Goal: Task Accomplishment & Management: Manage account settings

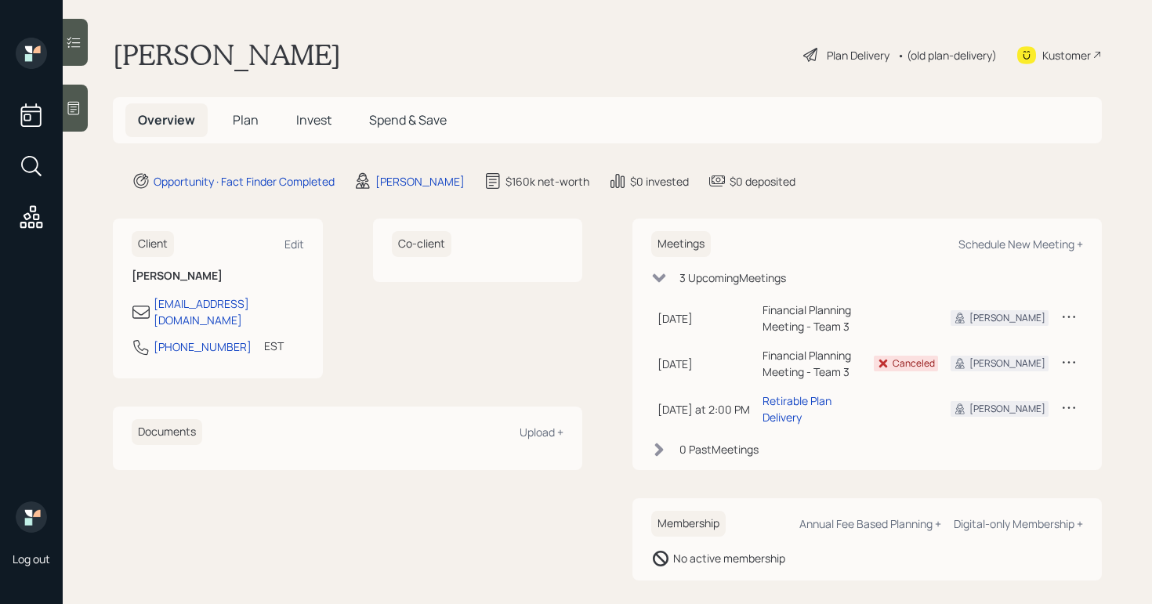
click at [827, 56] on div "Plan Delivery" at bounding box center [858, 55] width 63 height 16
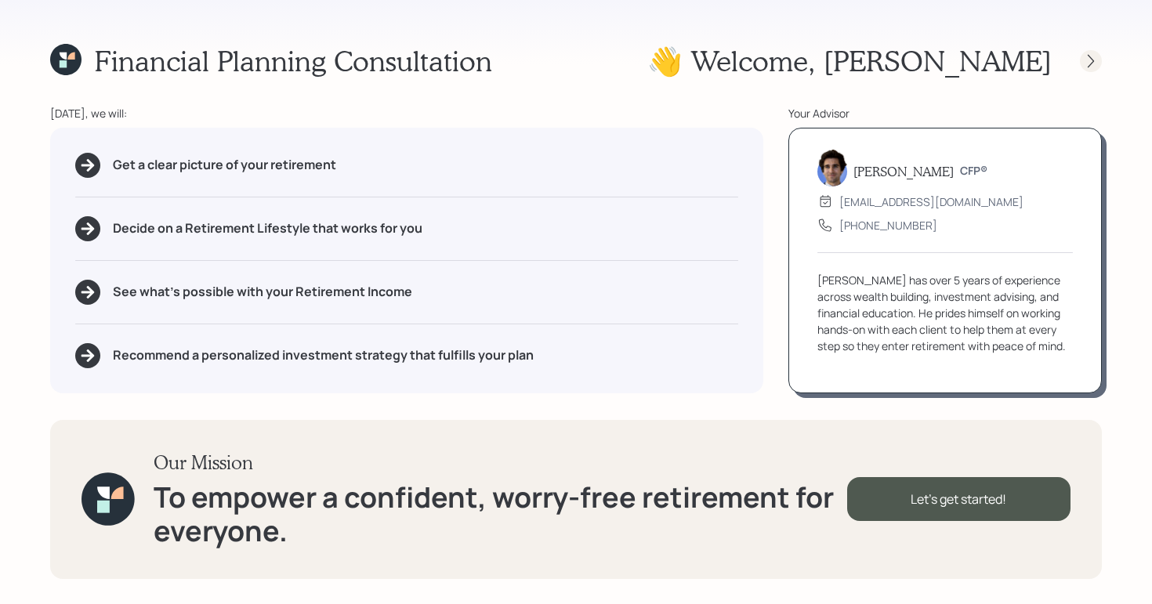
click at [1099, 62] on div at bounding box center [1091, 61] width 22 height 22
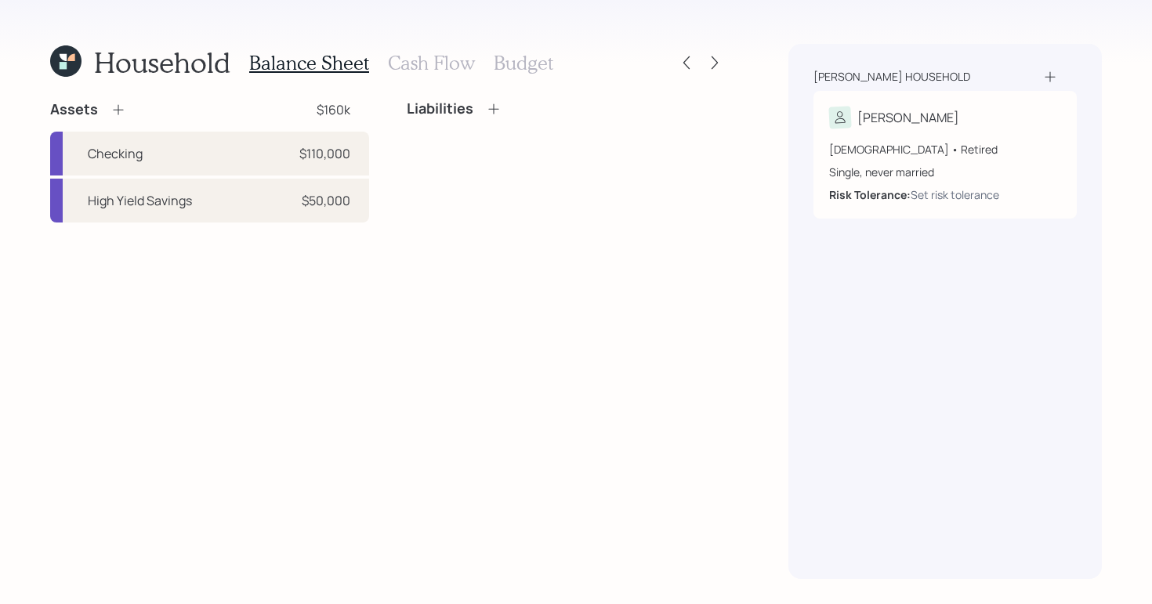
click at [432, 72] on h3 "Cash Flow" at bounding box center [431, 63] width 87 height 23
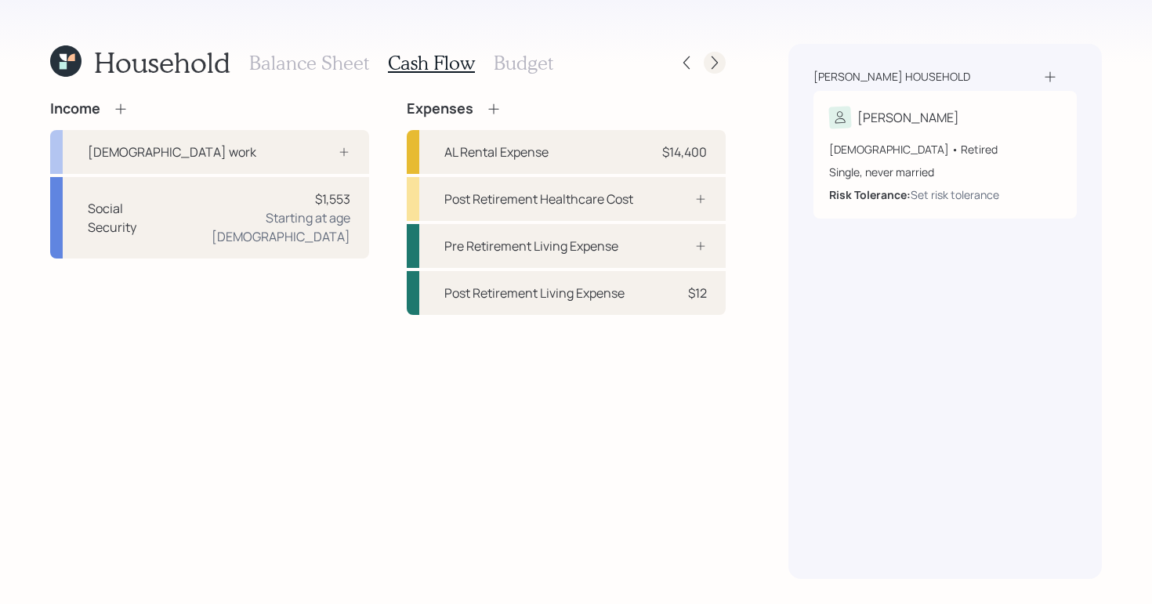
click at [710, 58] on icon at bounding box center [715, 63] width 16 height 16
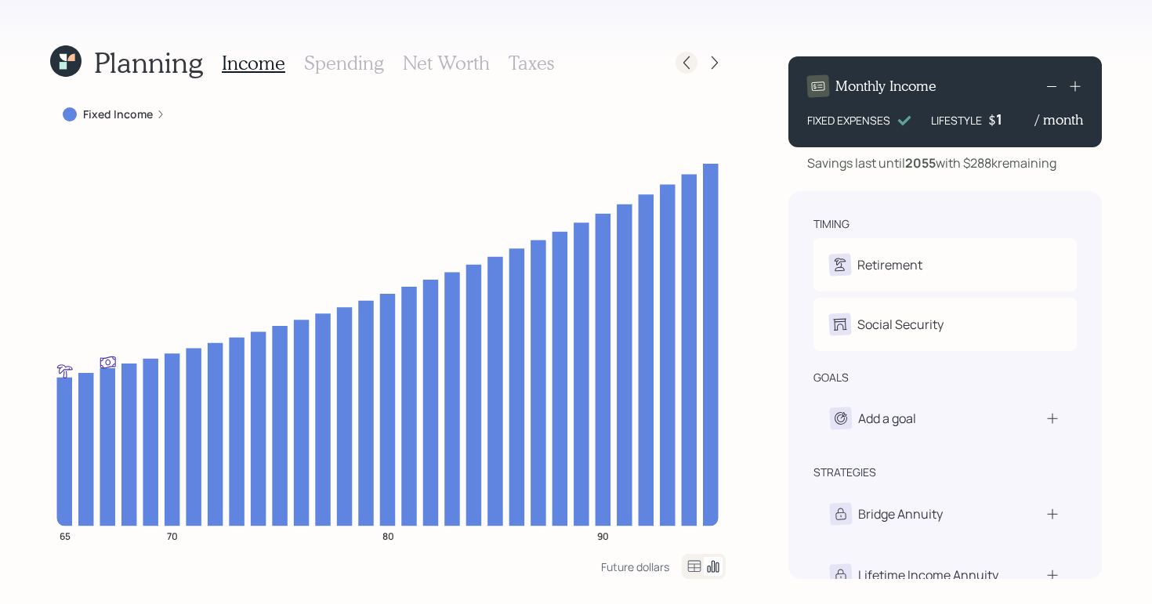
click at [688, 60] on icon at bounding box center [687, 63] width 16 height 16
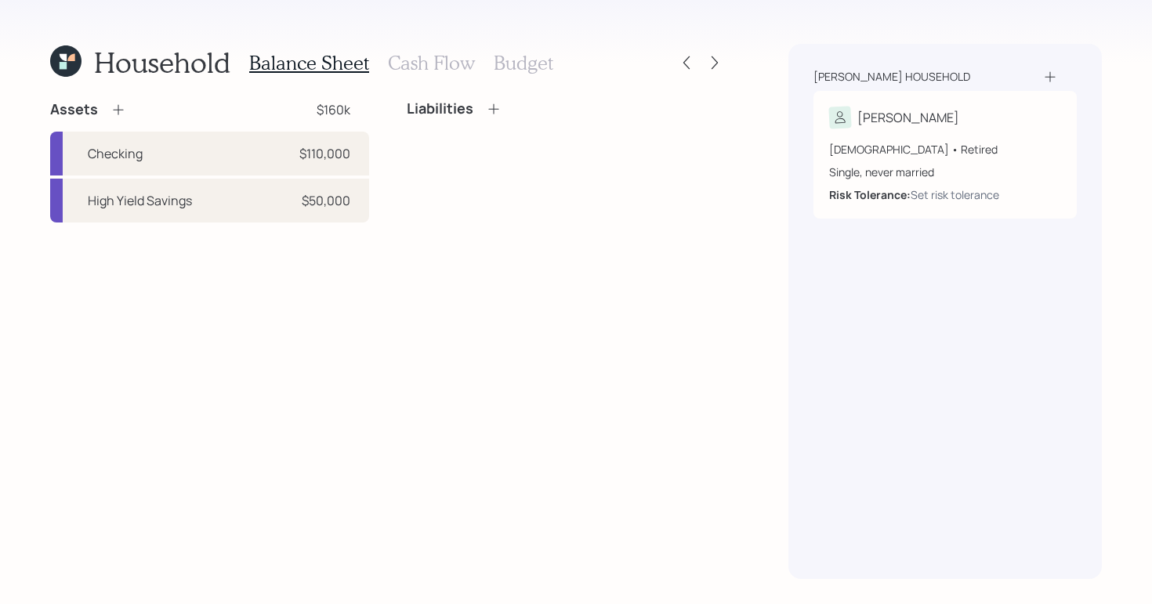
click at [431, 50] on div "Balance Sheet Cash Flow Budget" at bounding box center [401, 63] width 304 height 38
click at [447, 59] on h3 "Cash Flow" at bounding box center [431, 63] width 87 height 23
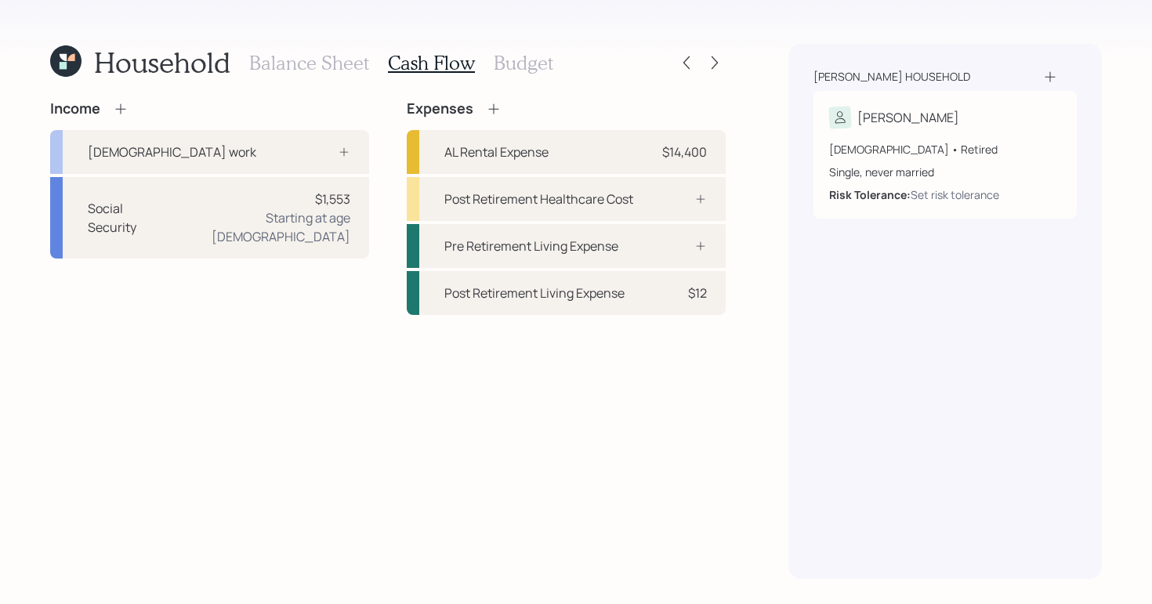
click at [325, 63] on h3 "Balance Sheet" at bounding box center [309, 63] width 120 height 23
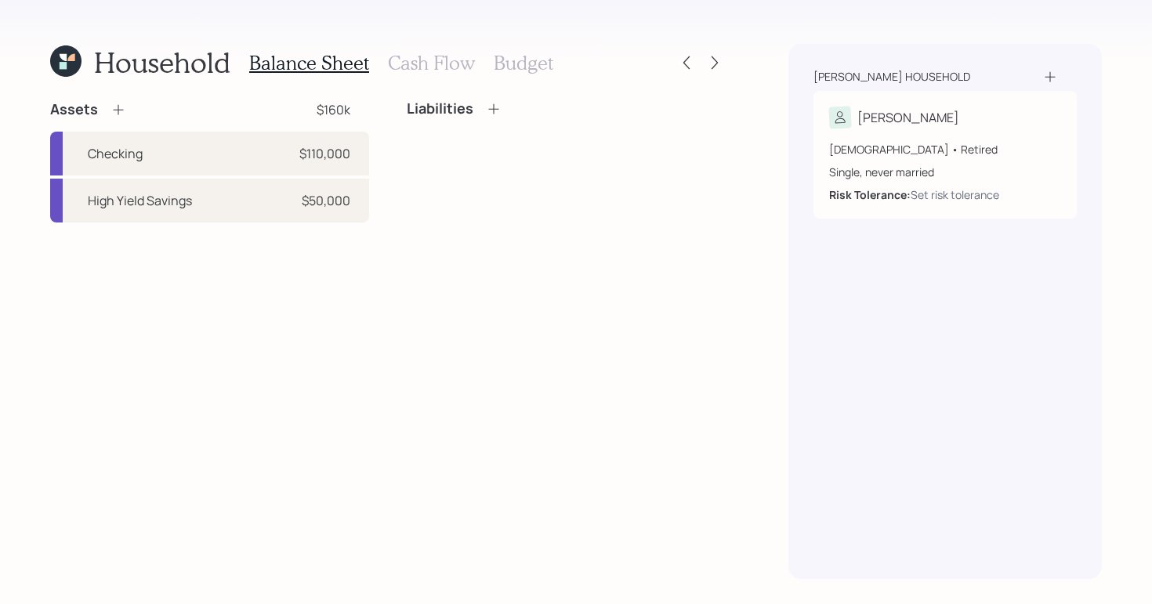
drag, startPoint x: 415, startPoint y: 21, endPoint x: 409, endPoint y: 12, distance: 10.9
click at [409, 12] on div "Household Balance Sheet Cash Flow Budget Assets $160k Checking $110,000 High Yi…" at bounding box center [576, 302] width 1152 height 604
click at [78, 68] on icon at bounding box center [65, 60] width 31 height 31
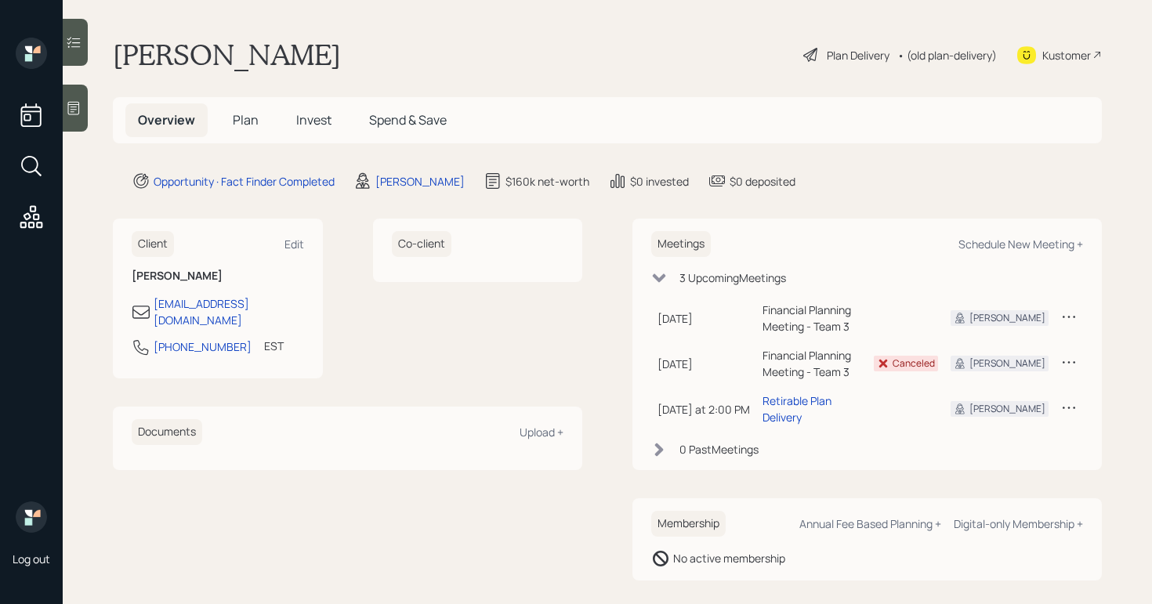
click at [802, 56] on icon at bounding box center [811, 54] width 19 height 19
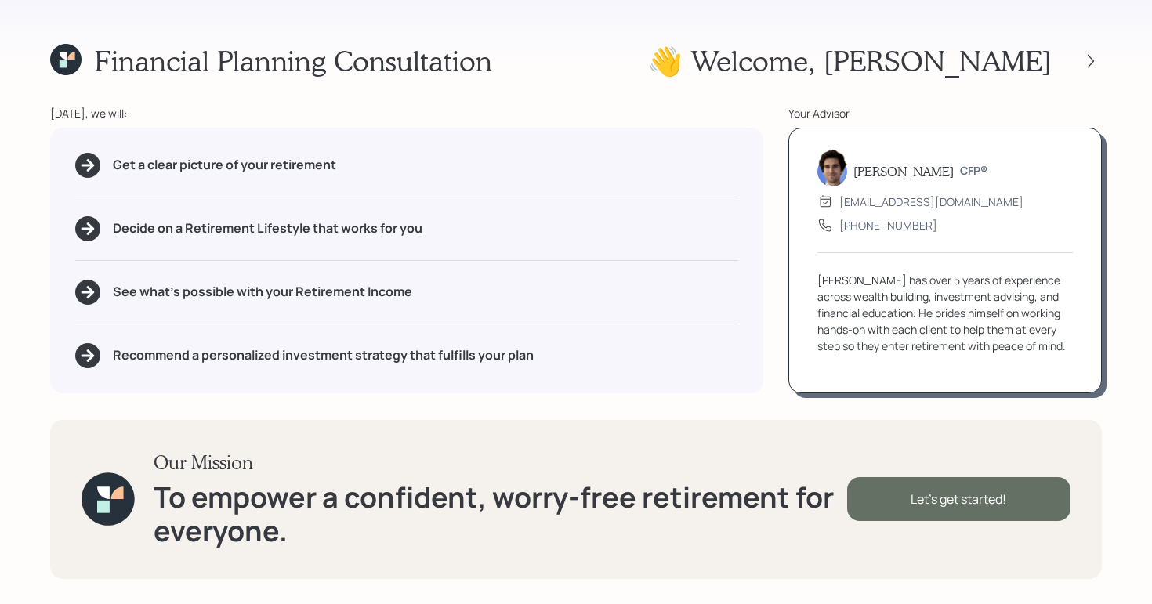
click at [942, 495] on div "Let's get started!" at bounding box center [958, 499] width 223 height 44
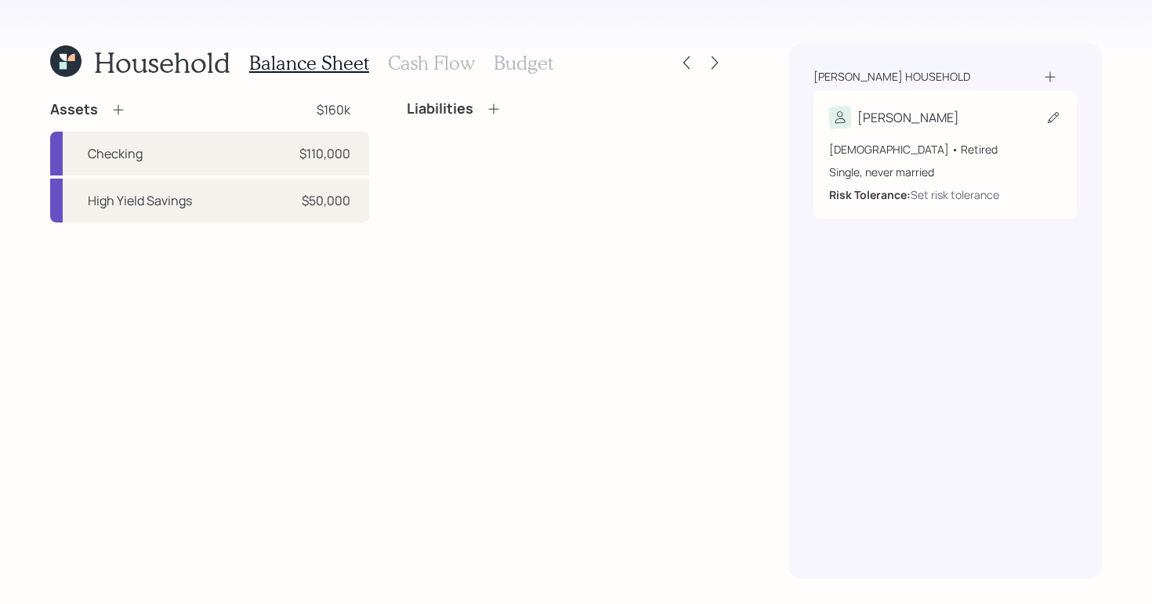
click at [978, 117] on div "[PERSON_NAME]" at bounding box center [945, 118] width 232 height 22
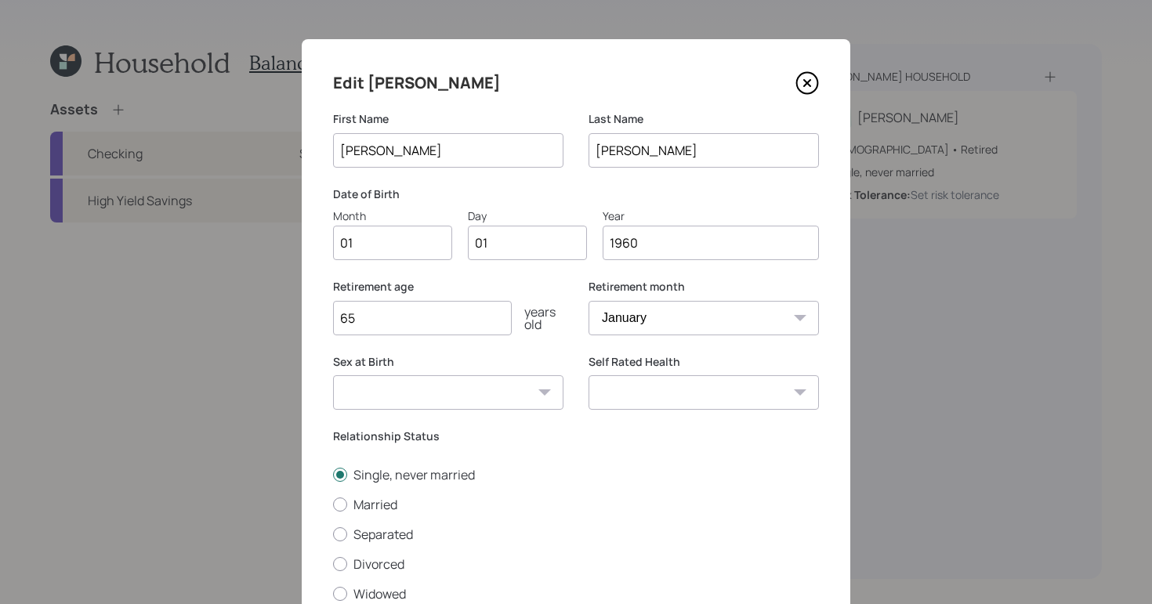
click at [374, 245] on input "01" at bounding box center [392, 243] width 119 height 34
type input "0"
type input "12"
type input "0"
type input "20"
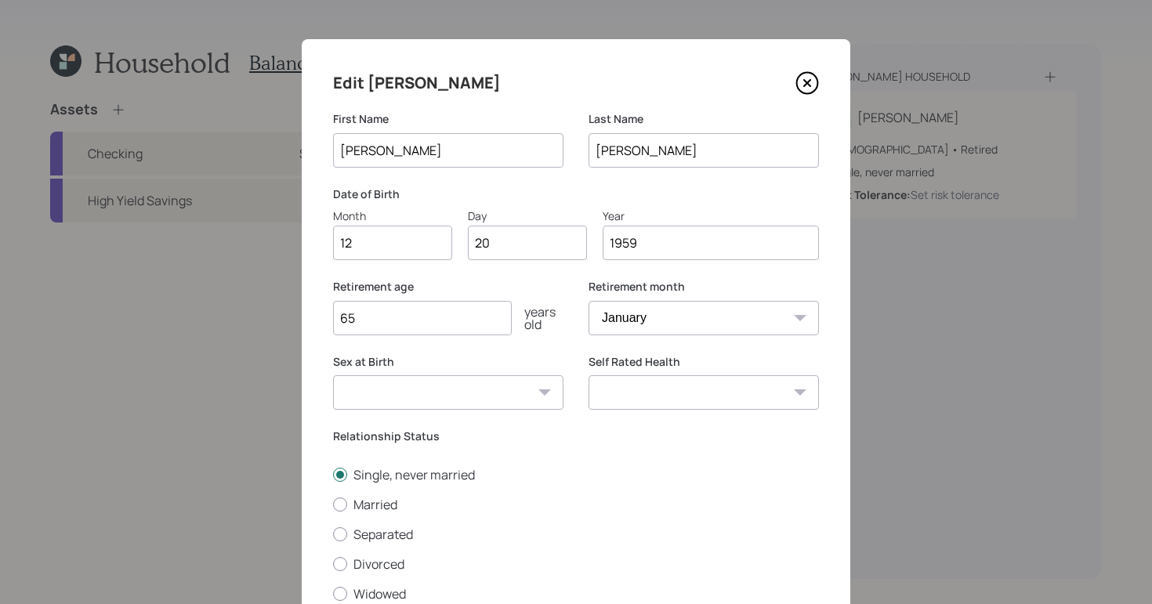
type input "1959"
click at [415, 324] on input "65" at bounding box center [422, 318] width 179 height 34
type input "63"
click at [789, 396] on select "Excellent Very Good Good Fair Poor" at bounding box center [704, 392] width 230 height 34
select select "very_good"
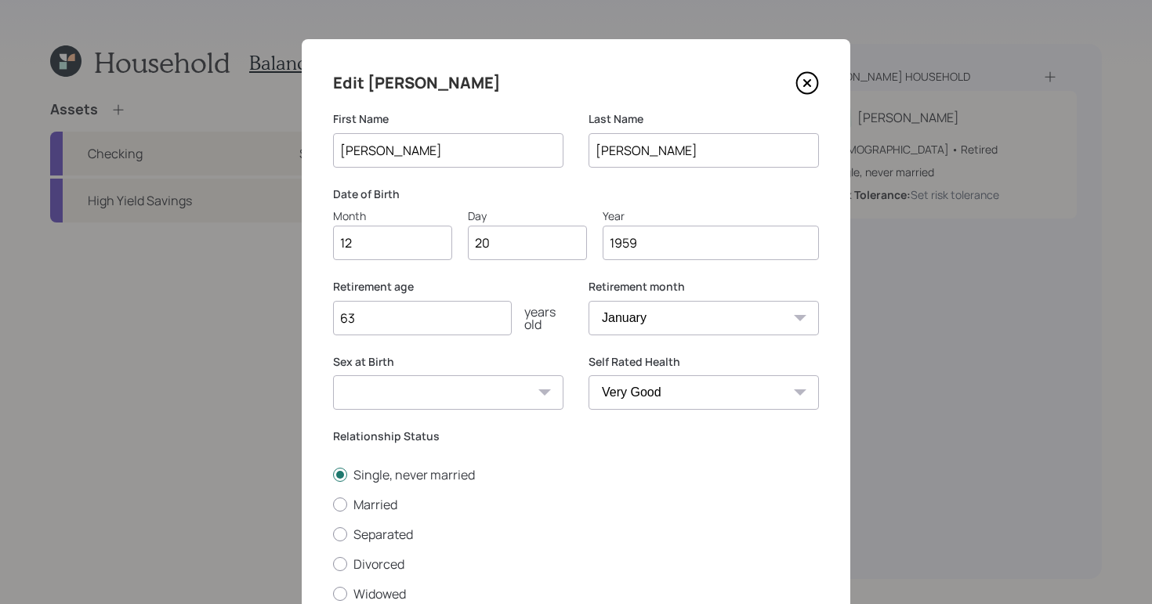
click at [589, 375] on select "Excellent Very Good Good Fair Poor" at bounding box center [704, 392] width 230 height 34
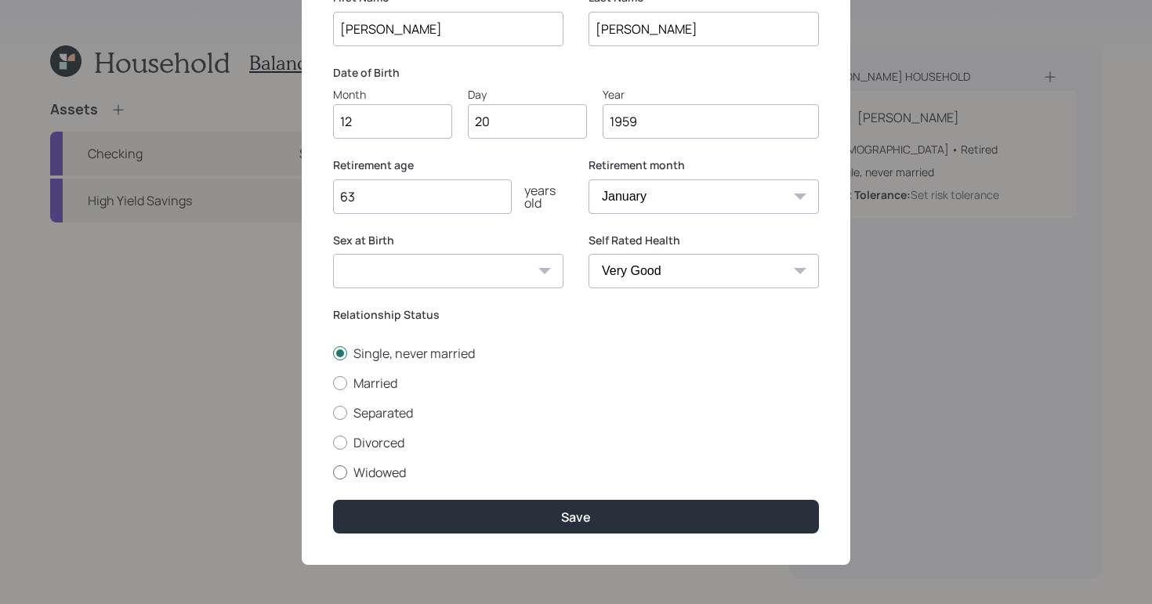
scroll to position [89, 0]
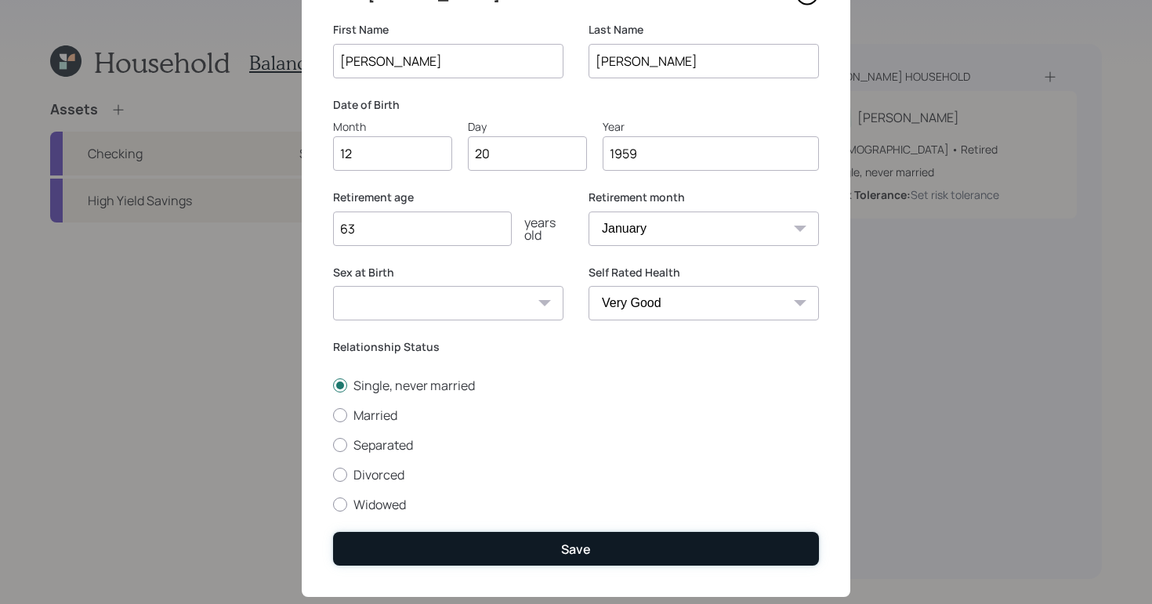
click at [591, 550] on button "Save" at bounding box center [576, 549] width 486 height 34
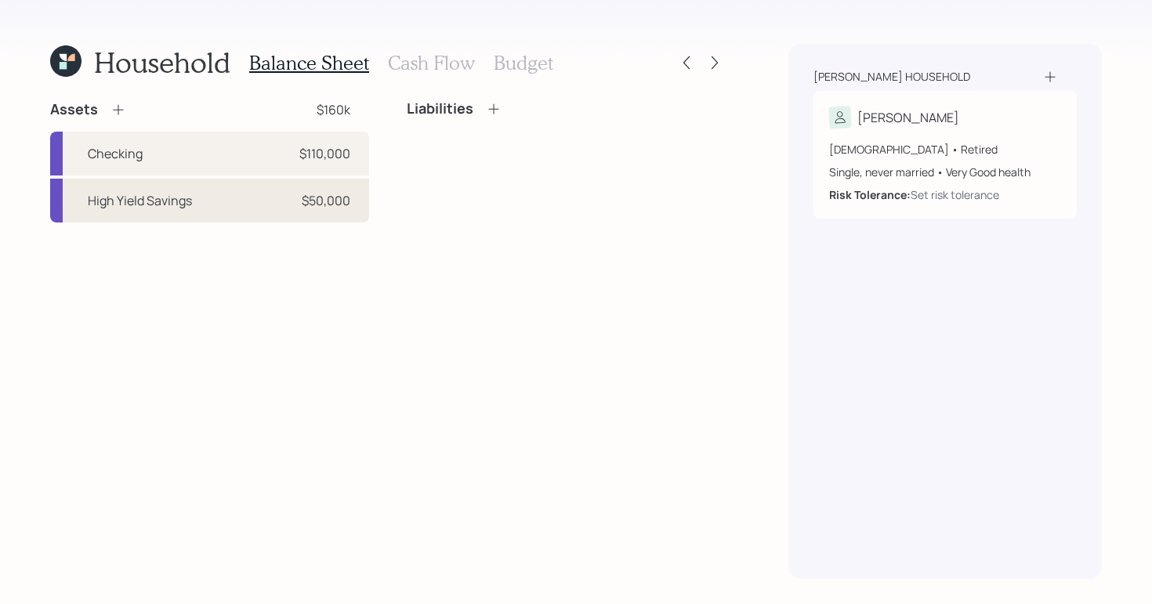
click at [244, 213] on div "High Yield Savings $50,000" at bounding box center [209, 201] width 319 height 44
select select "cash"
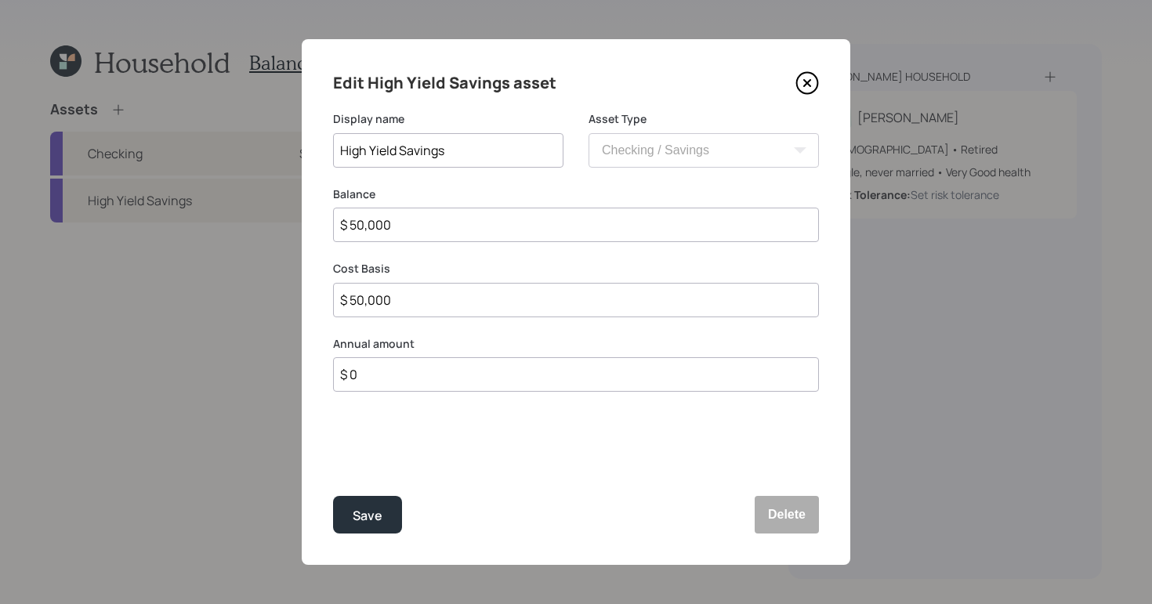
click at [494, 151] on input "High Yield Savings" at bounding box center [448, 150] width 230 height 34
click at [808, 83] on icon at bounding box center [807, 83] width 6 height 6
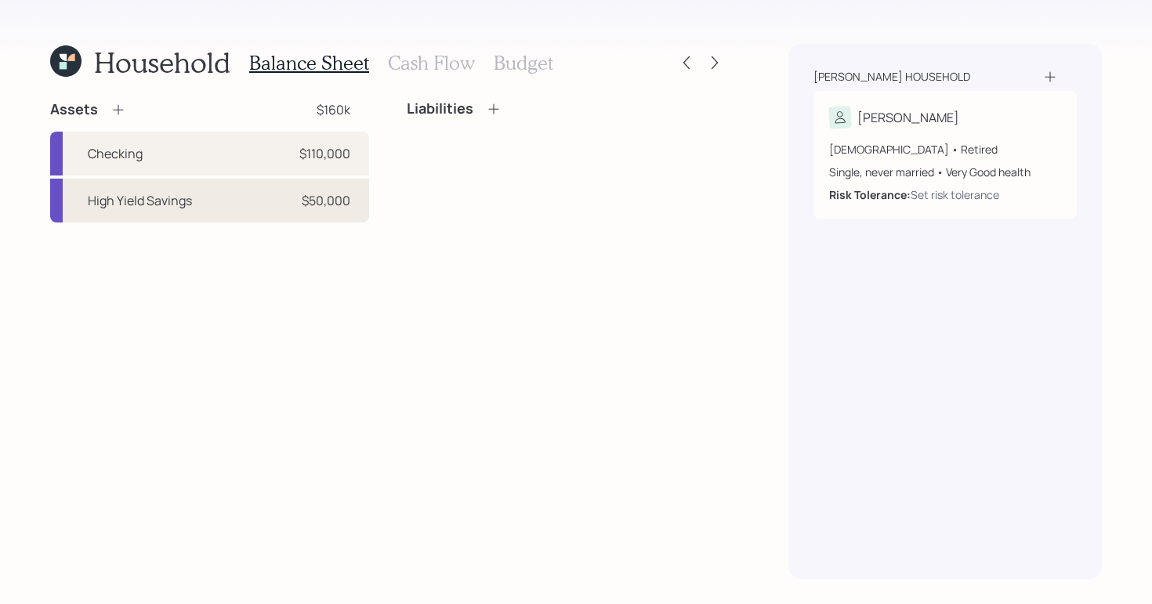
click at [211, 205] on div "High Yield Savings $50,000" at bounding box center [209, 201] width 319 height 44
select select "cash"
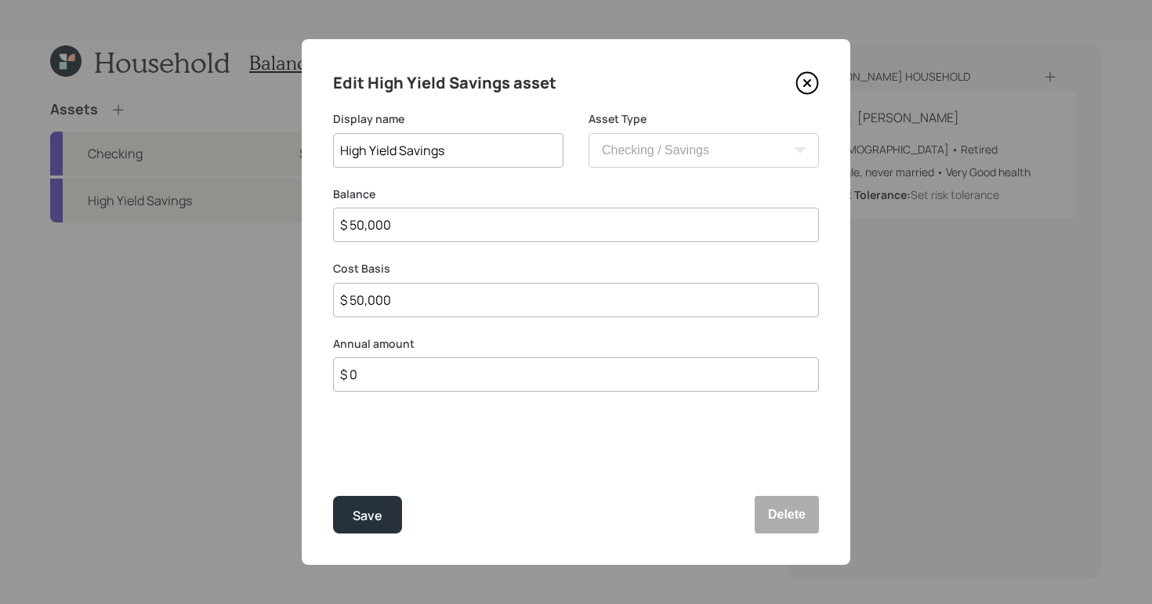
click at [466, 150] on input "High Yield Savings" at bounding box center [448, 150] width 230 height 34
type input "High Yield Savings - UFB"
click at [379, 511] on div "Save" at bounding box center [368, 516] width 30 height 21
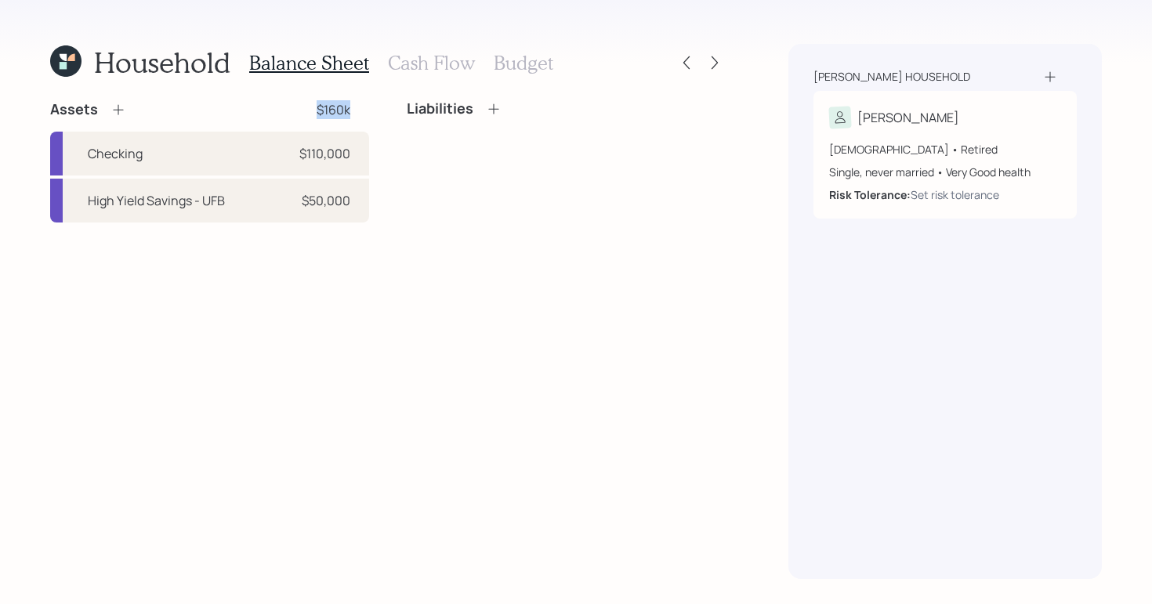
drag, startPoint x: 313, startPoint y: 111, endPoint x: 359, endPoint y: 108, distance: 46.3
click at [359, 108] on div "Assets $160k" at bounding box center [209, 109] width 319 height 19
click at [360, 104] on div "Assets $160k" at bounding box center [209, 109] width 319 height 19
drag, startPoint x: 564, startPoint y: 96, endPoint x: 567, endPoint y: 78, distance: 18.3
click at [567, 96] on div "Household Balance Sheet Cash Flow Budget Assets $160k Checking $110,000 High Yi…" at bounding box center [388, 311] width 676 height 535
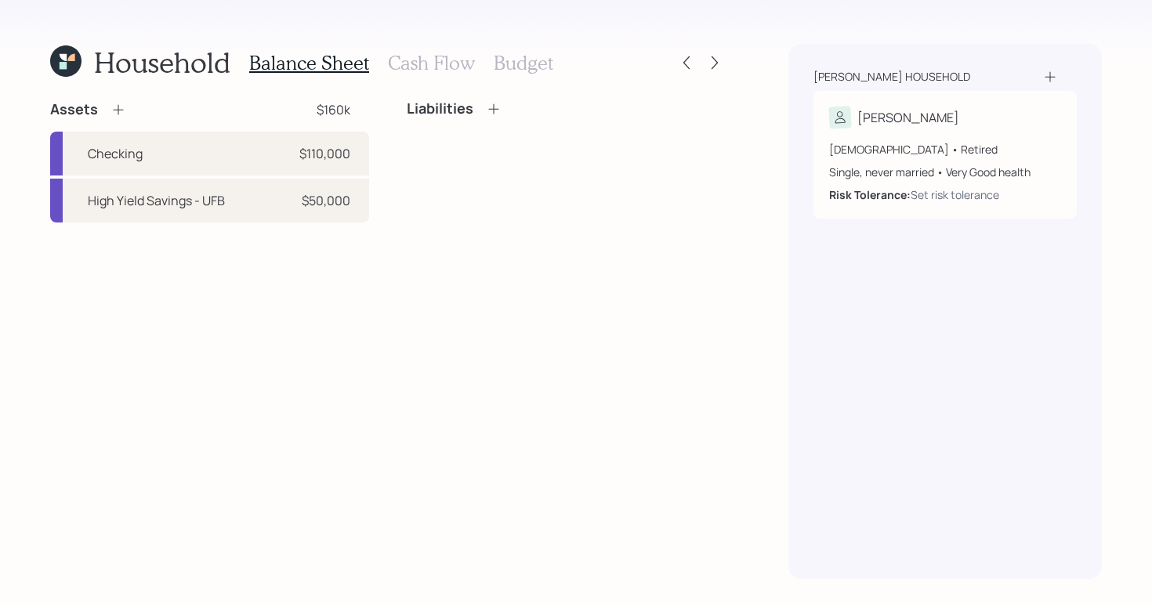
click at [438, 68] on h3 "Cash Flow" at bounding box center [431, 63] width 87 height 23
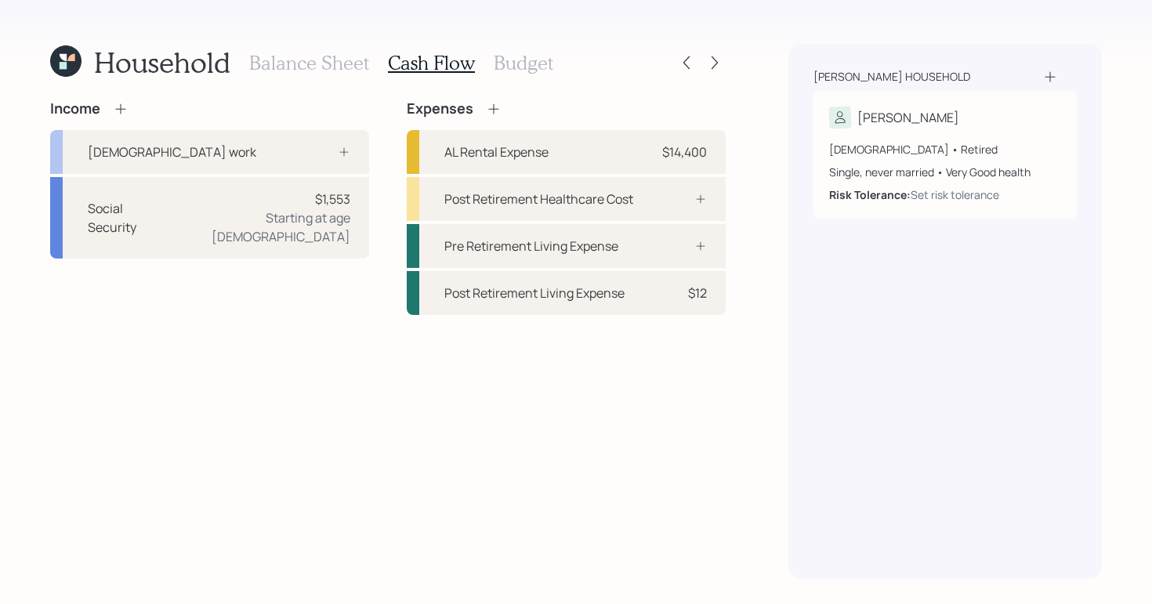
click at [333, 63] on h3 "Balance Sheet" at bounding box center [309, 63] width 120 height 23
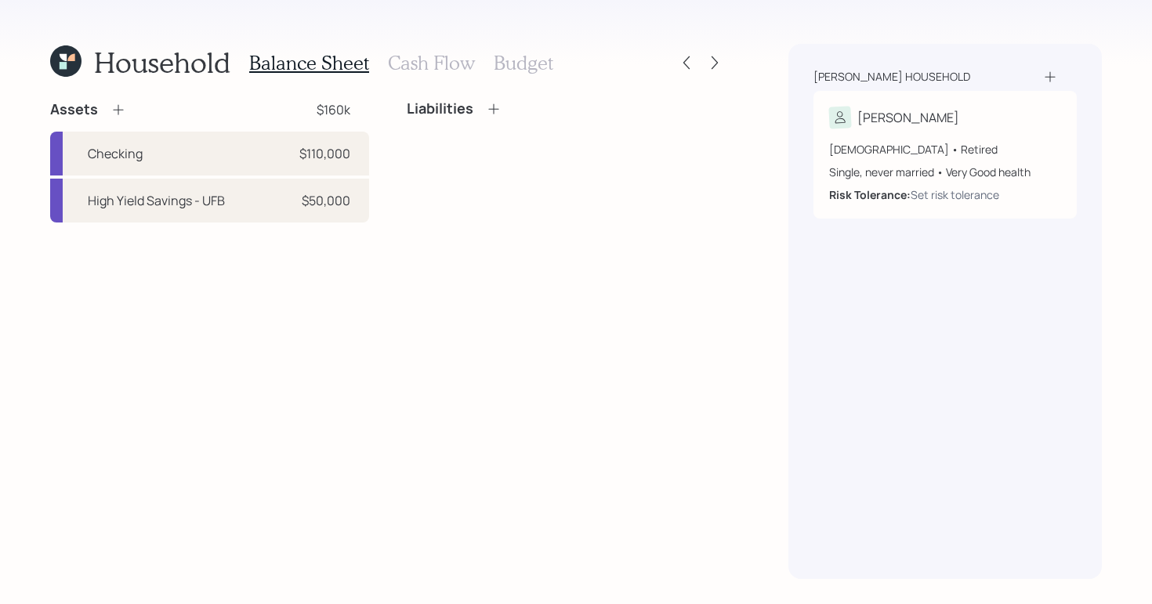
click at [412, 64] on h3 "Cash Flow" at bounding box center [431, 63] width 87 height 23
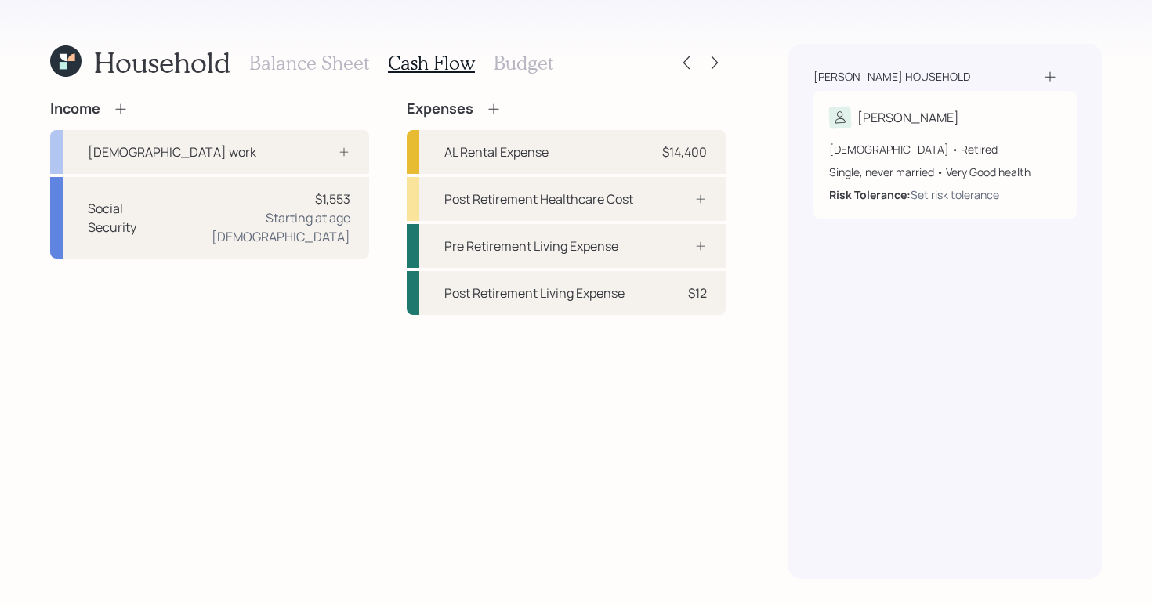
click at [279, 69] on h3 "Balance Sheet" at bounding box center [309, 63] width 120 height 23
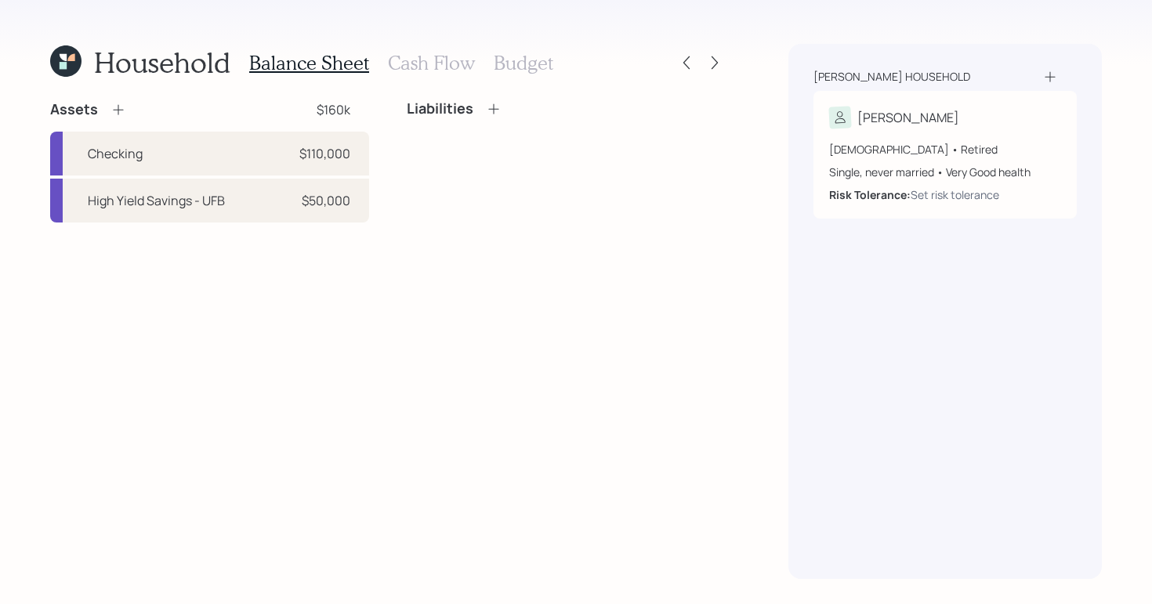
click at [450, 60] on h3 "Cash Flow" at bounding box center [431, 63] width 87 height 23
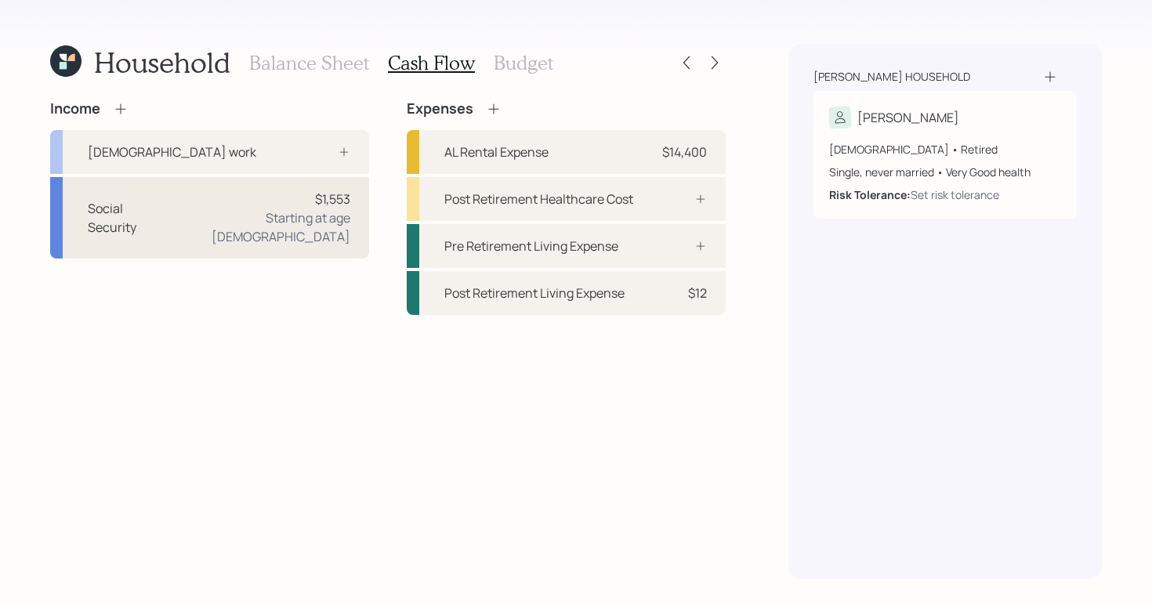
click at [238, 223] on div "Social Security $1,553 Starting at age [DEMOGRAPHIC_DATA]" at bounding box center [209, 218] width 319 height 82
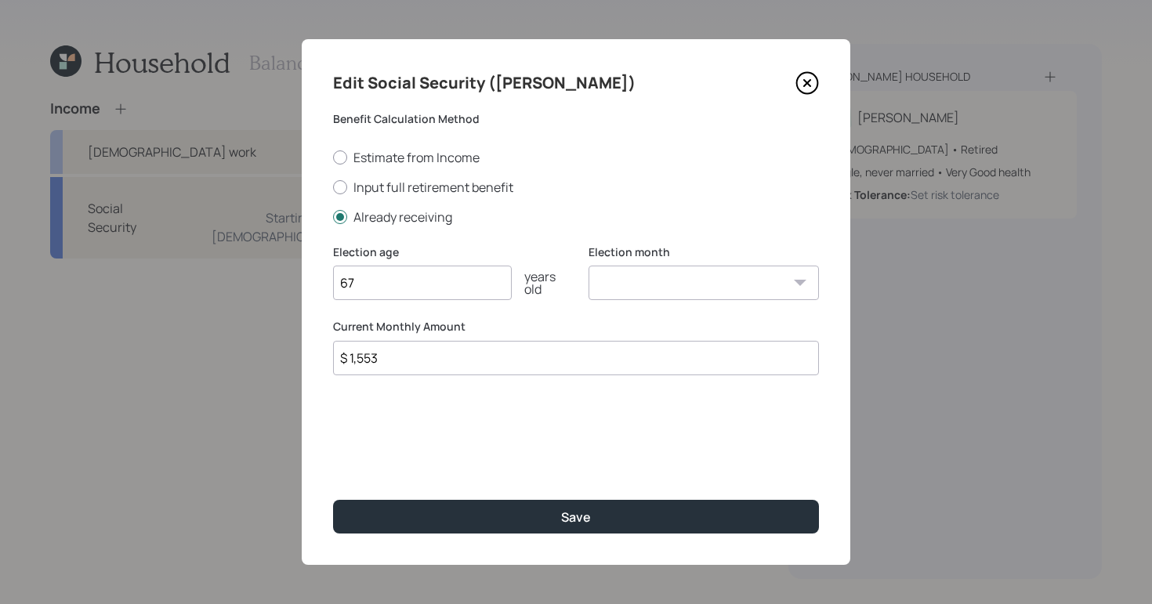
click at [452, 363] on input "$ 1,553" at bounding box center [576, 358] width 486 height 34
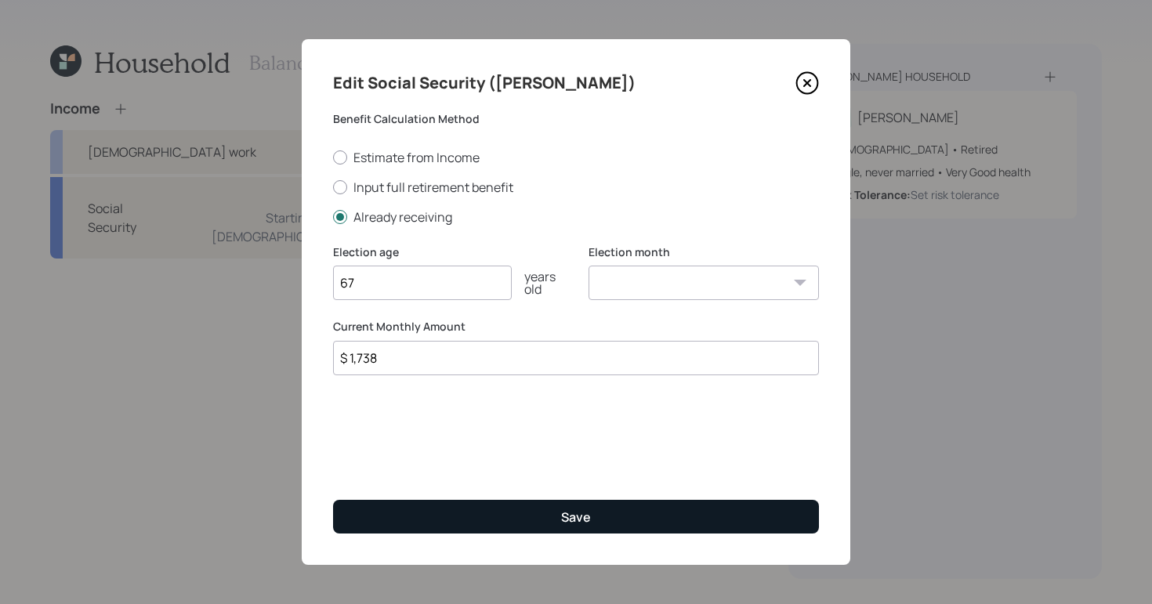
type input "$ 1,738"
click at [575, 521] on div "Save" at bounding box center [576, 517] width 30 height 17
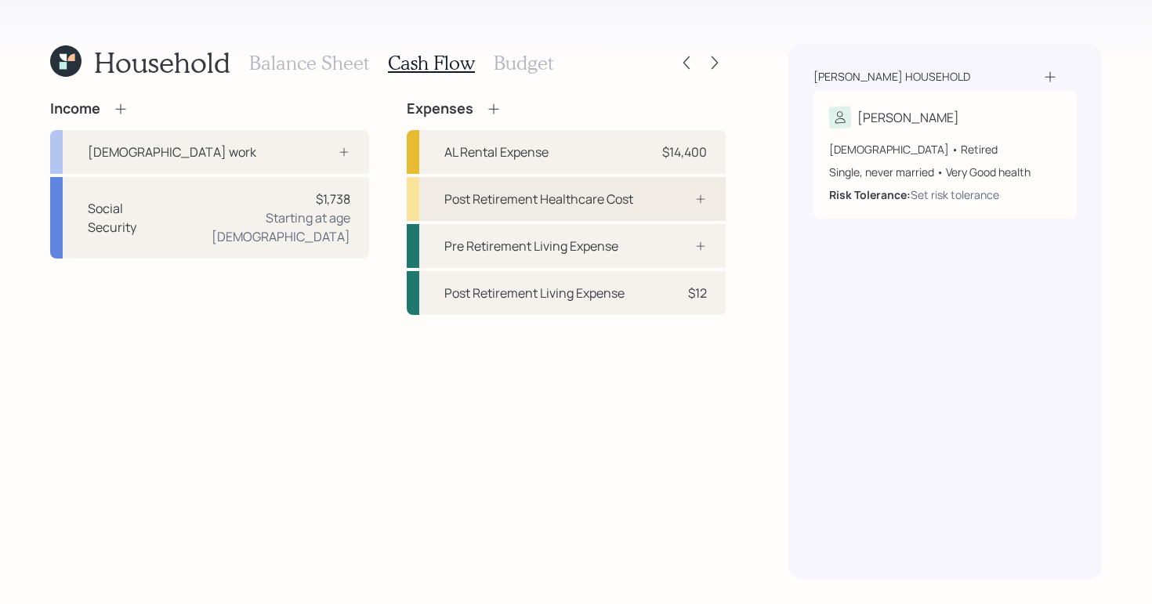
click at [694, 201] on icon at bounding box center [700, 199] width 13 height 13
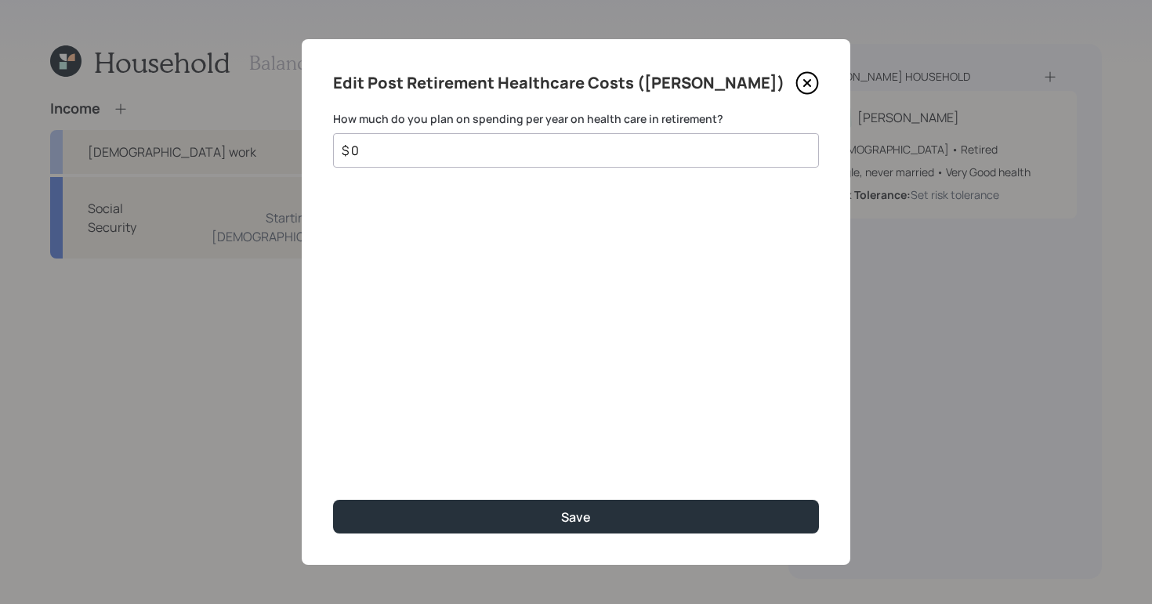
click at [489, 146] on input "$ 0" at bounding box center [569, 150] width 459 height 19
type input "$ 2,500"
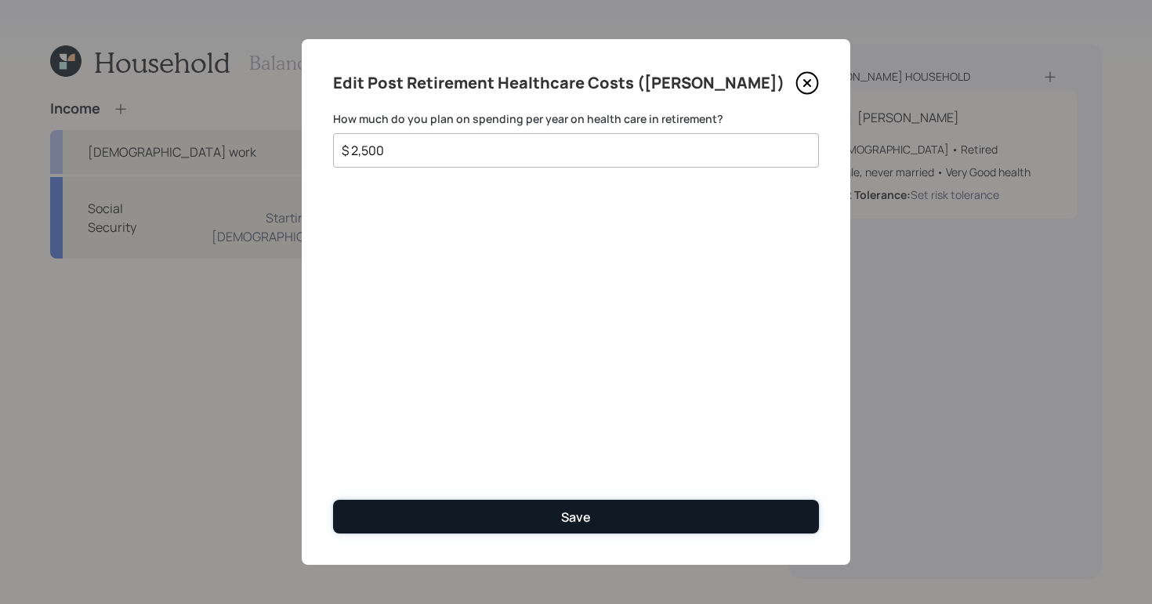
click at [504, 516] on button "Save" at bounding box center [576, 517] width 486 height 34
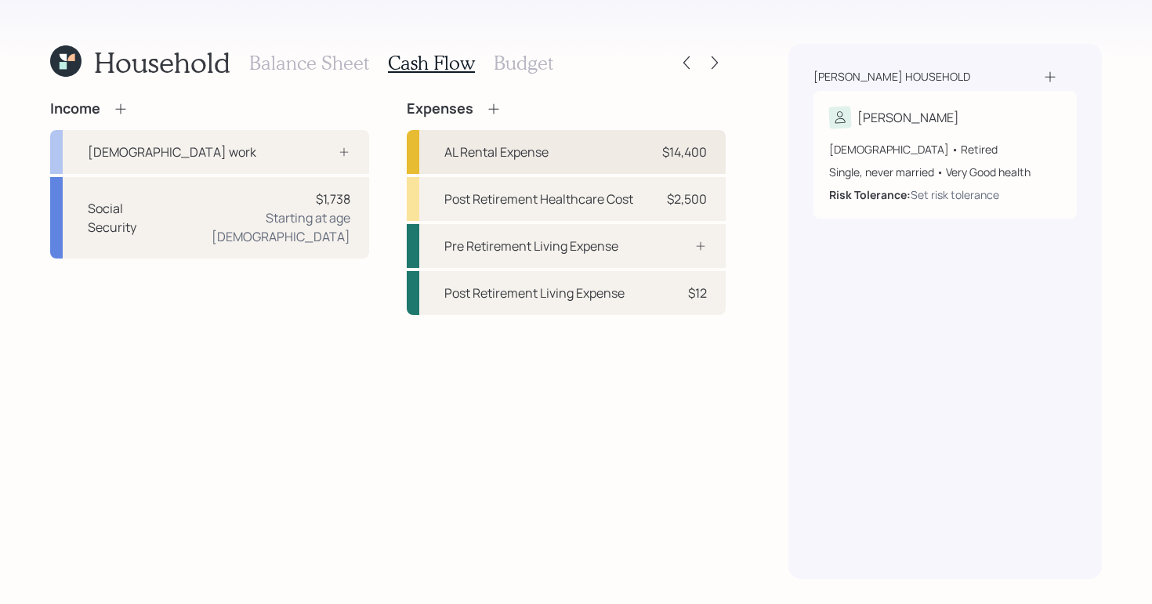
click at [638, 152] on div "AL Rental Expense $14,400" at bounding box center [566, 152] width 319 height 44
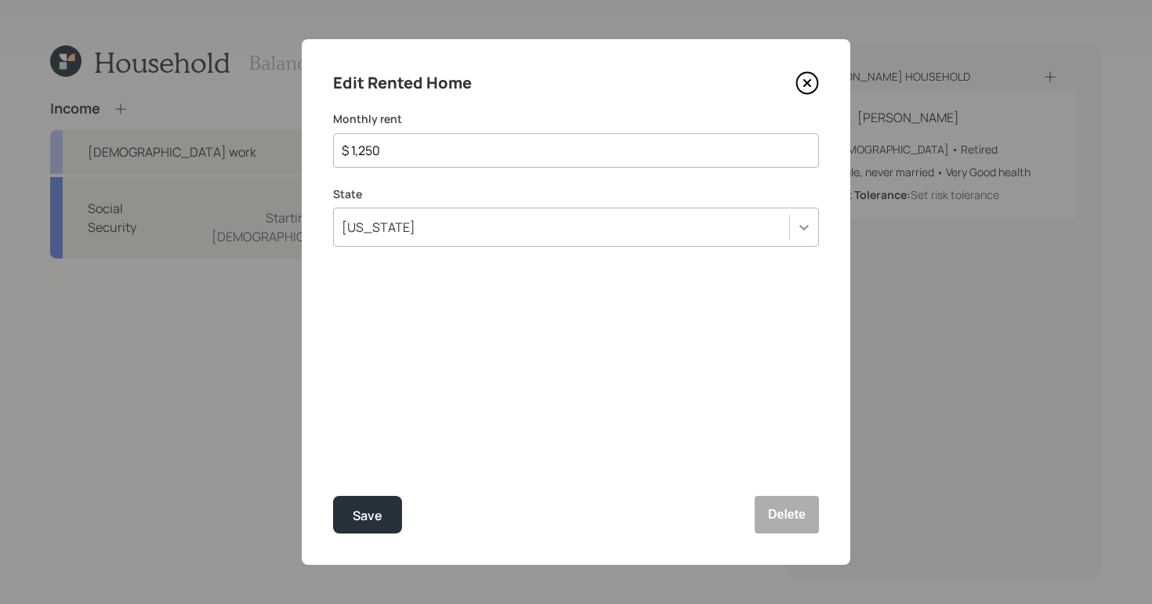
type input "$ 1,250"
click at [803, 228] on icon at bounding box center [803, 227] width 9 height 5
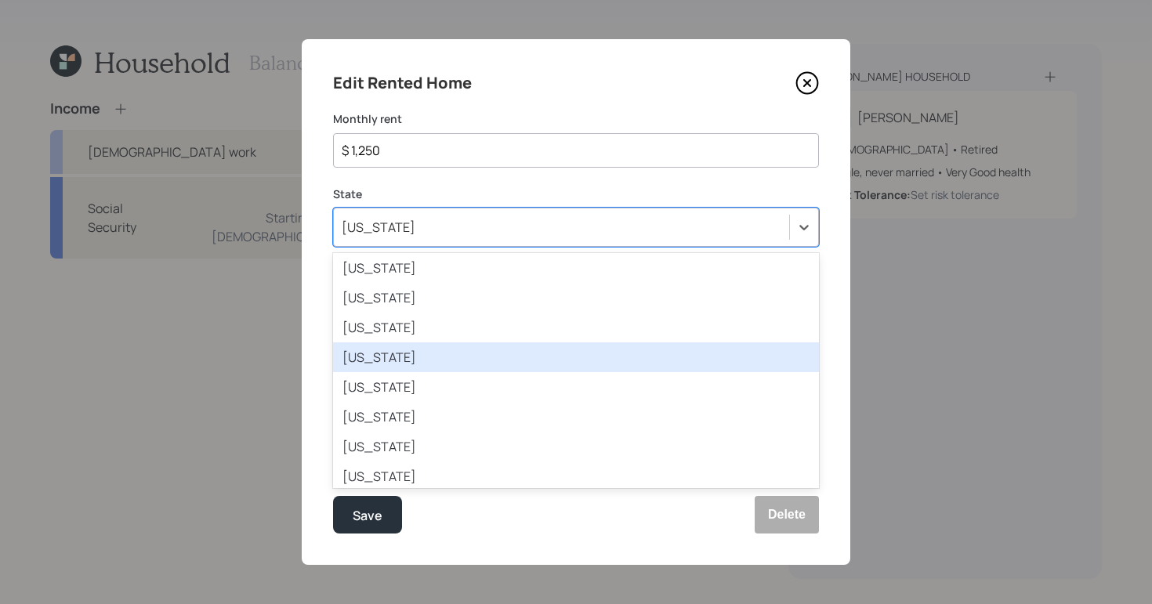
scroll to position [611, 0]
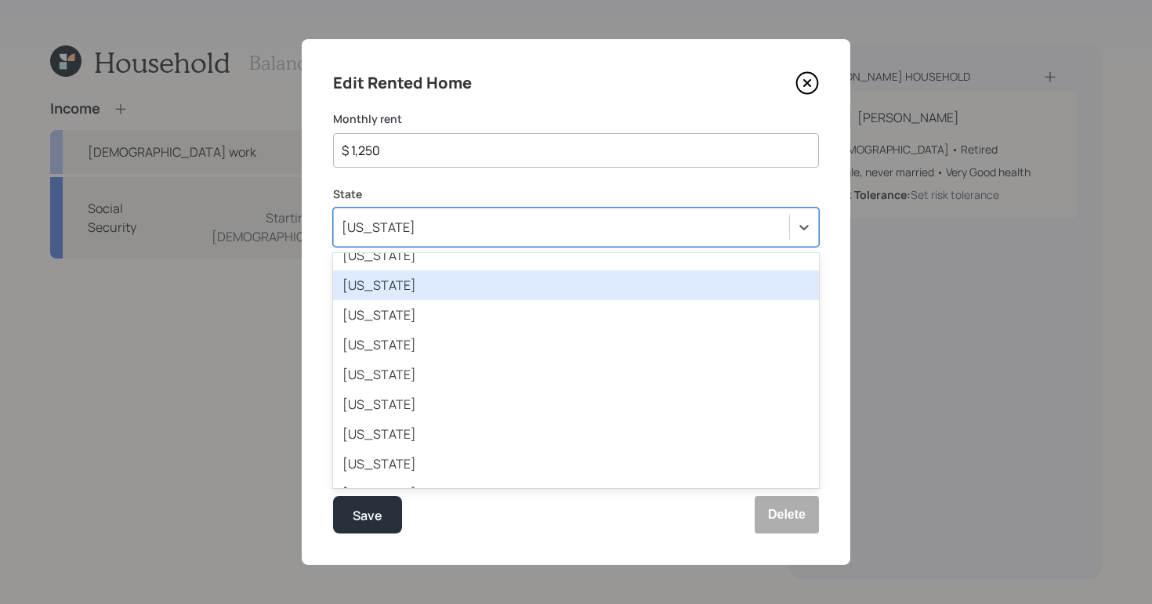
click at [463, 292] on div "[US_STATE]" at bounding box center [576, 285] width 486 height 30
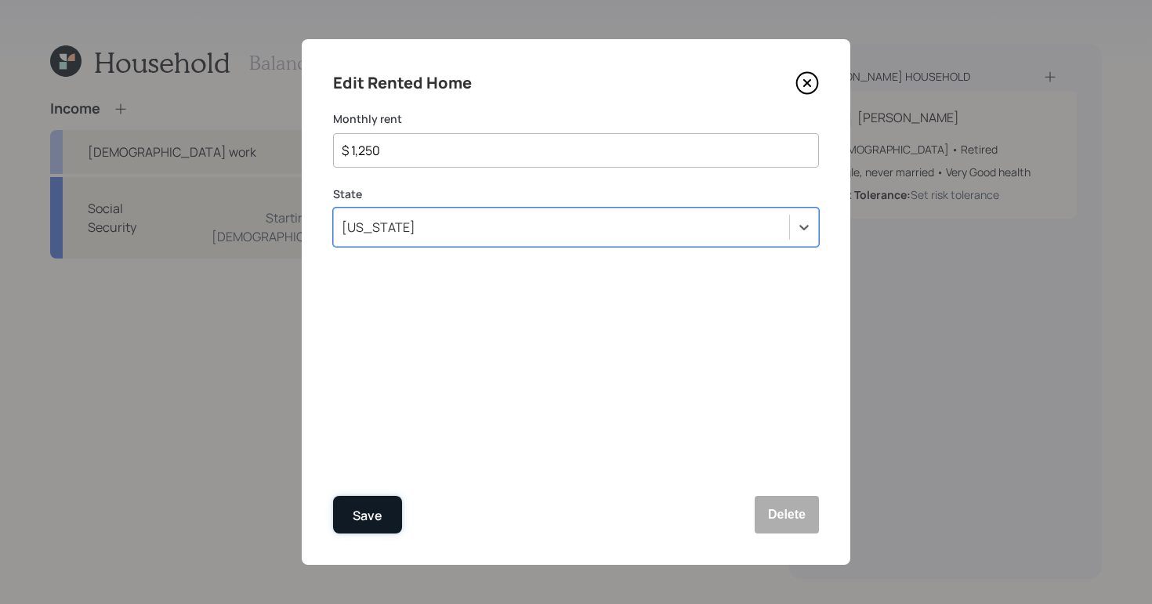
click at [367, 518] on div "Save" at bounding box center [368, 516] width 30 height 21
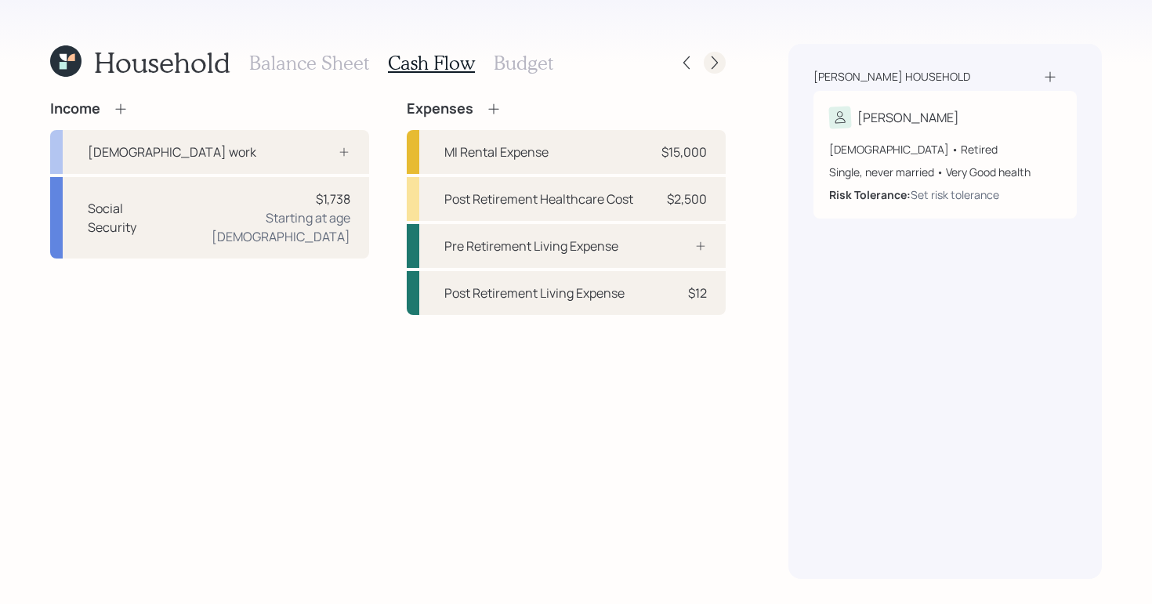
click at [716, 67] on icon at bounding box center [715, 63] width 16 height 16
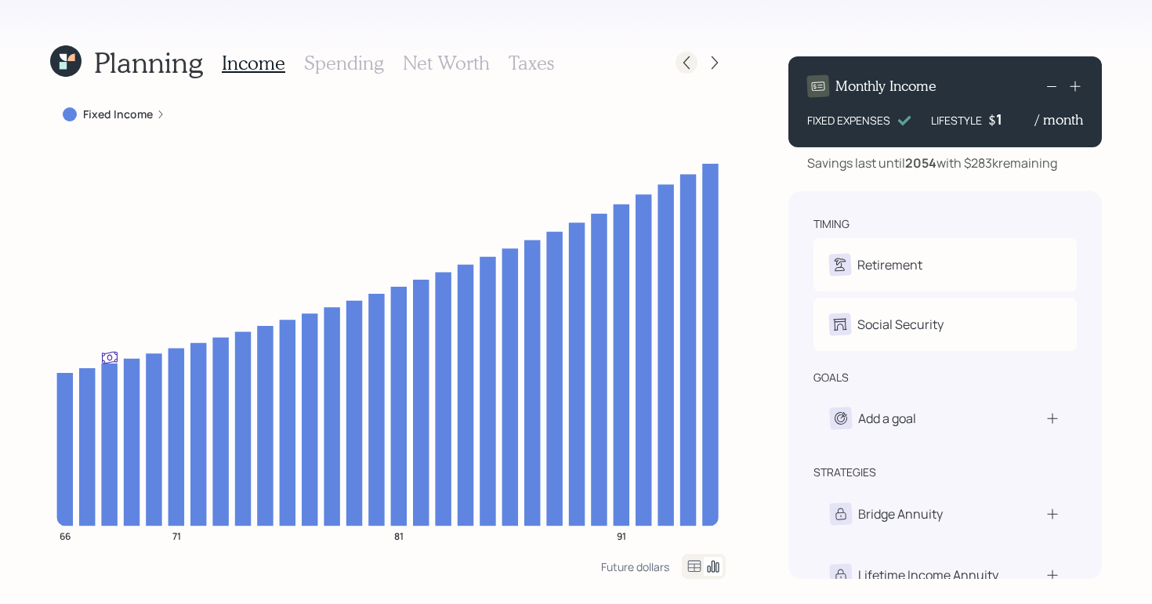
click at [690, 56] on icon at bounding box center [687, 63] width 16 height 16
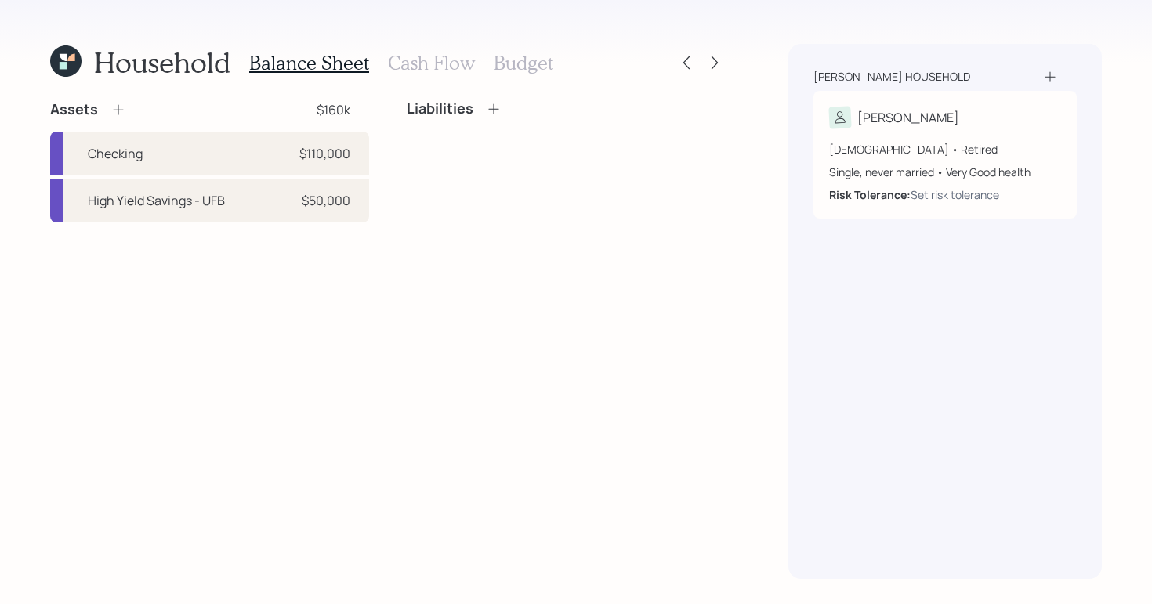
click at [538, 71] on h3 "Budget" at bounding box center [524, 63] width 60 height 23
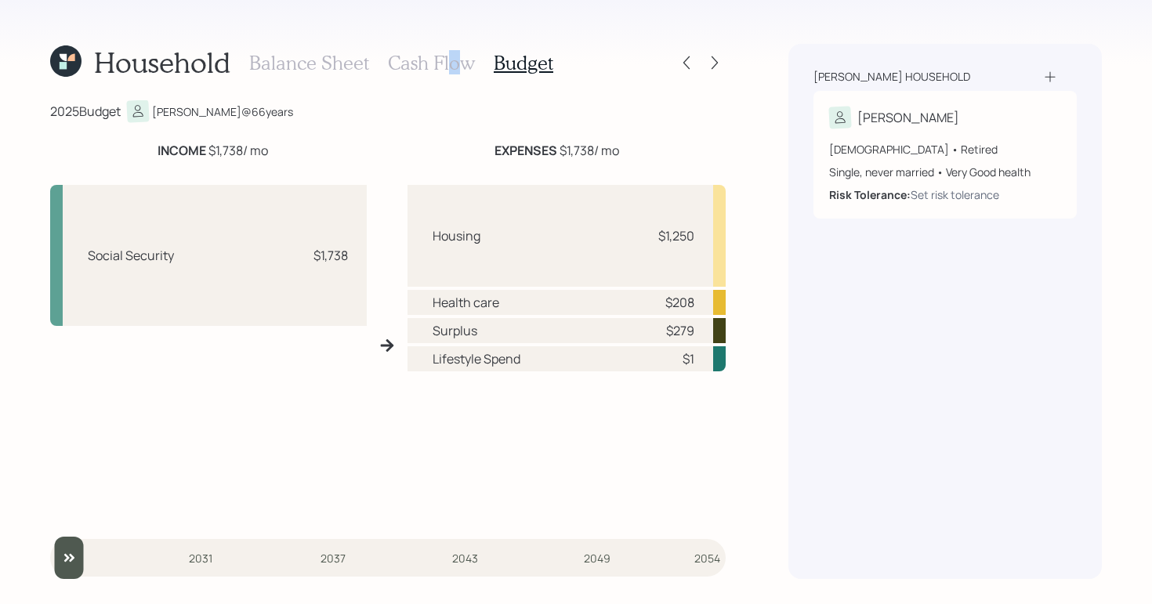
click at [453, 68] on h3 "Cash Flow" at bounding box center [431, 63] width 87 height 23
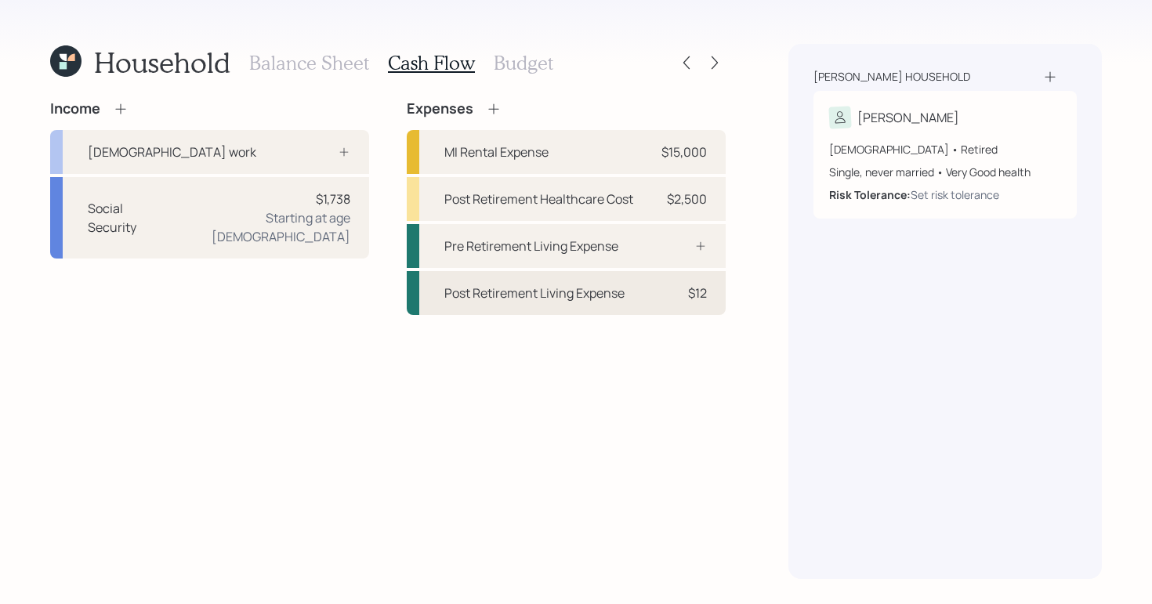
click at [595, 313] on div "Post Retirement Living Expense $12" at bounding box center [566, 293] width 319 height 44
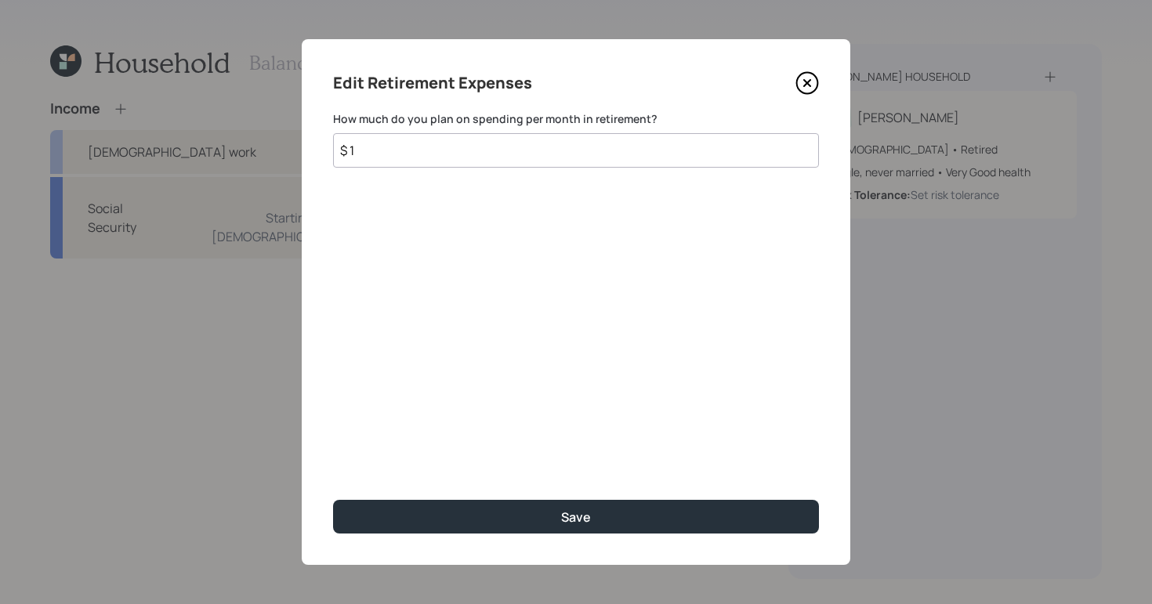
click at [407, 160] on input "$ 1" at bounding box center [576, 150] width 486 height 34
click at [603, 154] on input "$" at bounding box center [576, 150] width 486 height 34
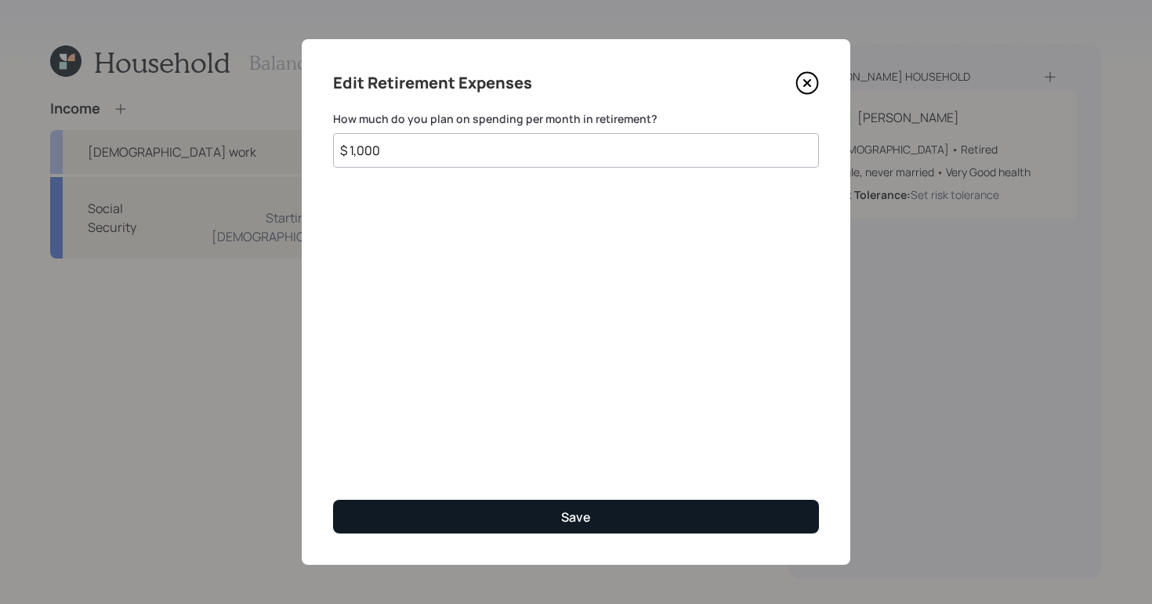
type input "$ 1,000"
click at [592, 518] on button "Save" at bounding box center [576, 517] width 486 height 34
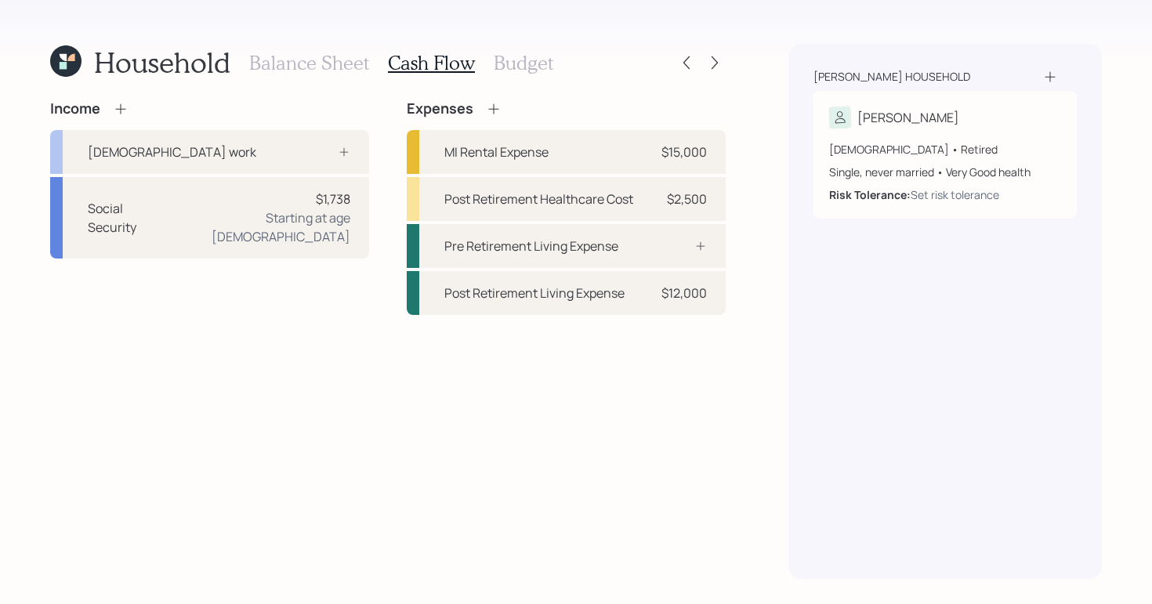
click at [513, 59] on h3 "Budget" at bounding box center [524, 63] width 60 height 23
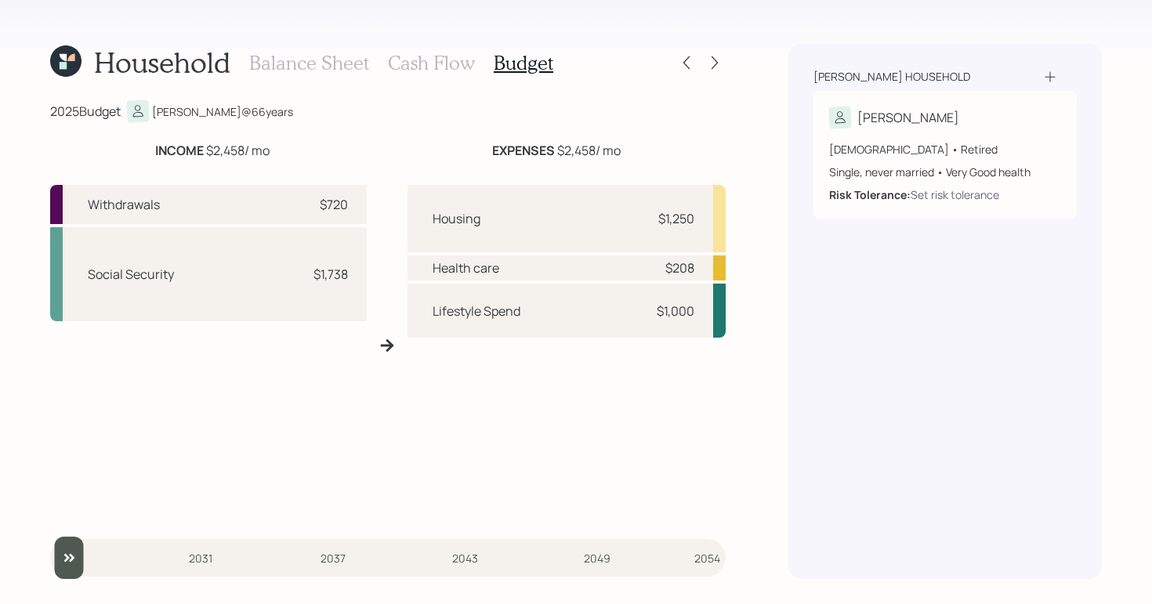
click at [414, 61] on h3 "Cash Flow" at bounding box center [431, 63] width 87 height 23
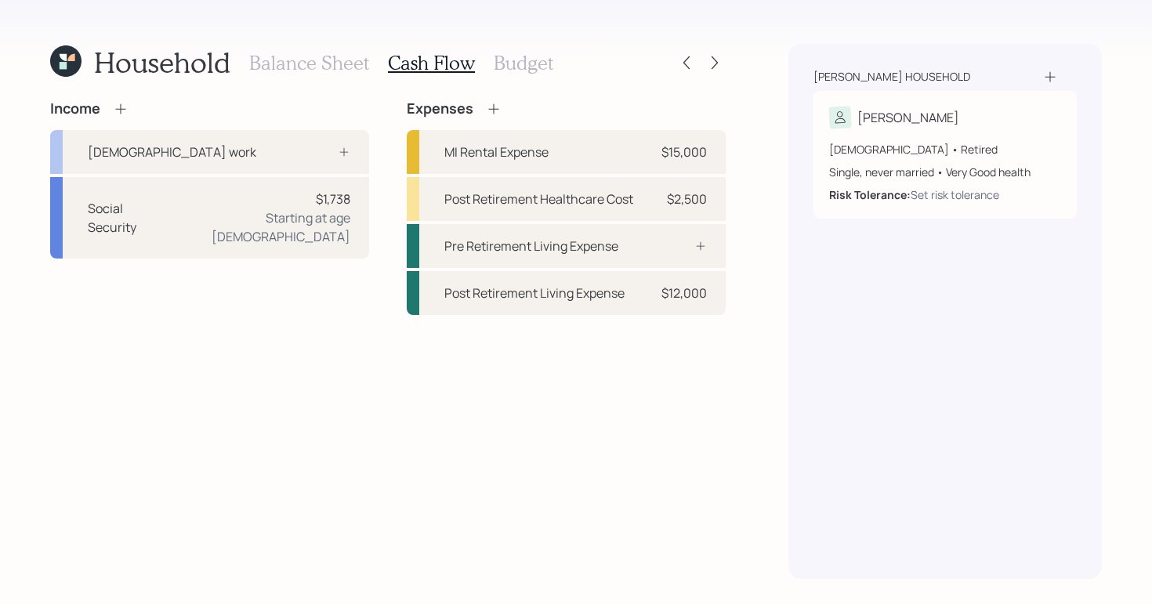
click at [517, 59] on h3 "Budget" at bounding box center [524, 63] width 60 height 23
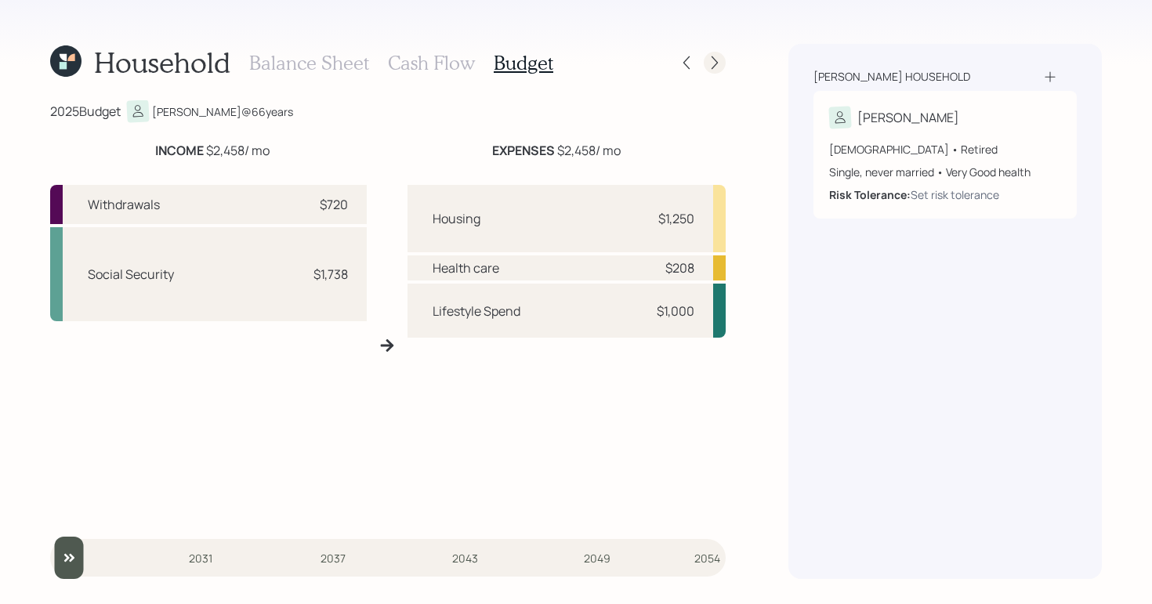
click at [716, 69] on icon at bounding box center [715, 63] width 16 height 16
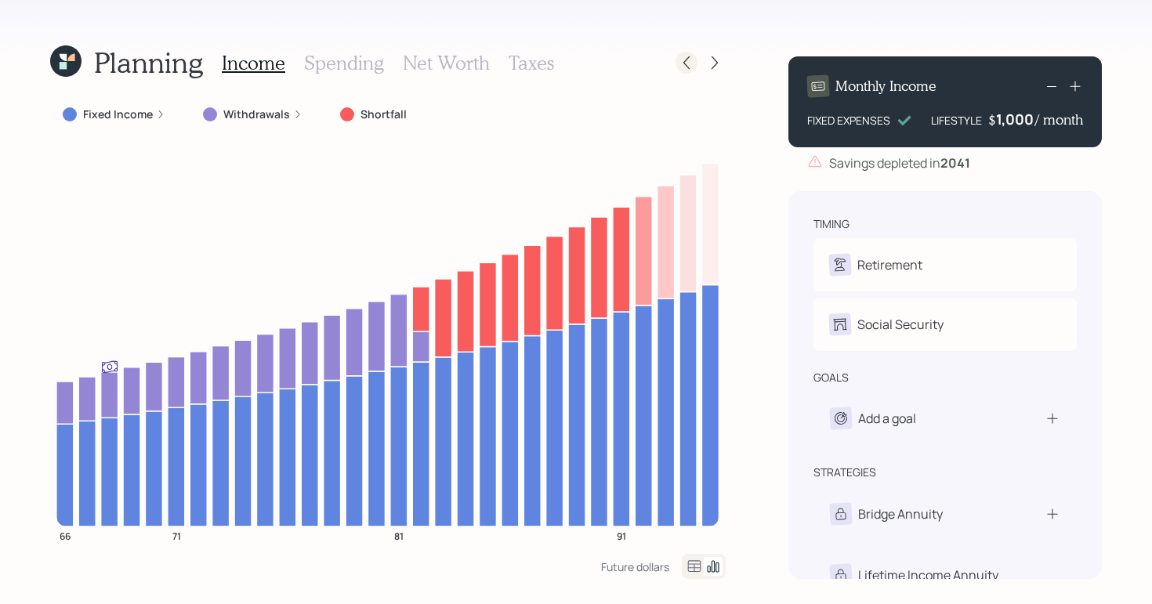
click at [690, 63] on icon at bounding box center [687, 63] width 16 height 16
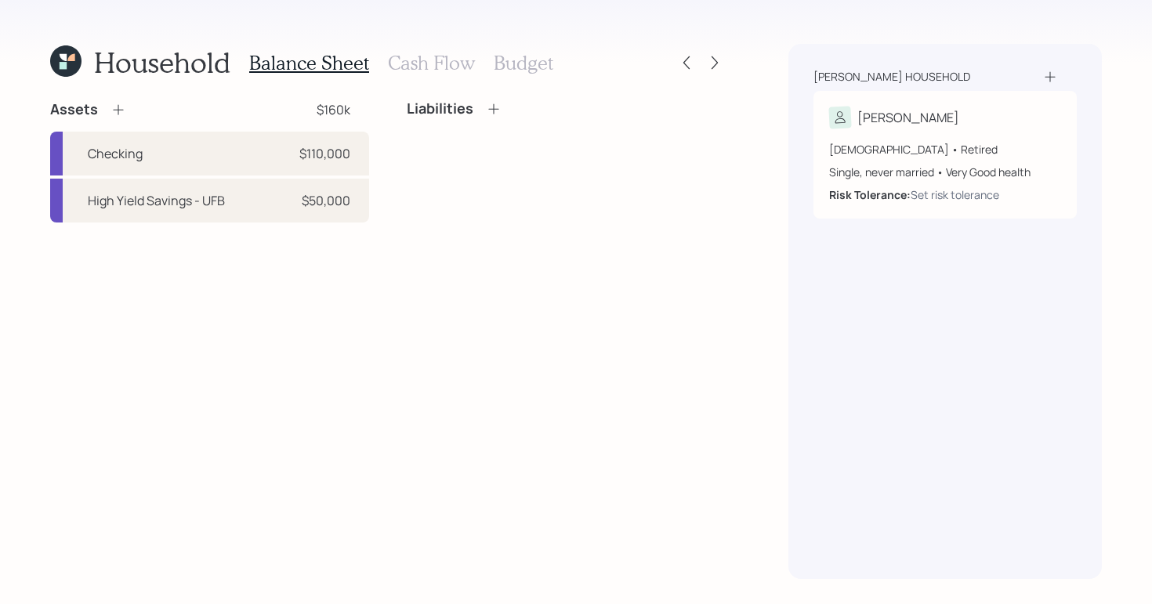
click at [520, 74] on div "Balance Sheet Cash Flow Budget" at bounding box center [401, 63] width 304 height 38
click at [519, 68] on h3 "Budget" at bounding box center [524, 63] width 60 height 23
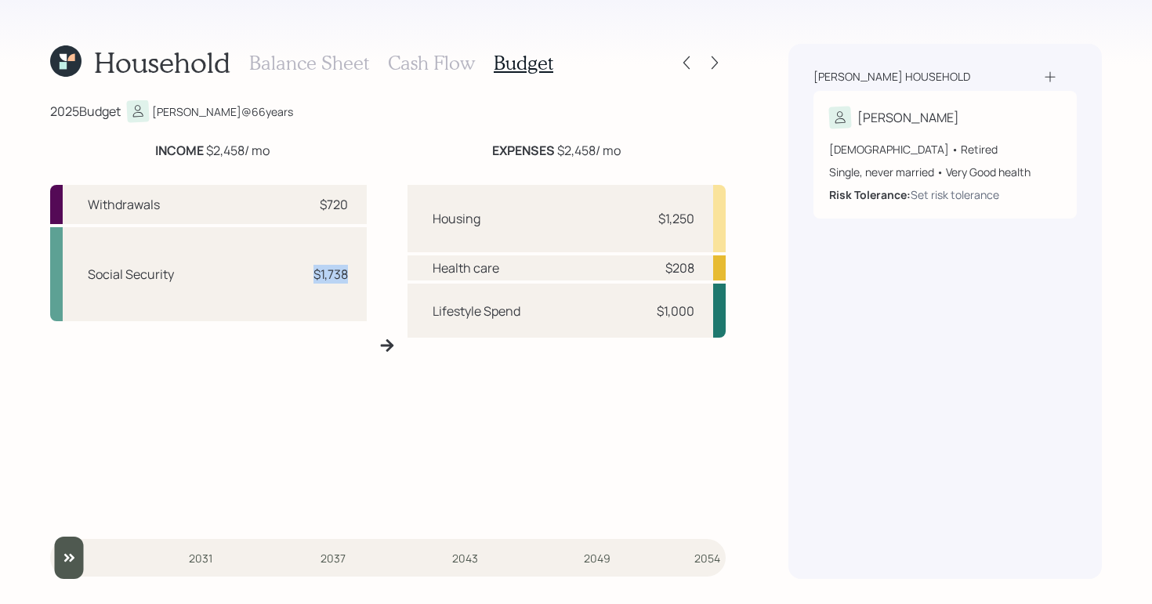
drag, startPoint x: 313, startPoint y: 270, endPoint x: 349, endPoint y: 266, distance: 35.6
click at [349, 267] on div "Social Security $1,738" at bounding box center [208, 274] width 317 height 94
click at [417, 137] on div "2025 Budget Christine @ 66 years INCOME $2,458 / mo EXPENSES $2,458 / mo Withdr…" at bounding box center [388, 339] width 676 height 479
drag, startPoint x: 559, startPoint y: 148, endPoint x: 625, endPoint y: 147, distance: 66.6
click at [625, 147] on div "EXPENSES $2,458 / mo" at bounding box center [556, 150] width 339 height 19
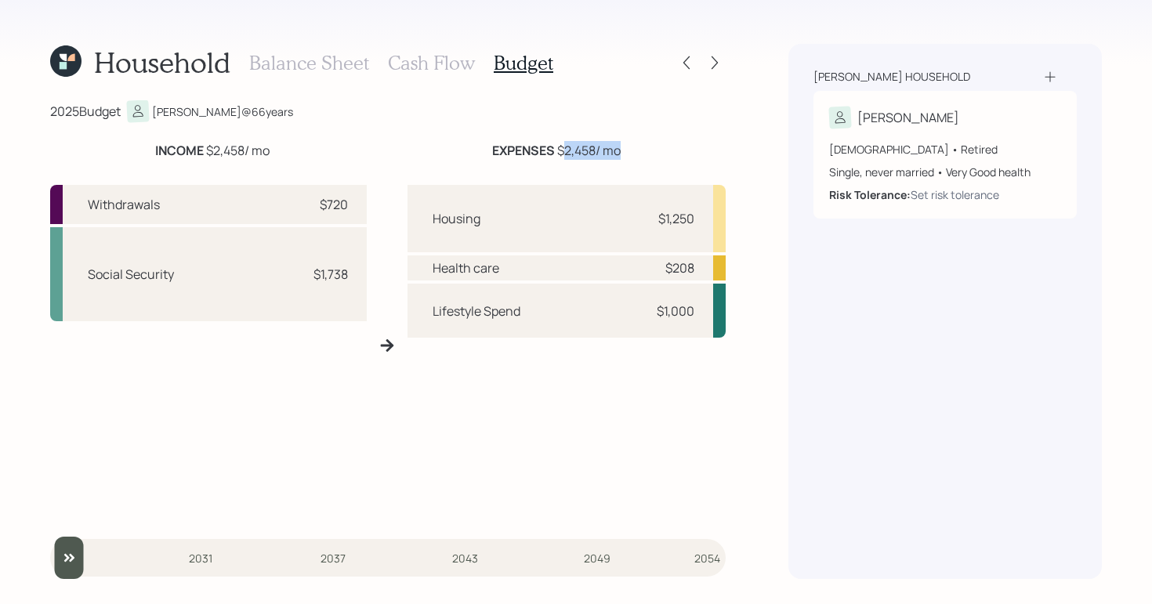
drag, startPoint x: 564, startPoint y: 147, endPoint x: 614, endPoint y: 146, distance: 50.2
click at [614, 149] on div "EXPENSES $2,458 / mo" at bounding box center [556, 150] width 129 height 19
click at [769, 106] on div "Household Balance Sheet Cash Flow Budget 2025 Budget Christine @ 66 years INCOM…" at bounding box center [576, 302] width 1152 height 604
click at [716, 69] on icon at bounding box center [715, 63] width 16 height 16
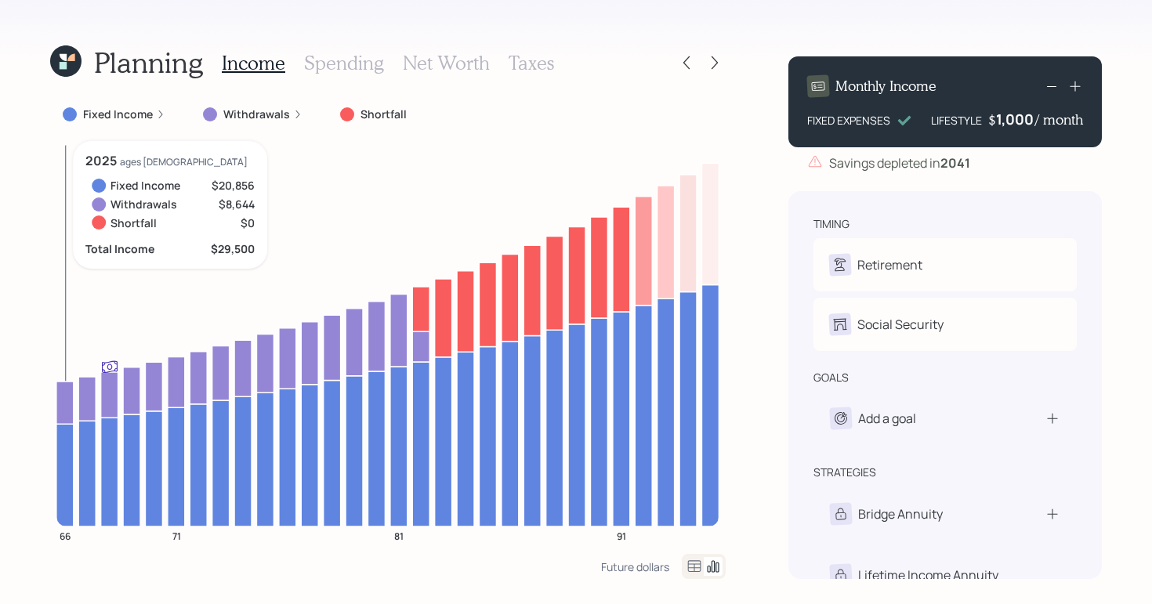
click at [71, 410] on icon at bounding box center [64, 402] width 17 height 42
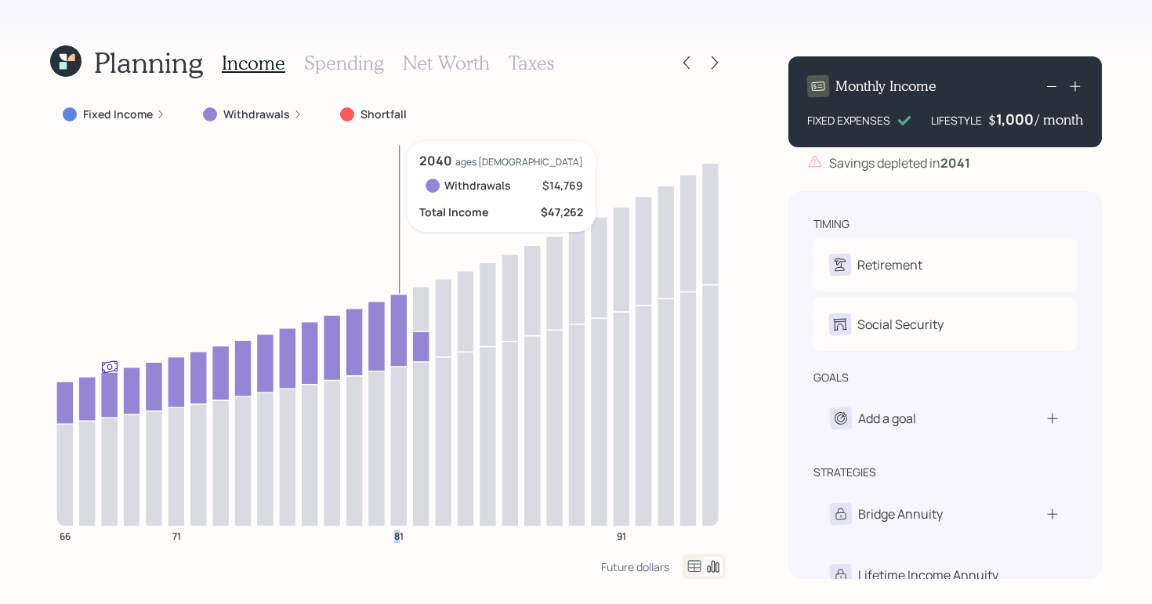
drag, startPoint x: 398, startPoint y: 235, endPoint x: 409, endPoint y: 171, distance: 65.2
click at [398, 236] on icon "66 71 81 91" at bounding box center [388, 347] width 676 height 413
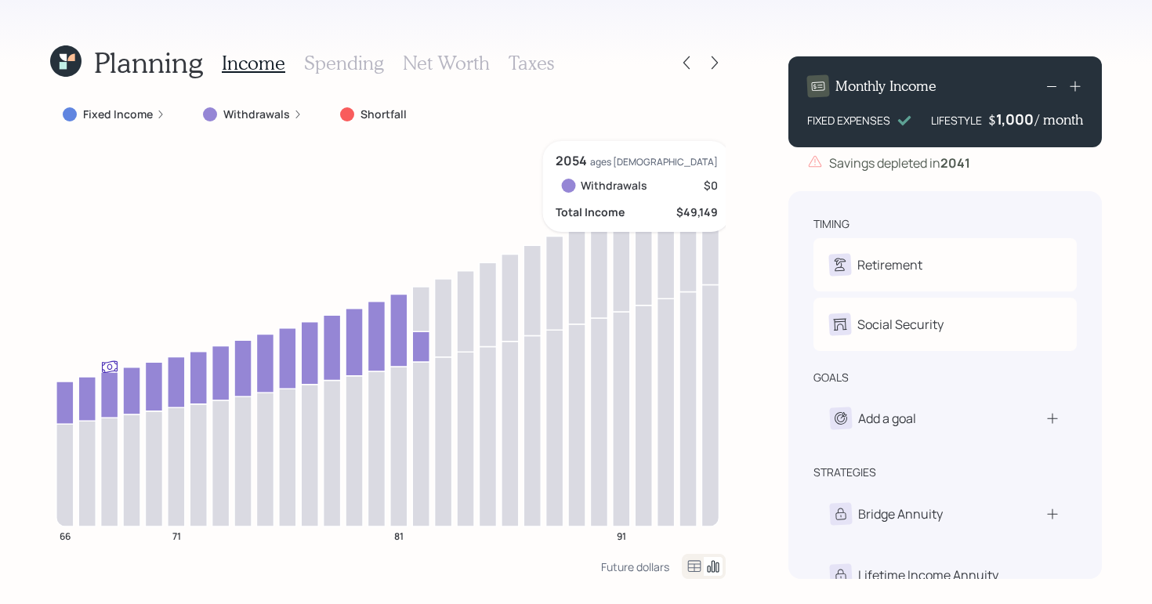
click at [712, 204] on icon at bounding box center [709, 223] width 17 height 121
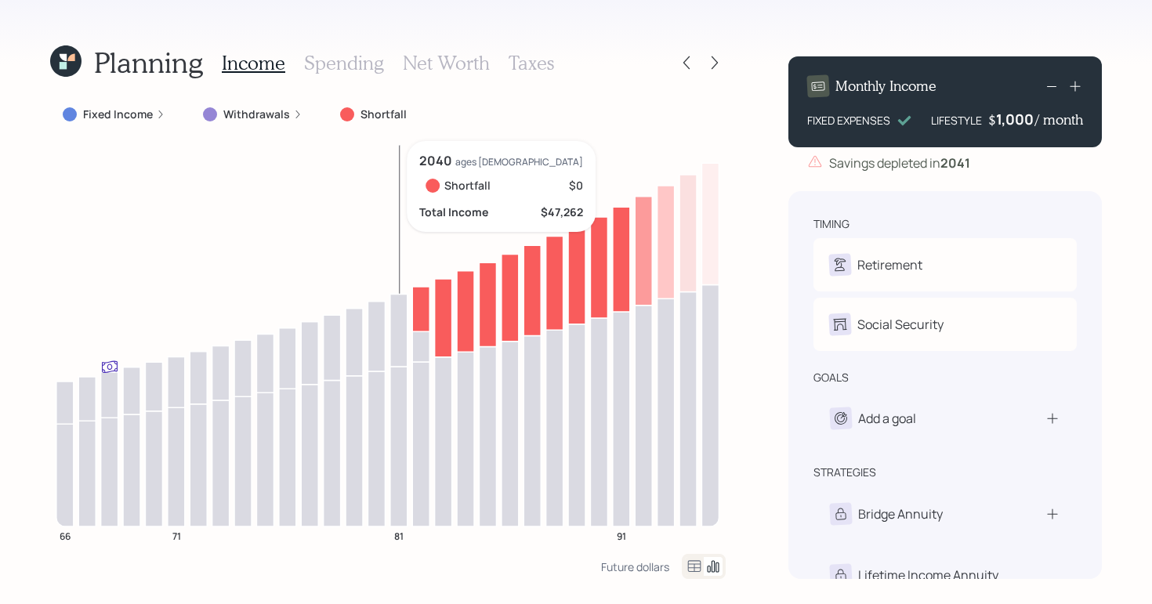
click at [394, 472] on icon at bounding box center [398, 447] width 17 height 160
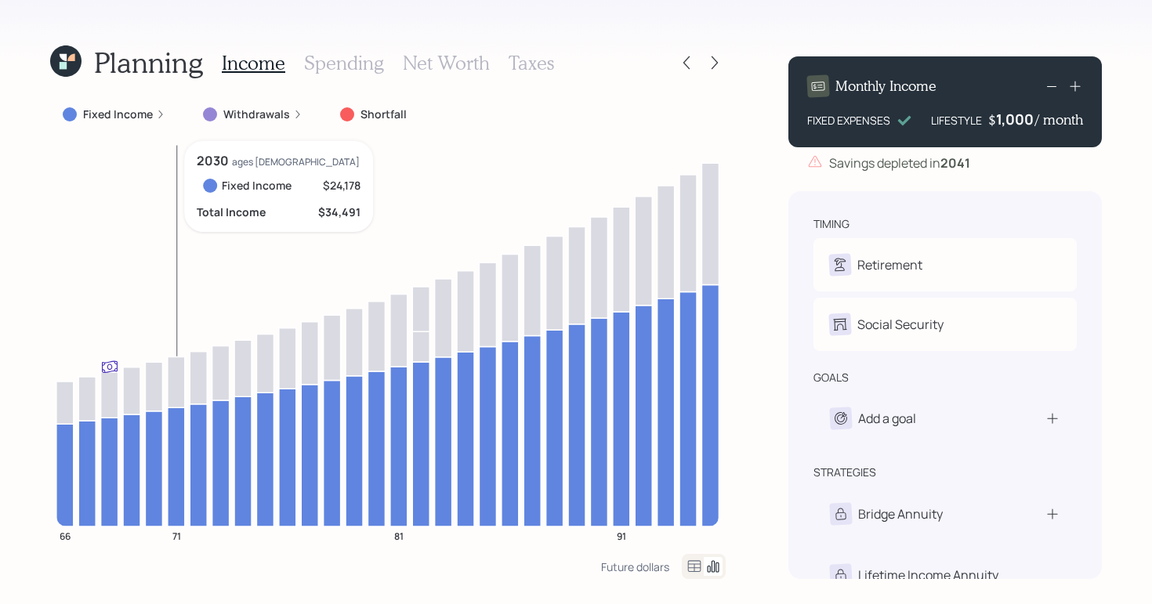
click at [171, 401] on icon at bounding box center [176, 382] width 17 height 51
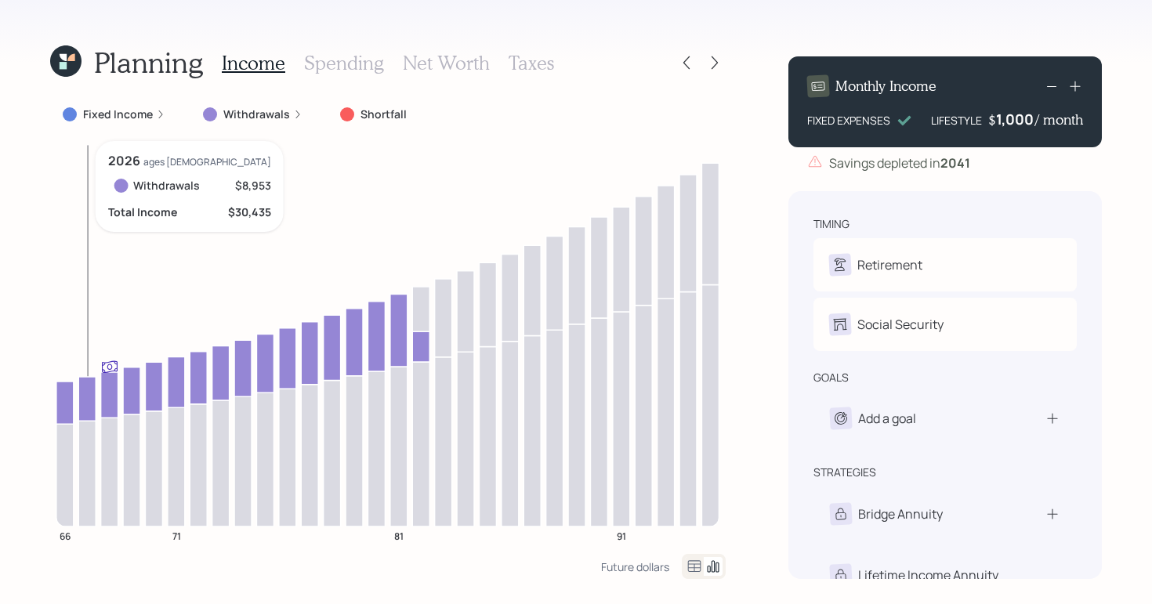
drag, startPoint x: 100, startPoint y: 207, endPoint x: 125, endPoint y: 170, distance: 44.6
click at [100, 207] on icon "66 71 81 91" at bounding box center [388, 347] width 676 height 413
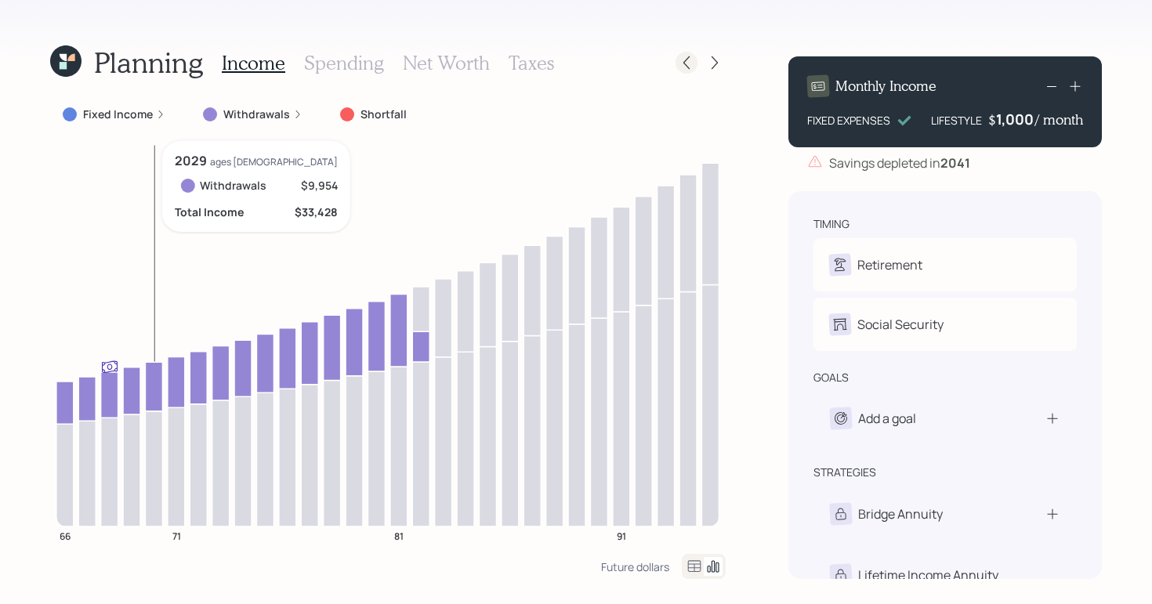
click at [678, 63] on div at bounding box center [687, 63] width 22 height 22
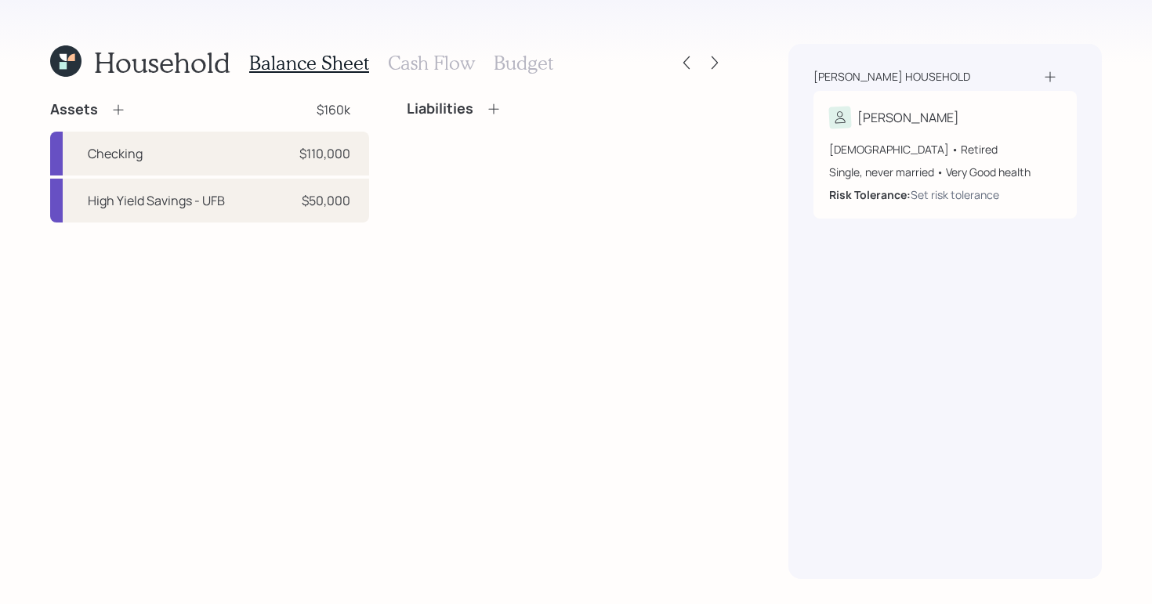
click at [501, 69] on h3 "Budget" at bounding box center [524, 63] width 60 height 23
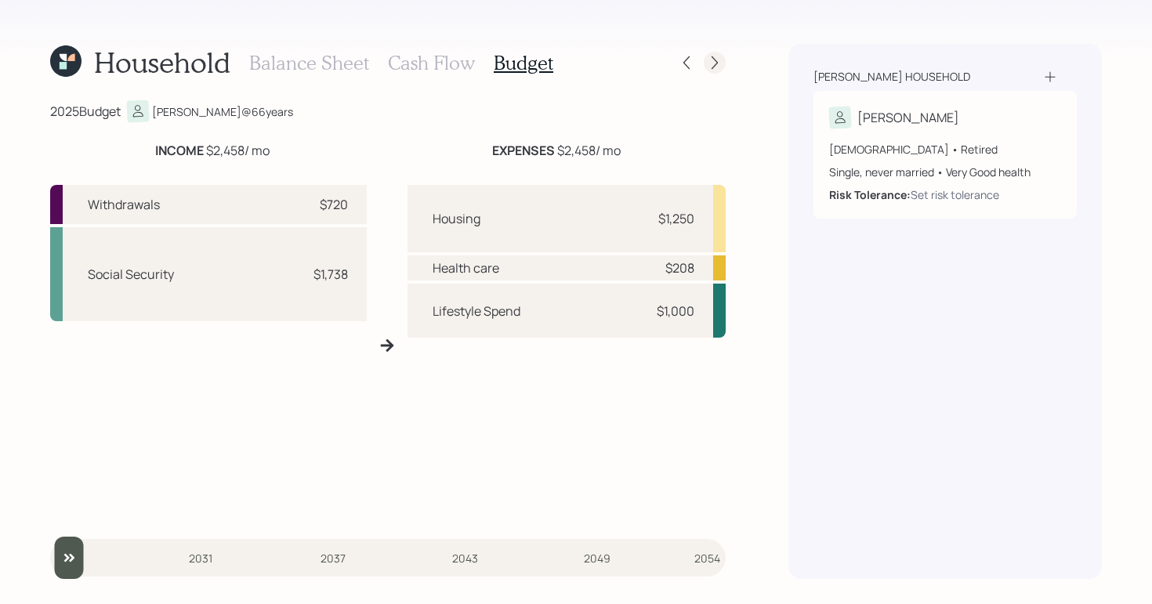
click at [710, 57] on icon at bounding box center [715, 63] width 16 height 16
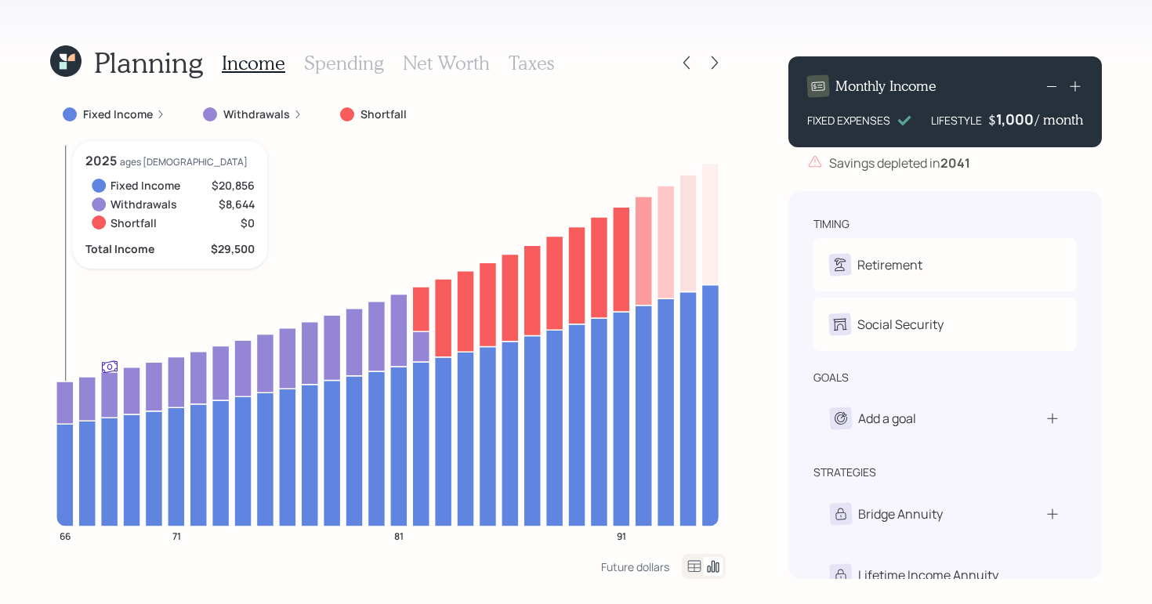
click at [64, 446] on icon at bounding box center [64, 475] width 17 height 103
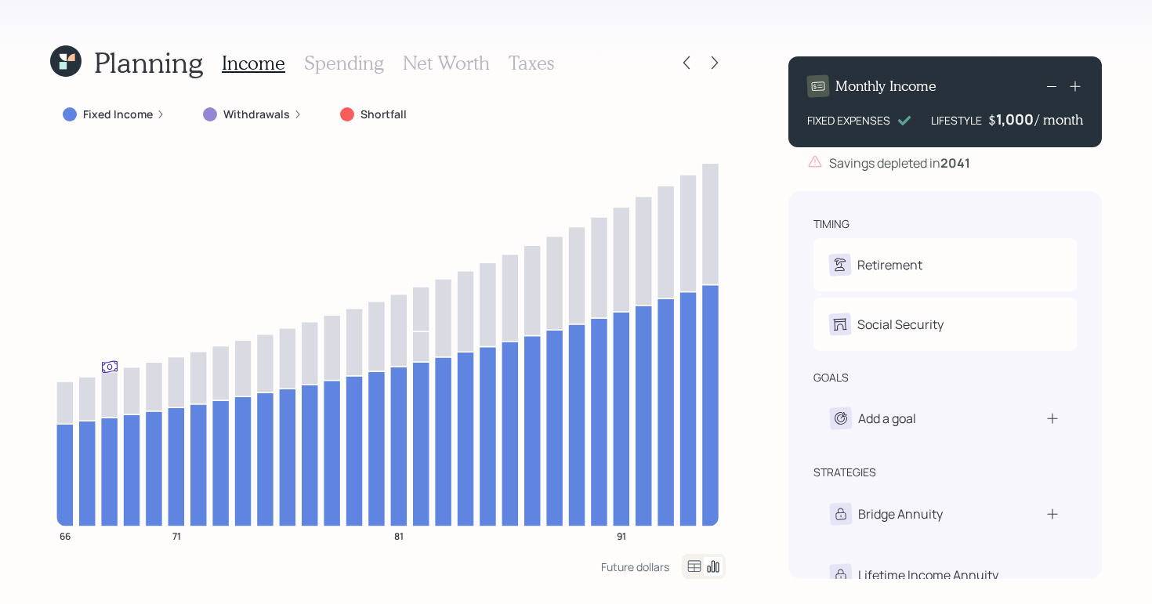
click at [155, 108] on div "Fixed Income" at bounding box center [114, 115] width 103 height 16
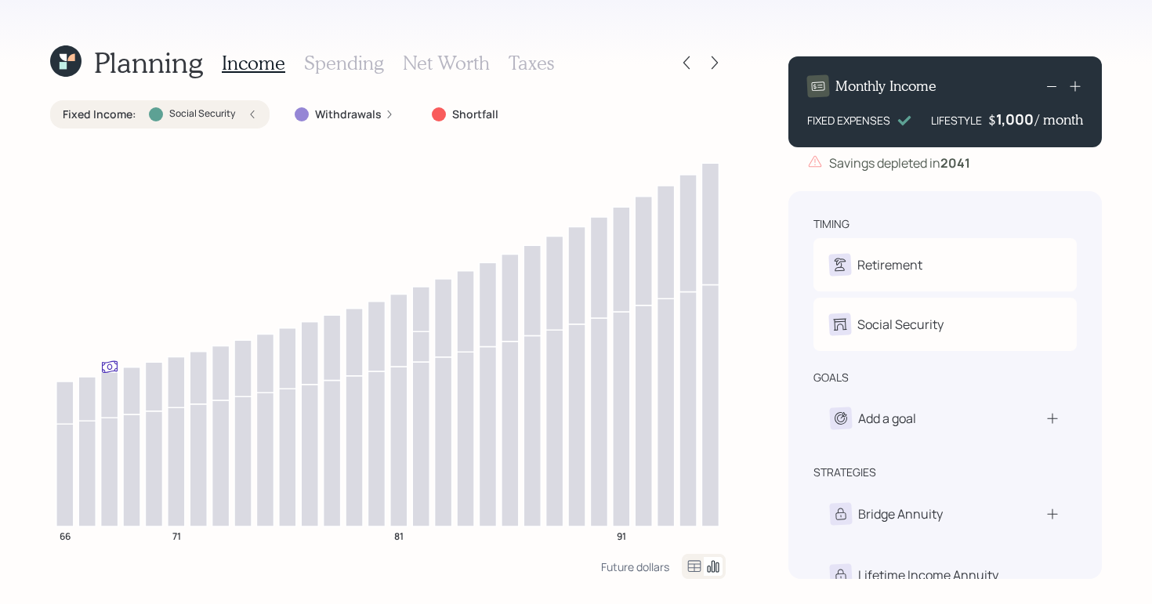
click at [189, 113] on label "Social Security" at bounding box center [202, 113] width 66 height 13
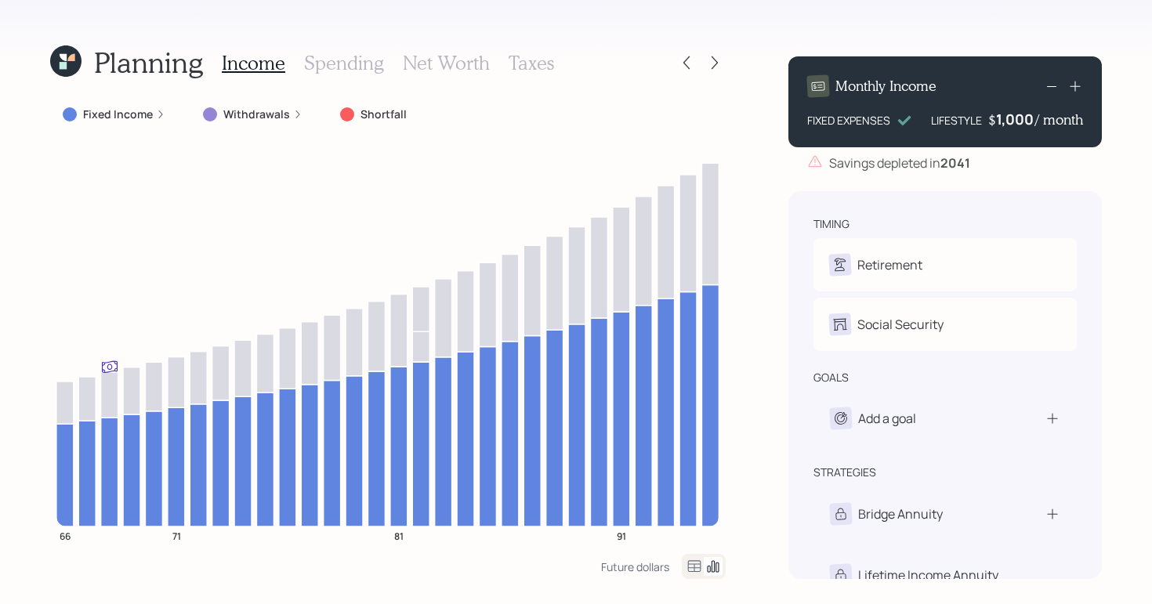
click at [141, 118] on label "Fixed Income" at bounding box center [118, 115] width 70 height 16
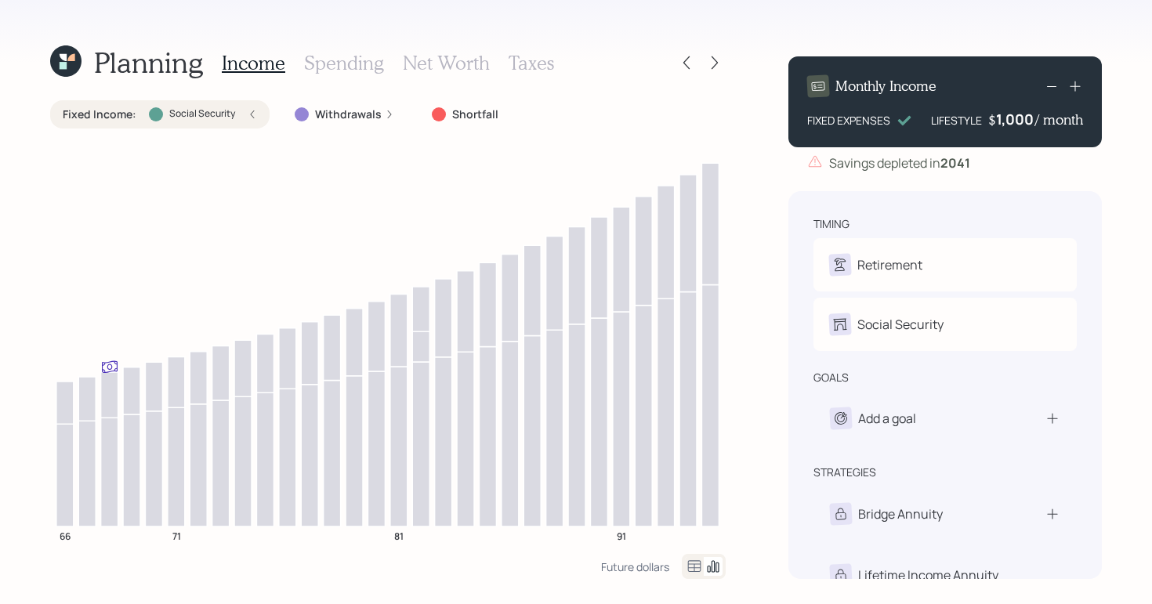
click at [169, 118] on label "Social Security" at bounding box center [202, 113] width 66 height 13
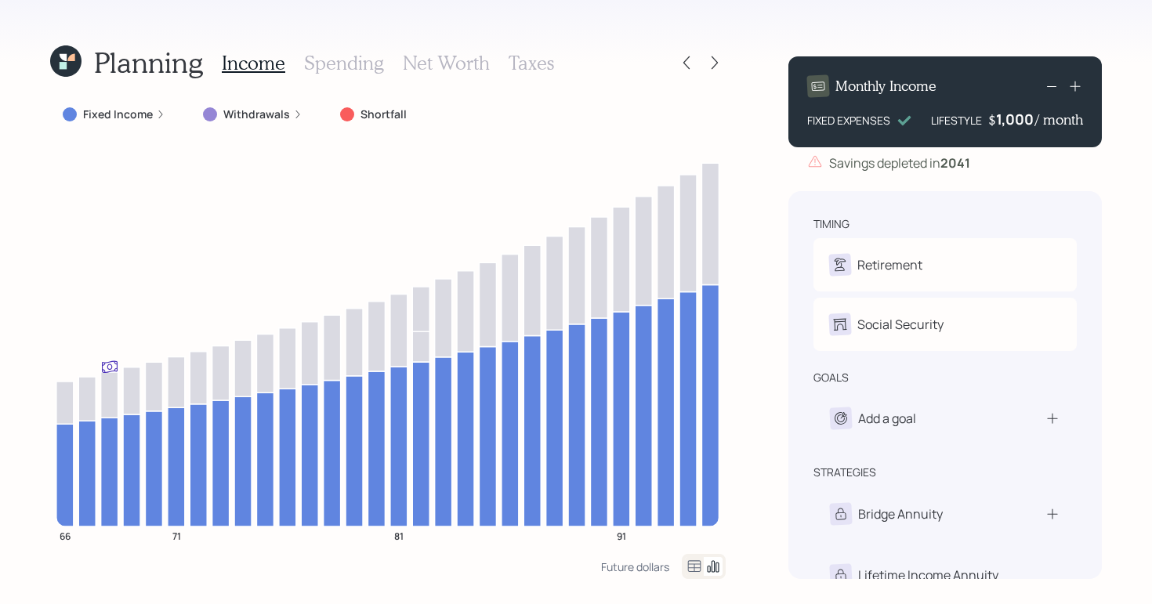
click at [159, 118] on icon at bounding box center [161, 115] width 4 height 8
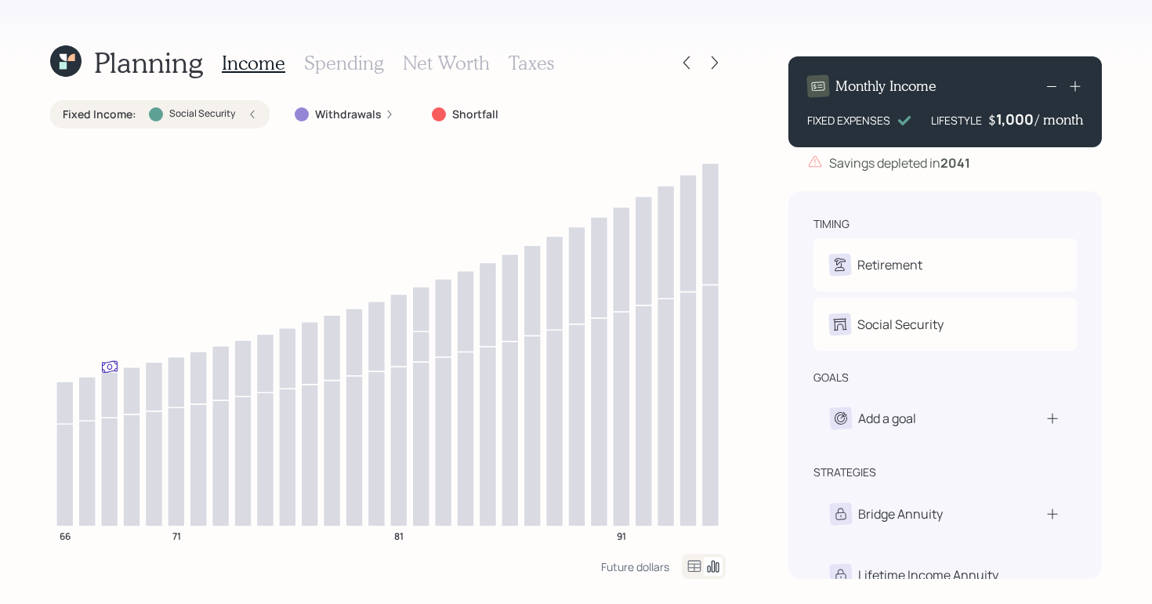
click at [254, 110] on icon at bounding box center [252, 114] width 9 height 9
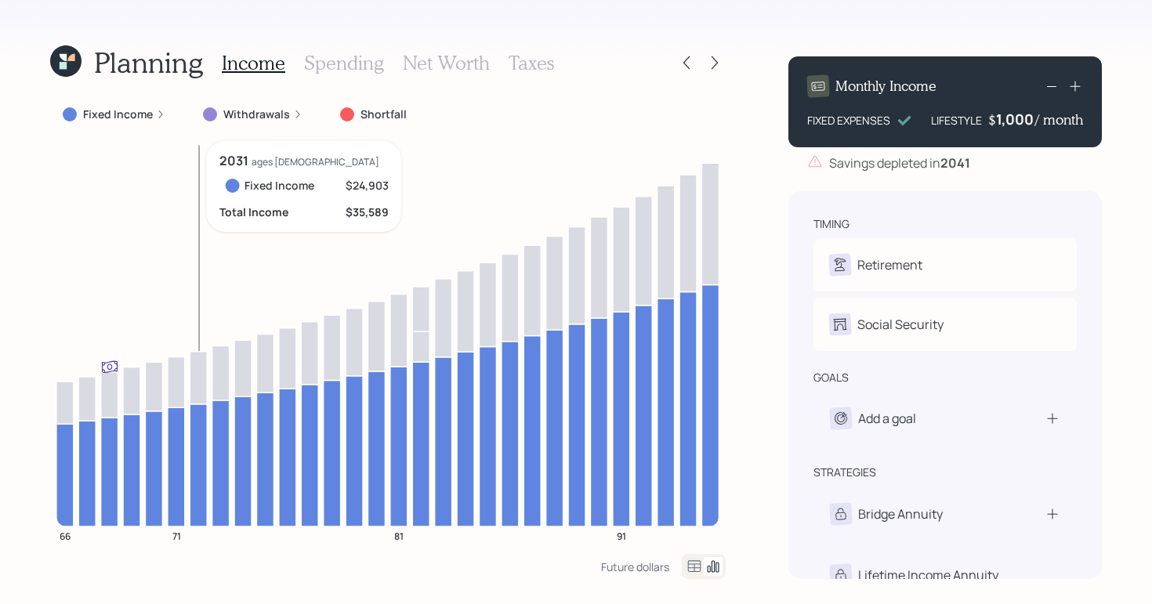
click at [200, 207] on icon "66 71 81 91" at bounding box center [388, 347] width 676 height 413
click at [685, 60] on icon at bounding box center [686, 62] width 6 height 13
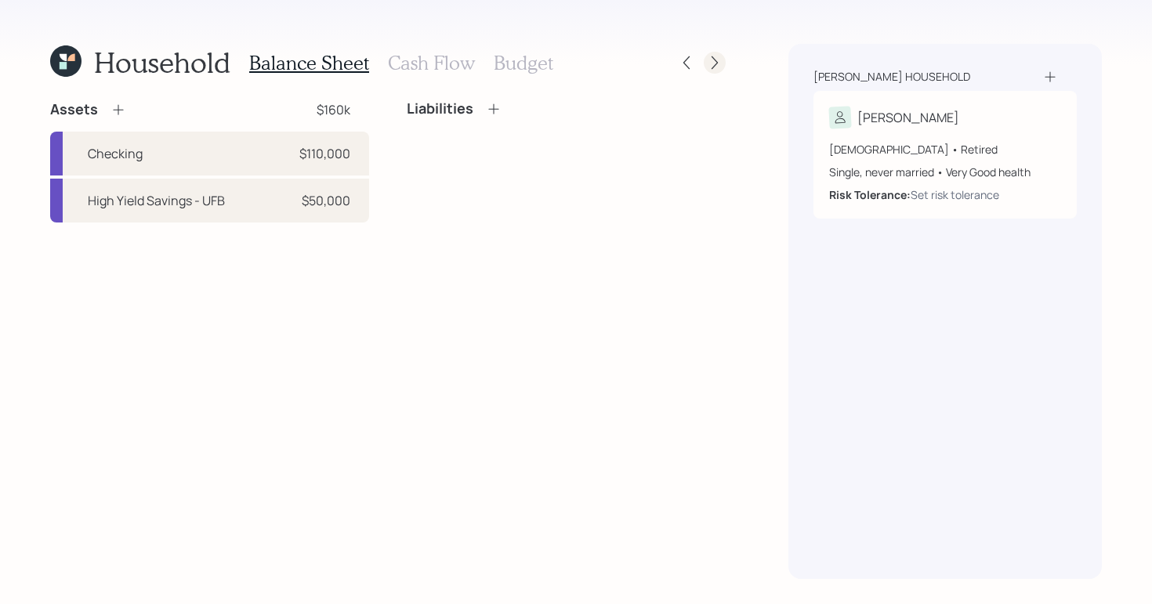
click at [713, 61] on icon at bounding box center [715, 63] width 16 height 16
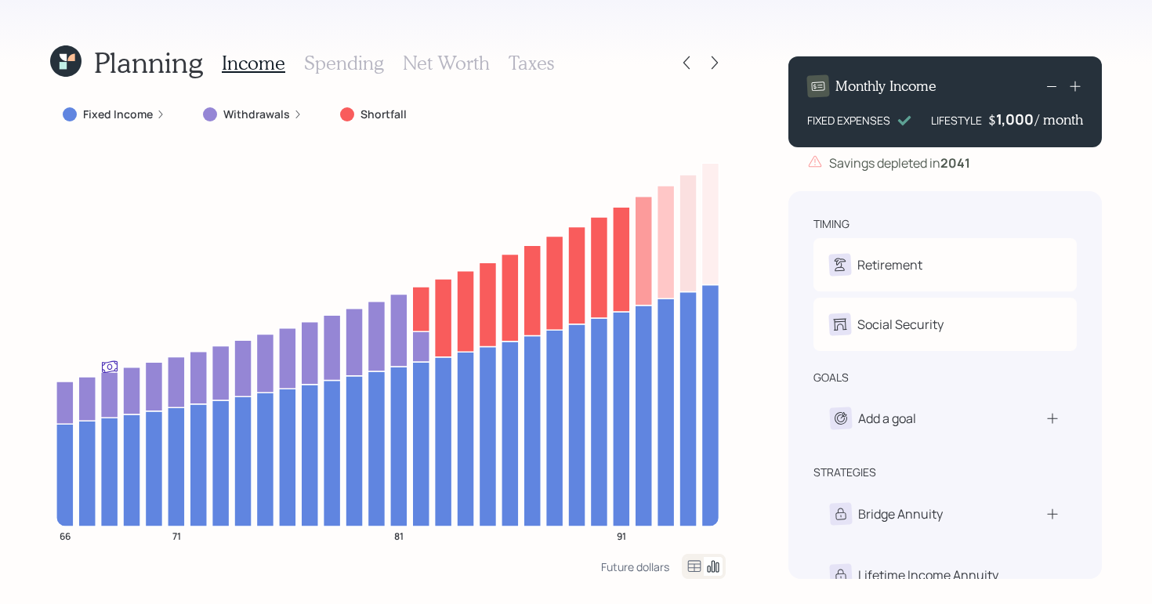
click at [323, 62] on h3 "Spending" at bounding box center [344, 63] width 80 height 23
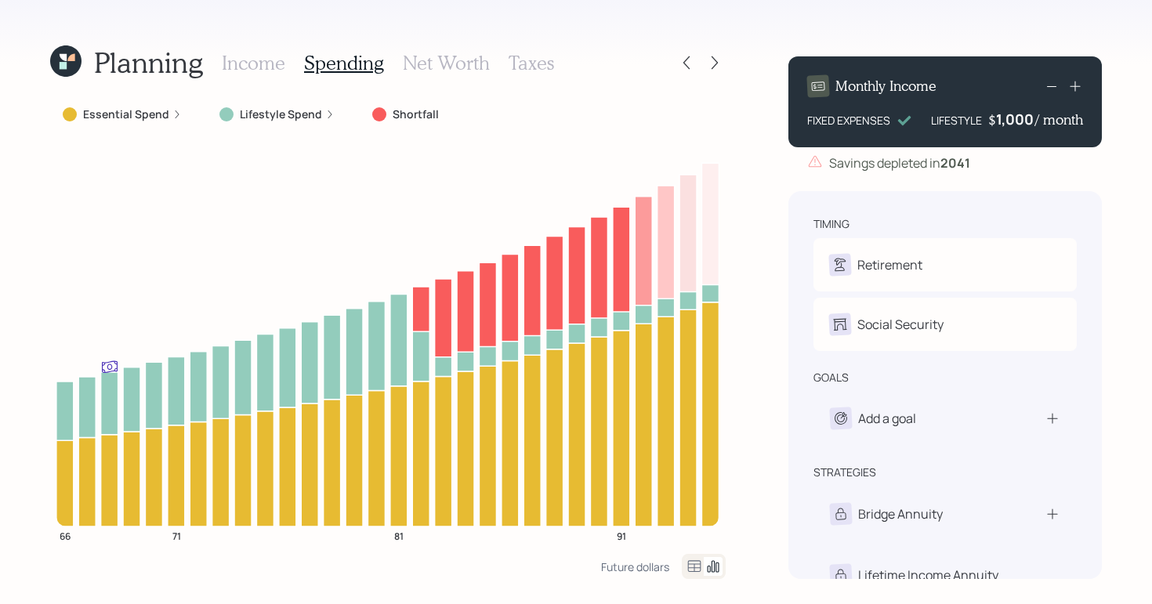
click at [159, 111] on label "Essential Spend" at bounding box center [126, 115] width 86 height 16
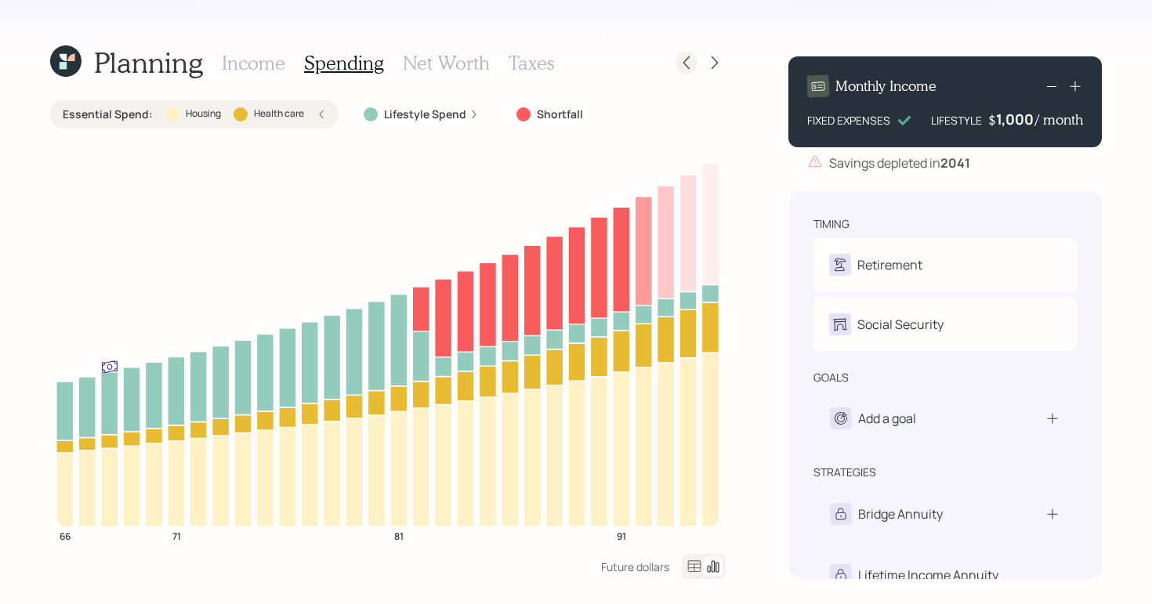
click at [686, 61] on icon at bounding box center [687, 63] width 16 height 16
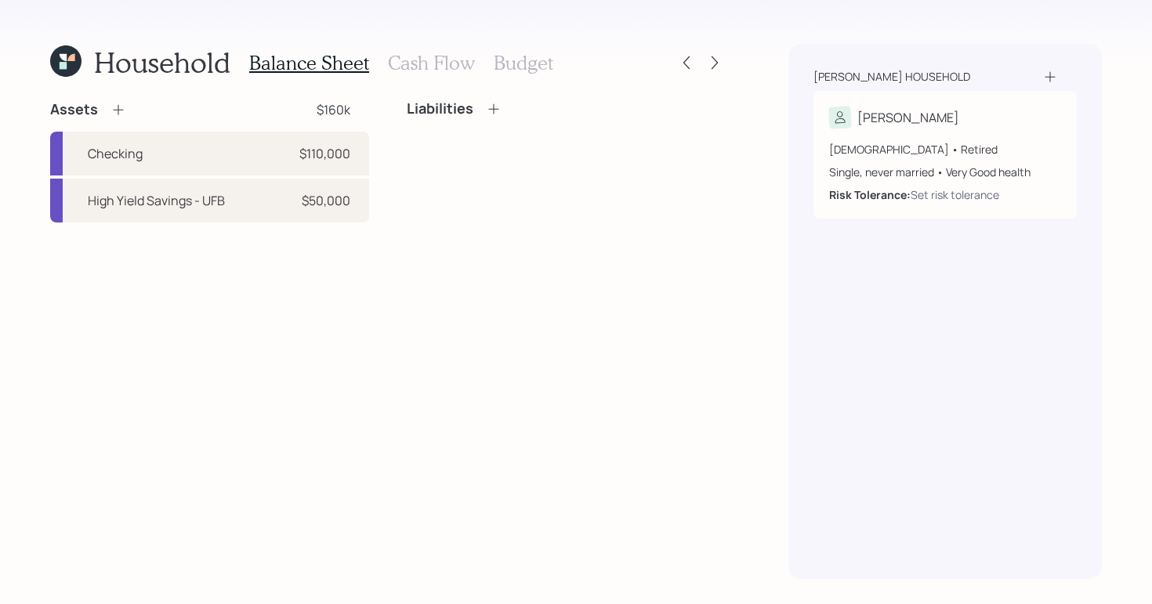
click at [466, 65] on h3 "Cash Flow" at bounding box center [431, 63] width 87 height 23
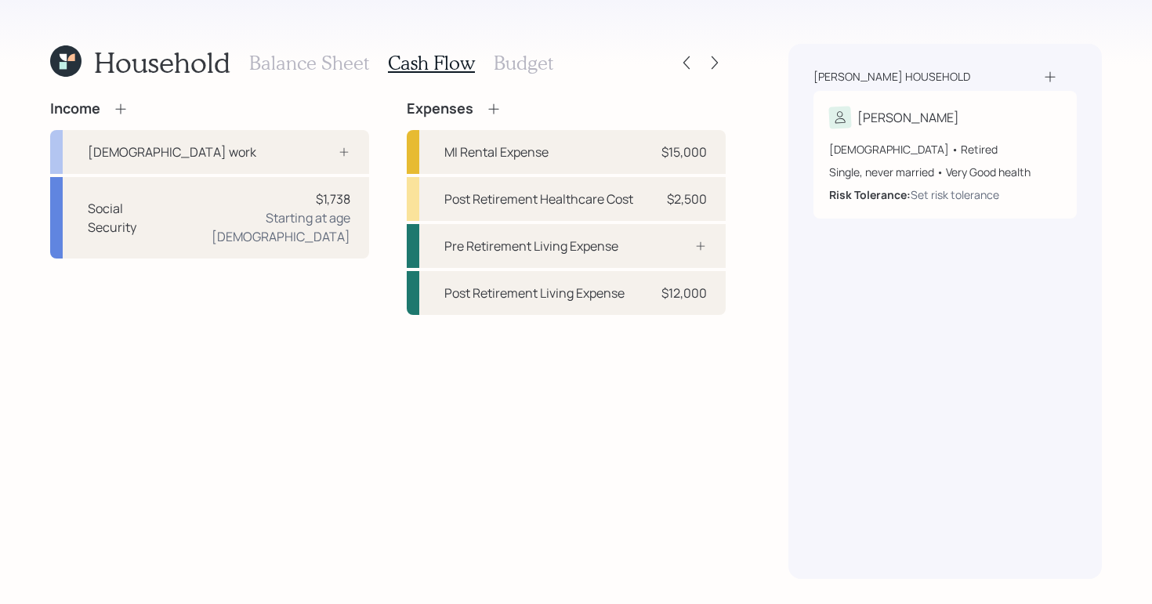
click at [516, 68] on h3 "Budget" at bounding box center [524, 63] width 60 height 23
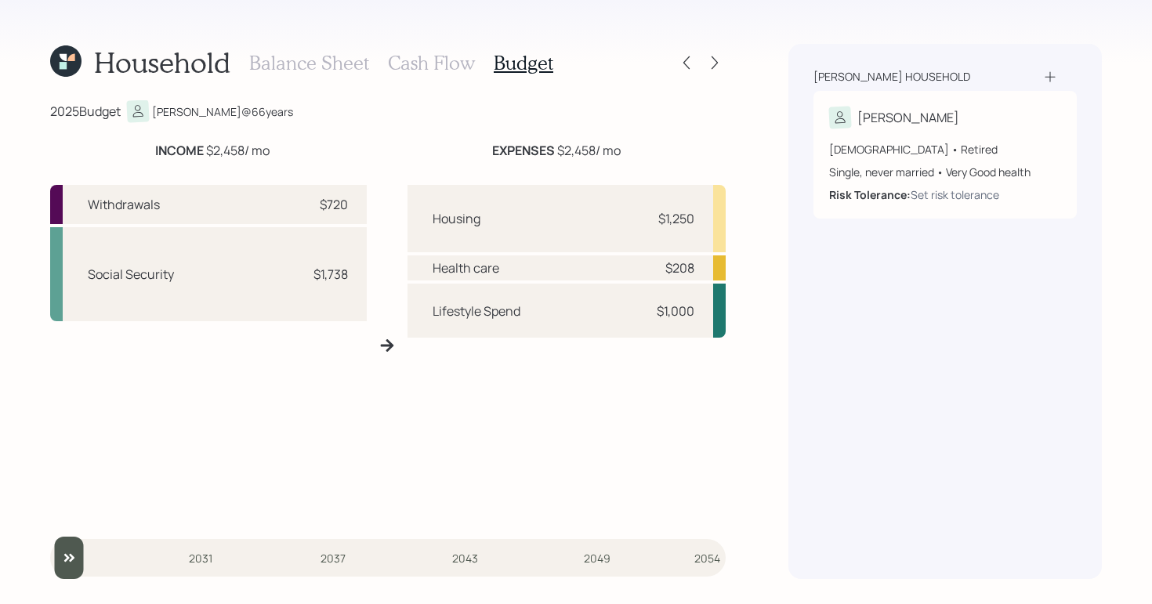
click at [426, 56] on h3 "Cash Flow" at bounding box center [431, 63] width 87 height 23
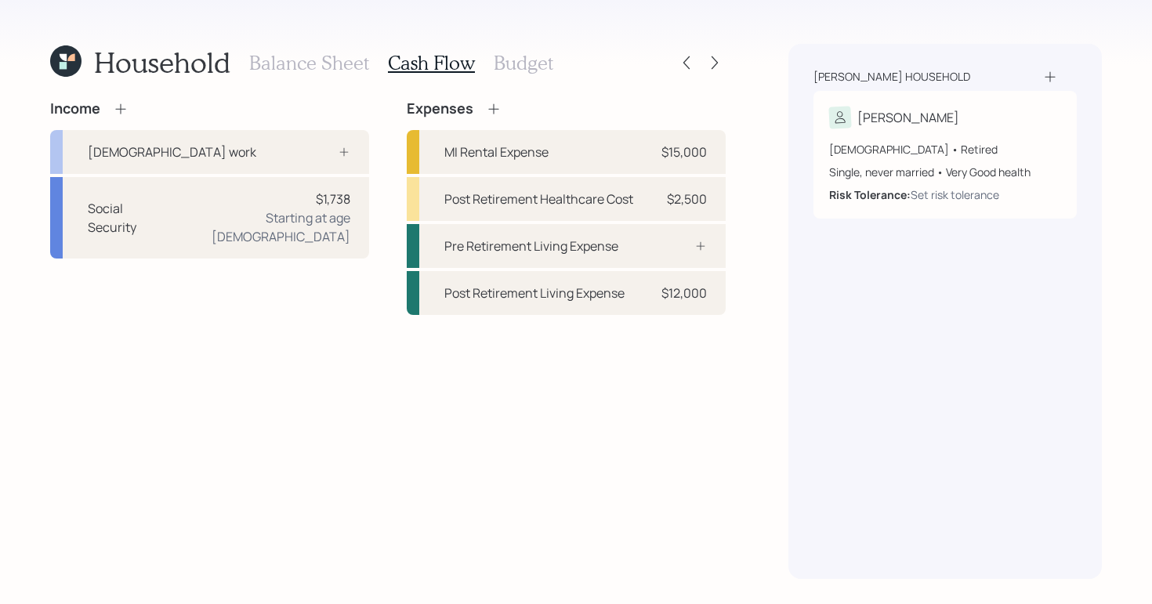
click at [574, 69] on div "Household Balance Sheet Cash Flow Budget" at bounding box center [388, 63] width 676 height 38
click at [536, 69] on h3 "Budget" at bounding box center [524, 63] width 60 height 23
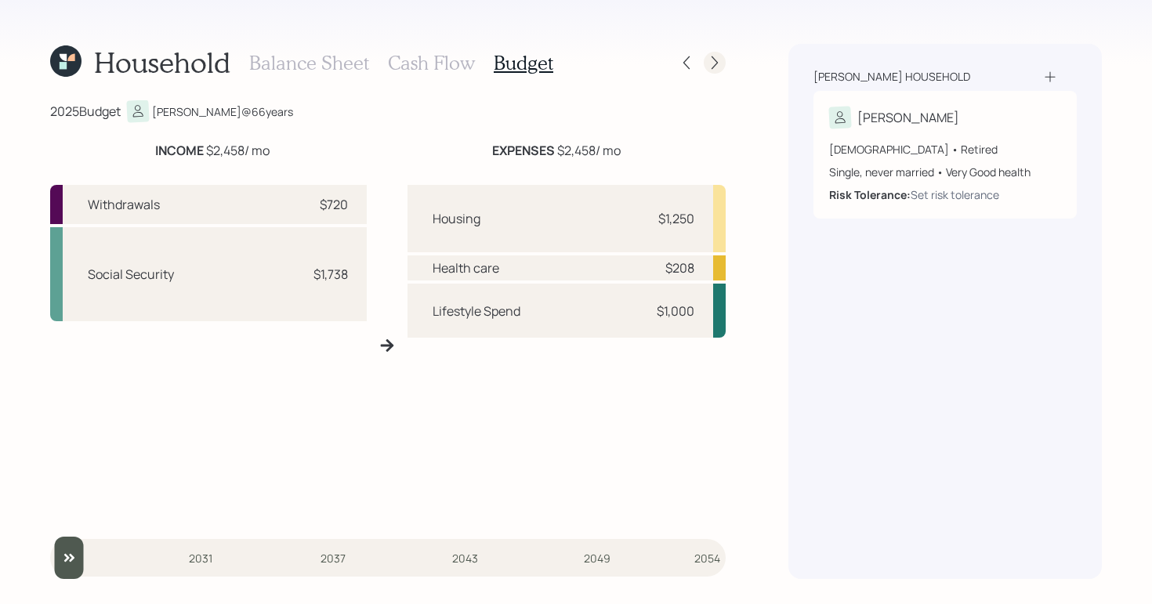
click at [718, 68] on icon at bounding box center [715, 63] width 16 height 16
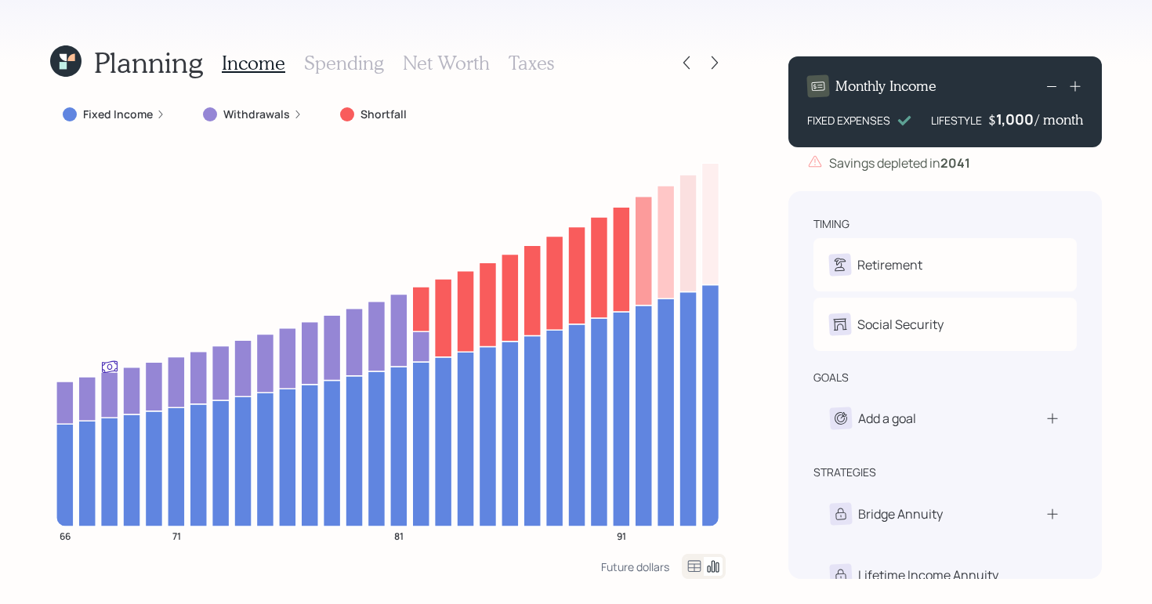
click at [332, 67] on h3 "Spending" at bounding box center [344, 63] width 80 height 23
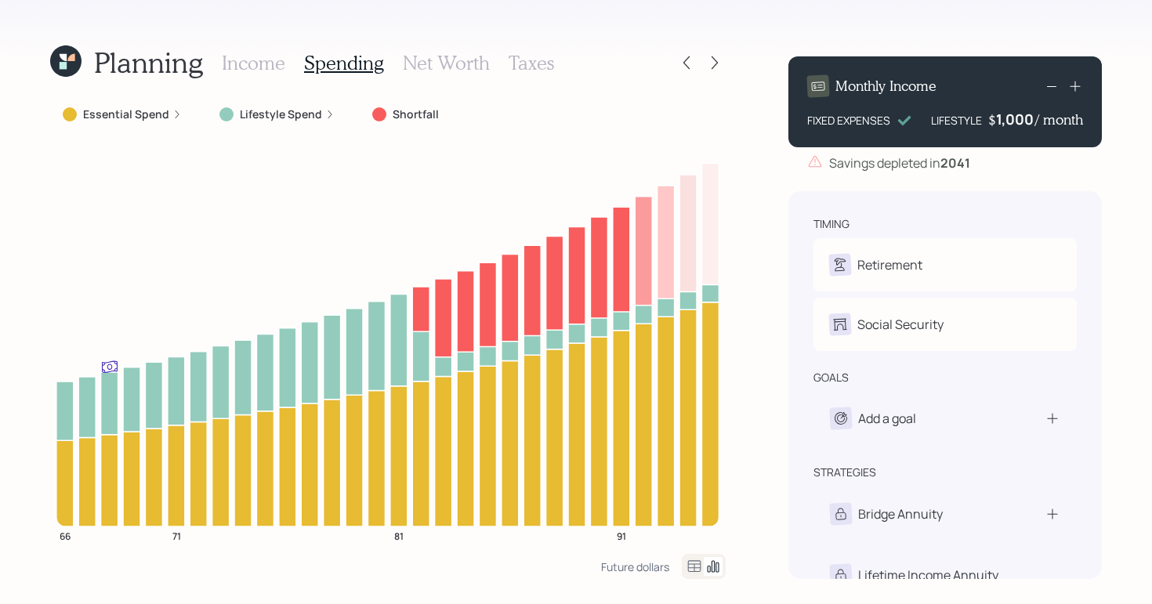
click at [257, 60] on h3 "Income" at bounding box center [253, 63] width 63 height 23
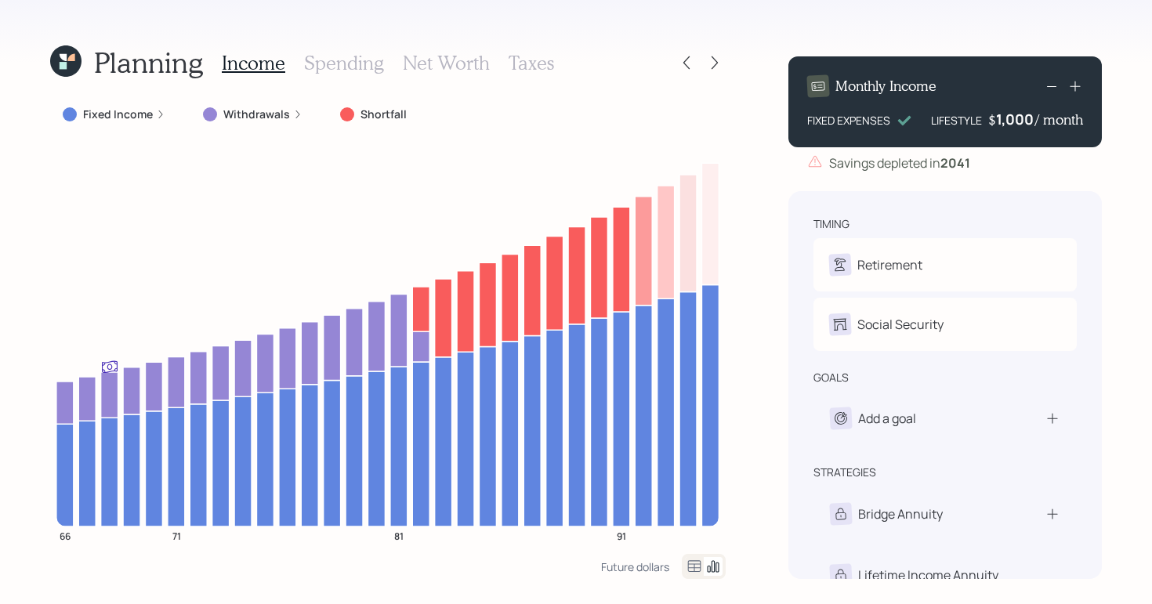
click at [86, 129] on div "Planning Income Spending Net Worth Taxes Fixed Income Withdrawals Shortfall 66 …" at bounding box center [576, 302] width 1152 height 604
click at [53, 223] on icon "66 71 81 91" at bounding box center [388, 347] width 676 height 413
click at [317, 55] on h3 "Spending" at bounding box center [344, 63] width 80 height 23
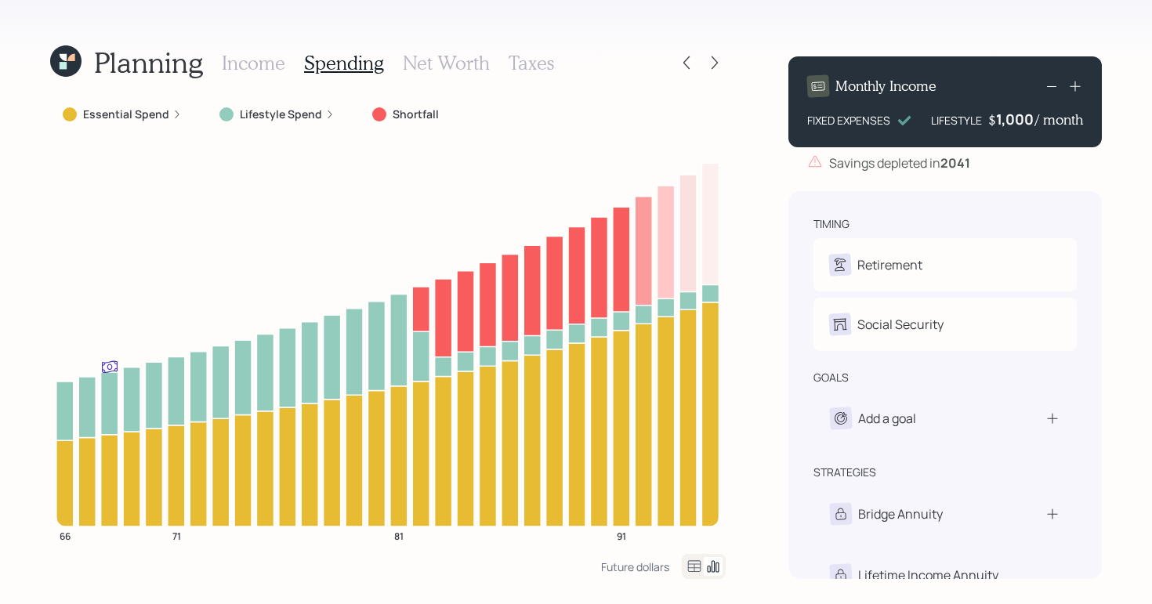
click at [174, 114] on icon at bounding box center [176, 114] width 9 height 9
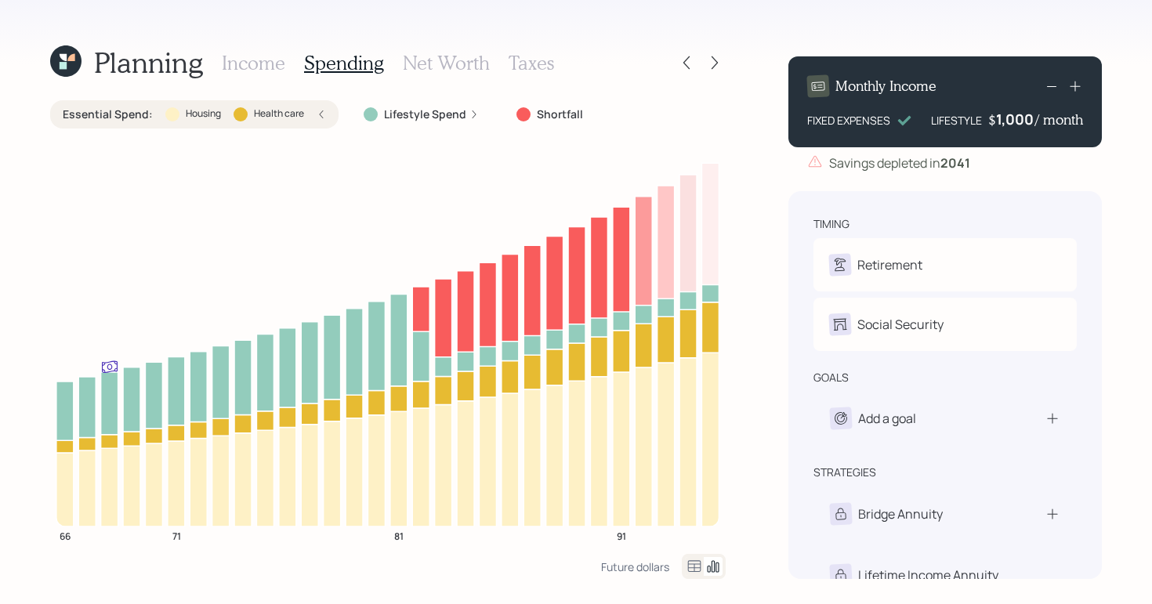
click at [332, 111] on div "Essential Spend : Housing Health care" at bounding box center [194, 114] width 288 height 28
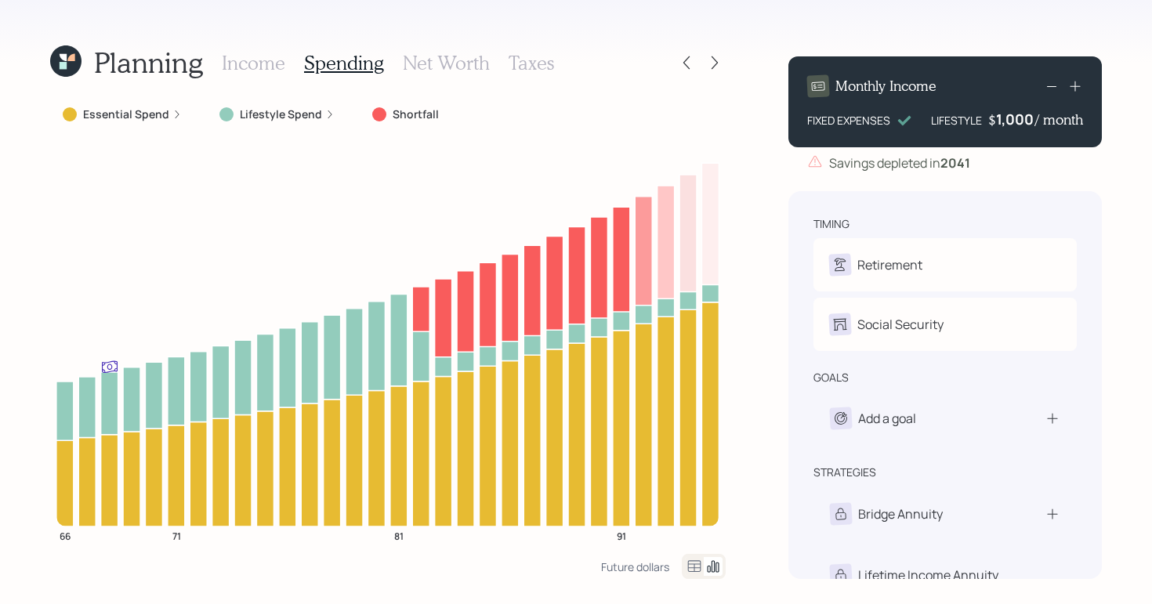
click at [317, 109] on div "Lifestyle Spend" at bounding box center [276, 115] width 115 height 16
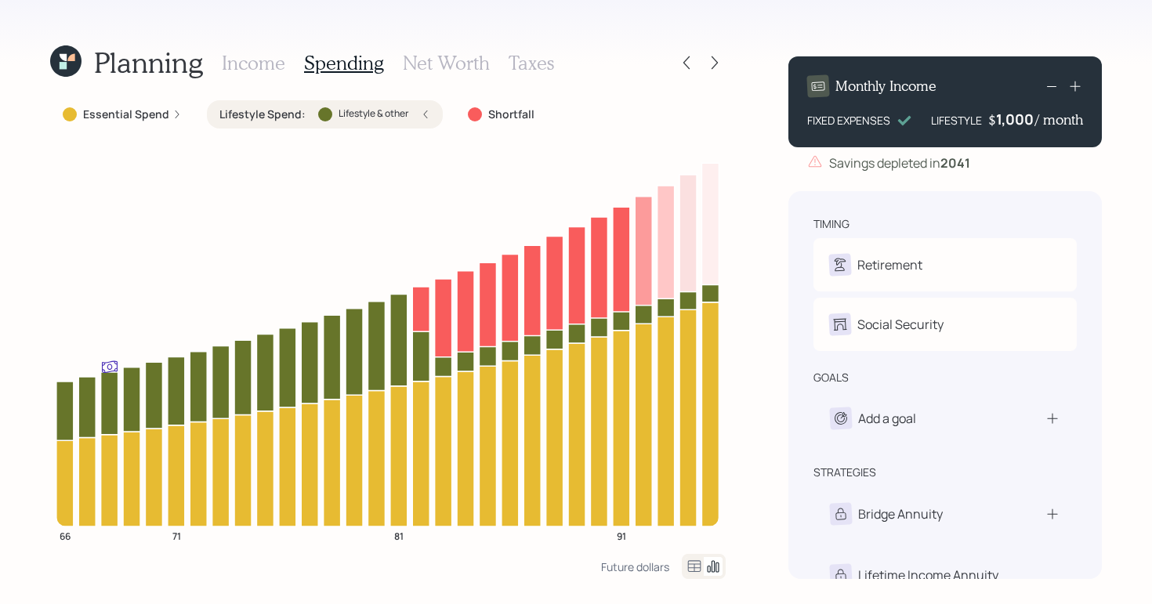
click at [426, 118] on icon at bounding box center [425, 114] width 9 height 9
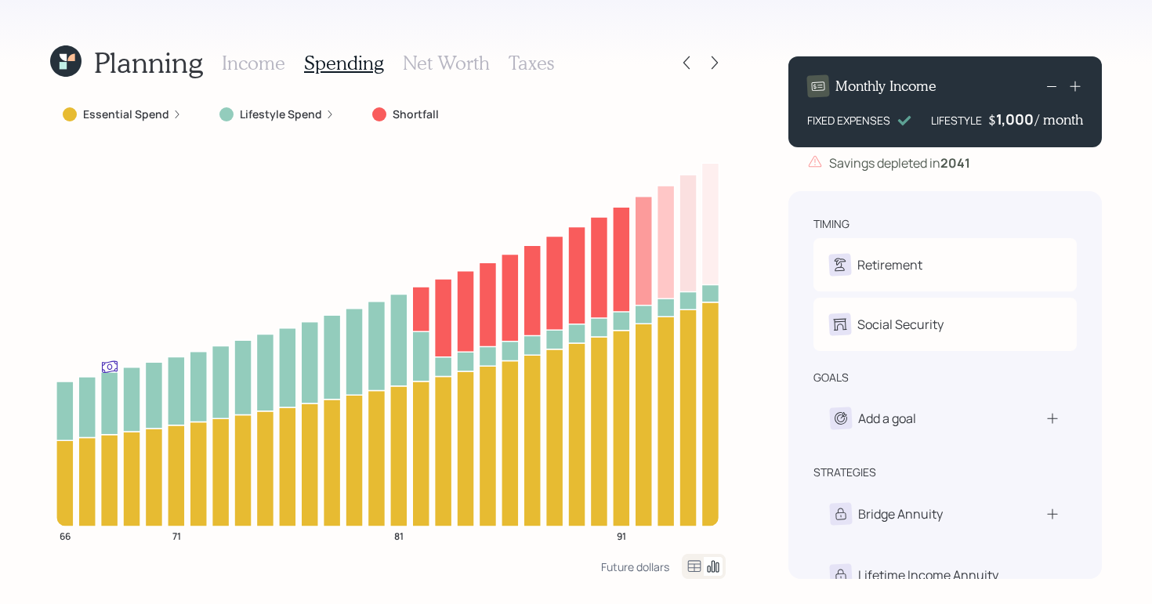
click at [257, 61] on h3 "Income" at bounding box center [253, 63] width 63 height 23
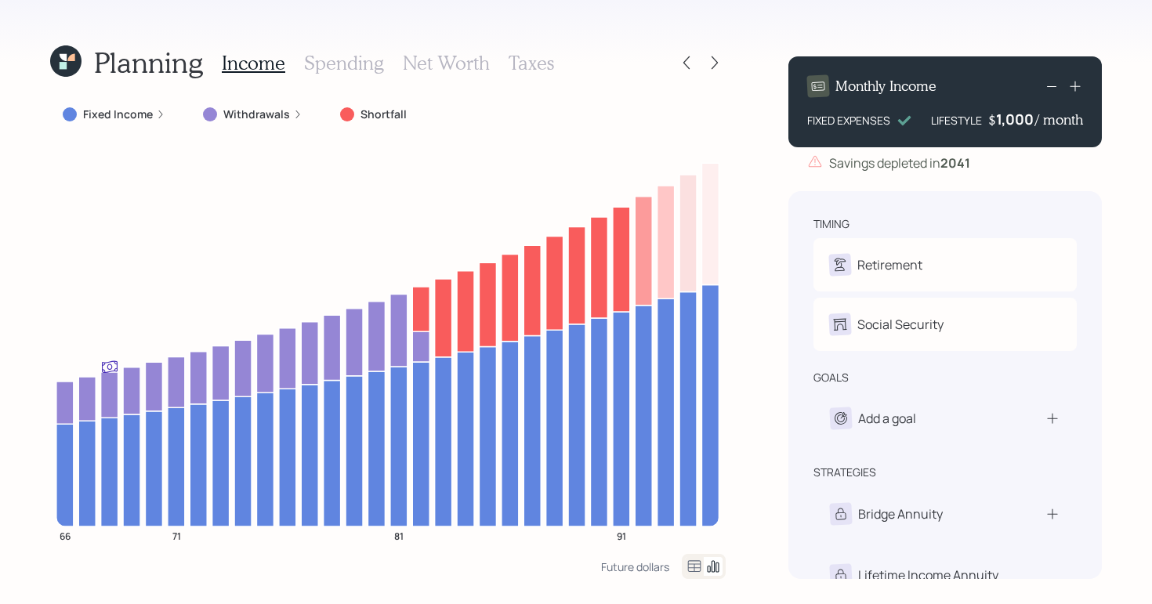
click at [374, 67] on h3 "Spending" at bounding box center [344, 63] width 80 height 23
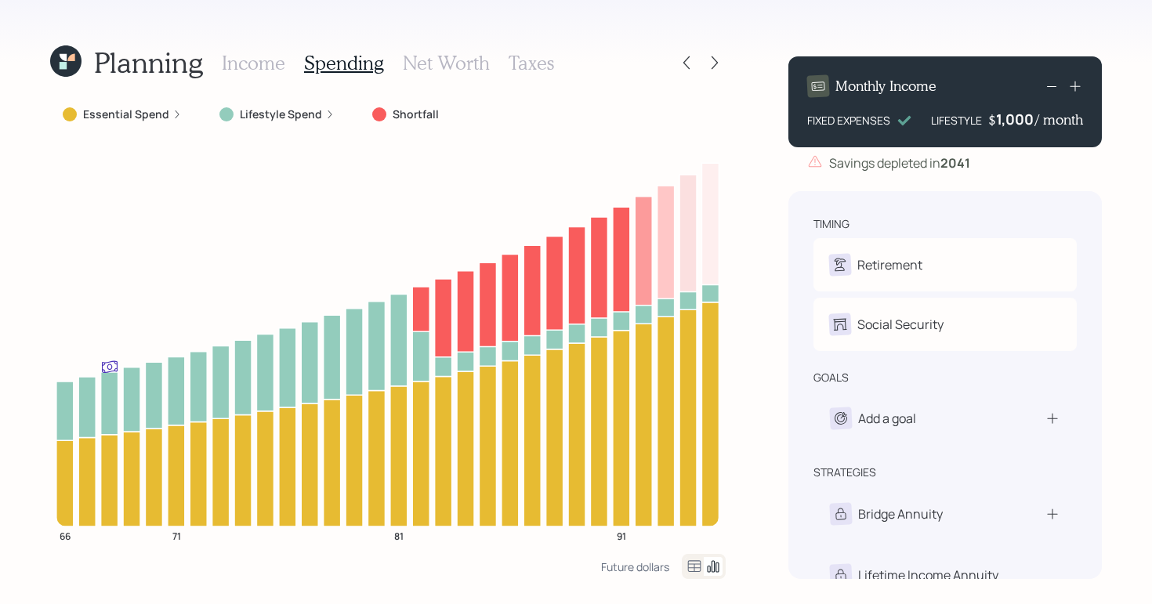
click at [253, 61] on h3 "Income" at bounding box center [253, 63] width 63 height 23
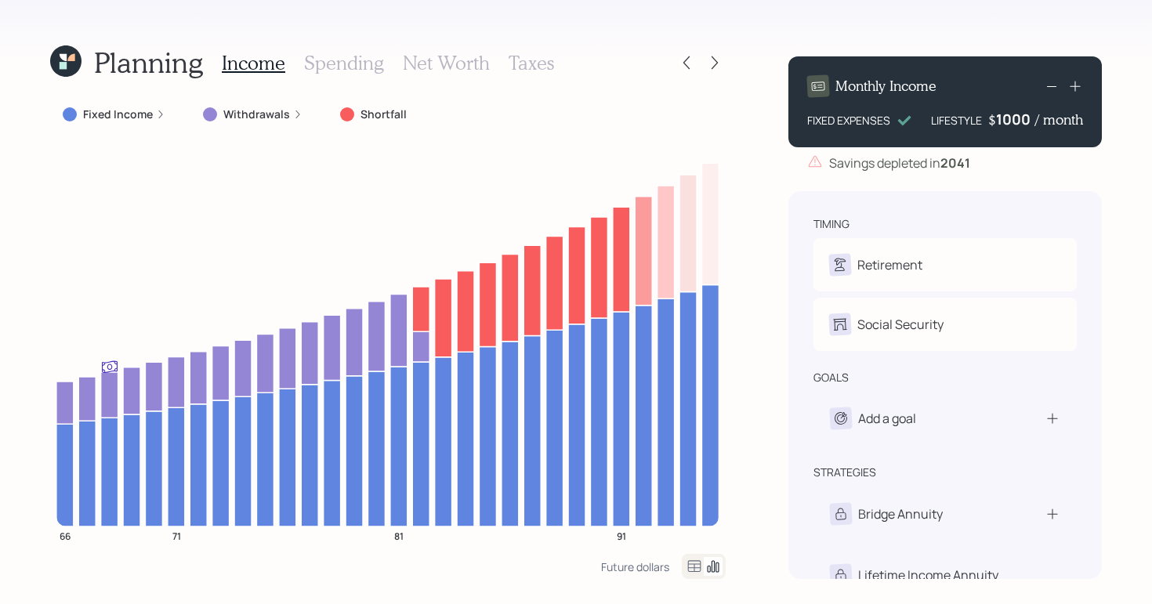
click at [1006, 125] on div "1000" at bounding box center [1015, 119] width 39 height 19
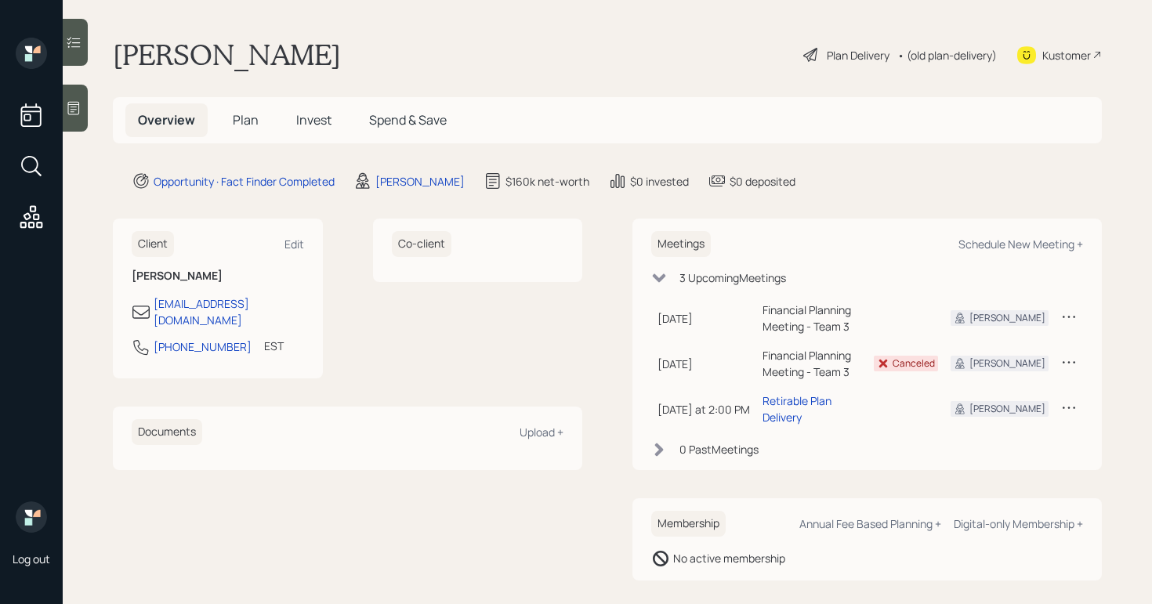
click at [60, 116] on div "Log out" at bounding box center [31, 302] width 63 height 604
click at [79, 110] on icon at bounding box center [74, 108] width 12 height 13
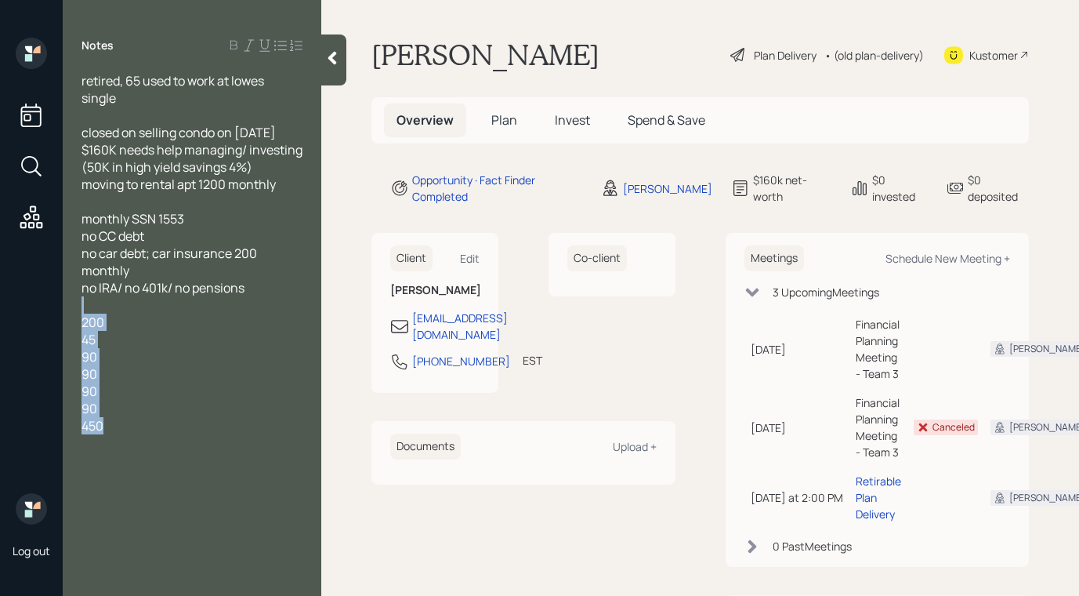
drag, startPoint x: 118, startPoint y: 447, endPoint x: 84, endPoint y: 328, distance: 123.8
click at [84, 328] on div "retired, 65 used to work at lowes single closed on selling condo on Aug 15th $1…" at bounding box center [192, 253] width 221 height 362
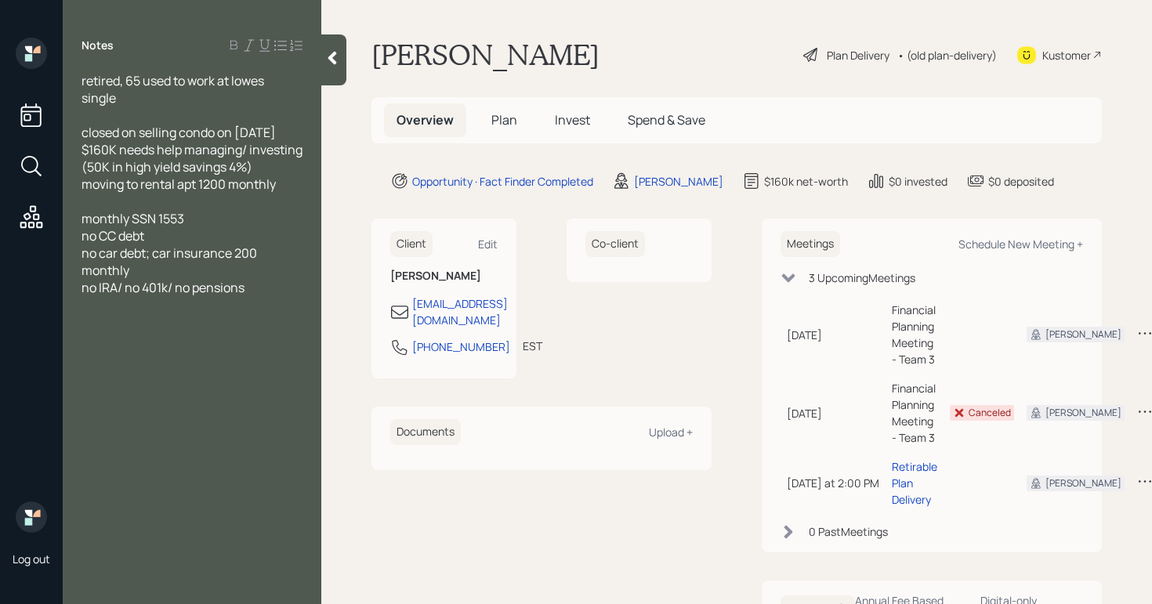
click at [864, 56] on div "Plan Delivery" at bounding box center [858, 55] width 63 height 16
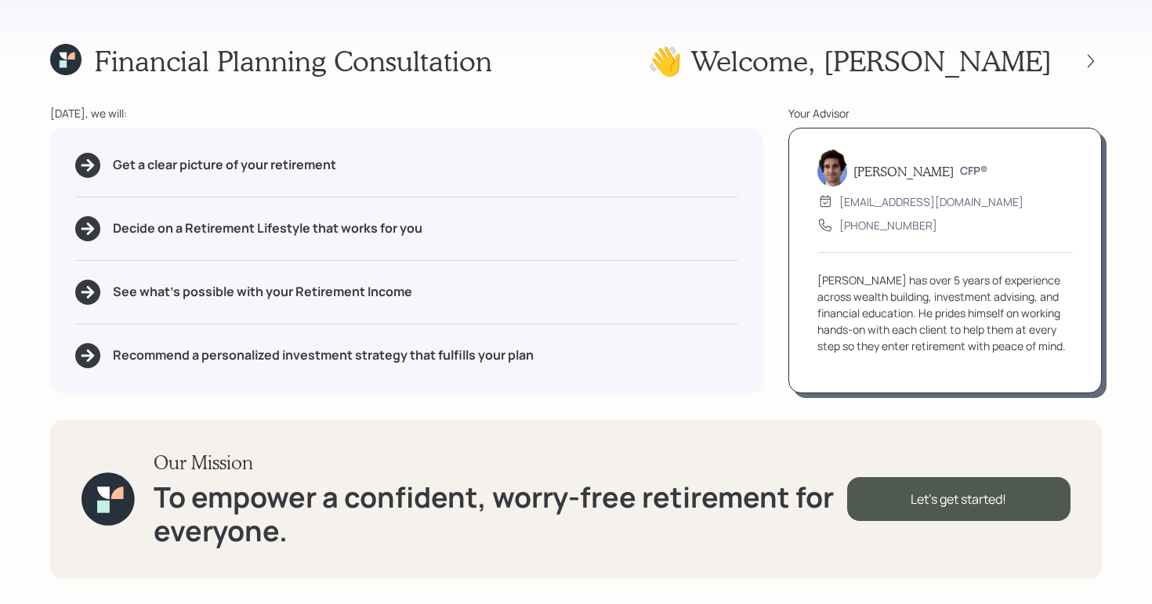
click at [1079, 66] on div at bounding box center [1077, 61] width 50 height 22
click at [1082, 65] on div at bounding box center [1091, 61] width 22 height 22
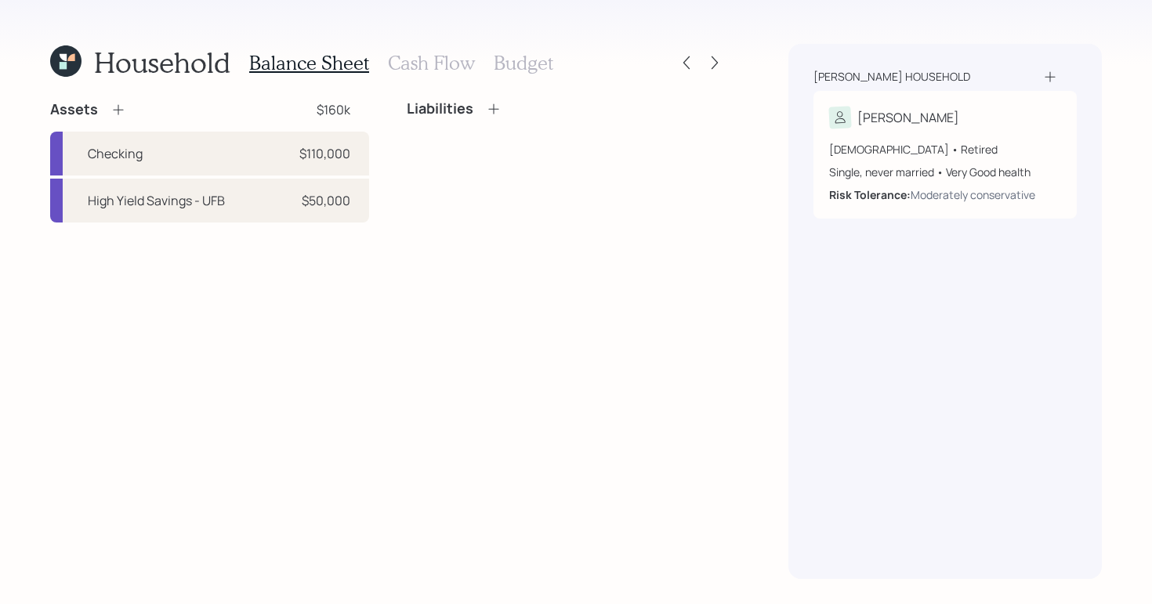
click at [439, 65] on h3 "Cash Flow" at bounding box center [431, 63] width 87 height 23
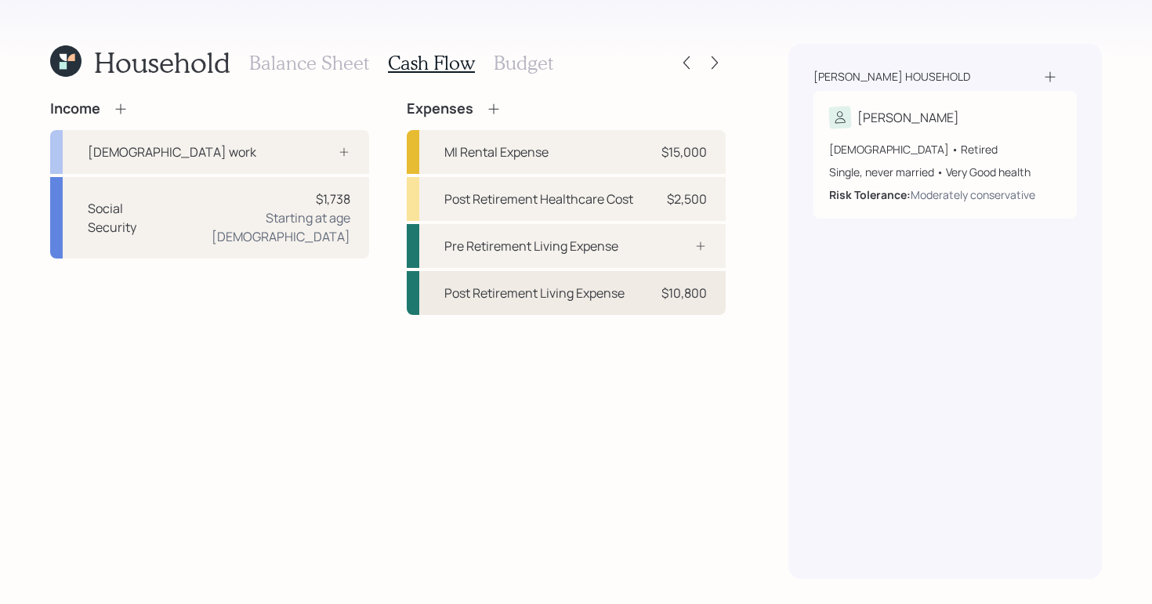
click at [617, 311] on div "Post Retirement Living Expense $10,800" at bounding box center [566, 293] width 319 height 44
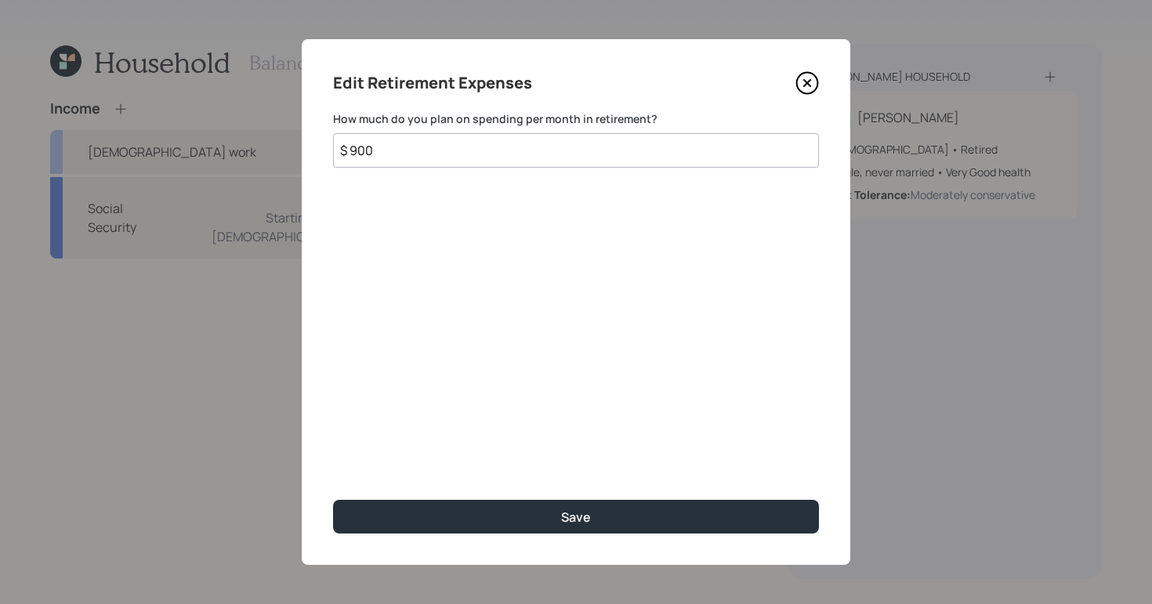
click at [814, 83] on icon at bounding box center [808, 83] width 24 height 24
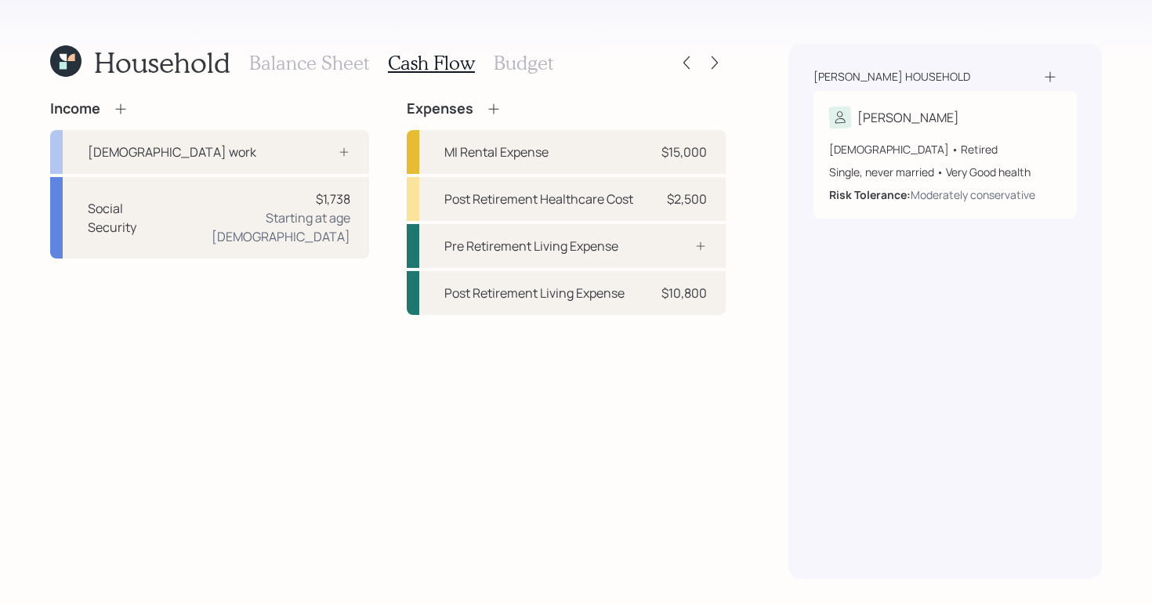
click at [556, 63] on div "Household Balance Sheet Cash Flow Budget" at bounding box center [388, 63] width 676 height 38
click at [528, 63] on h3 "Budget" at bounding box center [524, 63] width 60 height 23
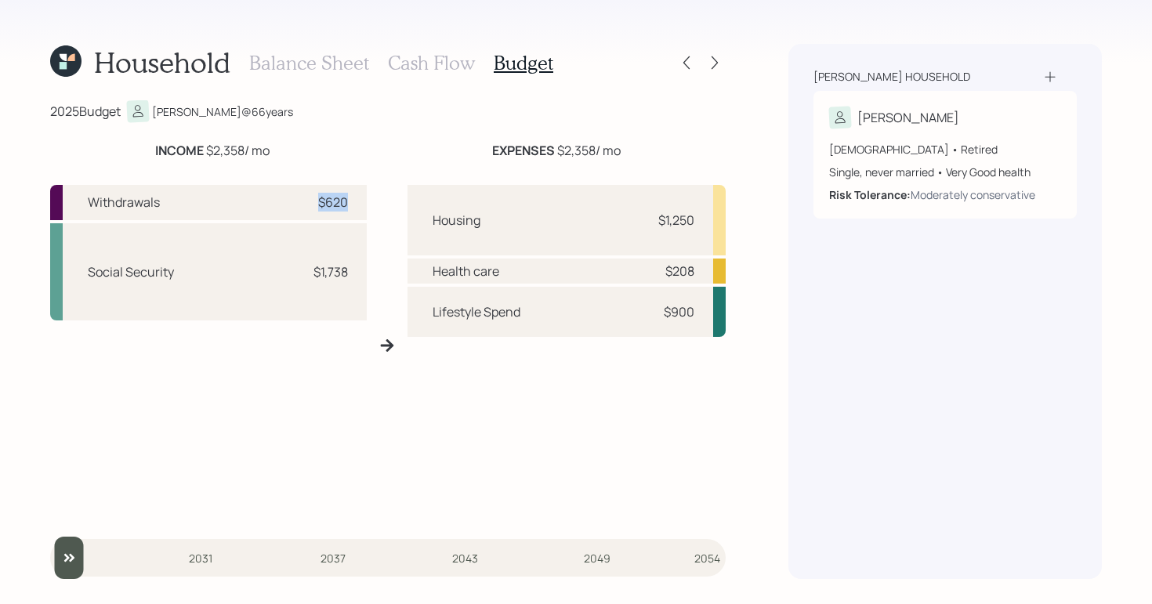
drag, startPoint x: 358, startPoint y: 194, endPoint x: 311, endPoint y: 193, distance: 47.0
click at [311, 193] on div "Withdrawals $620" at bounding box center [208, 202] width 317 height 35
click at [716, 58] on icon at bounding box center [715, 63] width 16 height 16
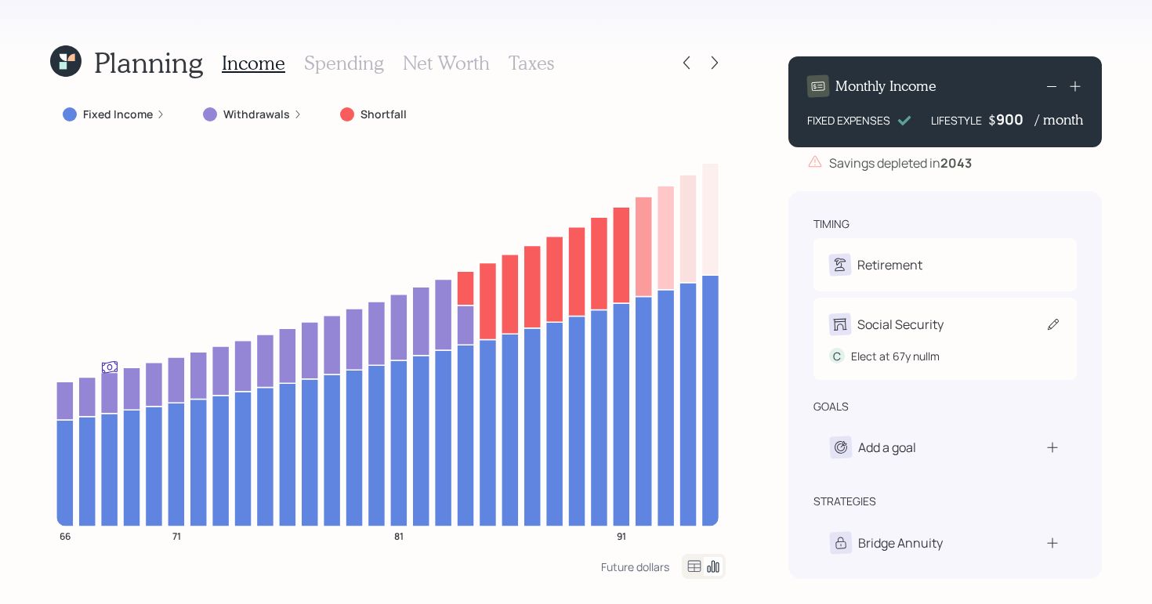
click at [955, 335] on div "Social Security" at bounding box center [945, 324] width 232 height 22
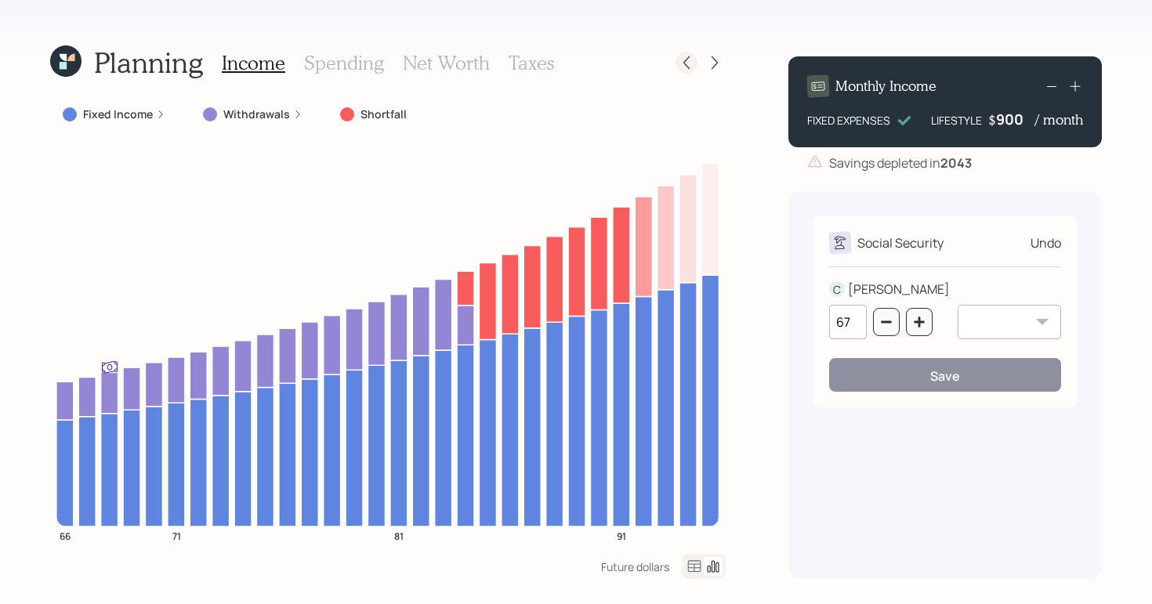
click at [680, 66] on icon at bounding box center [687, 63] width 16 height 16
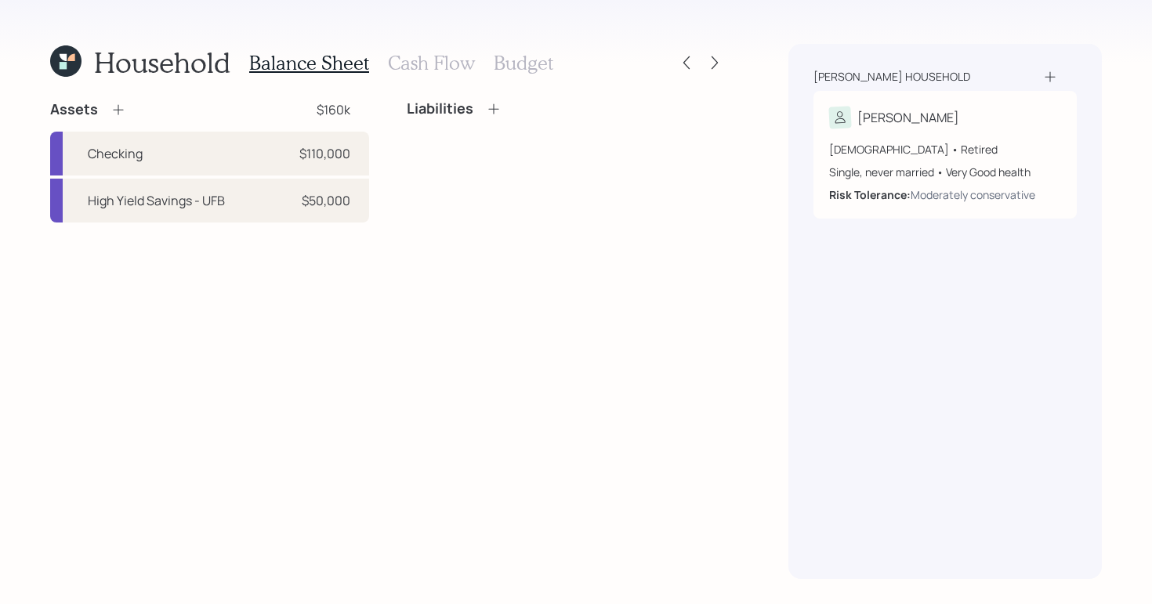
click at [407, 64] on h3 "Cash Flow" at bounding box center [431, 63] width 87 height 23
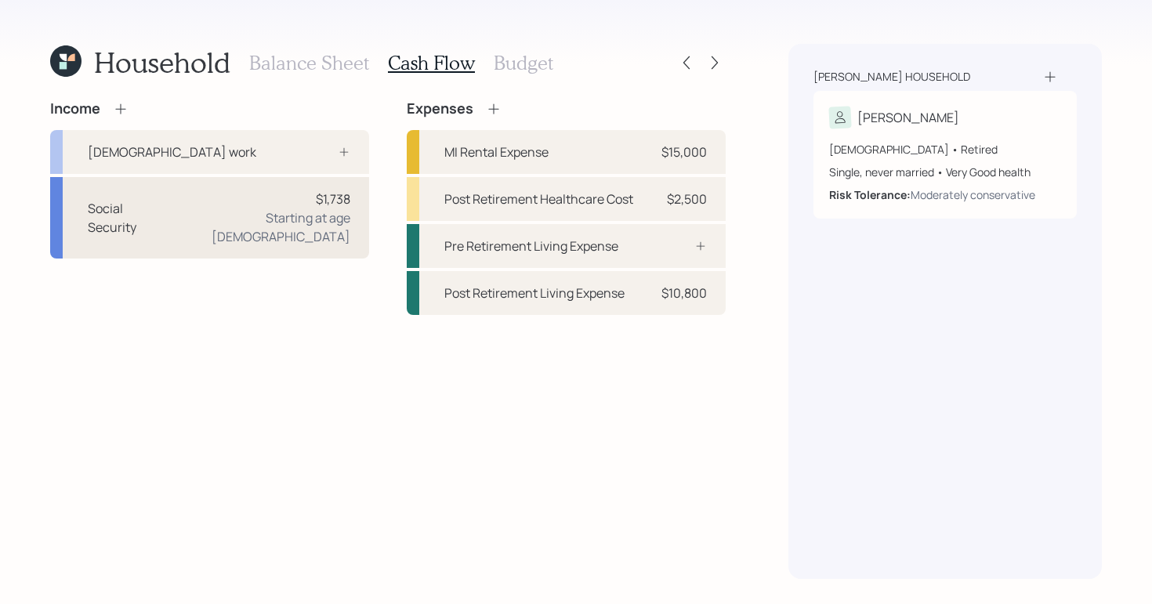
click at [249, 192] on div "$1,738 Starting at age 67" at bounding box center [259, 218] width 181 height 56
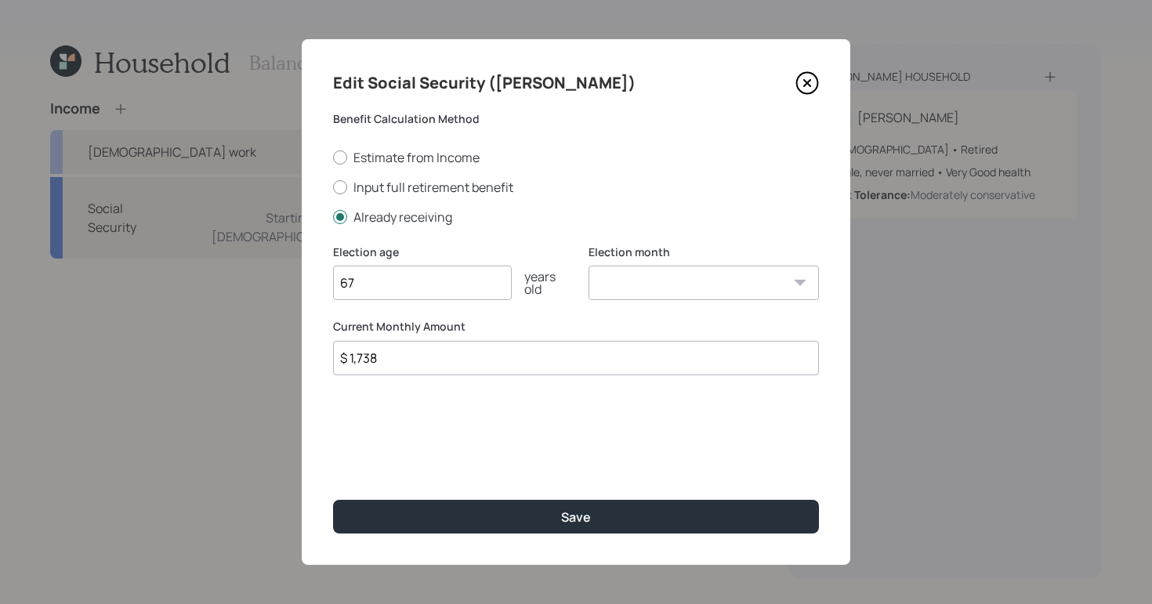
click at [806, 80] on icon at bounding box center [808, 83] width 24 height 24
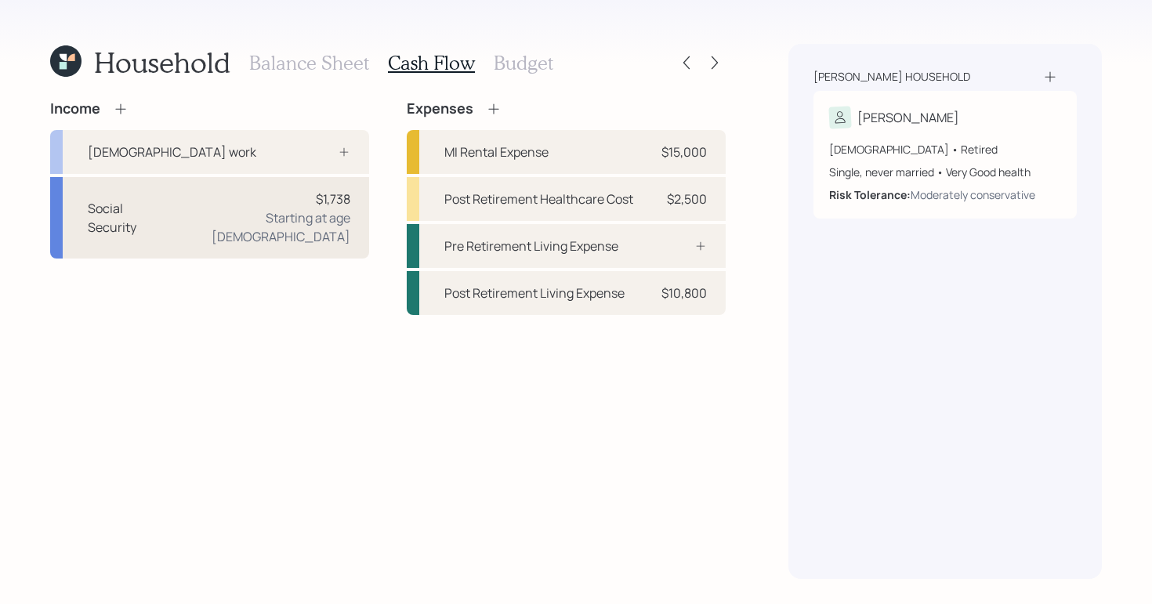
click at [346, 197] on div "$1,738" at bounding box center [333, 199] width 34 height 19
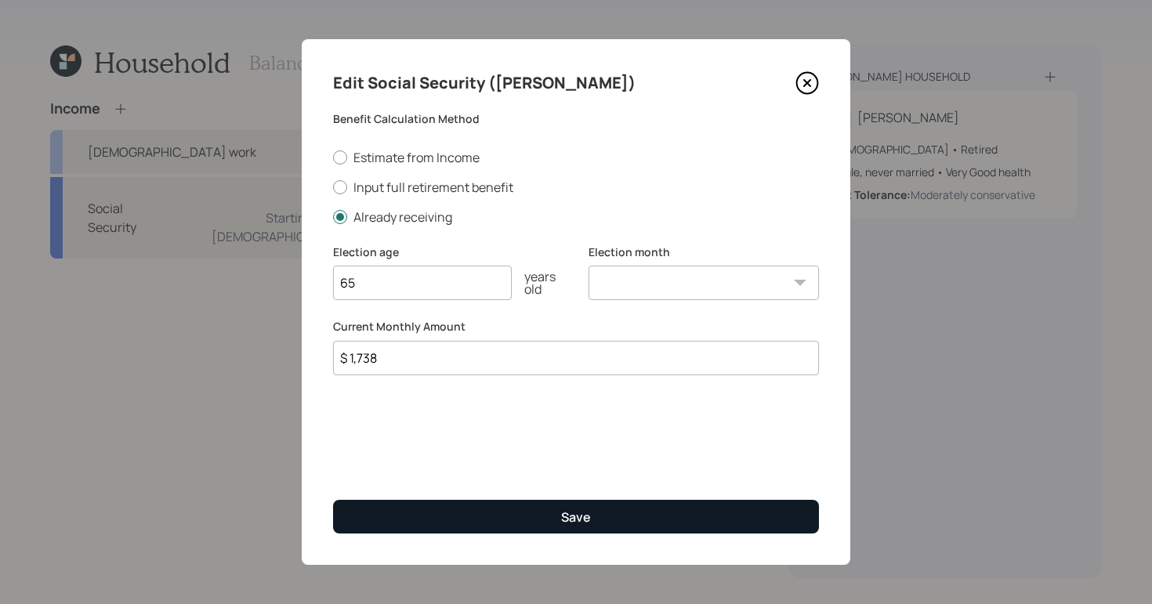
type input "65"
click at [498, 508] on button "Save" at bounding box center [576, 517] width 486 height 34
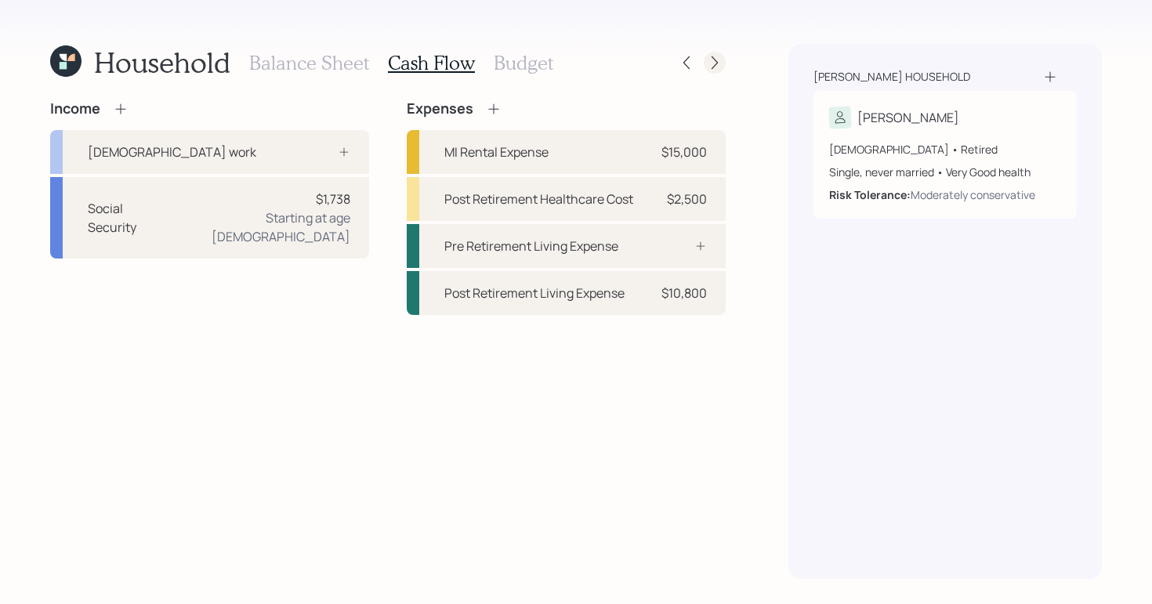
click at [718, 64] on icon at bounding box center [715, 63] width 16 height 16
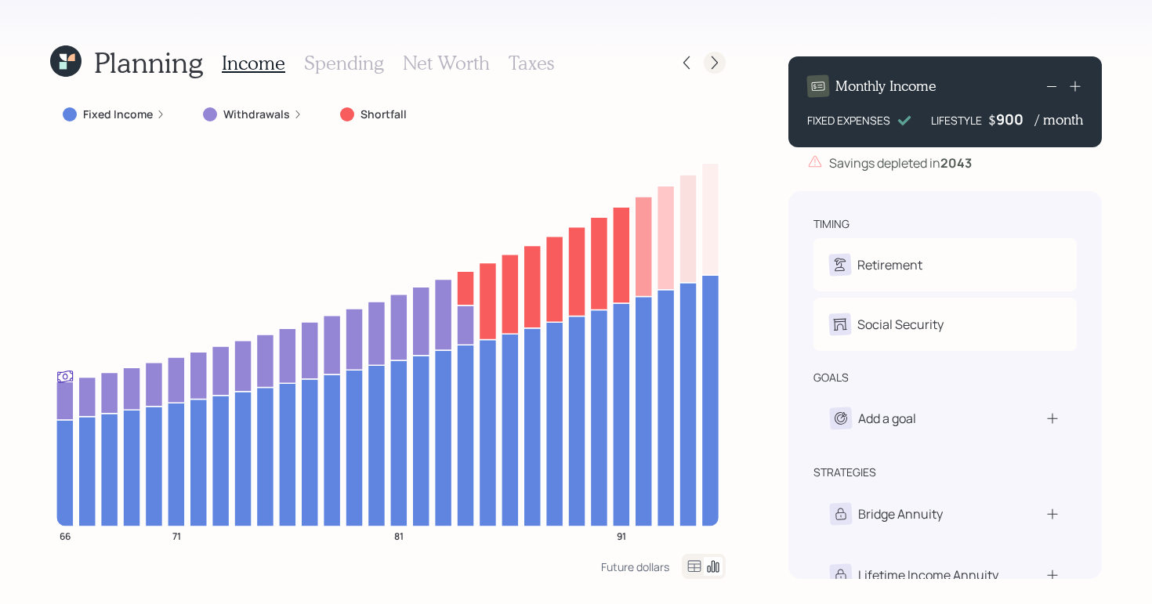
click at [716, 61] on icon at bounding box center [715, 63] width 16 height 16
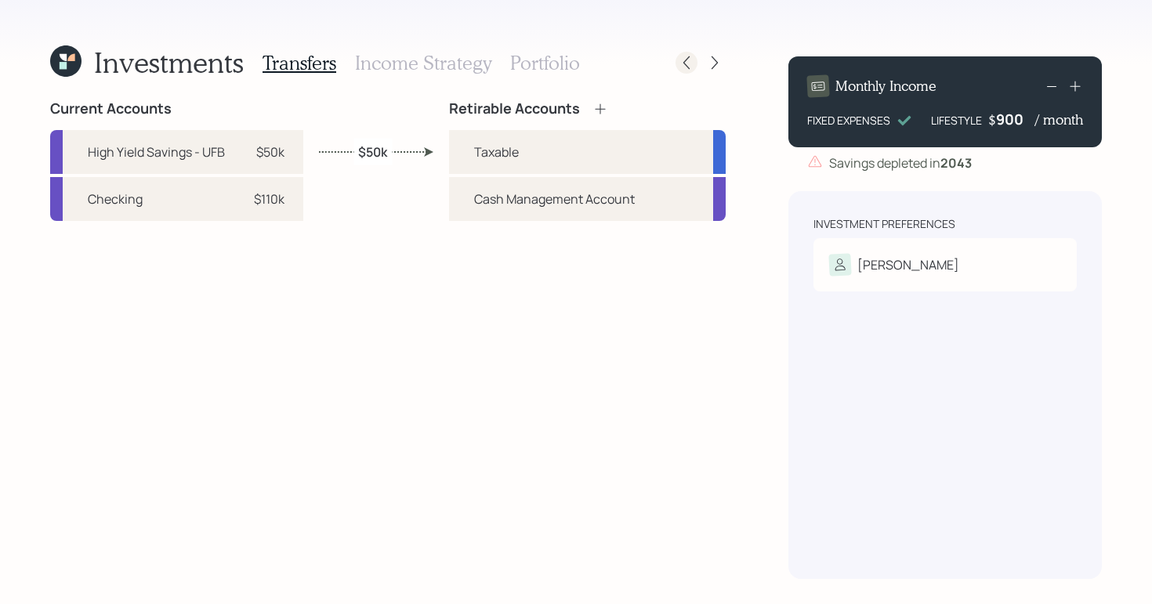
click at [685, 60] on icon at bounding box center [686, 62] width 6 height 13
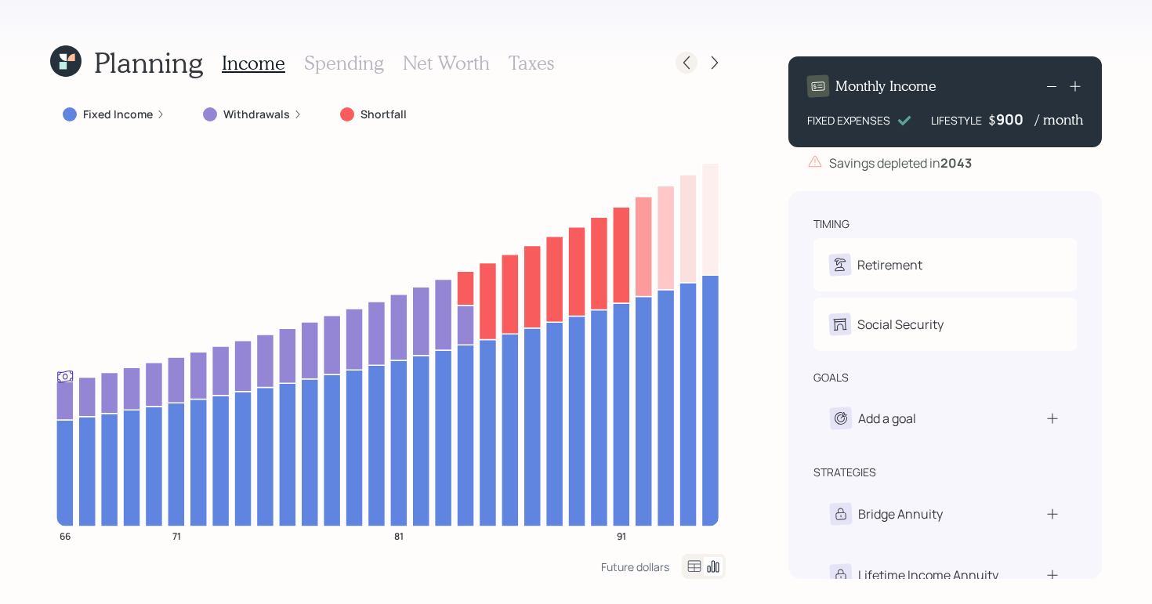
click at [688, 60] on icon at bounding box center [687, 63] width 16 height 16
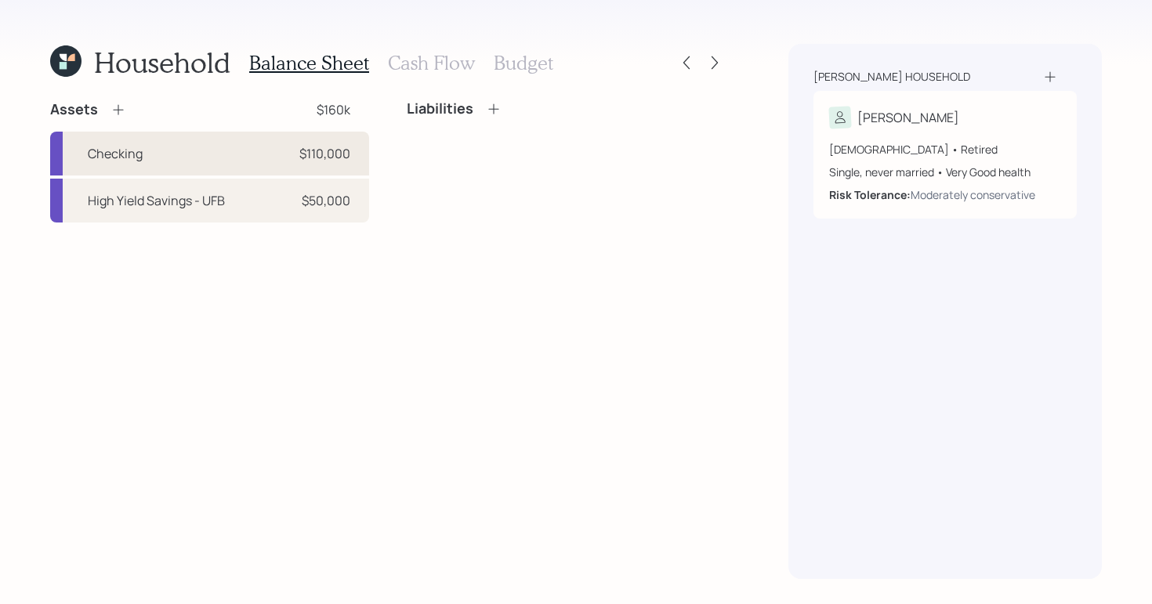
click at [291, 150] on div "Checking $110,000" at bounding box center [209, 154] width 319 height 44
select select "cash"
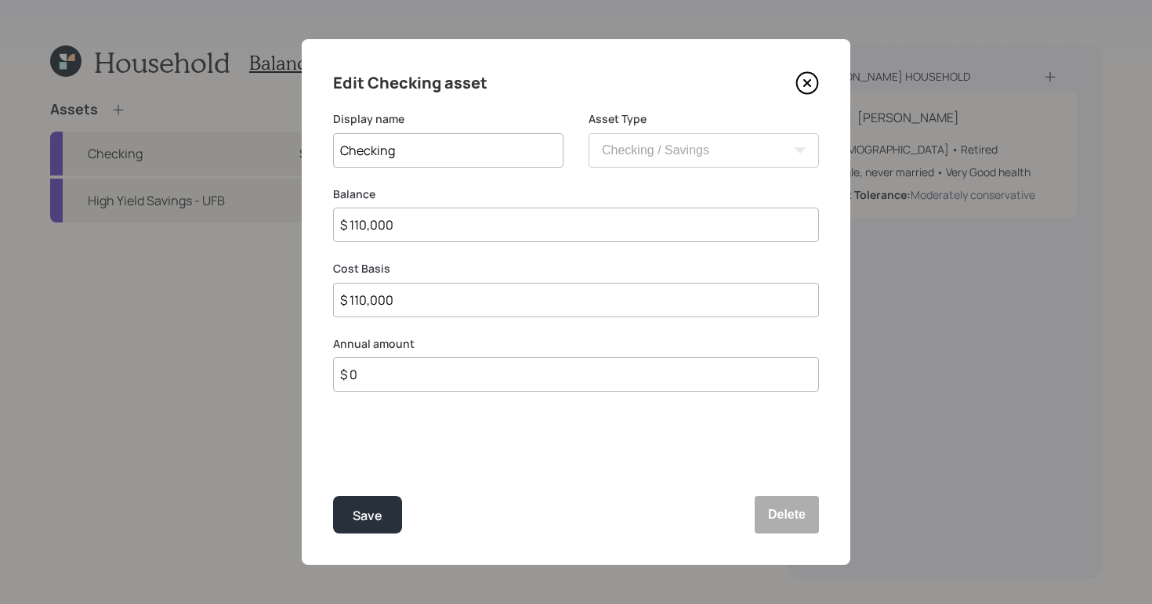
click at [794, 86] on div "Edit Checking asset" at bounding box center [576, 83] width 486 height 25
click at [800, 86] on icon at bounding box center [808, 83] width 24 height 24
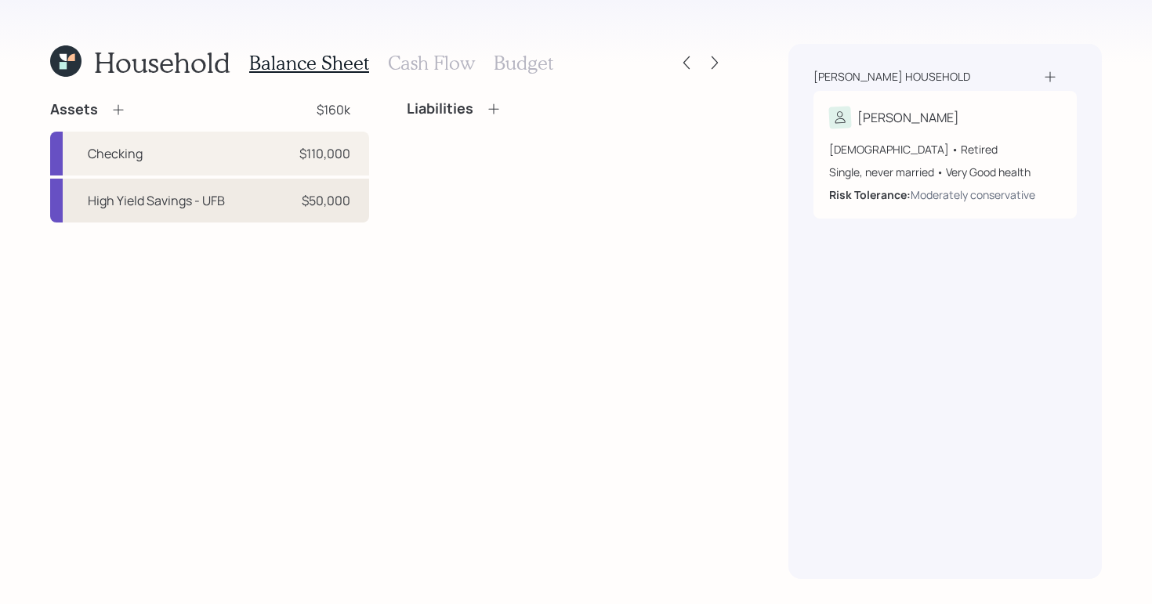
click at [296, 204] on div "High Yield Savings - UFB $50,000" at bounding box center [209, 201] width 319 height 44
select select "cash"
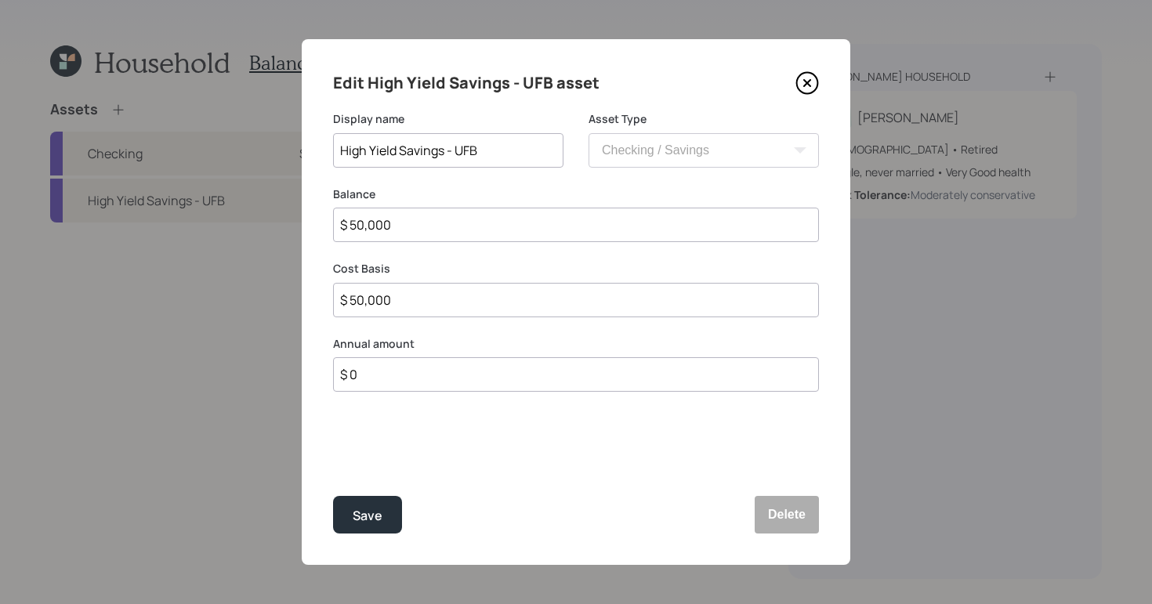
click at [805, 85] on icon at bounding box center [807, 83] width 6 height 6
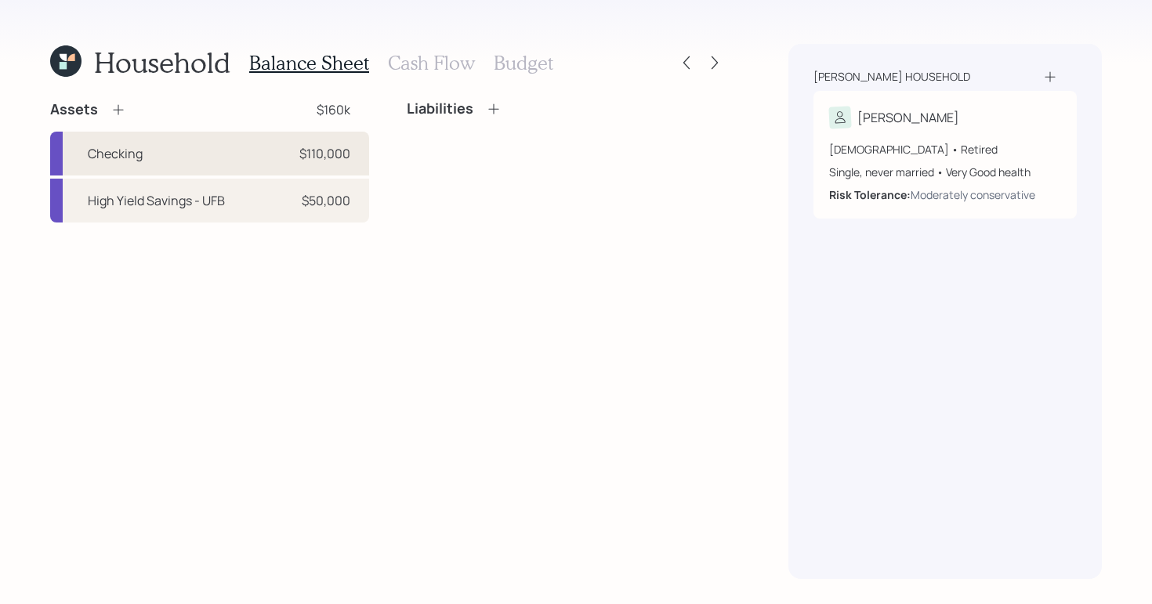
click at [300, 152] on div "$110,000" at bounding box center [324, 153] width 51 height 19
select select "cash"
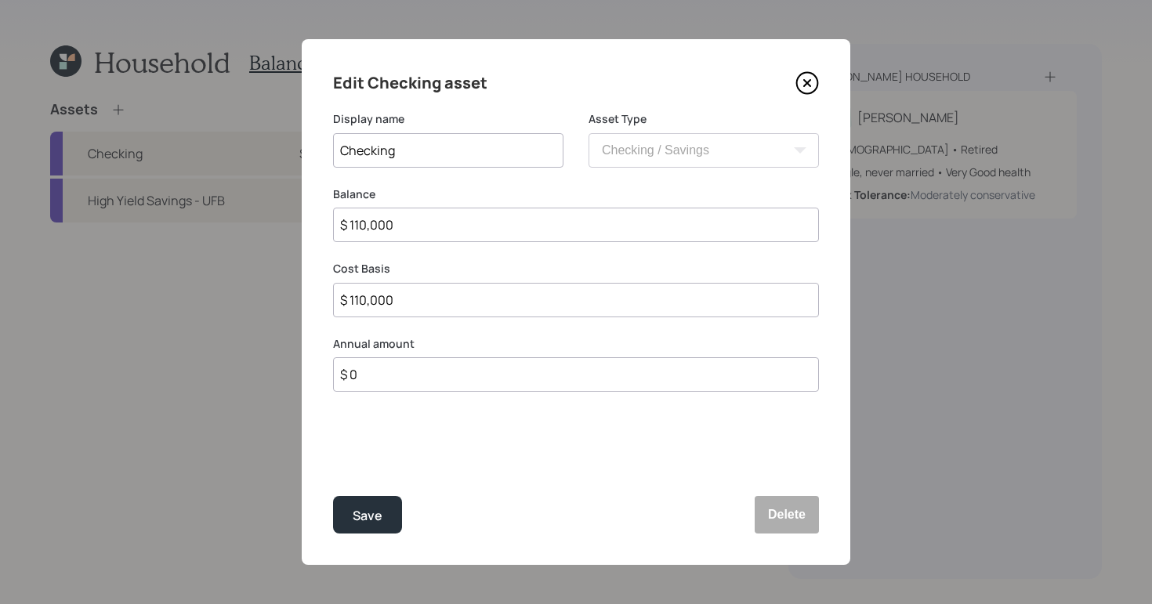
click at [801, 85] on icon at bounding box center [808, 83] width 24 height 24
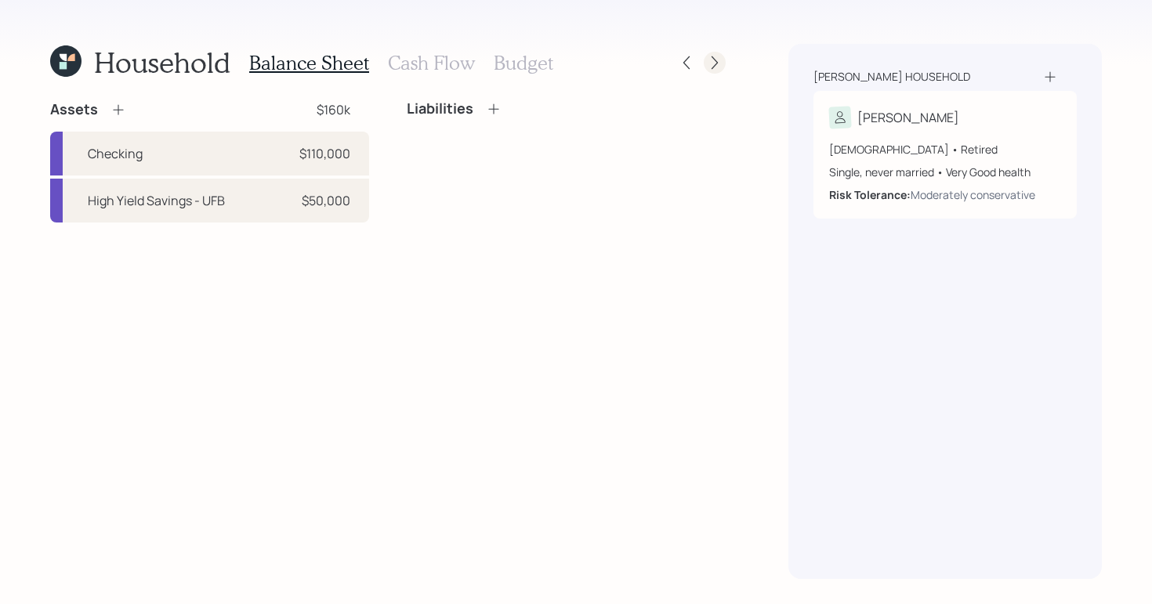
click at [709, 66] on icon at bounding box center [715, 63] width 16 height 16
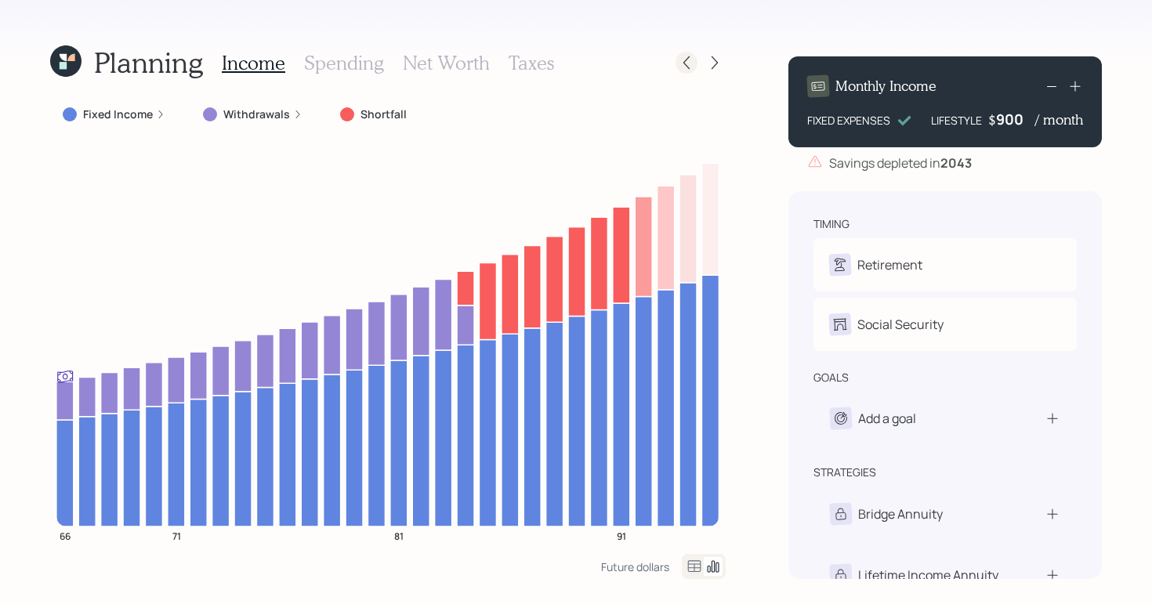
click at [691, 67] on icon at bounding box center [687, 63] width 16 height 16
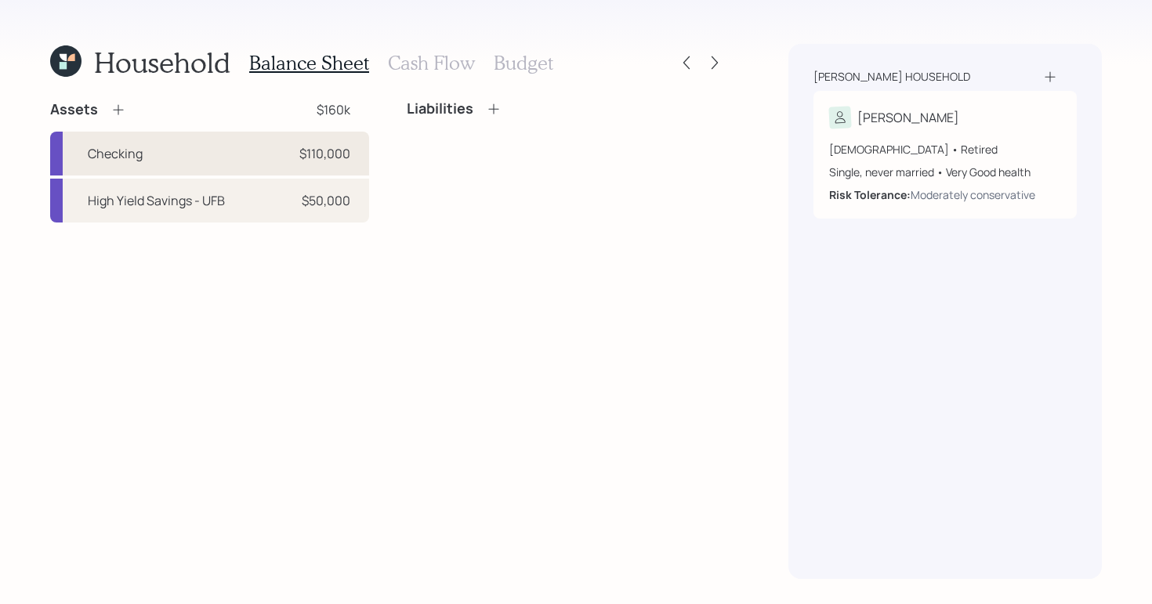
click at [252, 166] on div "Checking $110,000" at bounding box center [209, 154] width 319 height 44
select select "cash"
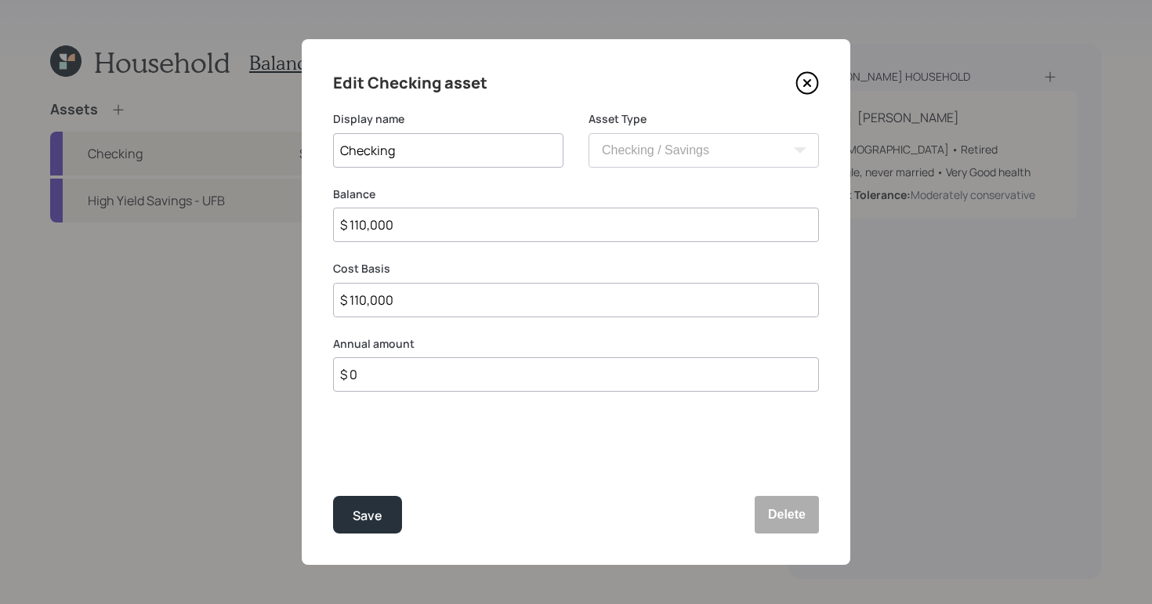
drag, startPoint x: 471, startPoint y: 220, endPoint x: 176, endPoint y: 219, distance: 294.7
click at [176, 219] on div "Edit Checking asset Display name Checking Asset Type SEP IRA IRA Roth IRA 401(k…" at bounding box center [576, 302] width 1152 height 604
type input "$ 0"
type input "$"
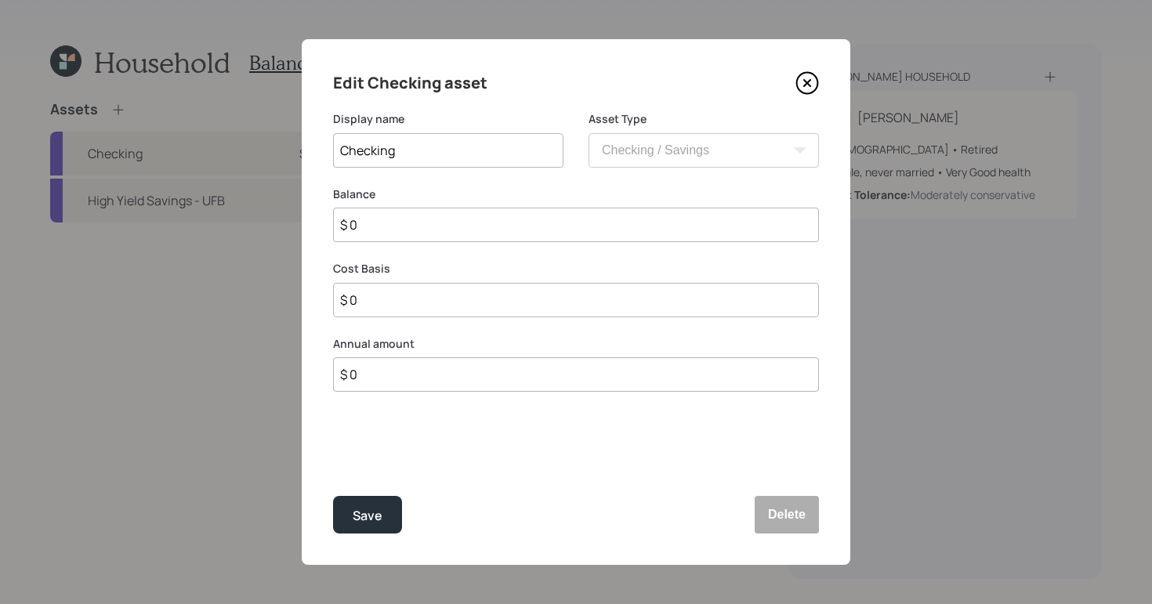
type input "$"
type input "$ 6"
type input "$ 69"
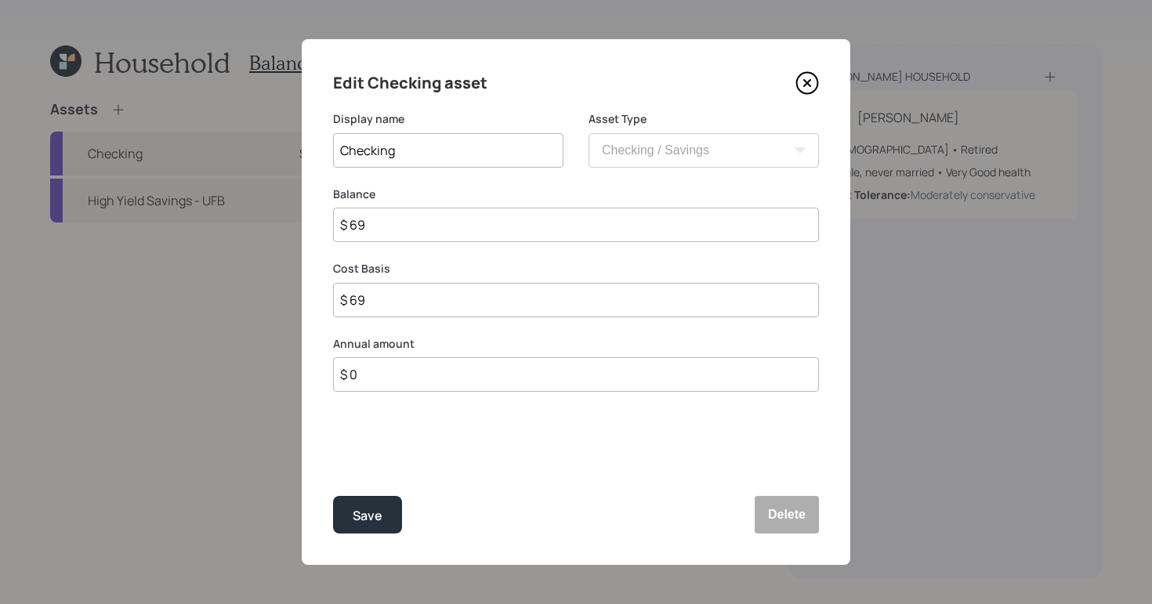
type input "$ 6"
type input "$ 60"
type input "$ 600"
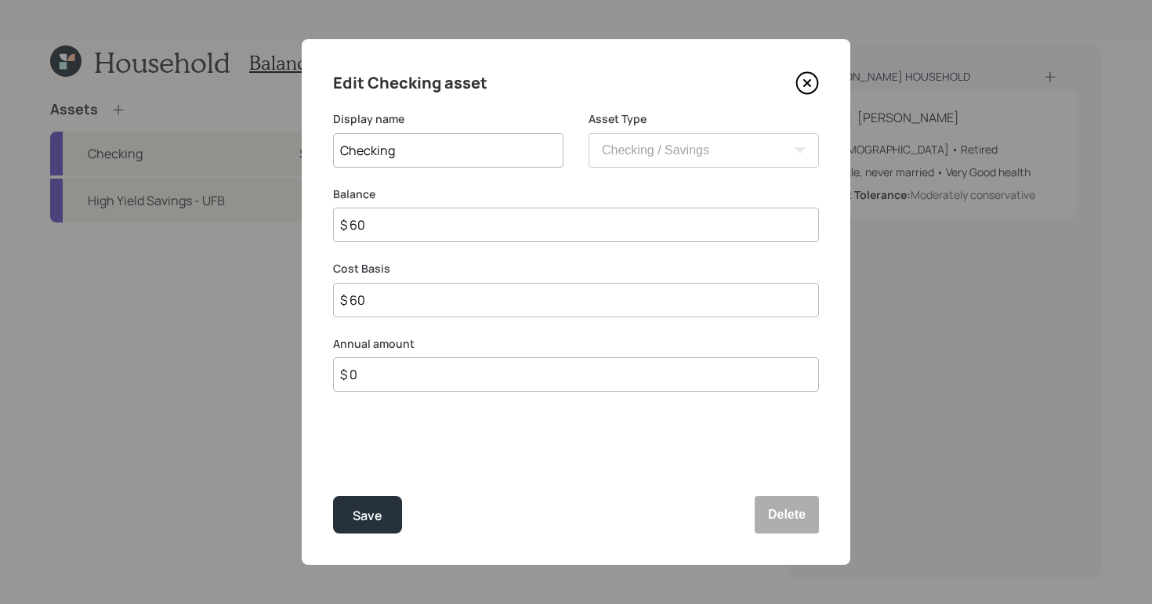
type input "$ 600"
type input "$ 6,000"
type input "$ 60,000"
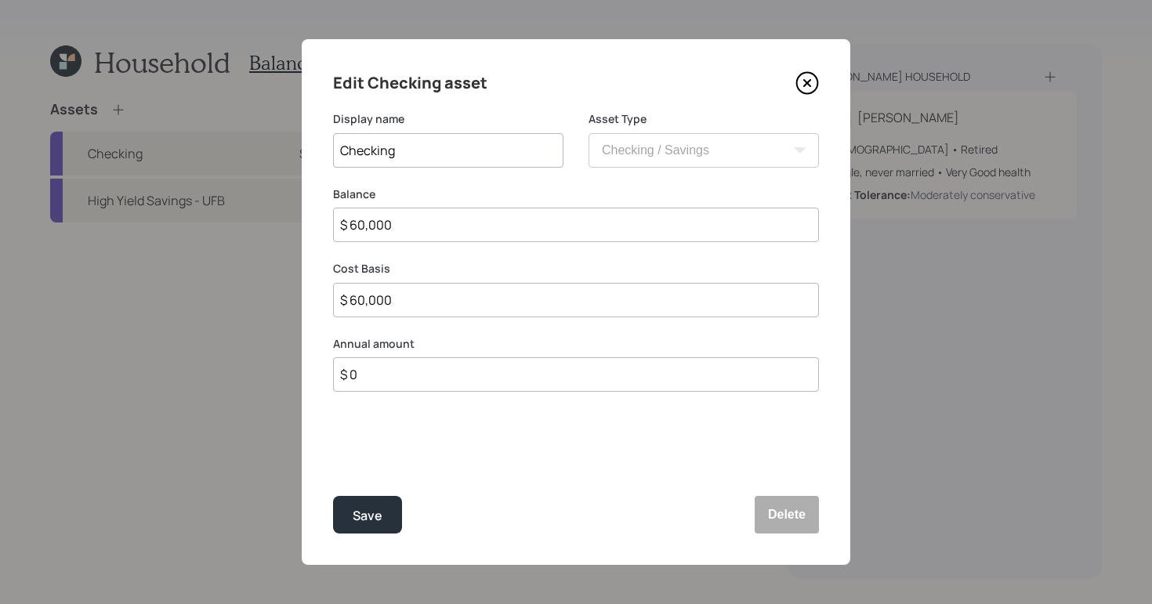
type input "$ 60,000"
click at [333, 496] on button "Save" at bounding box center [367, 515] width 69 height 38
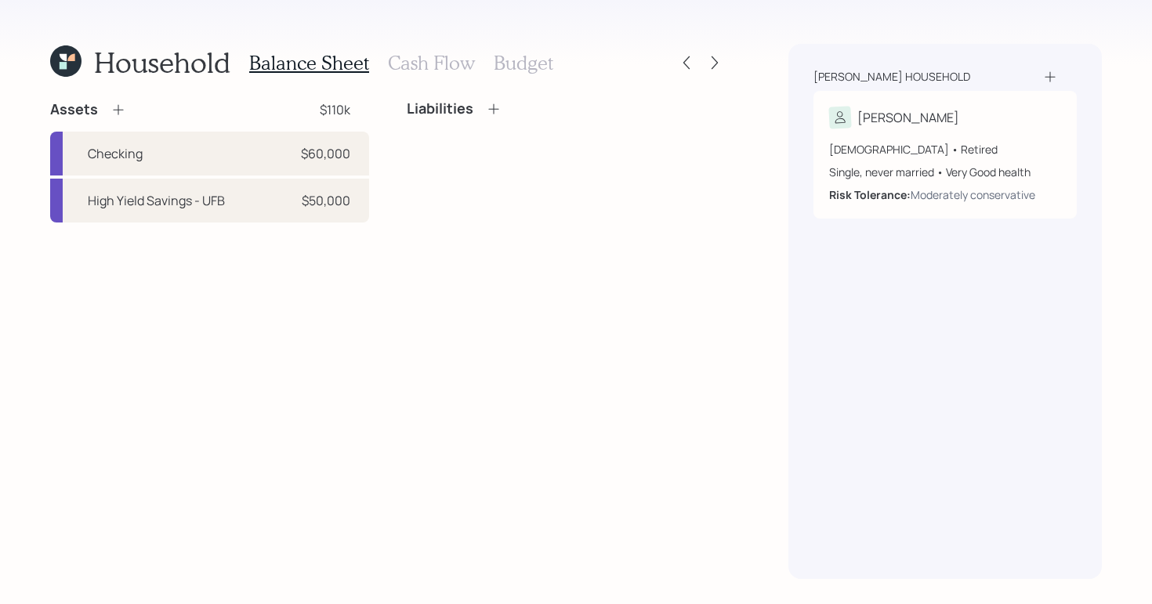
click at [111, 105] on icon at bounding box center [119, 110] width 16 height 16
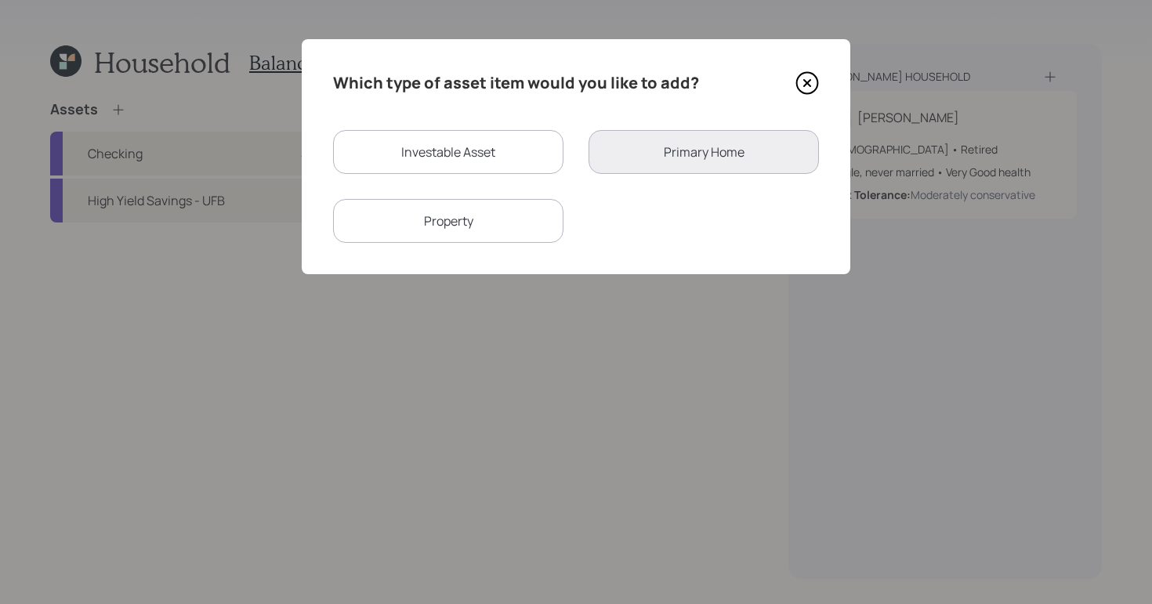
click at [520, 135] on div "Investable Asset" at bounding box center [448, 152] width 230 height 44
select select "taxable"
select select "balanced"
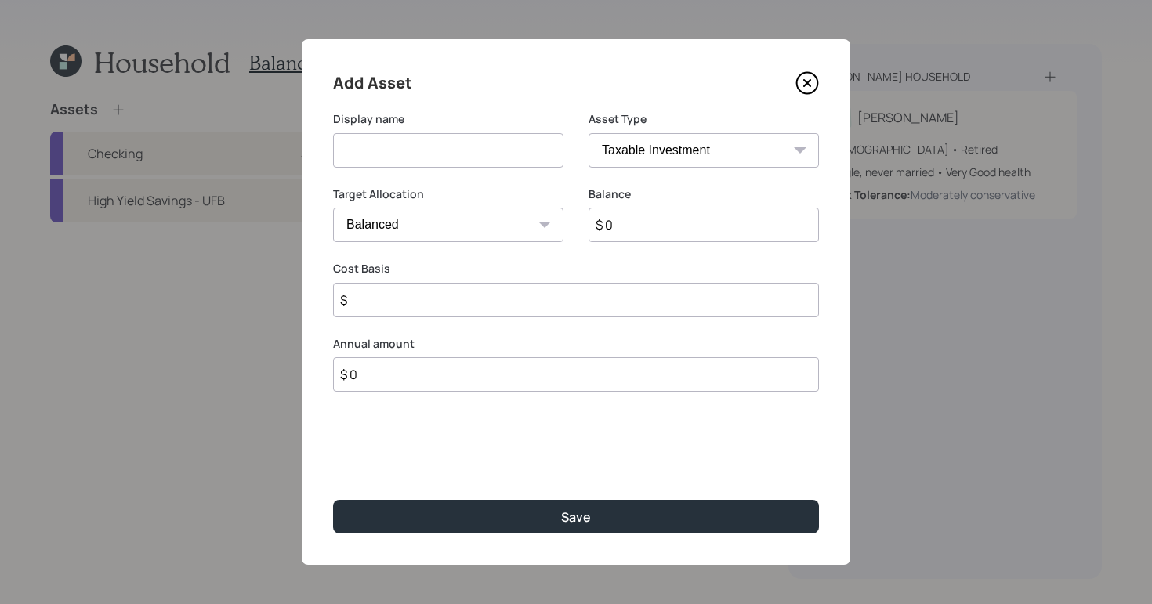
click at [511, 145] on input at bounding box center [448, 150] width 230 height 34
type input "Brokerage"
click at [646, 239] on input "$ 0" at bounding box center [704, 225] width 230 height 34
type input "$ 50,000"
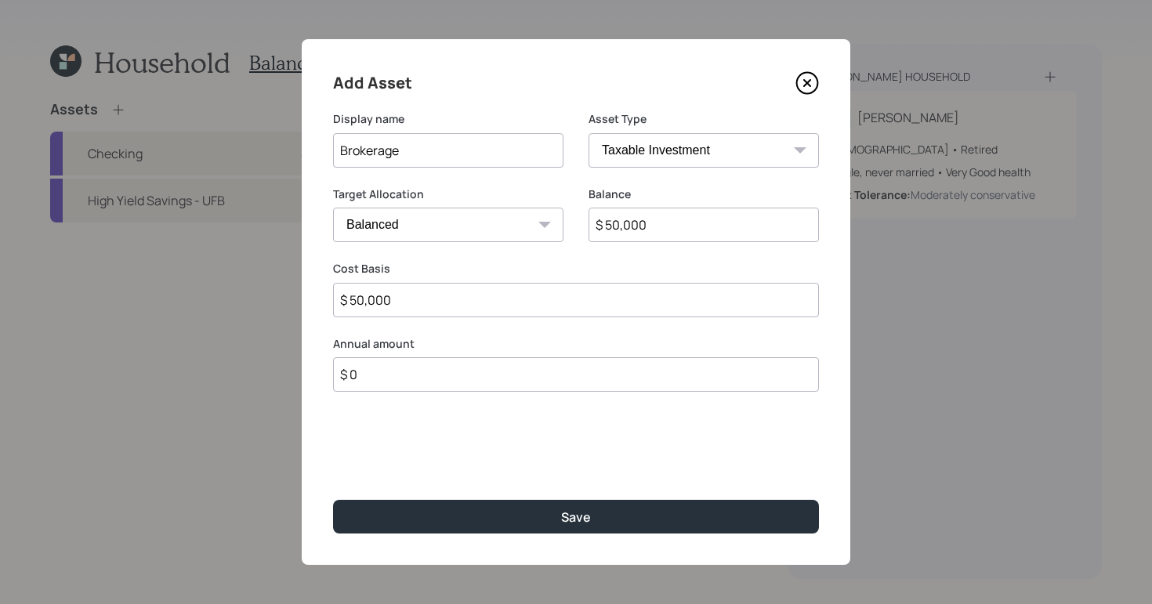
click at [333, 500] on button "Save" at bounding box center [576, 517] width 486 height 34
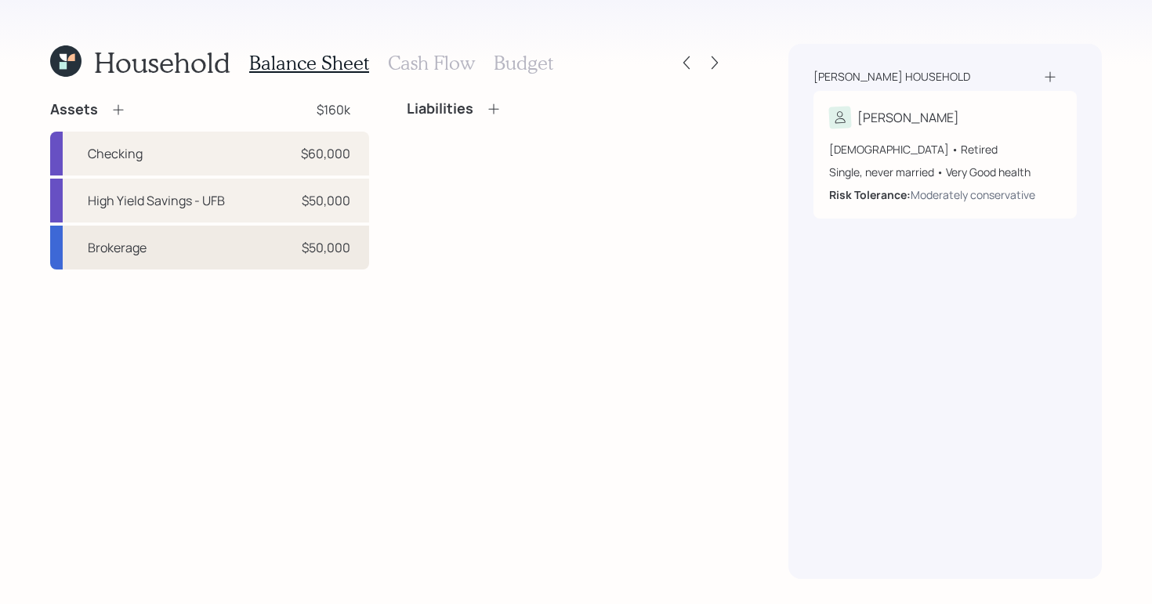
click at [264, 259] on div "Brokerage $50,000" at bounding box center [209, 248] width 319 height 44
select select "taxable"
select select "balanced"
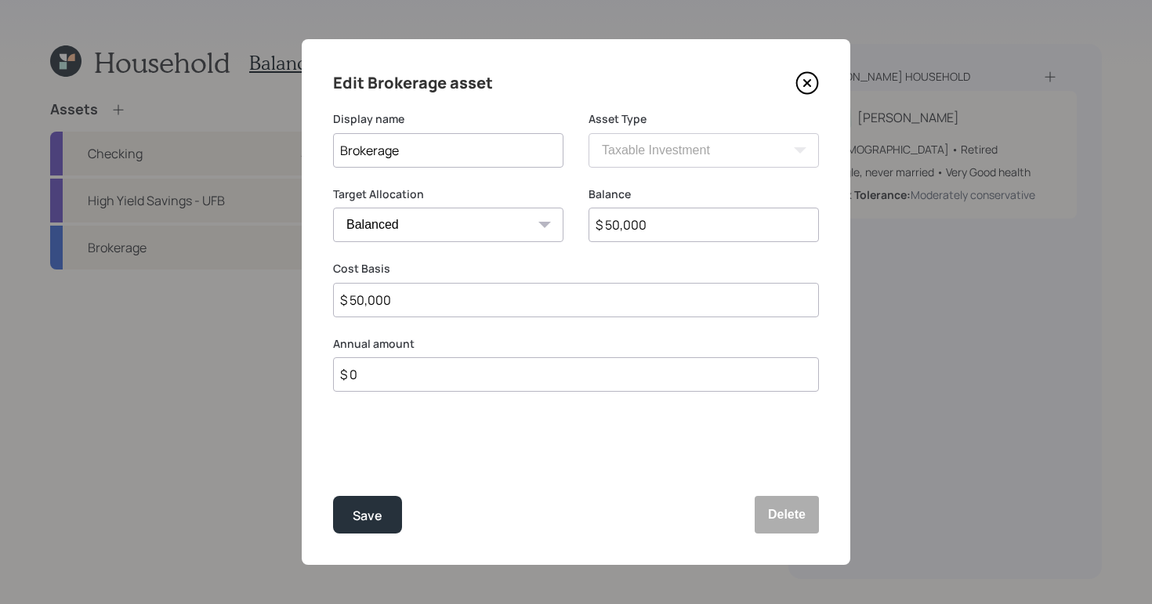
click at [471, 234] on select "Cash Conservative Balanced Aggressive" at bounding box center [448, 225] width 230 height 34
click at [333, 208] on select "Cash Conservative Balanced Aggressive" at bounding box center [448, 225] width 230 height 34
click at [397, 513] on button "Save" at bounding box center [367, 515] width 69 height 38
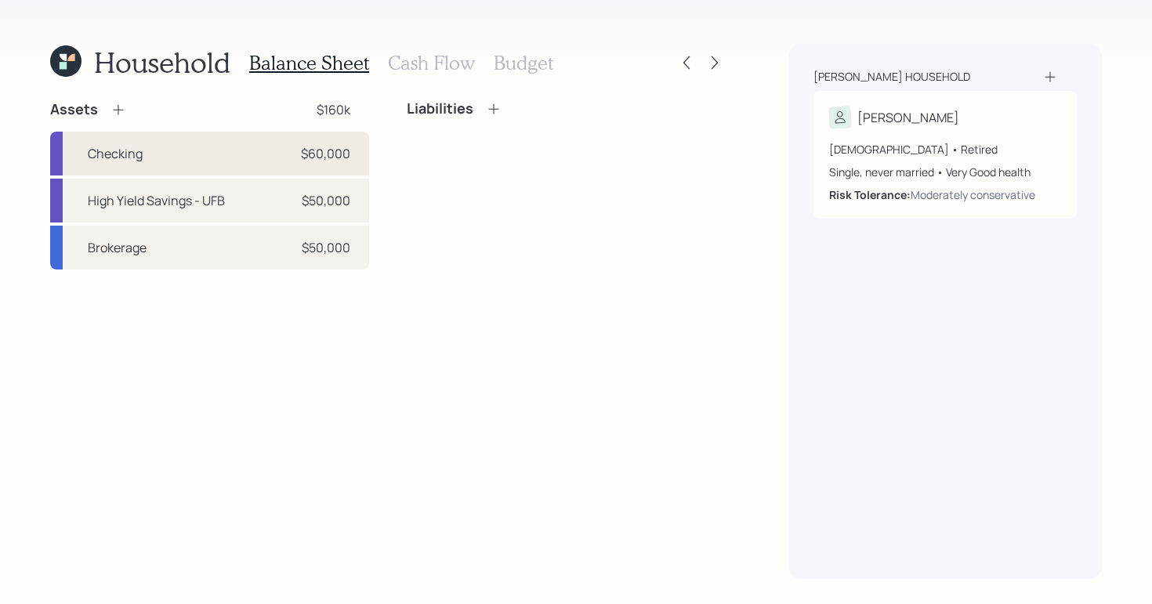
click at [234, 161] on div "Checking $60,000" at bounding box center [209, 154] width 319 height 44
select select "cash"
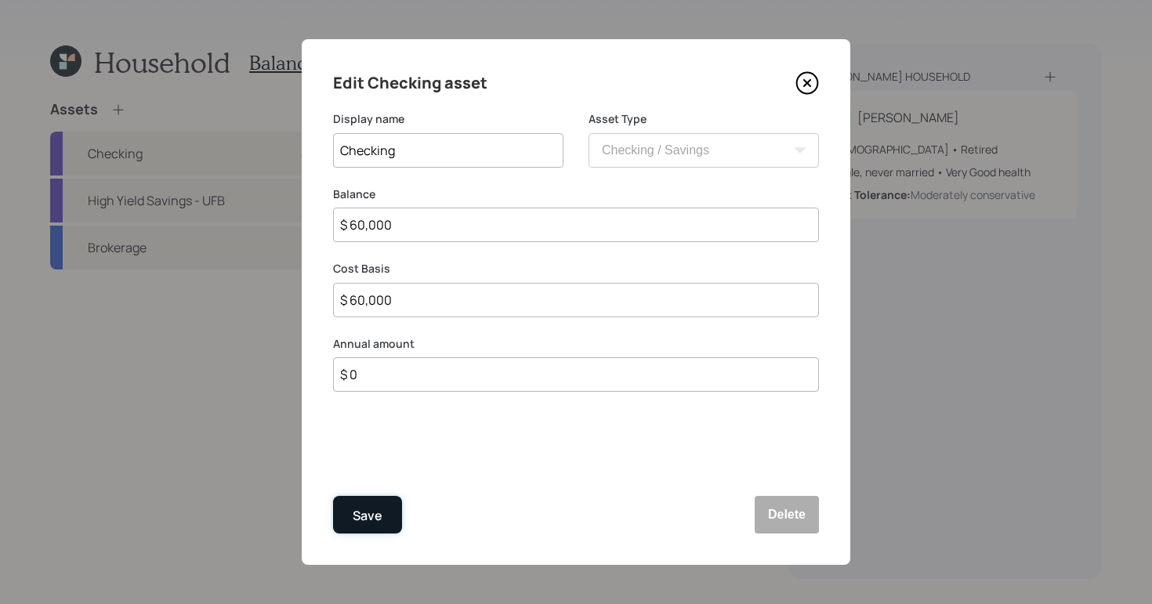
click at [386, 504] on button "Save" at bounding box center [367, 515] width 69 height 38
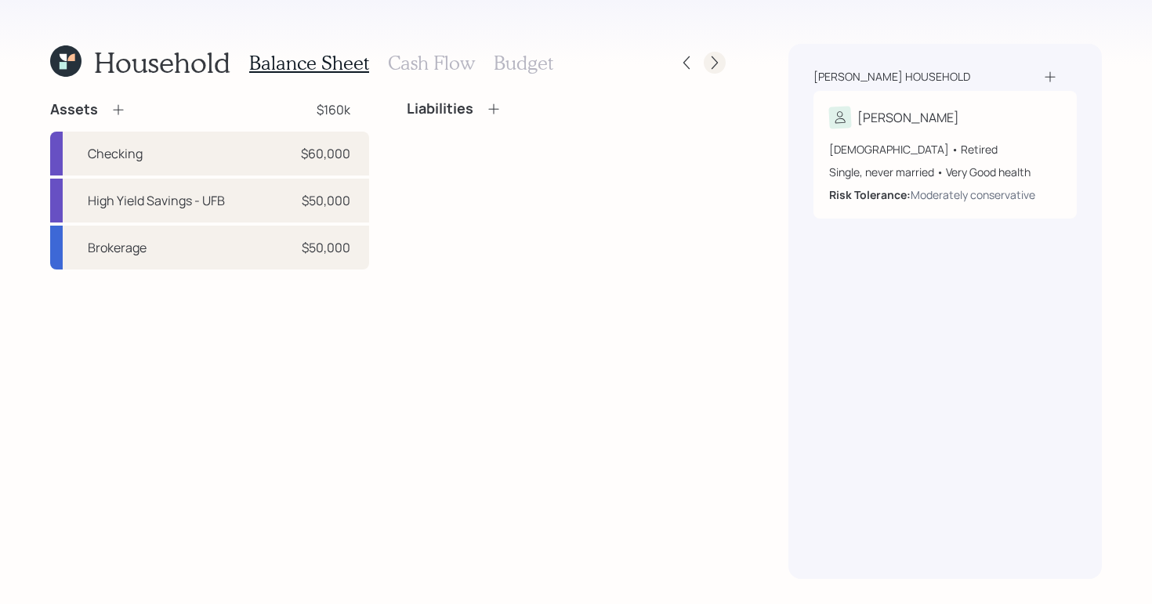
click at [709, 61] on icon at bounding box center [715, 63] width 16 height 16
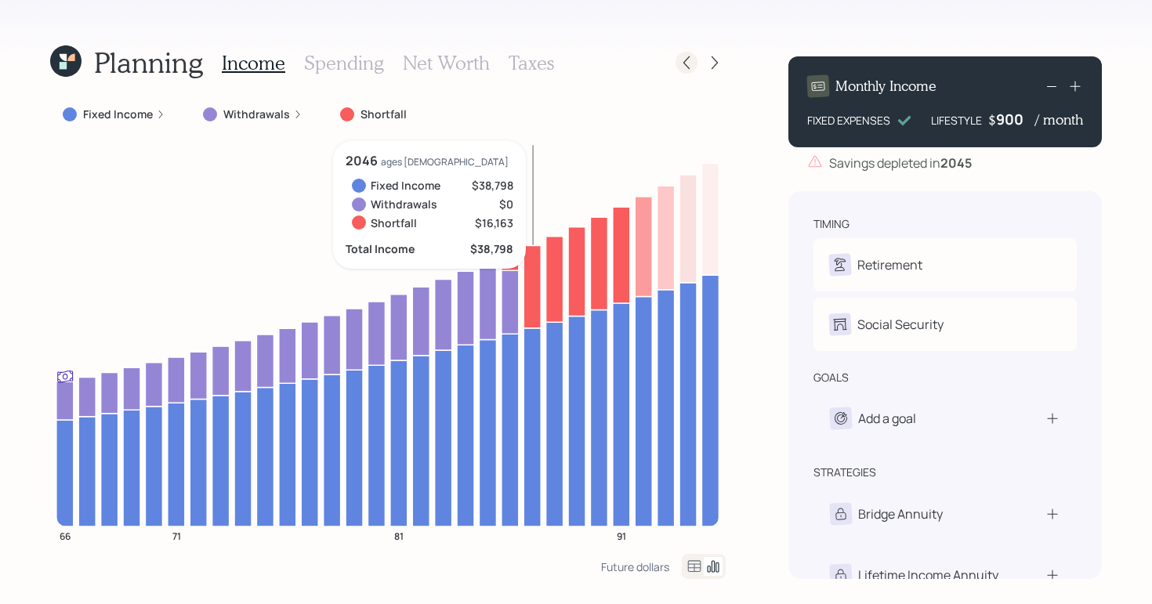
click at [692, 67] on icon at bounding box center [687, 63] width 16 height 16
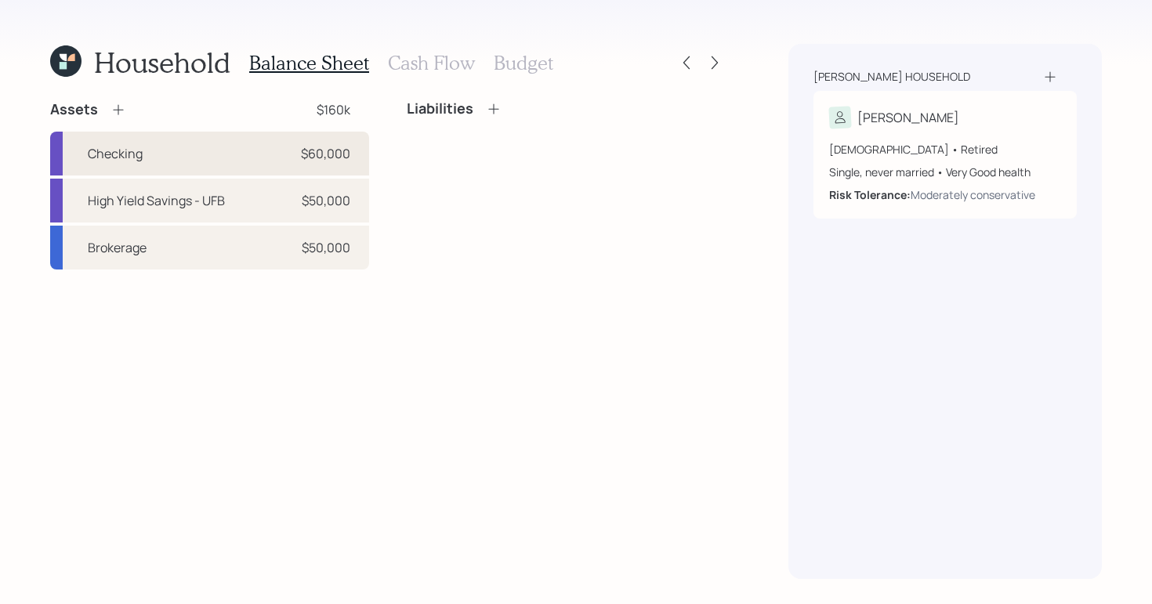
click at [337, 148] on div "$60,000" at bounding box center [325, 153] width 49 height 19
select select "cash"
click at [284, 259] on div "Brokerage $50,000" at bounding box center [209, 248] width 319 height 44
select select "taxable"
select select "balanced"
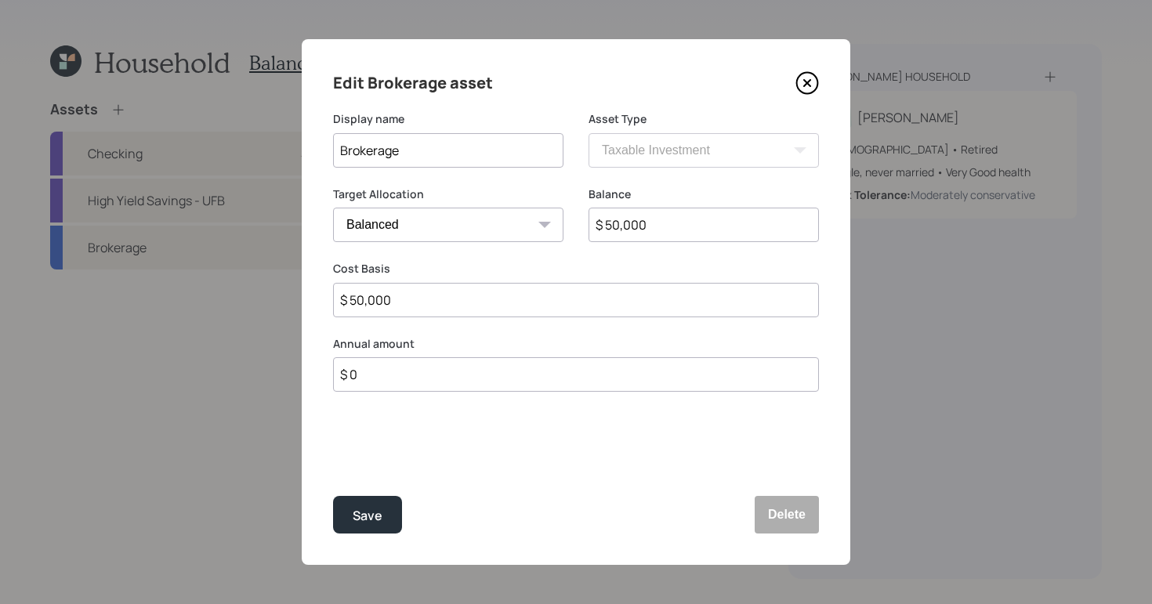
drag, startPoint x: 673, startPoint y: 216, endPoint x: 731, endPoint y: 224, distance: 58.6
click at [731, 224] on input "$ 50,000" at bounding box center [704, 225] width 230 height 34
type input "$ 100,000"
click at [333, 496] on button "Save" at bounding box center [367, 515] width 69 height 38
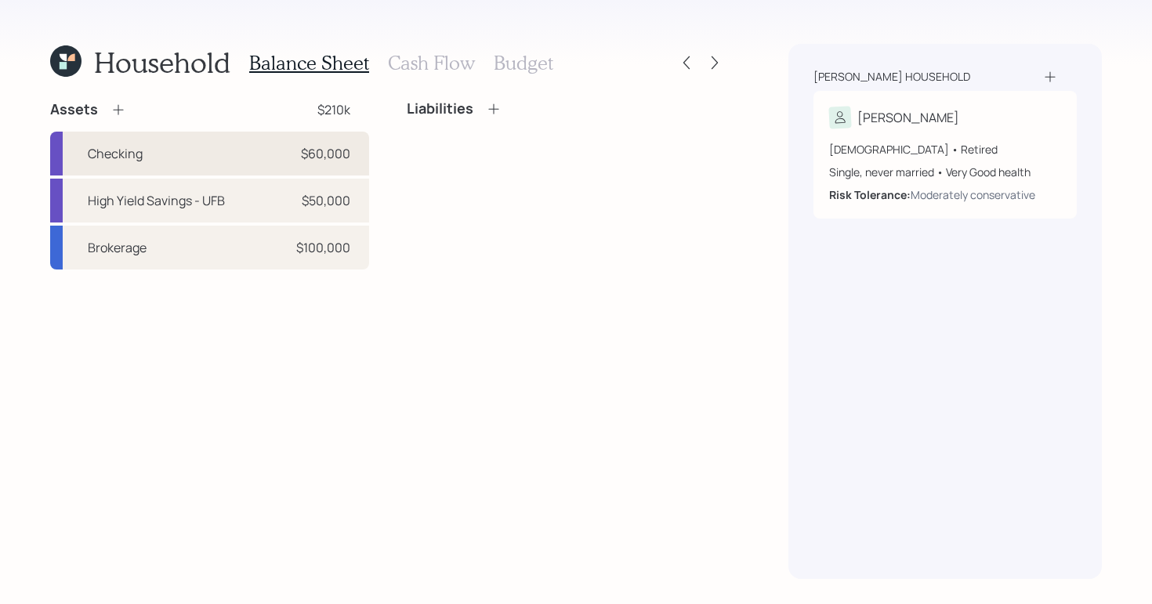
click at [346, 145] on div "$60,000" at bounding box center [325, 153] width 49 height 19
select select "cash"
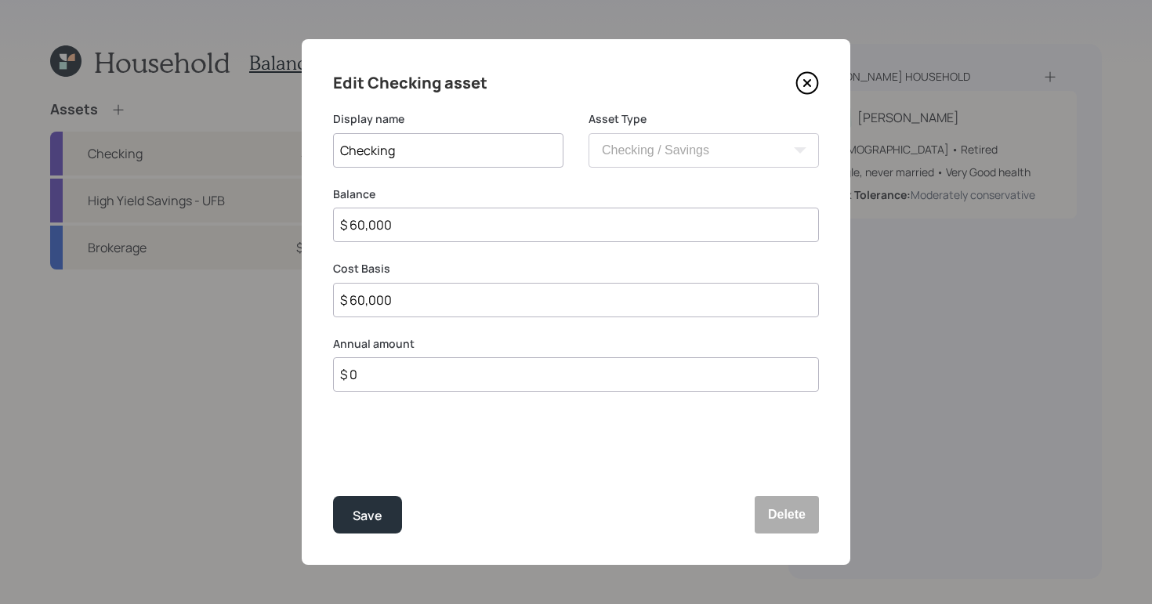
drag, startPoint x: 491, startPoint y: 230, endPoint x: 239, endPoint y: 245, distance: 252.1
click at [240, 248] on div "Edit Checking asset Display name Checking Asset Type SEP IRA IRA Roth IRA 401(k…" at bounding box center [576, 302] width 1152 height 604
type input "$ 6,000"
type input "$ 600"
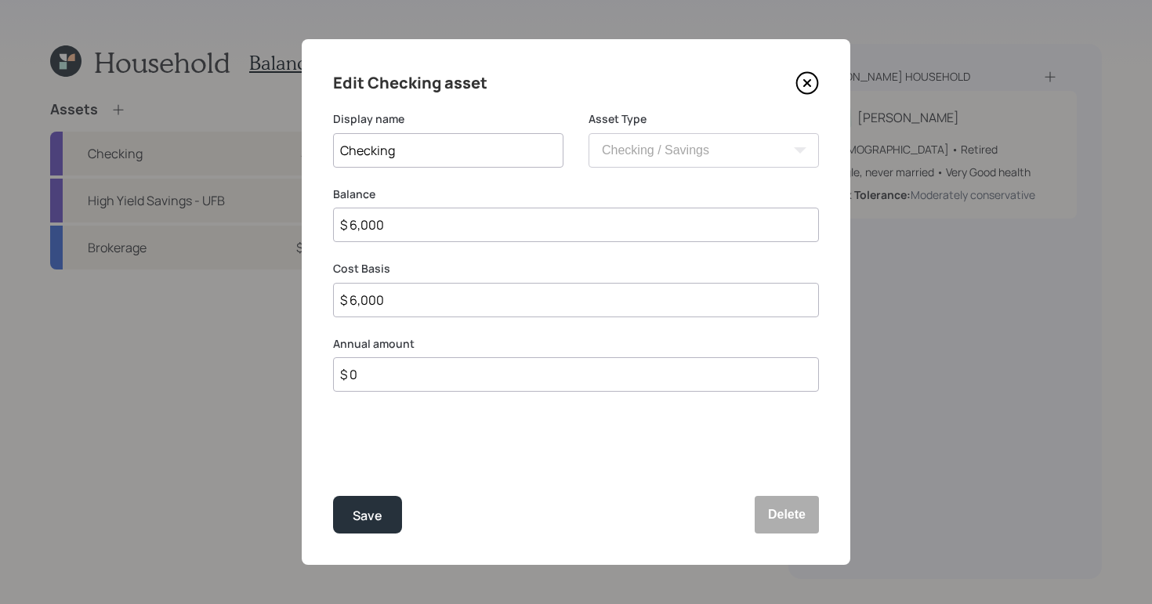
type input "$ 600"
type input "$ 60"
type input "$ 6"
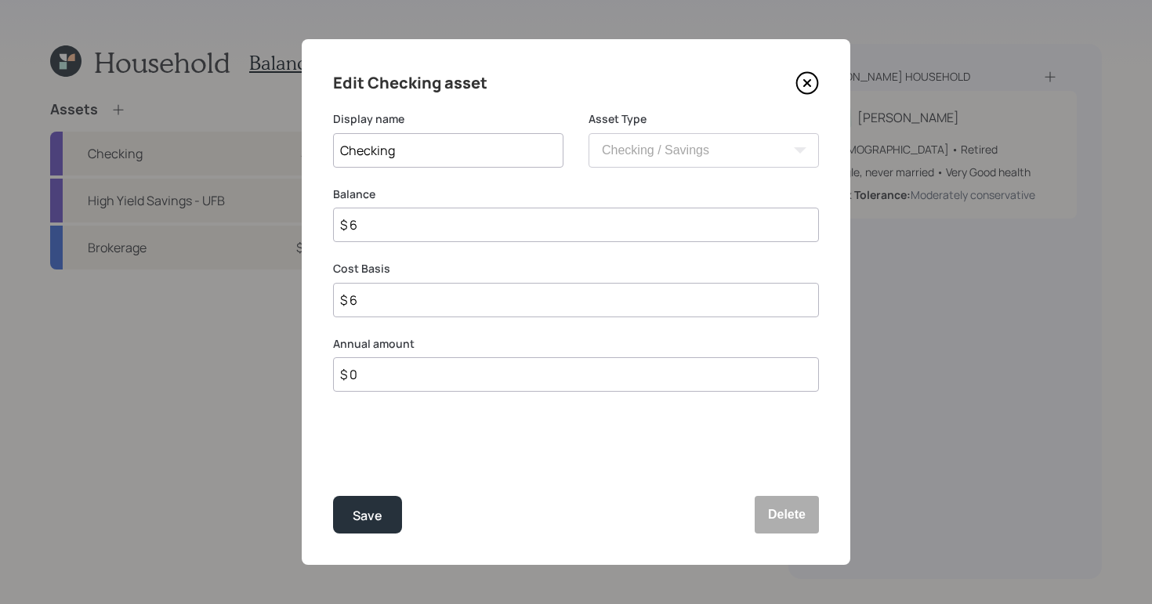
type input "$"
type input "$ 1"
type input "$ 10"
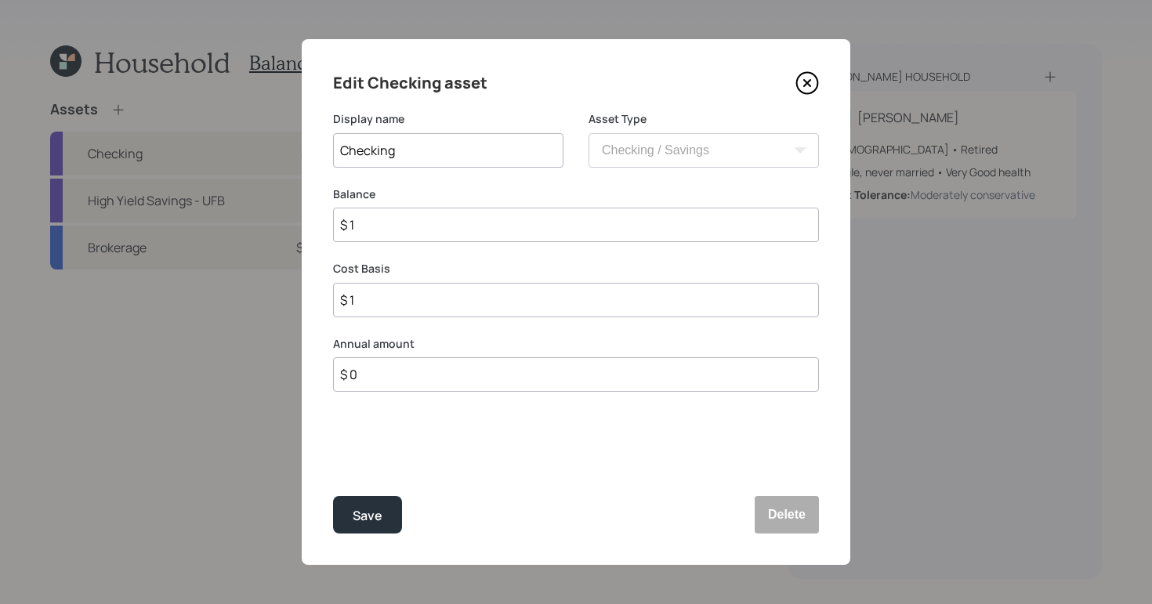
type input "$ 10"
type input "$ 100"
type input "$ 1,000"
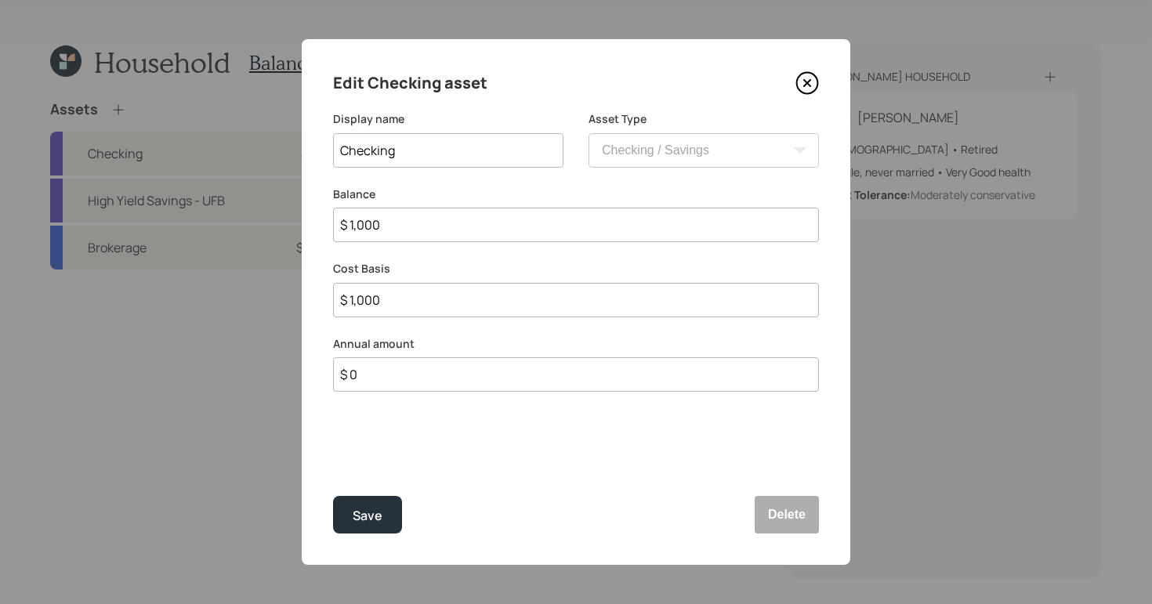
type input "$ 10,000"
click at [333, 496] on button "Save" at bounding box center [367, 515] width 69 height 38
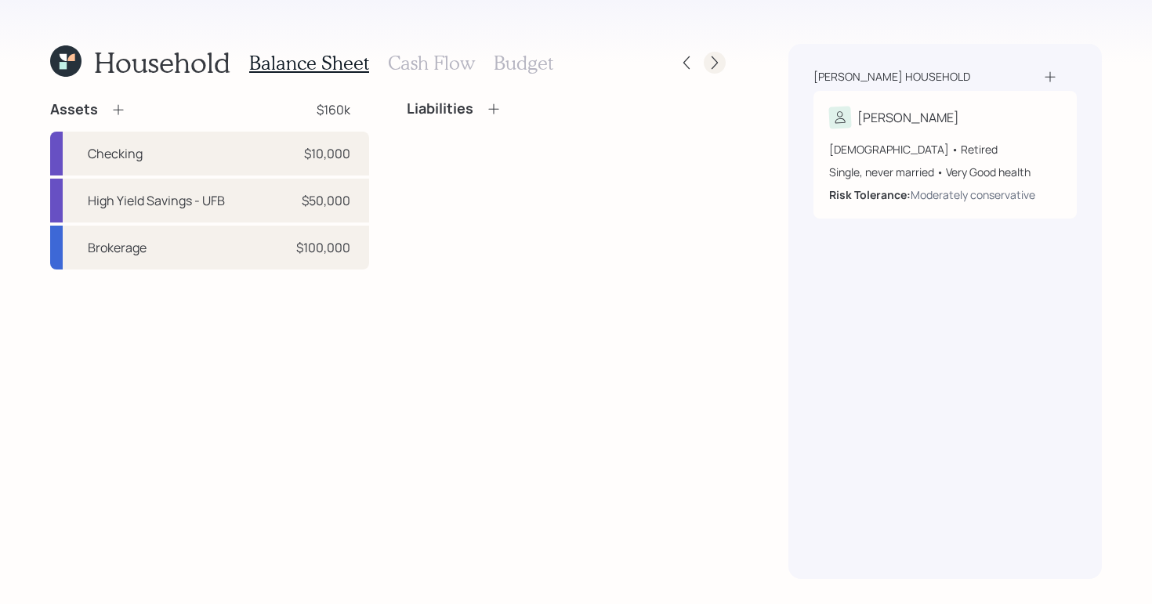
click at [713, 64] on icon at bounding box center [715, 63] width 16 height 16
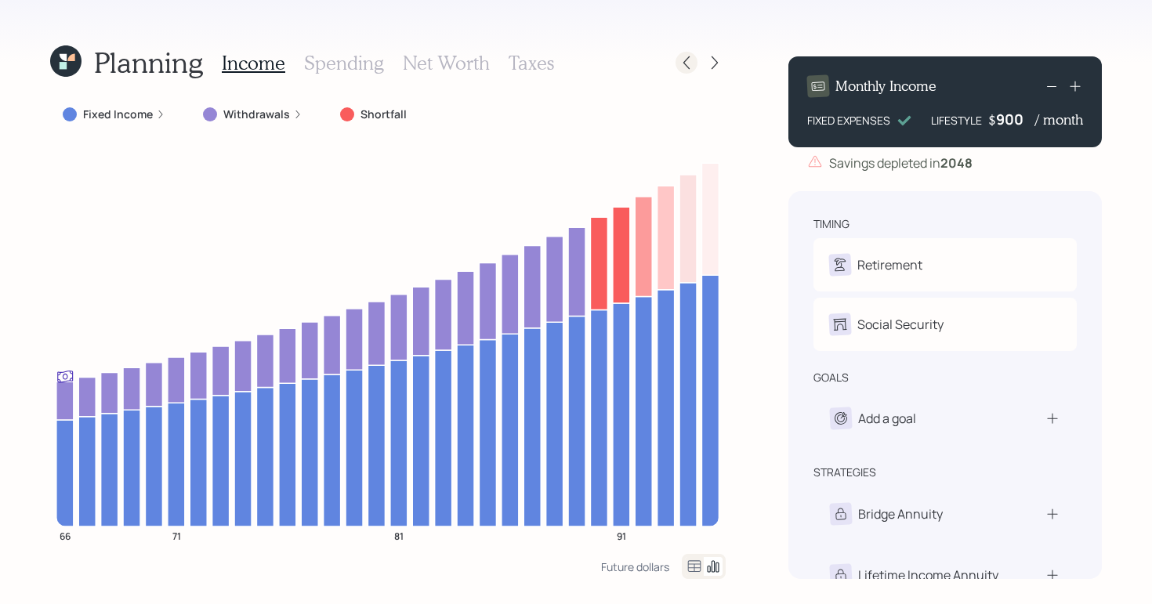
click at [690, 66] on icon at bounding box center [687, 63] width 16 height 16
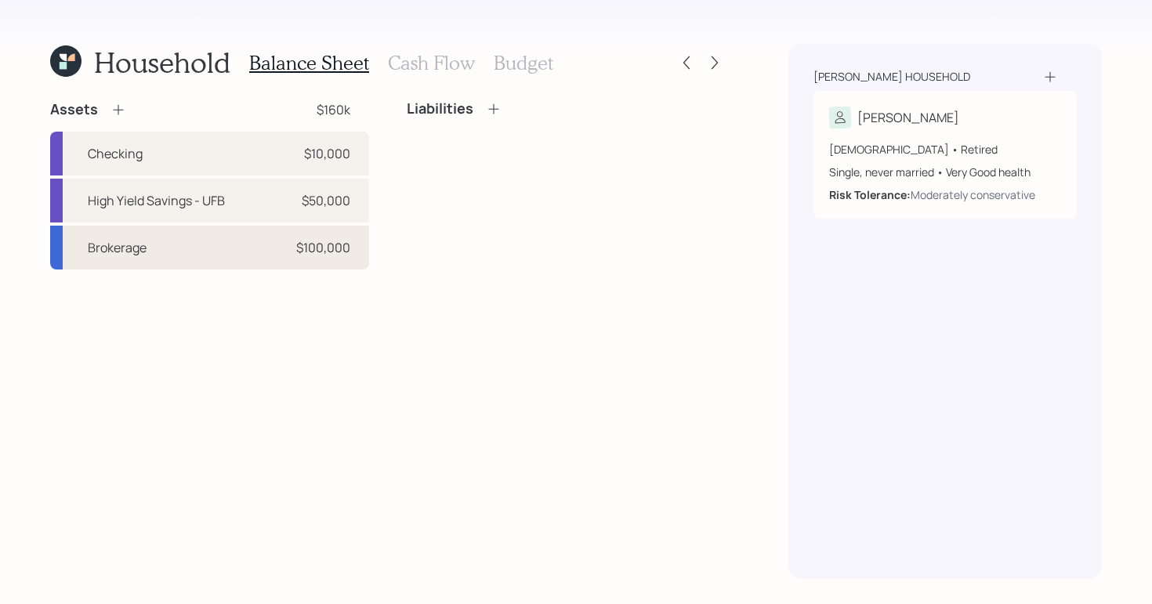
click at [288, 238] on div "Brokerage $100,000" at bounding box center [209, 248] width 319 height 44
select select "taxable"
select select "balanced"
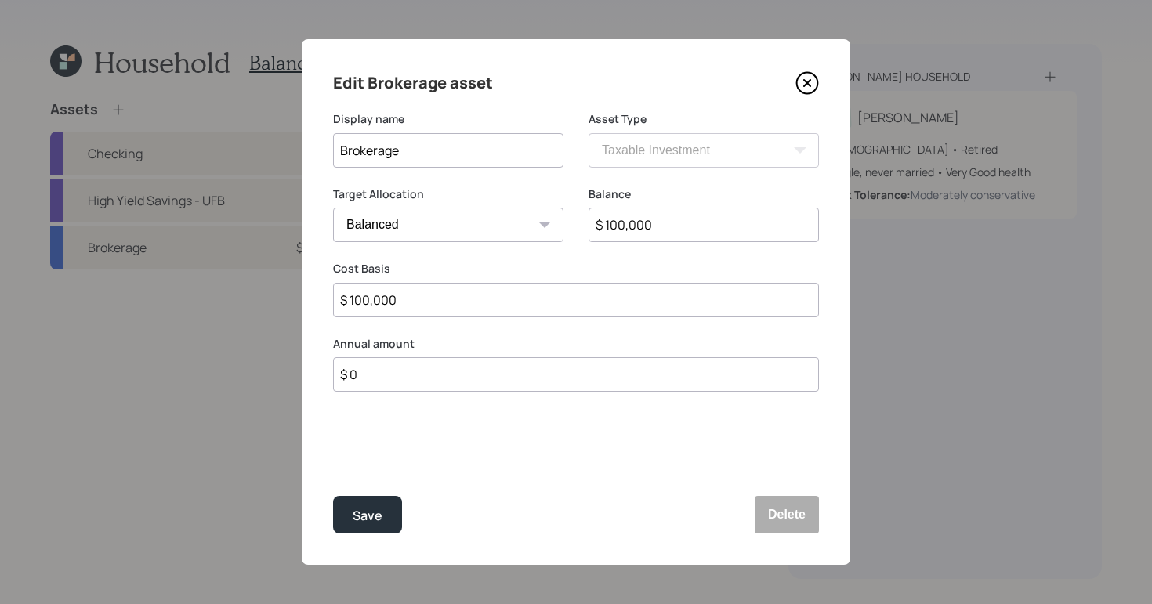
drag, startPoint x: 683, startPoint y: 223, endPoint x: 485, endPoint y: 223, distance: 198.3
click at [485, 223] on div "Target Allocation Cash Conservative Balanced Aggressive Balance $ 100,000" at bounding box center [576, 224] width 486 height 75
type input "$ 50,000"
drag, startPoint x: 413, startPoint y: 300, endPoint x: 295, endPoint y: 300, distance: 118.3
click at [295, 300] on div "Edit Brokerage asset Display name Brokerage Asset Type SEP IRA IRA Roth IRA 401…" at bounding box center [576, 302] width 1152 height 604
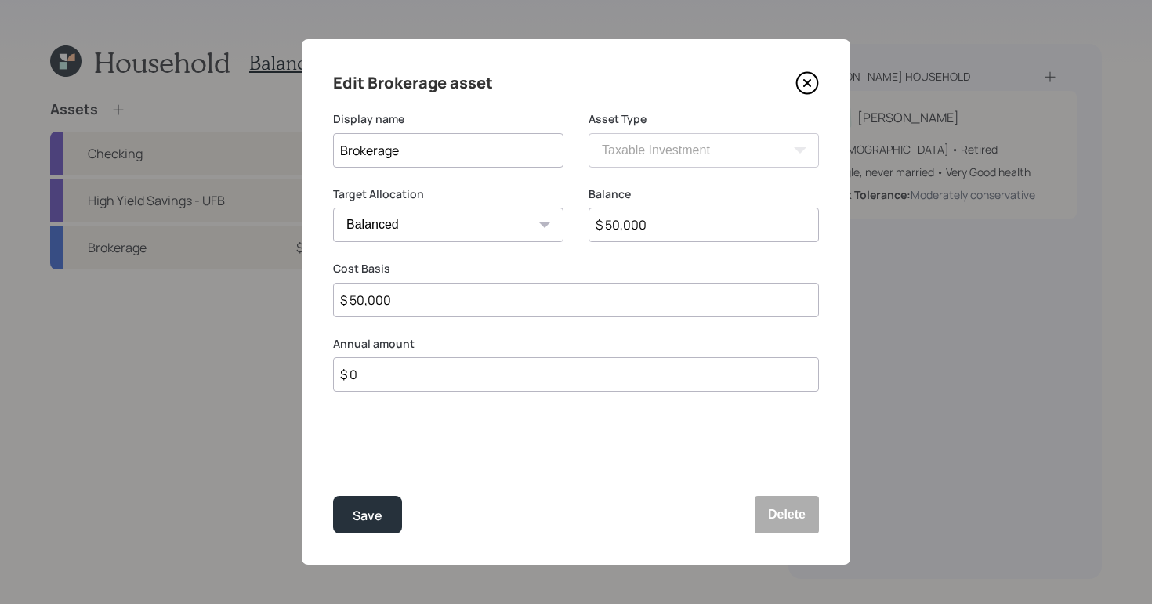
type input "$ 50,000"
click at [333, 496] on button "Save" at bounding box center [367, 515] width 69 height 38
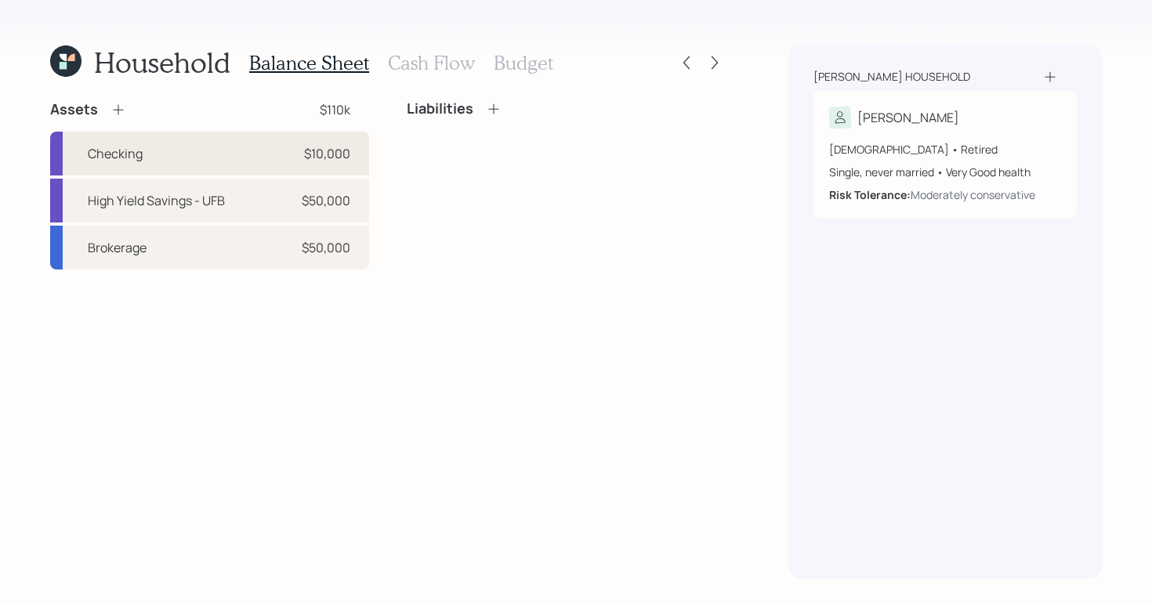
click at [254, 156] on div "Checking $10,000" at bounding box center [209, 154] width 319 height 44
select select "cash"
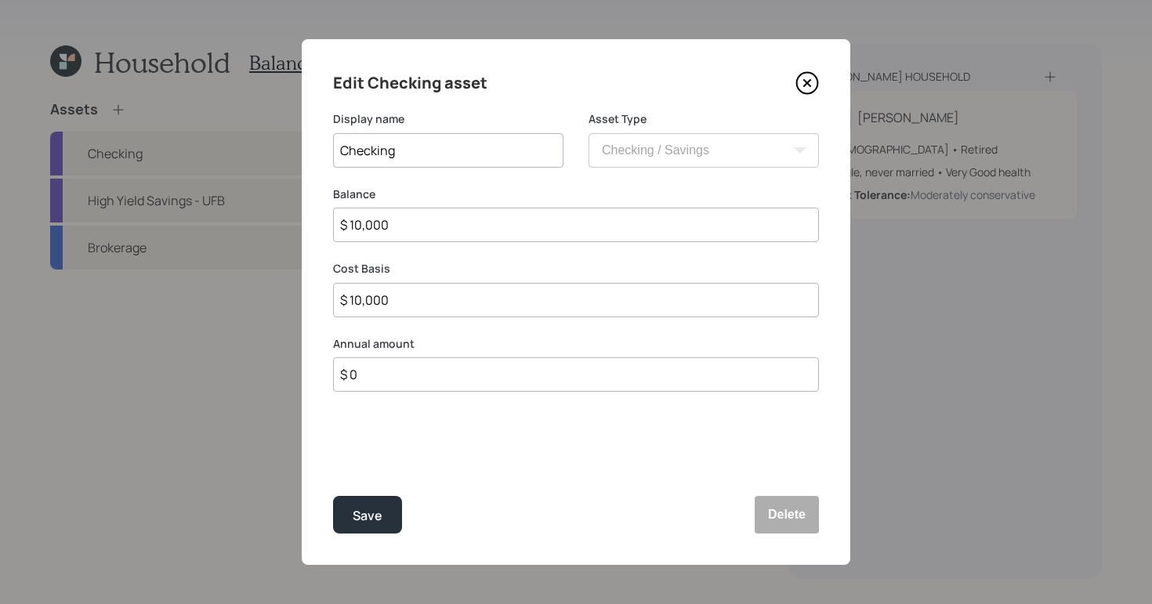
drag, startPoint x: 422, startPoint y: 227, endPoint x: 274, endPoint y: 226, distance: 148.1
click at [274, 226] on div "Edit Checking asset Display name Checking Asset Type SEP IRA IRA Roth IRA 401(k…" at bounding box center [576, 302] width 1152 height 604
type input "$ 6"
type input "$ 69"
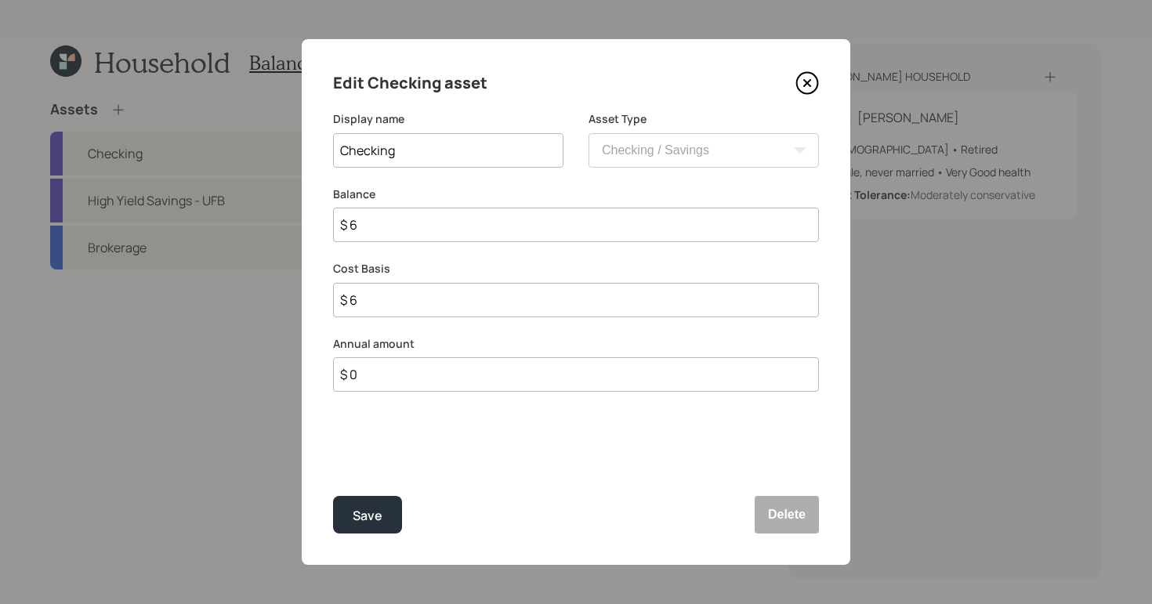
type input "$ 69"
type input "$ 699"
type input "$ 69"
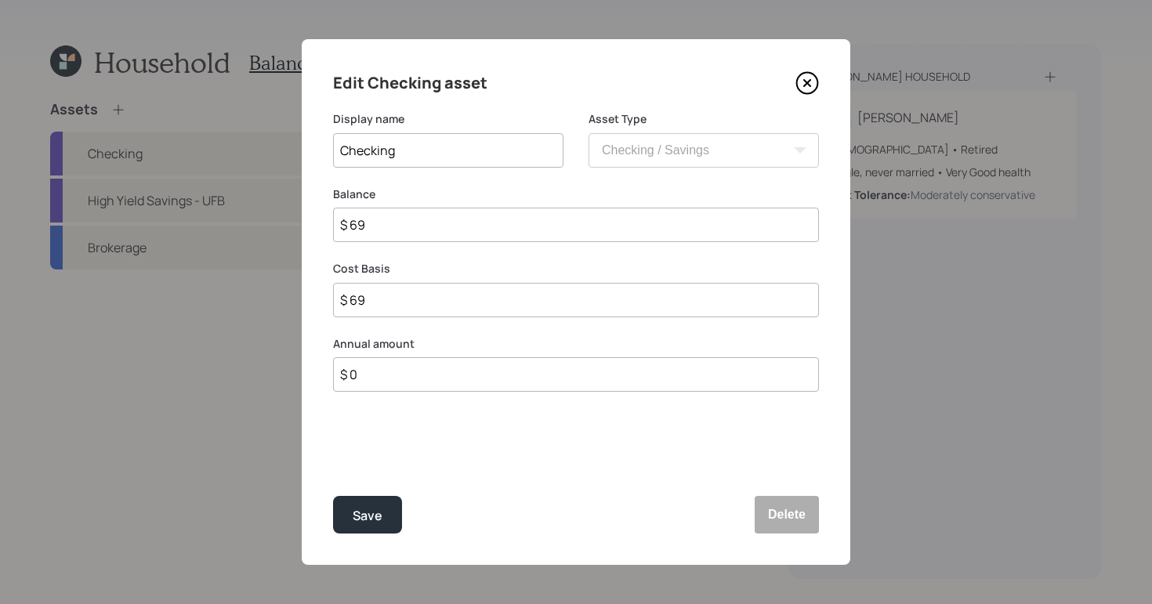
type input "$ 6"
type input "$ 60"
type input "$ 600"
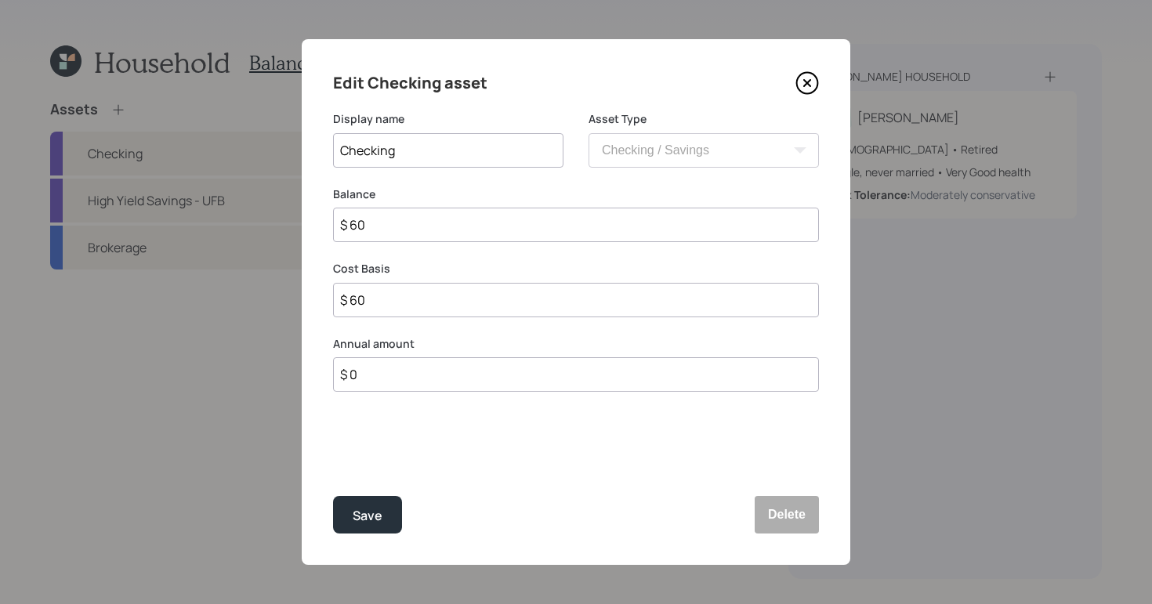
type input "$ 600"
type input "$ 6,000"
type input "$ 60,000"
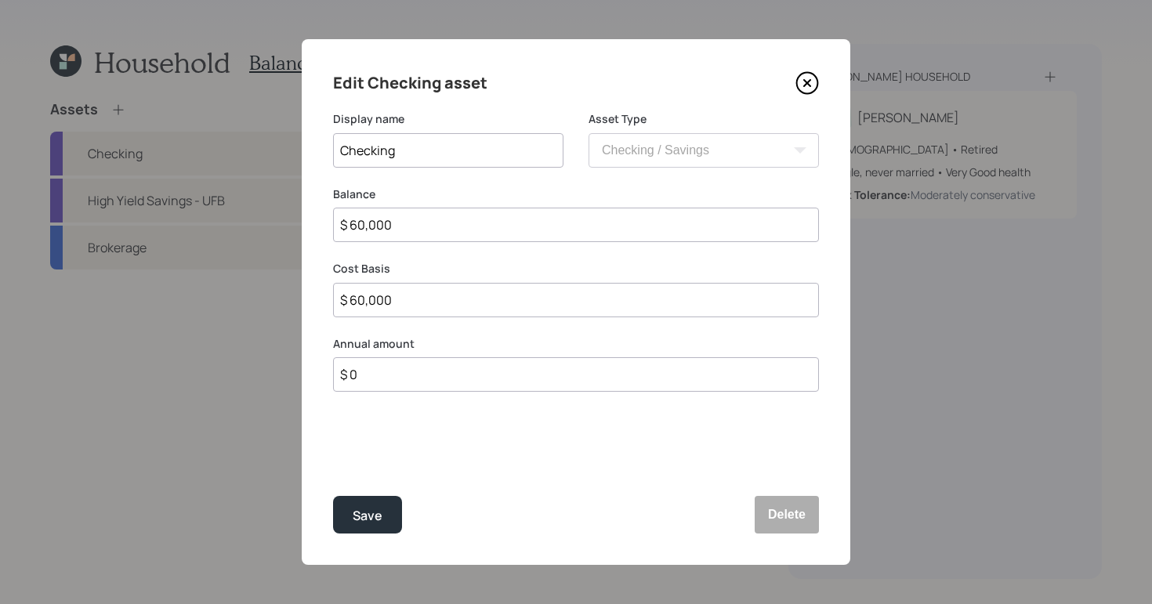
type input "$ 60,000"
click at [333, 496] on button "Save" at bounding box center [367, 515] width 69 height 38
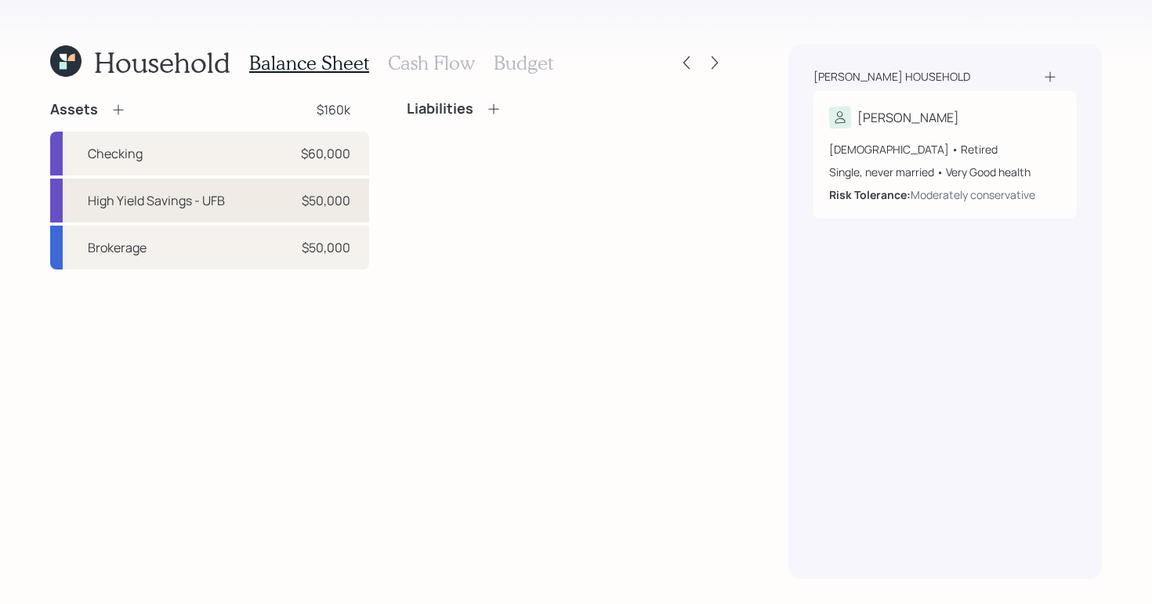
click at [336, 207] on div "$50,000" at bounding box center [326, 200] width 49 height 19
select select "cash"
click at [308, 205] on div "$50,000" at bounding box center [326, 200] width 49 height 19
select select "cash"
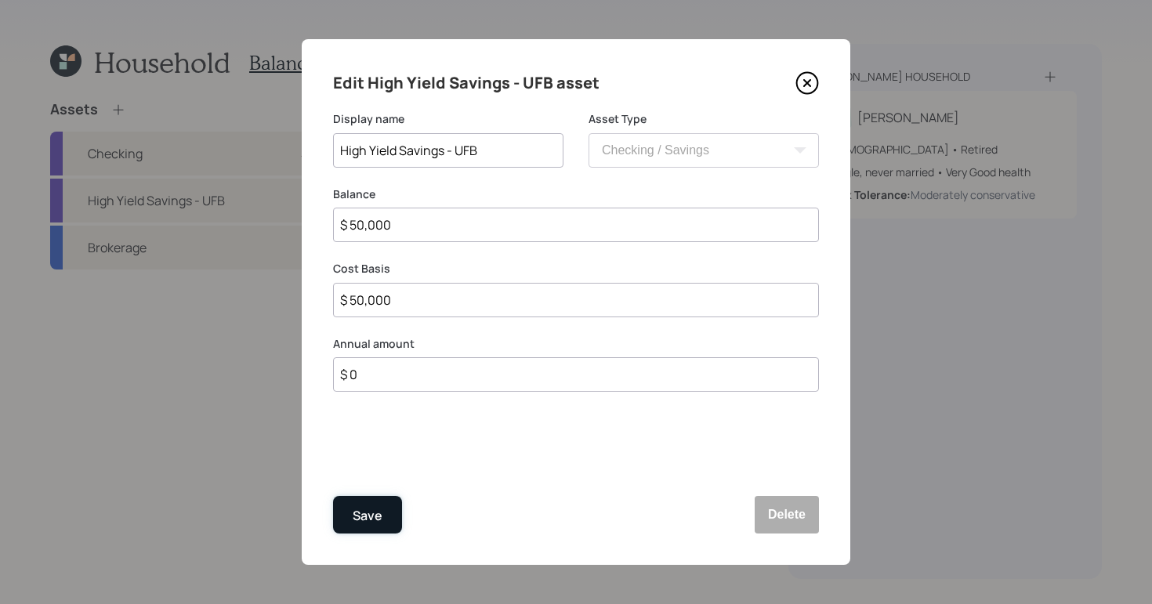
click at [400, 509] on button "Save" at bounding box center [367, 515] width 69 height 38
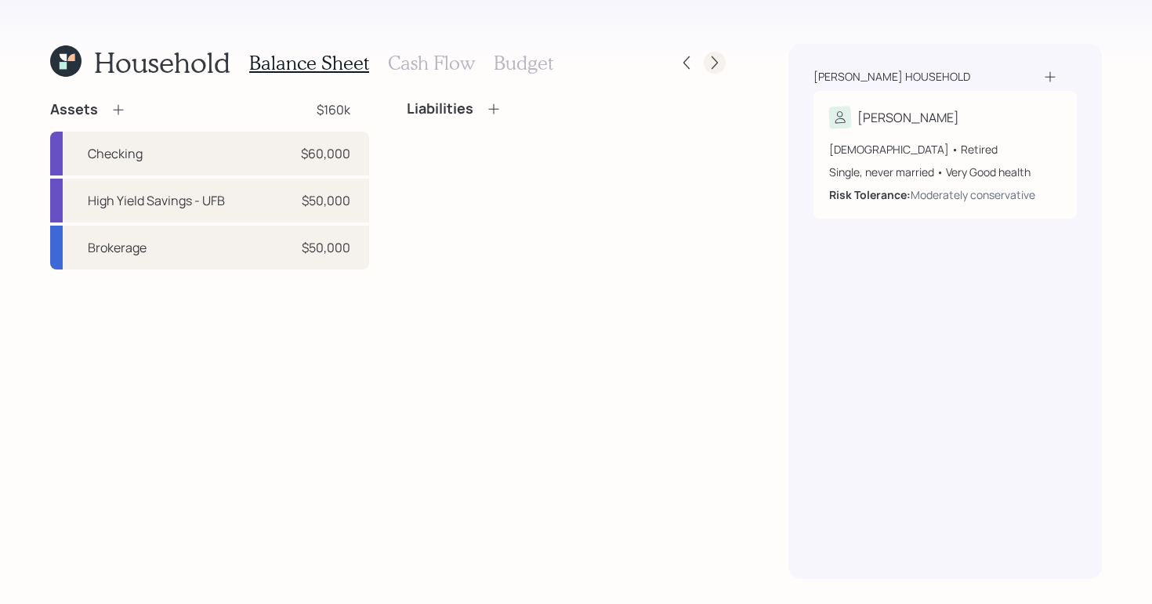
click at [710, 63] on icon at bounding box center [715, 63] width 16 height 16
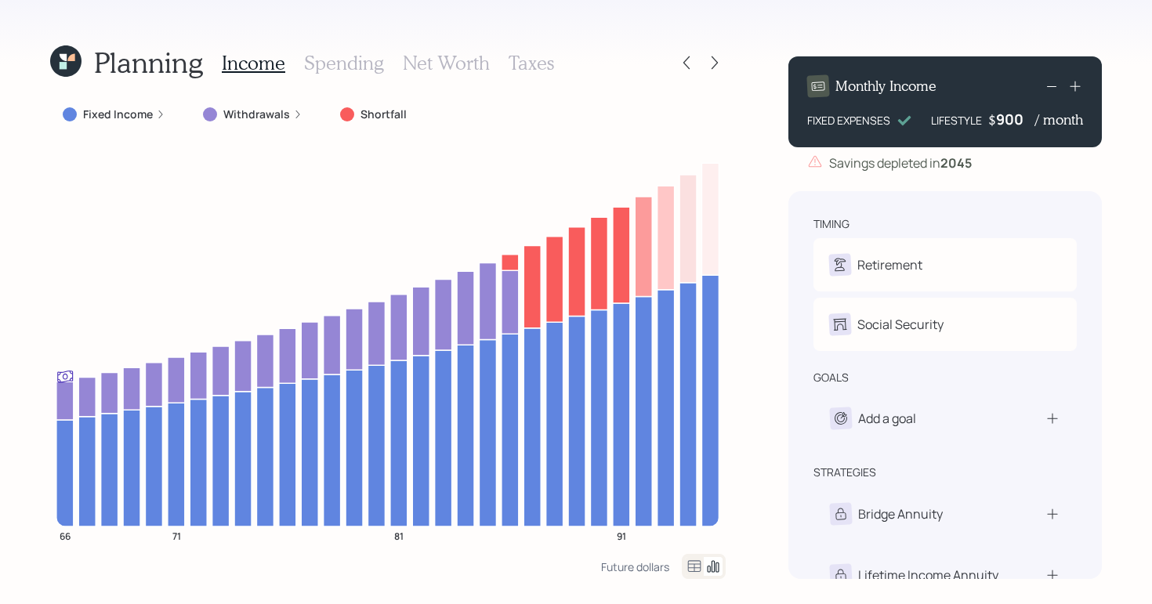
click at [700, 62] on div at bounding box center [701, 63] width 50 height 22
click at [670, 65] on div "Planning Income Spending Net Worth Taxes" at bounding box center [388, 63] width 676 height 38
click at [683, 64] on icon at bounding box center [687, 63] width 16 height 16
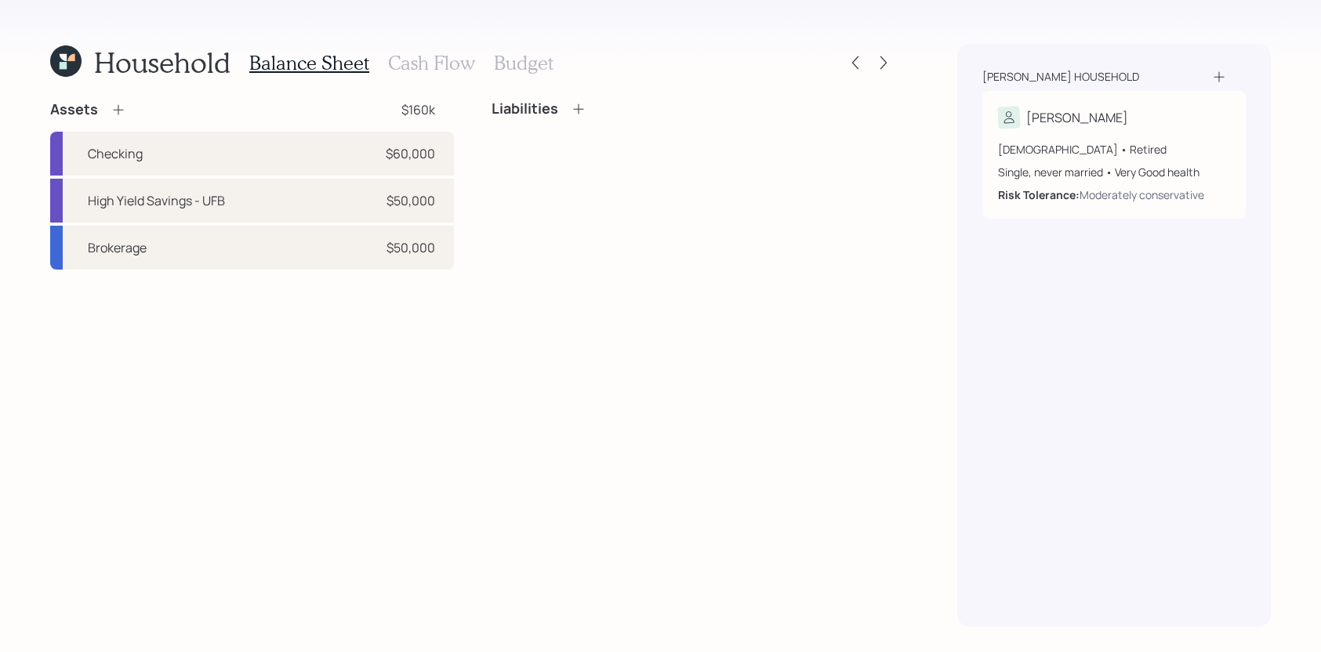
click at [60, 65] on icon at bounding box center [63, 65] width 7 height 7
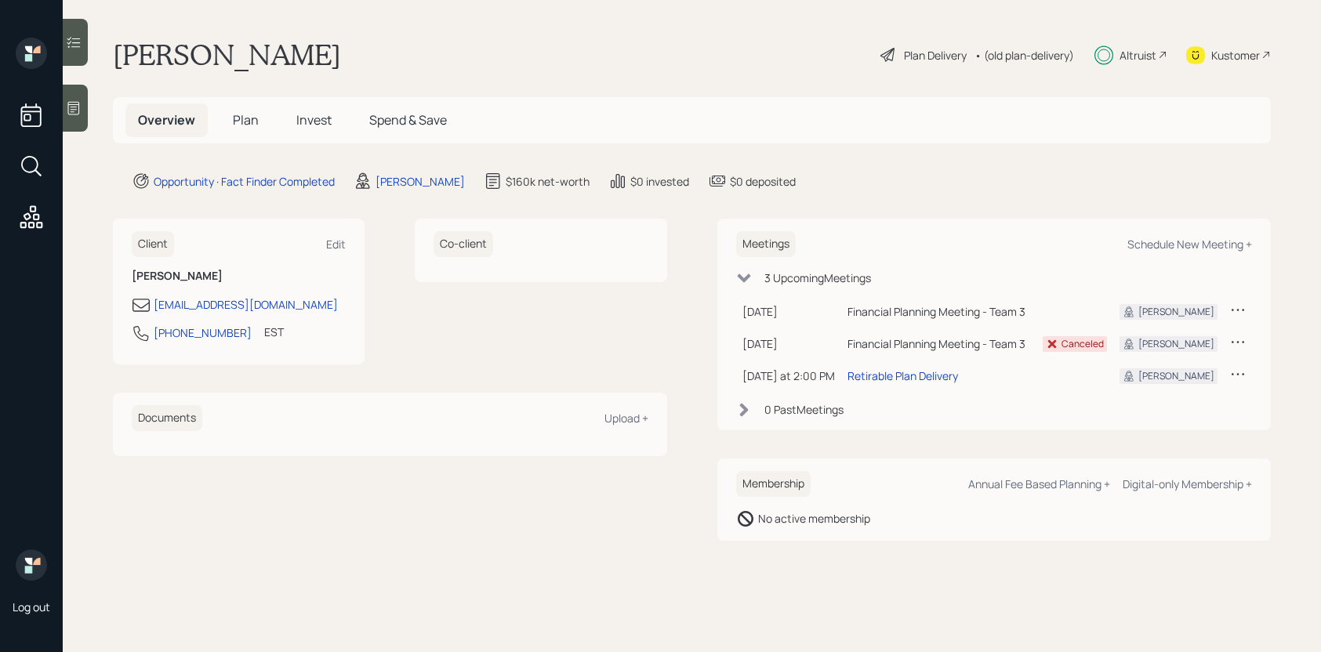
click at [90, 110] on main "Christine Harrison Plan Delivery • (old plan-delivery) Altruist Kustomer Overvi…" at bounding box center [692, 326] width 1258 height 652
click at [82, 110] on div at bounding box center [75, 108] width 25 height 47
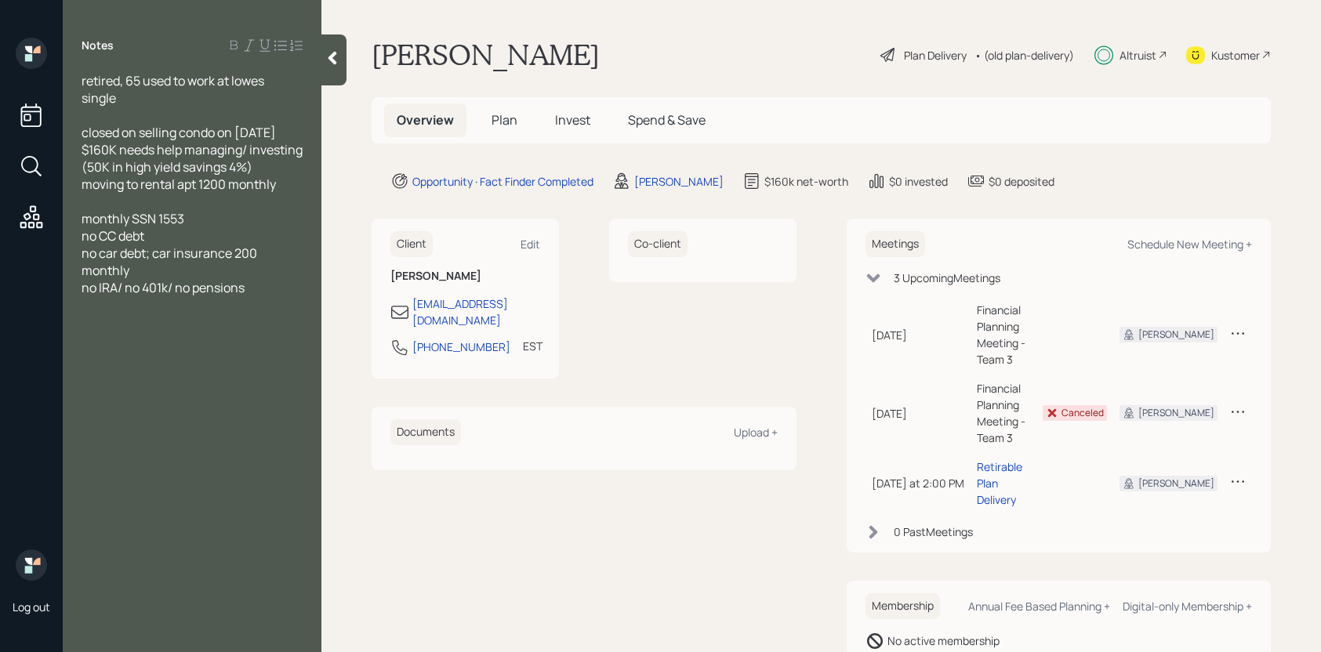
click at [334, 61] on icon at bounding box center [332, 58] width 9 height 13
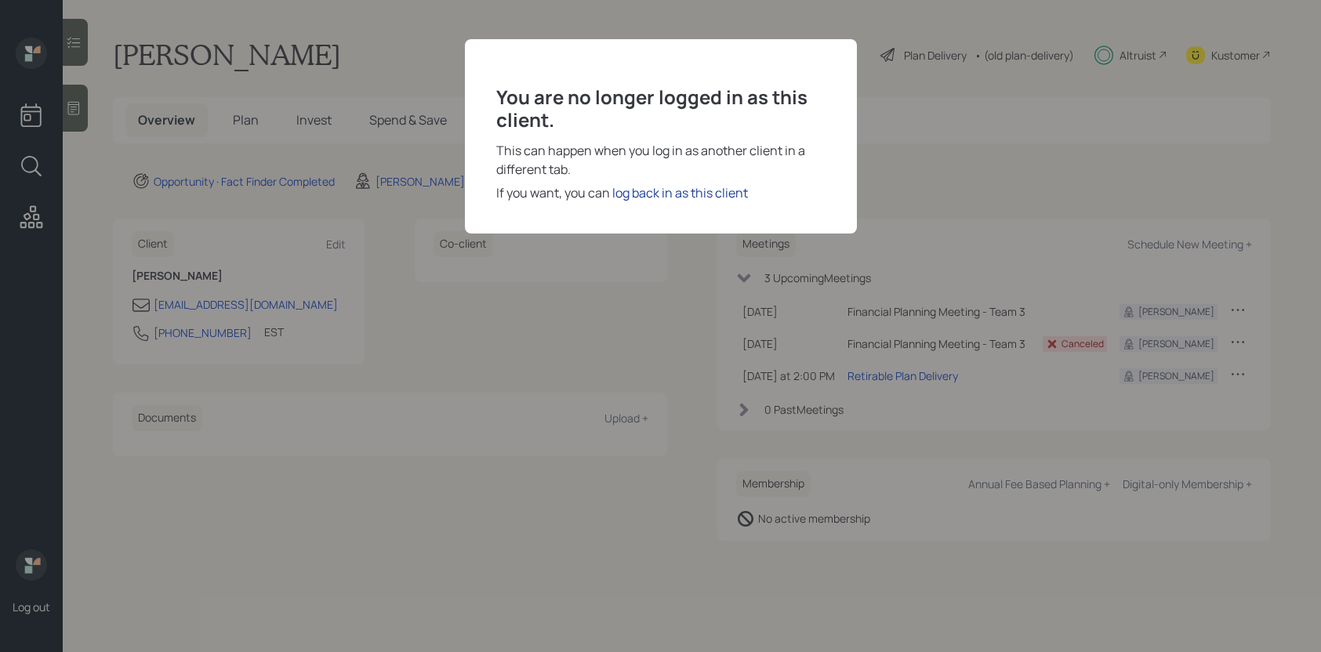
click at [667, 188] on div "log back in as this client" at bounding box center [680, 192] width 136 height 19
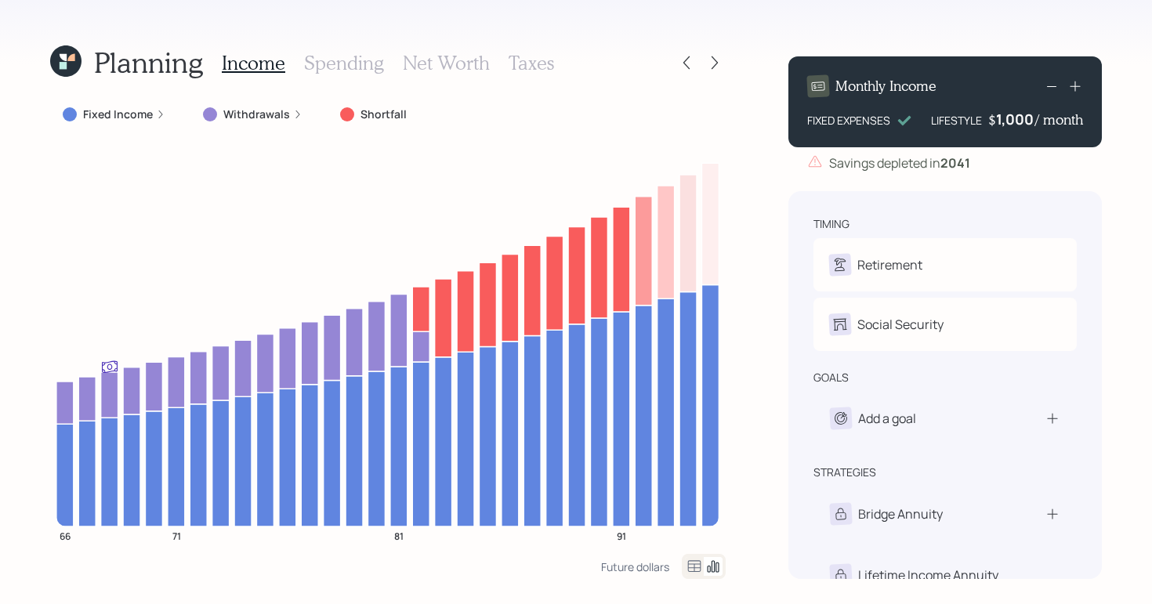
click at [1003, 125] on div "1,000" at bounding box center [1015, 119] width 39 height 19
click at [738, 121] on div "Planning Income Spending Net Worth Taxes Fixed Income Withdrawals Shortfall 66 …" at bounding box center [576, 302] width 1152 height 604
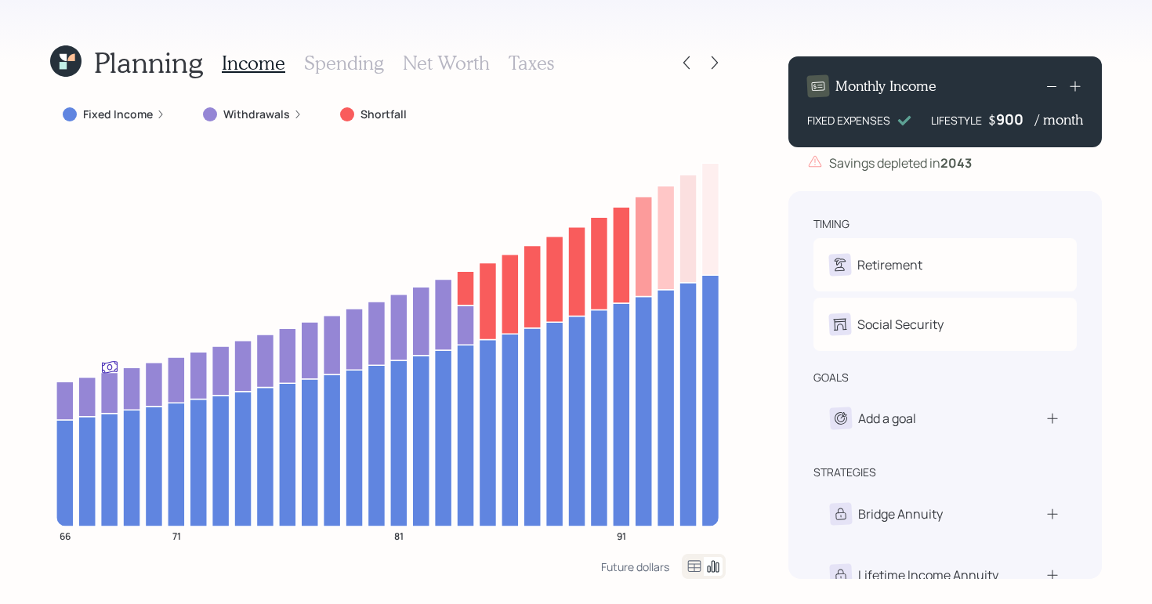
click at [688, 566] on icon at bounding box center [694, 566] width 13 height 12
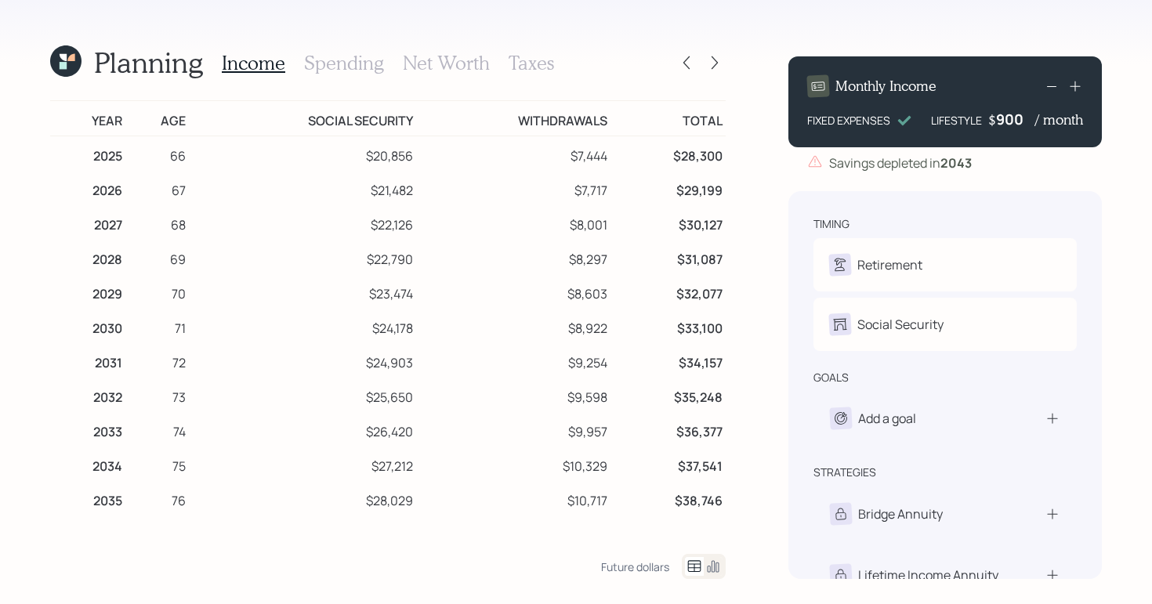
drag, startPoint x: 721, startPoint y: 562, endPoint x: 732, endPoint y: 550, distance: 16.1
click at [721, 562] on icon at bounding box center [713, 566] width 19 height 19
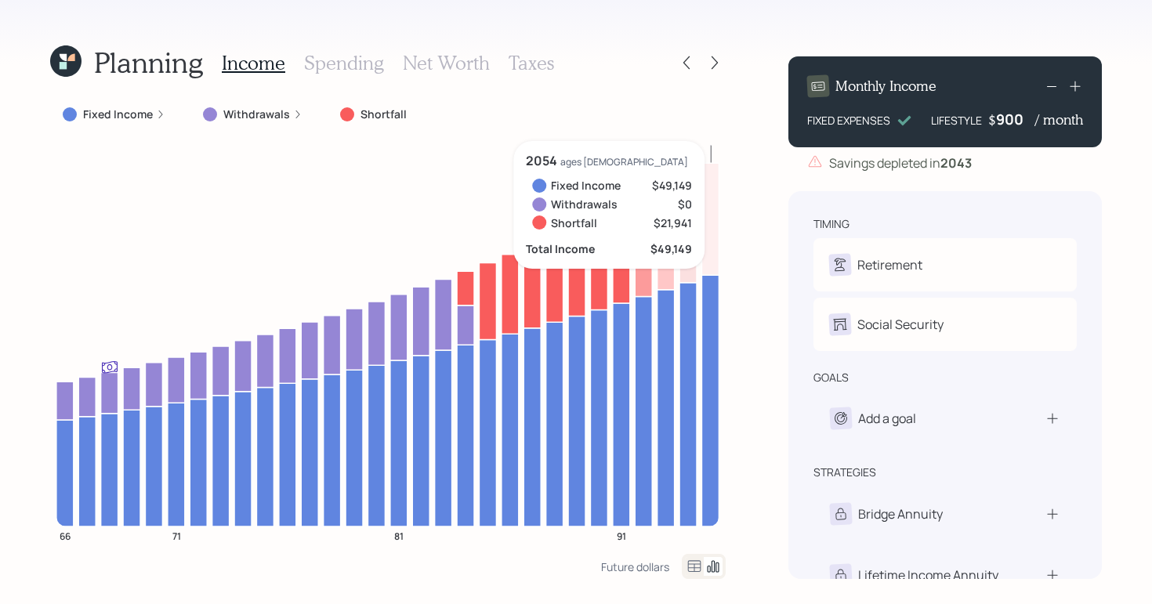
click at [721, 422] on icon "66 71 81 91" at bounding box center [388, 347] width 676 height 413
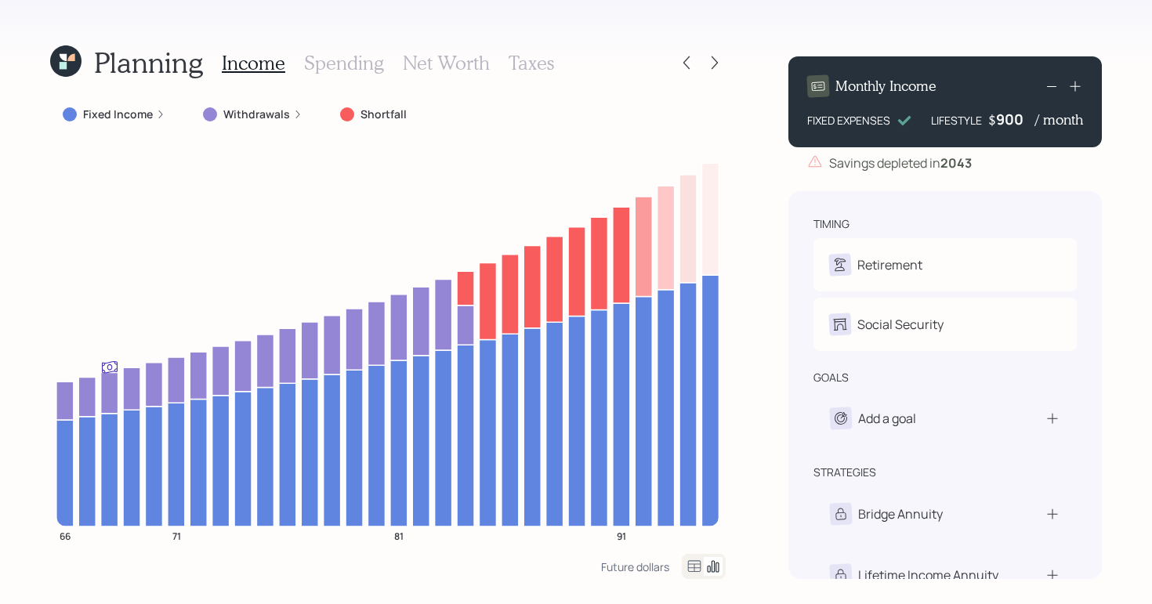
drag, startPoint x: 333, startPoint y: 67, endPoint x: 342, endPoint y: 64, distance: 8.9
click at [341, 65] on h3 "Spending" at bounding box center [344, 63] width 80 height 23
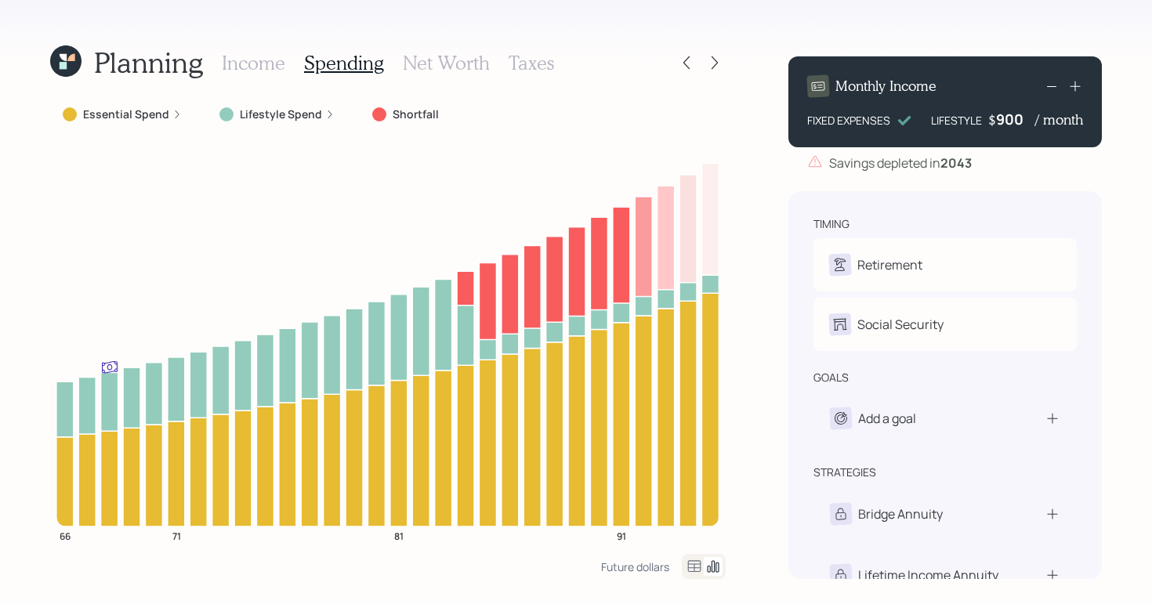
click at [431, 67] on h3 "Net Worth" at bounding box center [446, 63] width 87 height 23
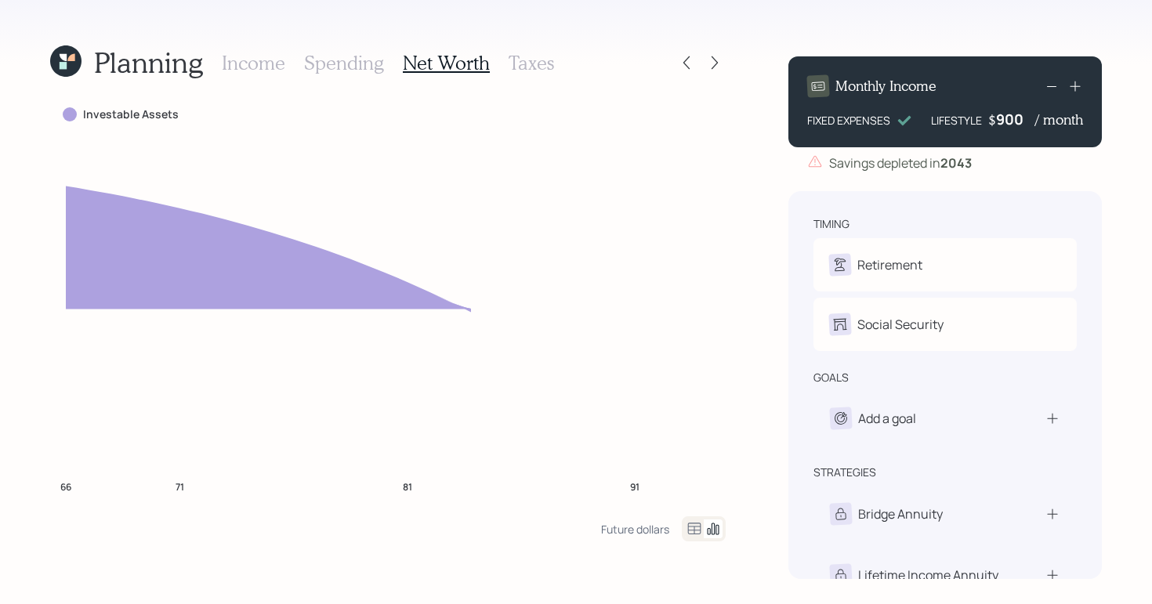
click at [286, 58] on div "Income Spending Net Worth Taxes" at bounding box center [388, 63] width 332 height 38
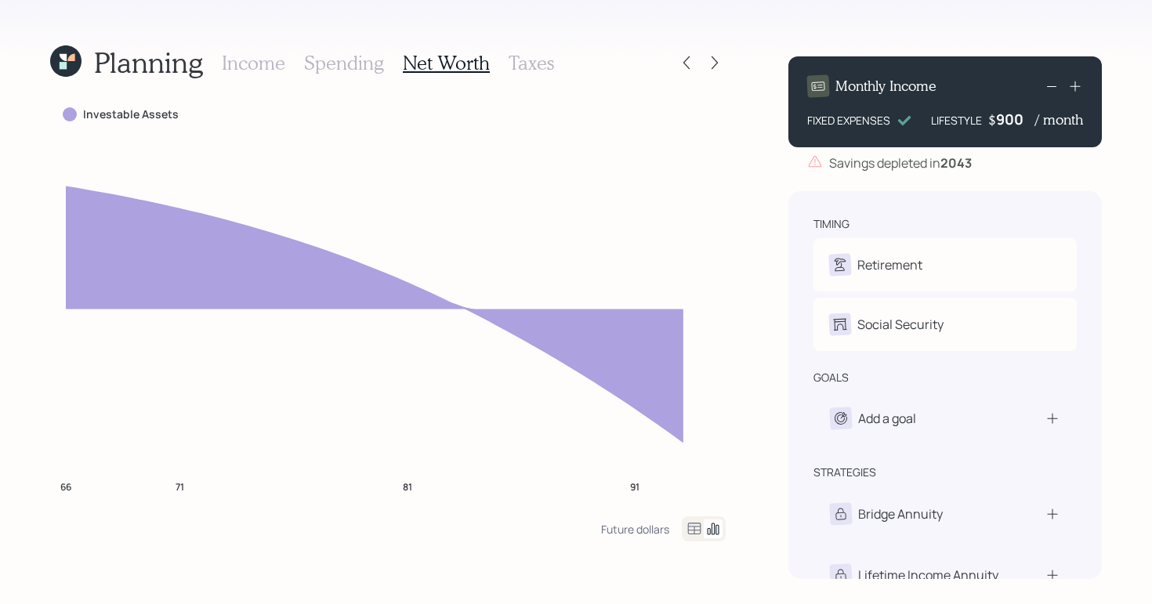
click at [277, 66] on h3 "Income" at bounding box center [253, 63] width 63 height 23
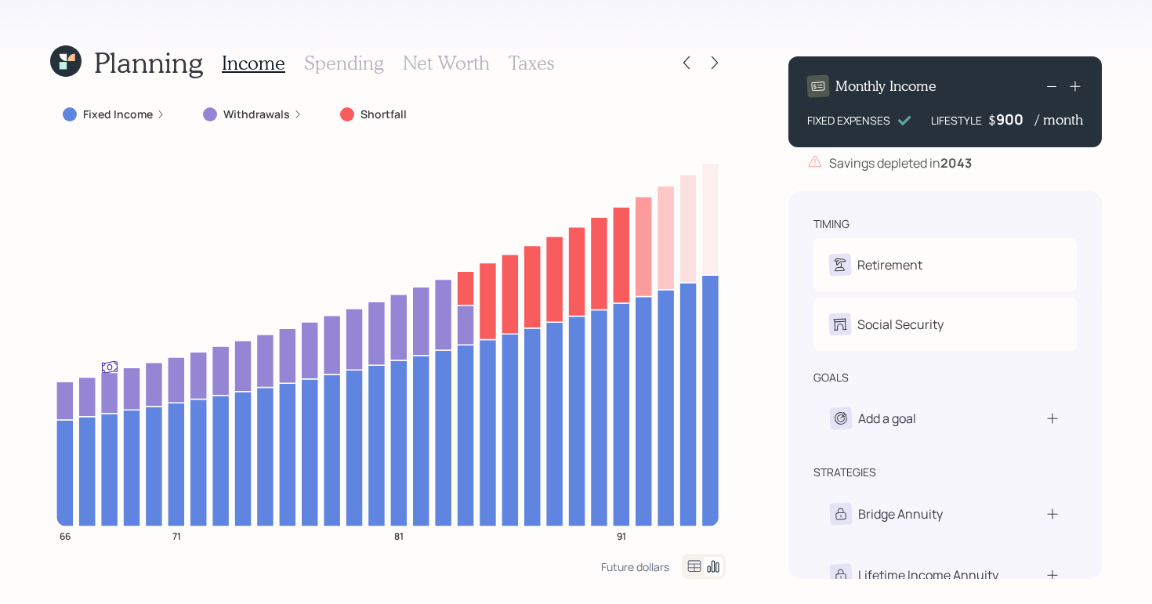
click at [440, 72] on h3 "Net Worth" at bounding box center [446, 63] width 87 height 23
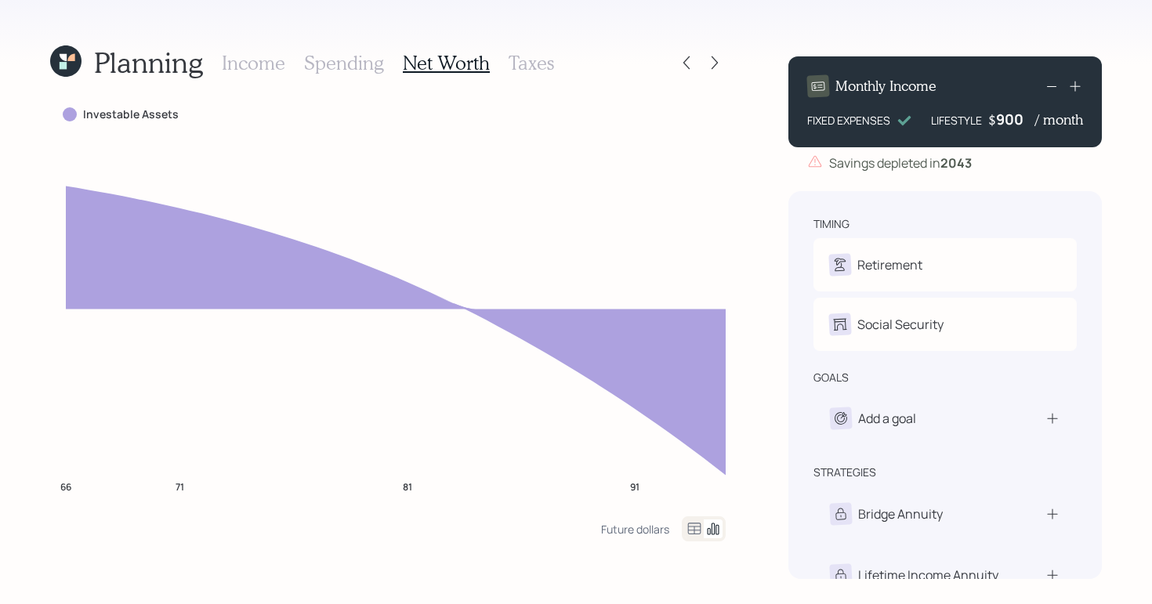
click at [328, 55] on h3 "Spending" at bounding box center [344, 63] width 80 height 23
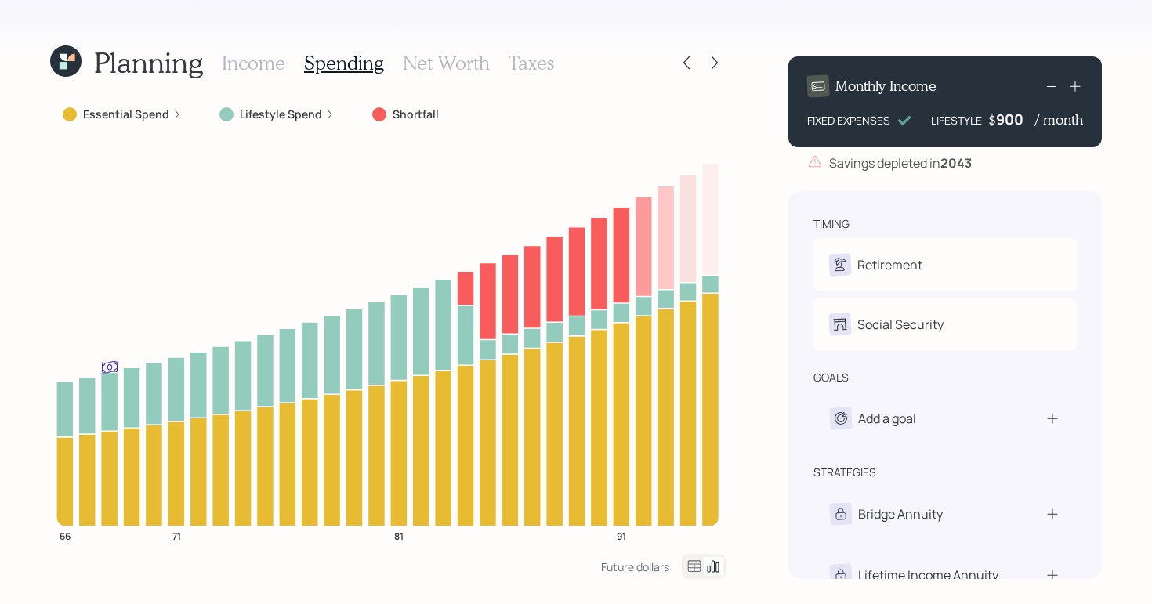
click at [236, 62] on h3 "Income" at bounding box center [253, 63] width 63 height 23
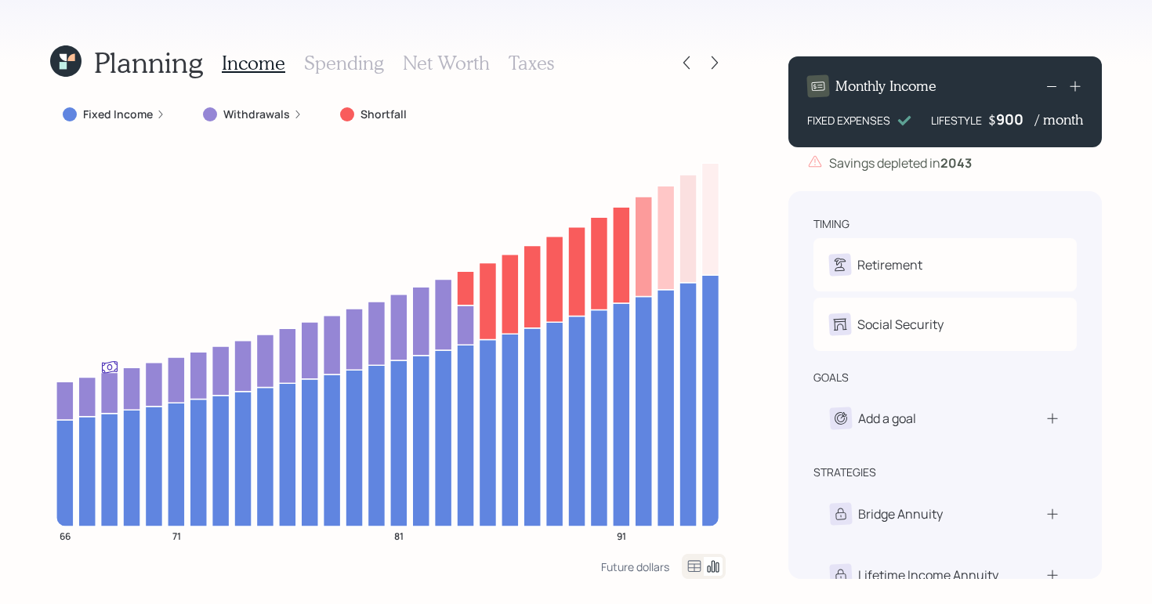
click at [305, 60] on h3 "Spending" at bounding box center [344, 63] width 80 height 23
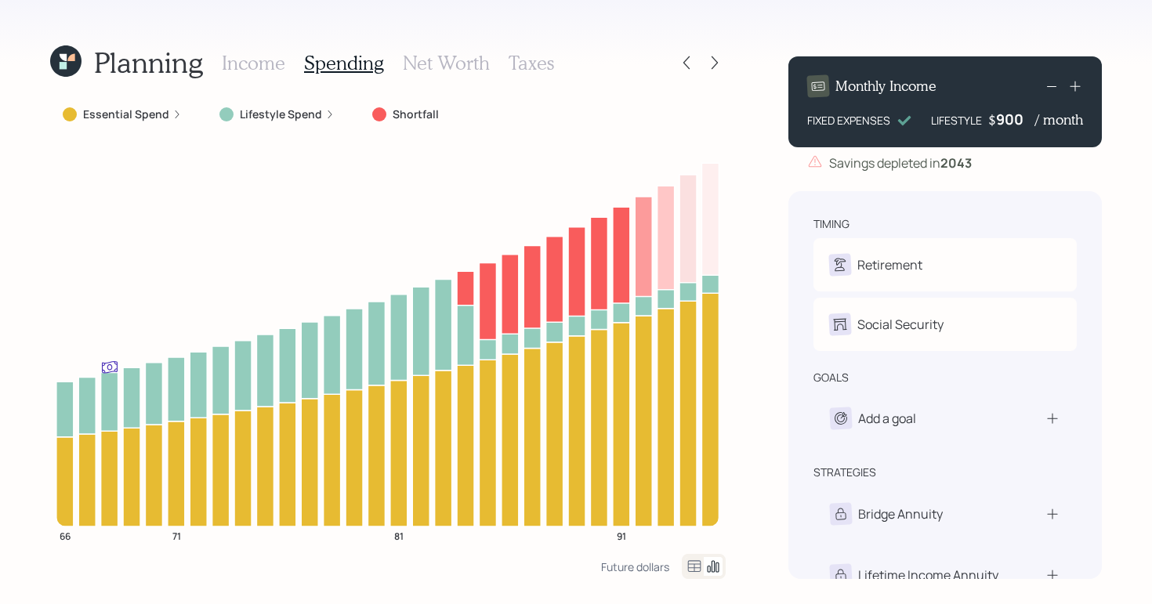
click at [267, 66] on h3 "Income" at bounding box center [253, 63] width 63 height 23
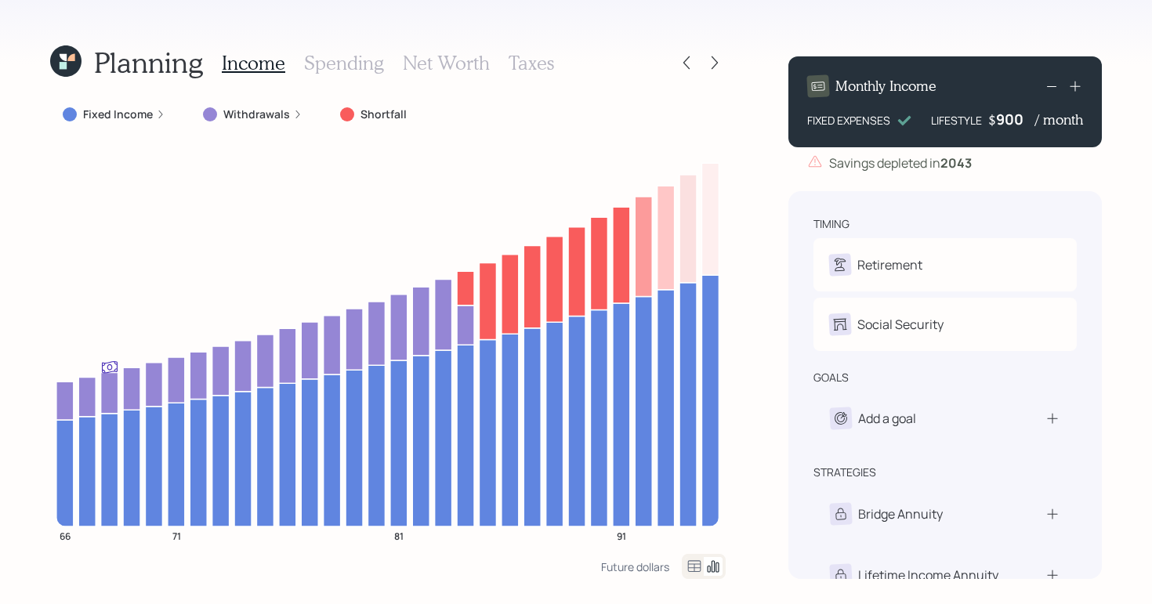
click at [1024, 119] on div "900" at bounding box center [1015, 119] width 39 height 19
click at [936, 24] on div "Planning Income Spending Net Worth Taxes Fixed Income Withdrawals Shortfall 66 …" at bounding box center [576, 302] width 1152 height 604
click at [759, 382] on div "Planning Income Spending Net Worth Taxes Fixed Income Withdrawals Shortfall 66 …" at bounding box center [576, 302] width 1152 height 604
click at [753, 220] on div "Planning Income Spending Net Worth Taxes Fixed Income Withdrawals Shortfall 66 …" at bounding box center [576, 302] width 1152 height 604
click at [1026, 119] on div "850" at bounding box center [1015, 119] width 39 height 19
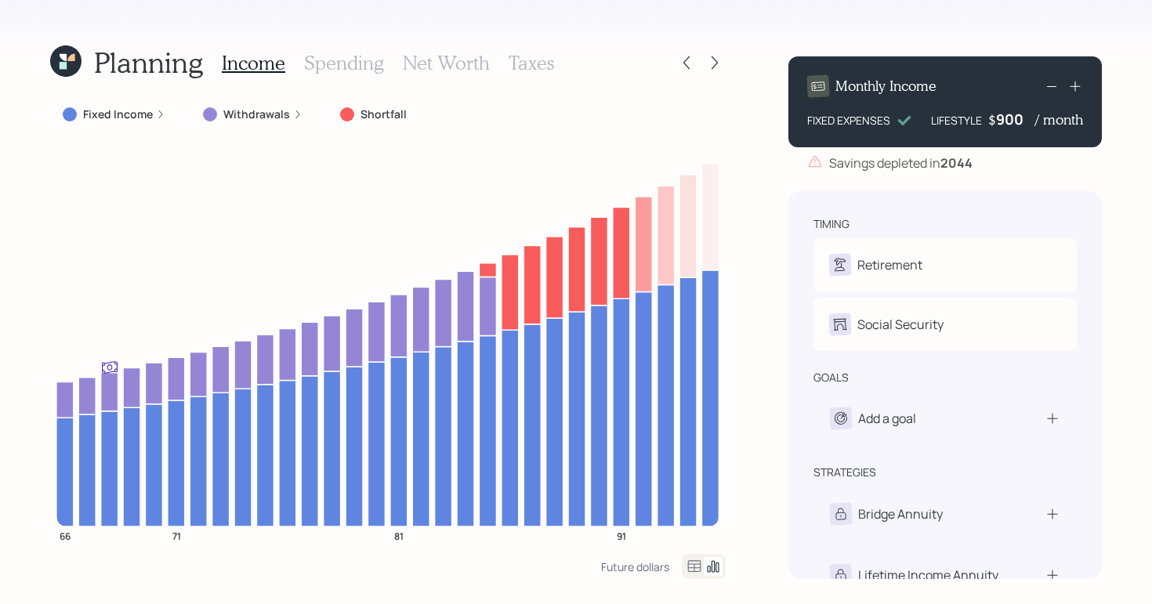
click at [929, 39] on div "Planning Income Spending Net Worth Taxes Fixed Income Withdrawals Shortfall 66 …" at bounding box center [576, 302] width 1152 height 604
click at [1141, 312] on div "Planning Income Spending Net Worth Taxes Fixed Income Withdrawals Shortfall 66 …" at bounding box center [576, 302] width 1152 height 604
drag, startPoint x: 577, startPoint y: 16, endPoint x: 545, endPoint y: 21, distance: 31.7
click at [577, 16] on div "Planning Income Spending Net Worth Taxes Fixed Income Withdrawals Shortfall 66 …" at bounding box center [576, 302] width 1152 height 604
click at [735, 214] on div "Planning Income Spending Net Worth Taxes Fixed Income Withdrawals Shortfall 66 …" at bounding box center [576, 302] width 1152 height 604
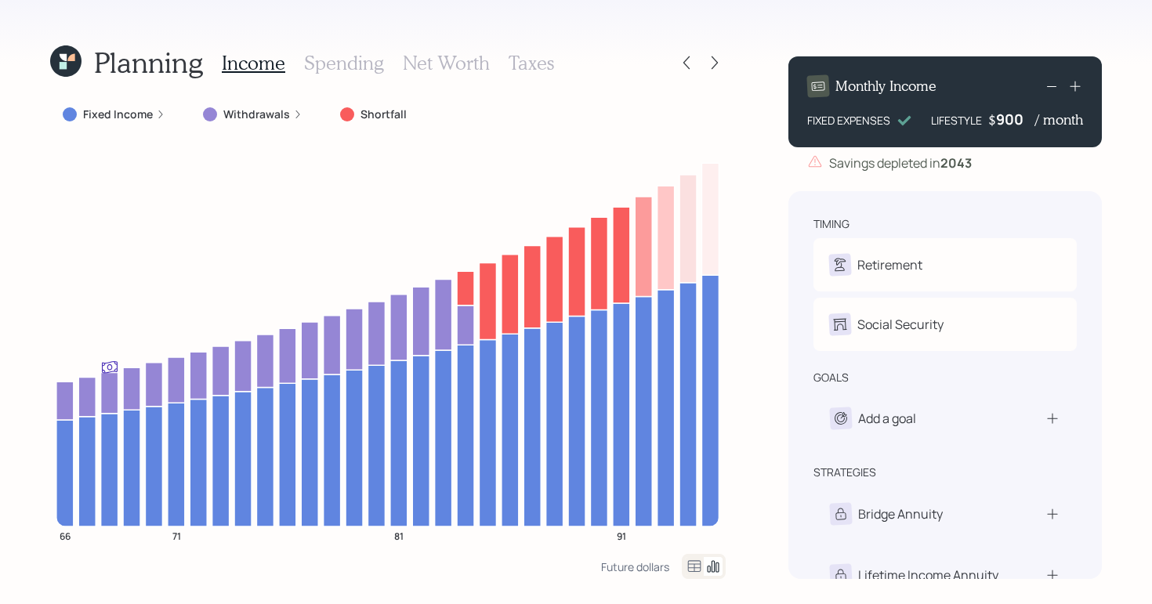
click at [374, 74] on div "Income Spending Net Worth Taxes" at bounding box center [388, 63] width 332 height 38
click at [374, 68] on h3 "Spending" at bounding box center [344, 63] width 80 height 23
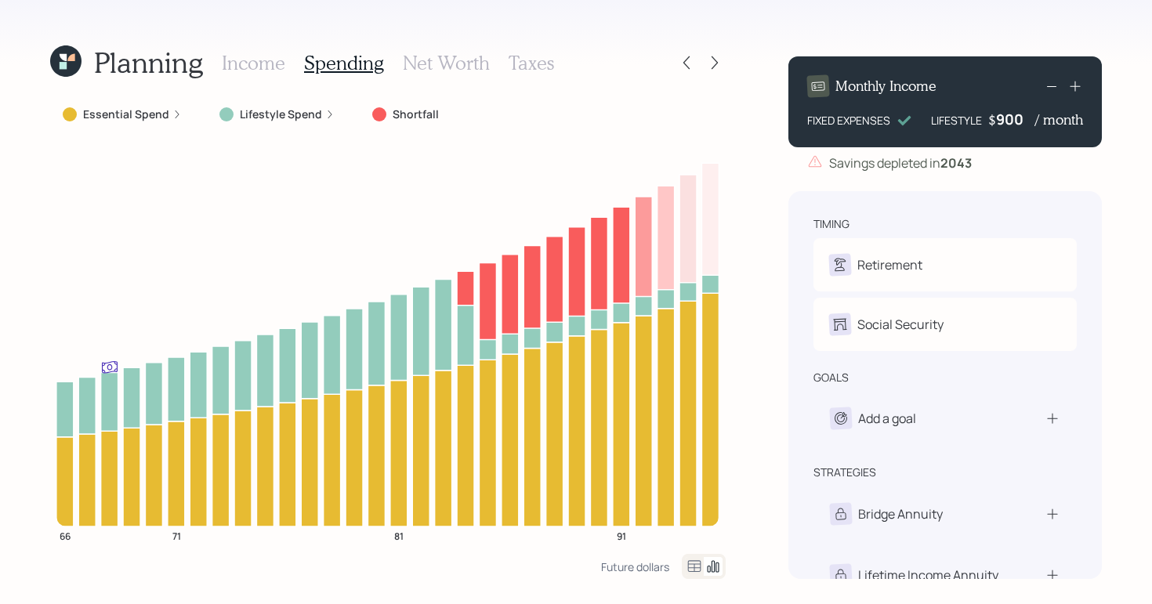
click at [455, 63] on h3 "Net Worth" at bounding box center [446, 63] width 87 height 23
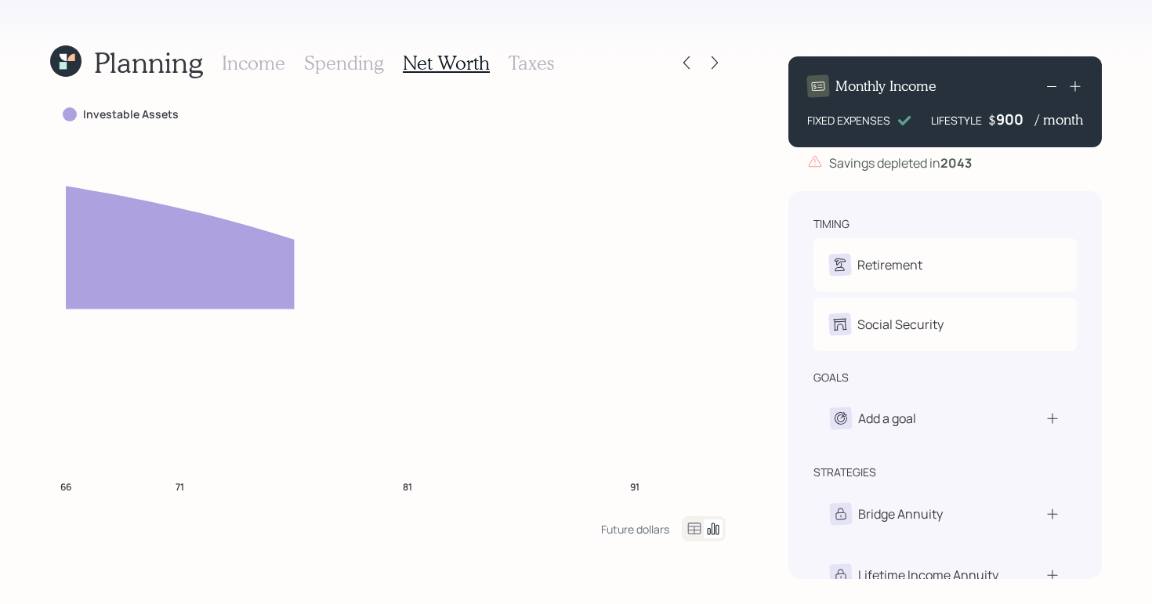
click at [543, 70] on h3 "Taxes" at bounding box center [531, 63] width 45 height 23
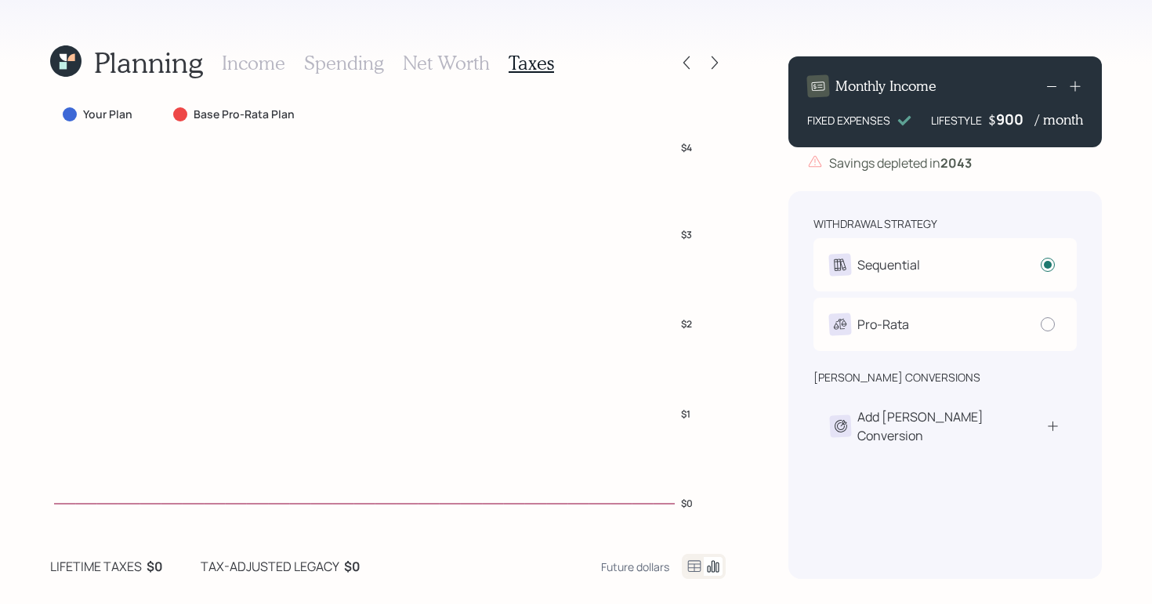
click at [340, 59] on h3 "Spending" at bounding box center [344, 63] width 80 height 23
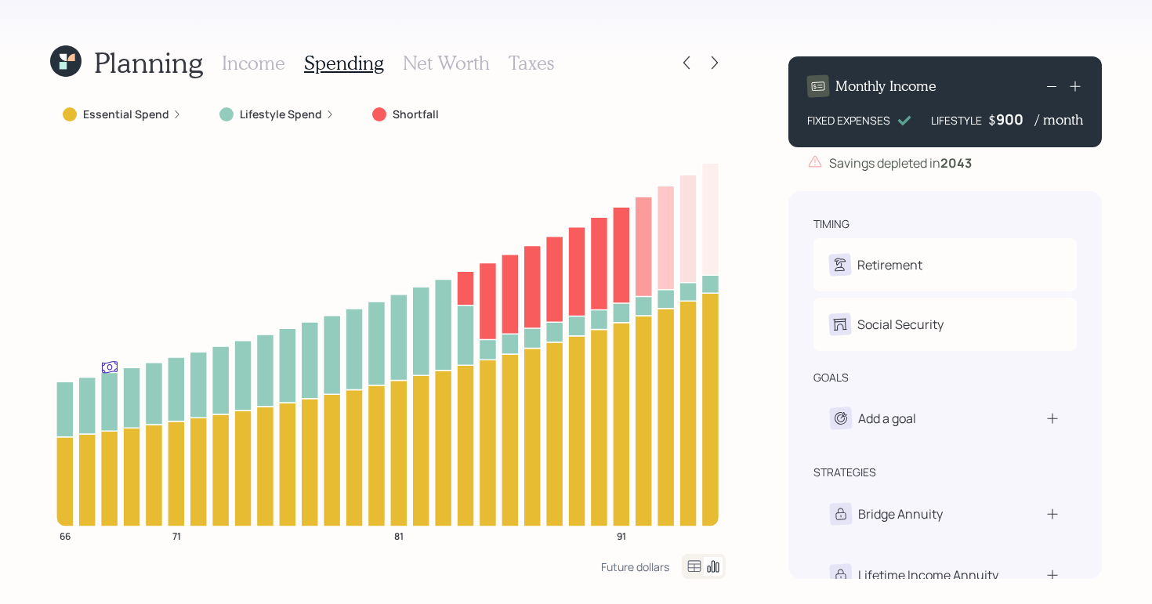
click at [437, 66] on h3 "Net Worth" at bounding box center [446, 63] width 87 height 23
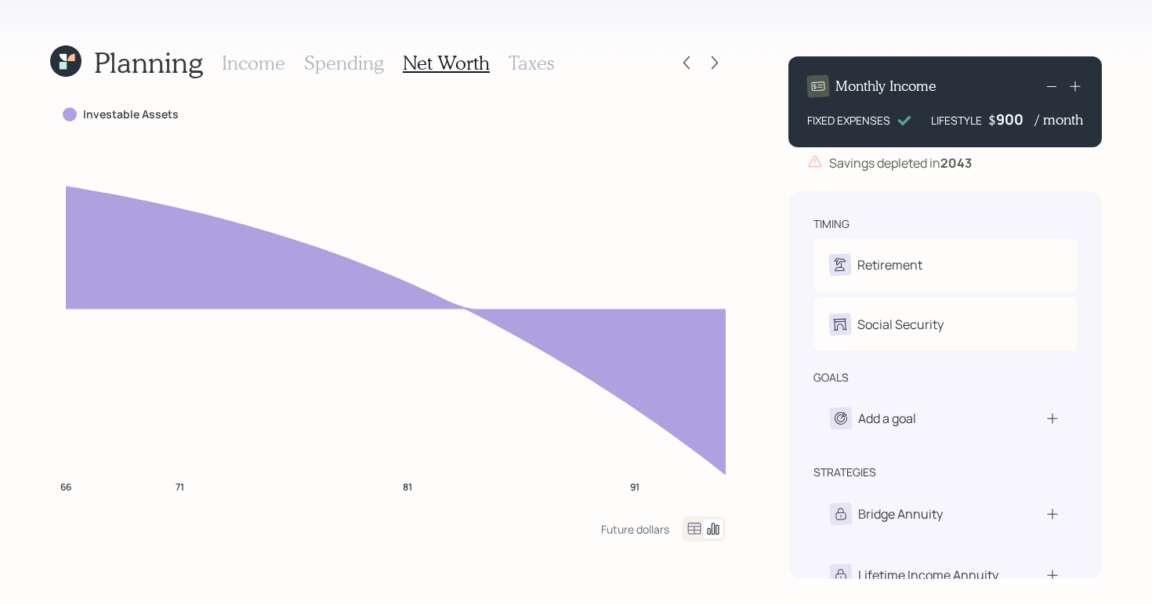
click at [527, 74] on h3 "Taxes" at bounding box center [531, 63] width 45 height 23
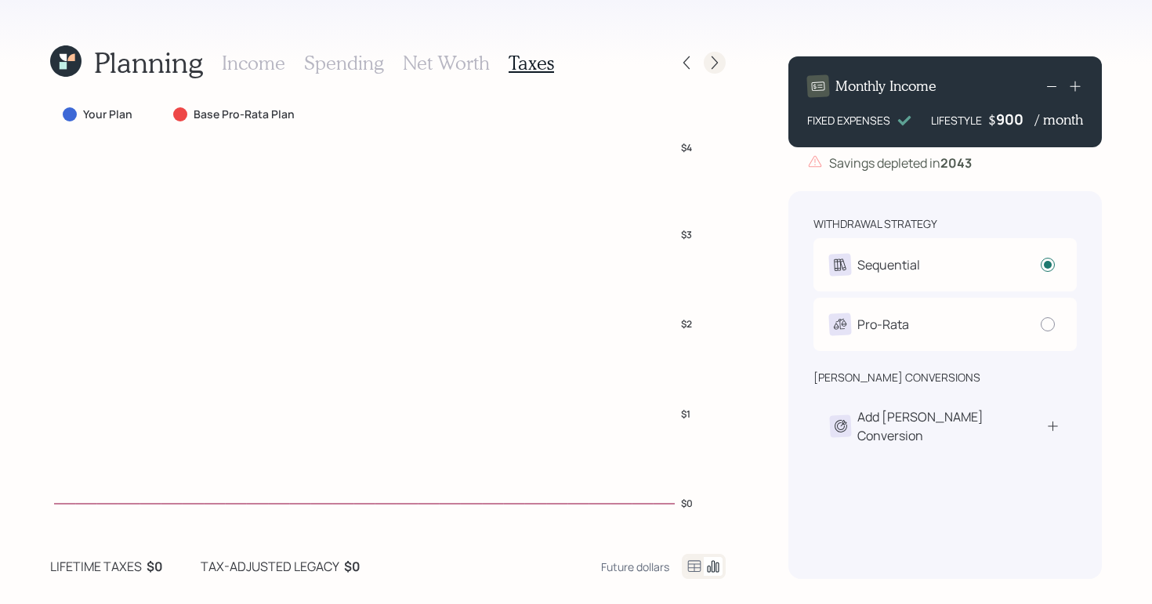
click at [715, 62] on icon at bounding box center [715, 63] width 16 height 16
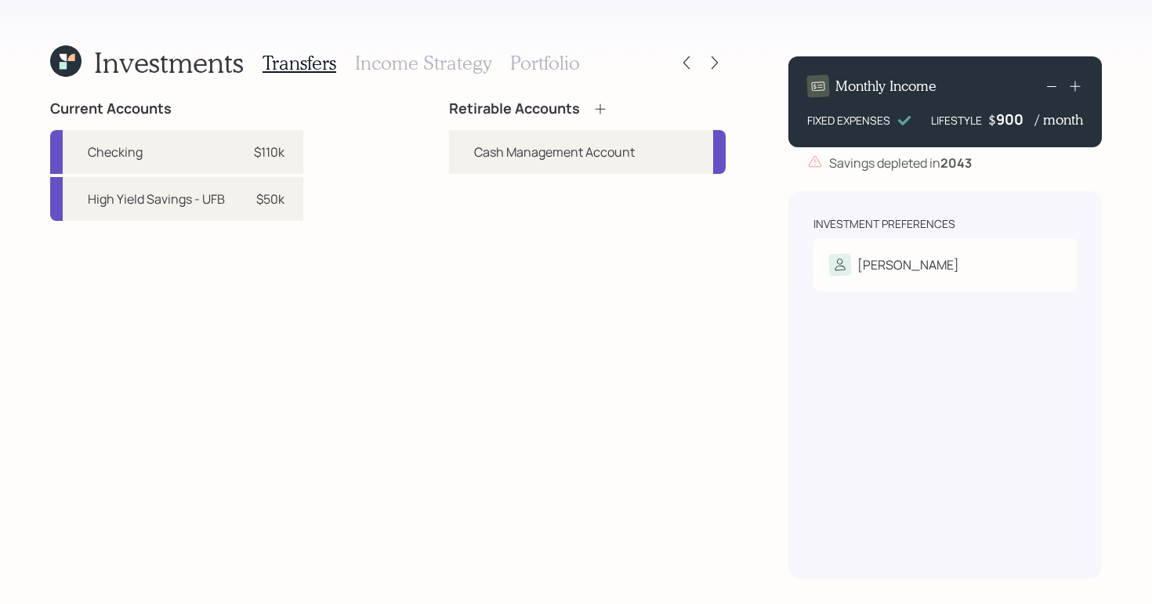
click at [386, 66] on h3 "Income Strategy" at bounding box center [423, 63] width 136 height 23
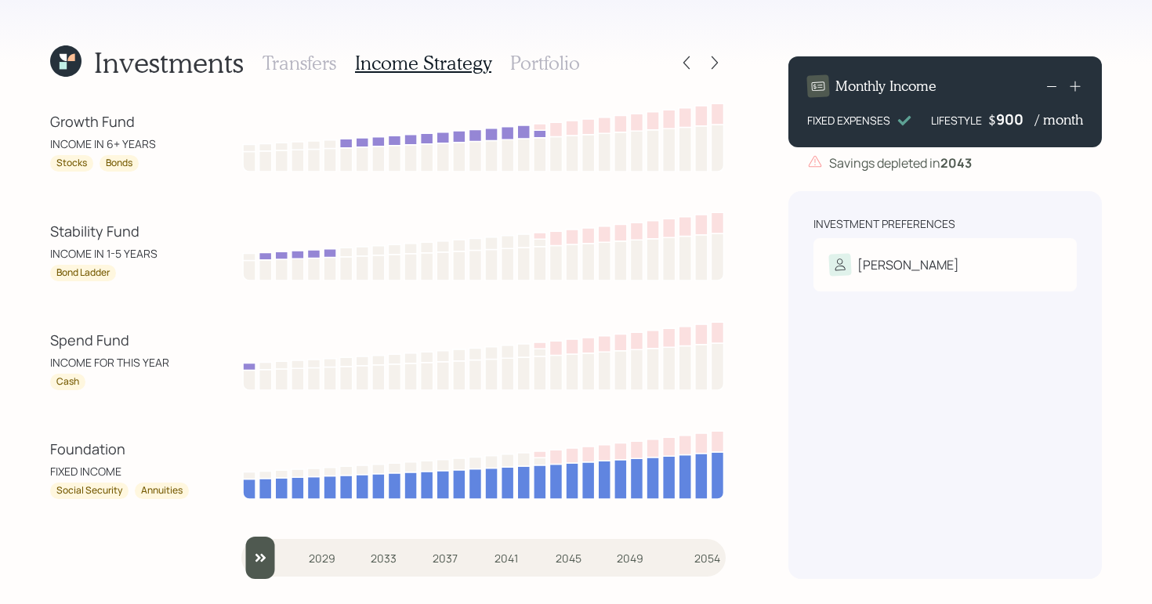
click at [280, 72] on h3 "Transfers" at bounding box center [300, 63] width 74 height 23
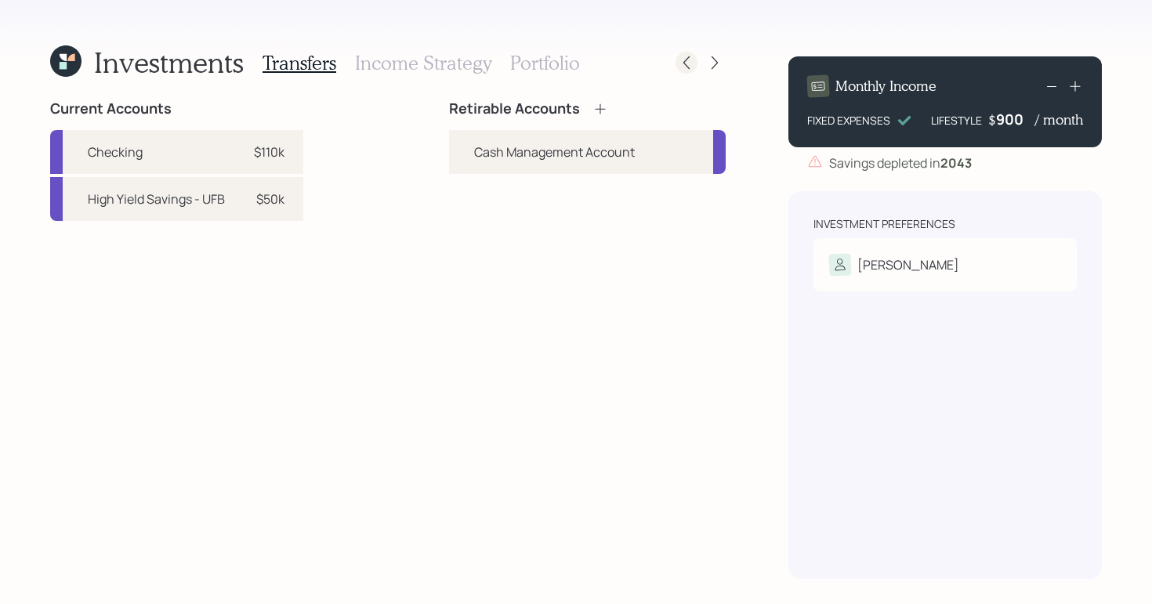
click at [694, 71] on div at bounding box center [701, 63] width 50 height 22
click at [693, 67] on icon at bounding box center [687, 63] width 16 height 16
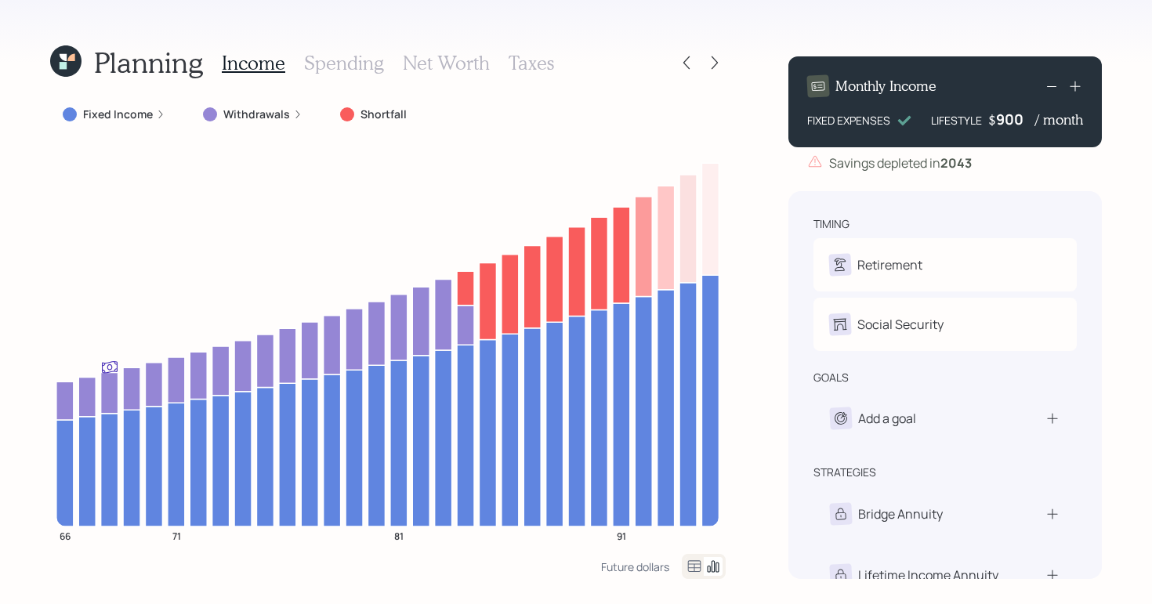
click at [431, 73] on h3 "Net Worth" at bounding box center [446, 63] width 87 height 23
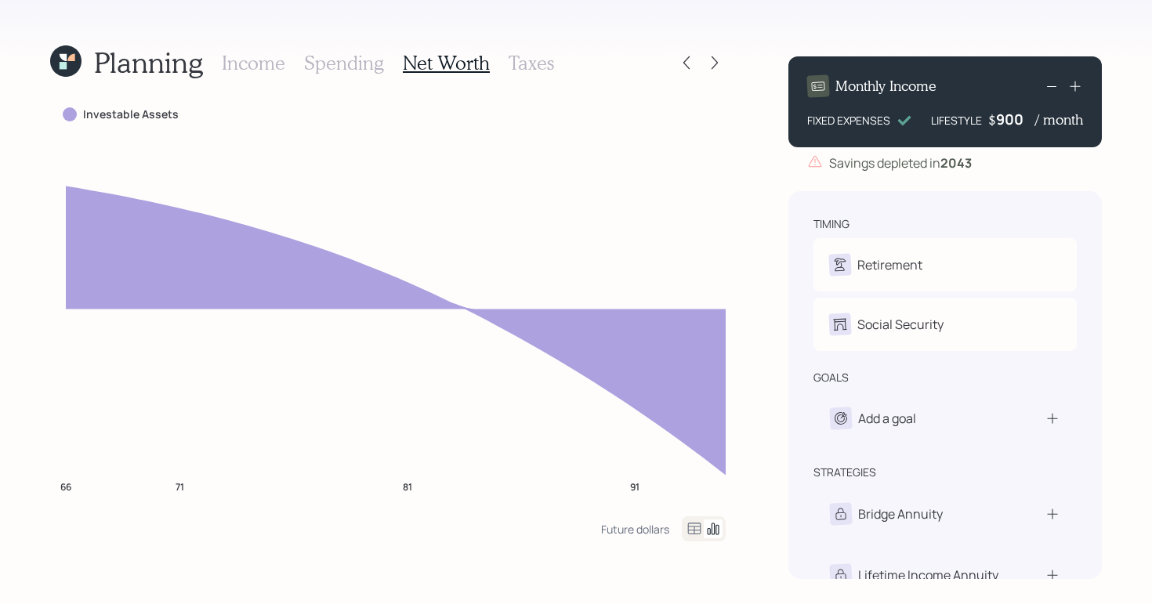
click at [531, 59] on h3 "Taxes" at bounding box center [531, 63] width 45 height 23
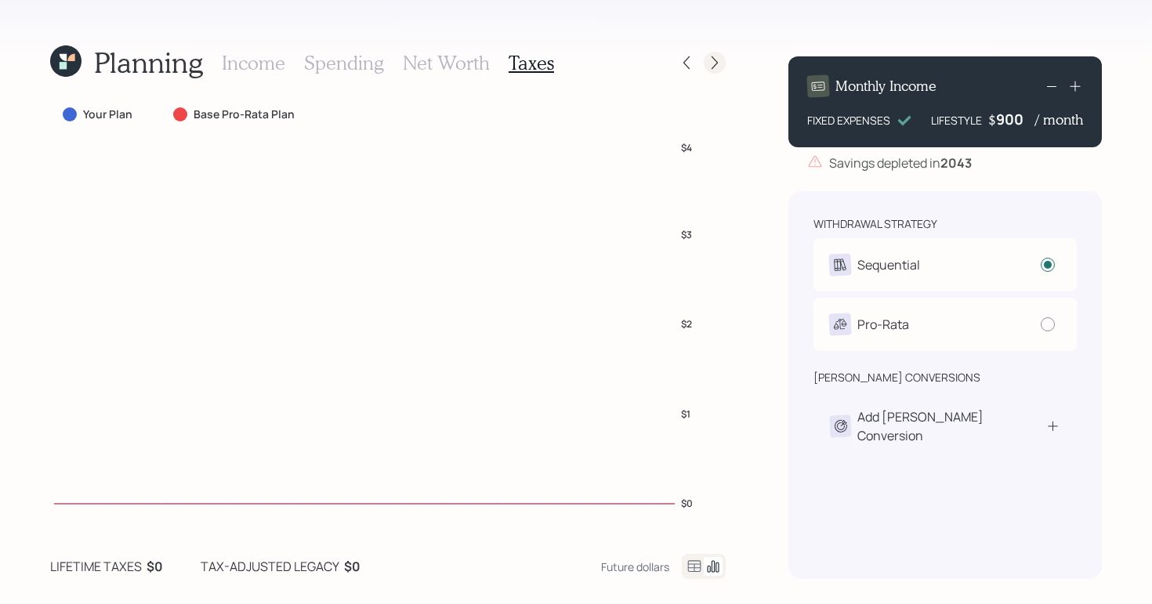
click at [714, 64] on icon at bounding box center [715, 63] width 16 height 16
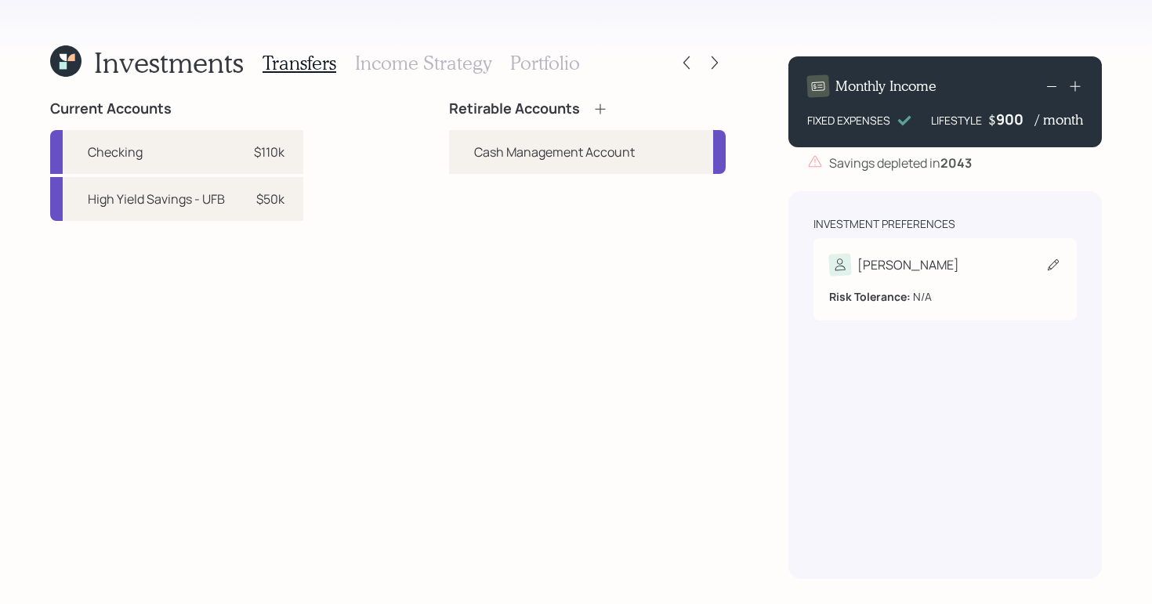
click at [918, 303] on div "Risk Tolerance: N/A" at bounding box center [945, 296] width 232 height 16
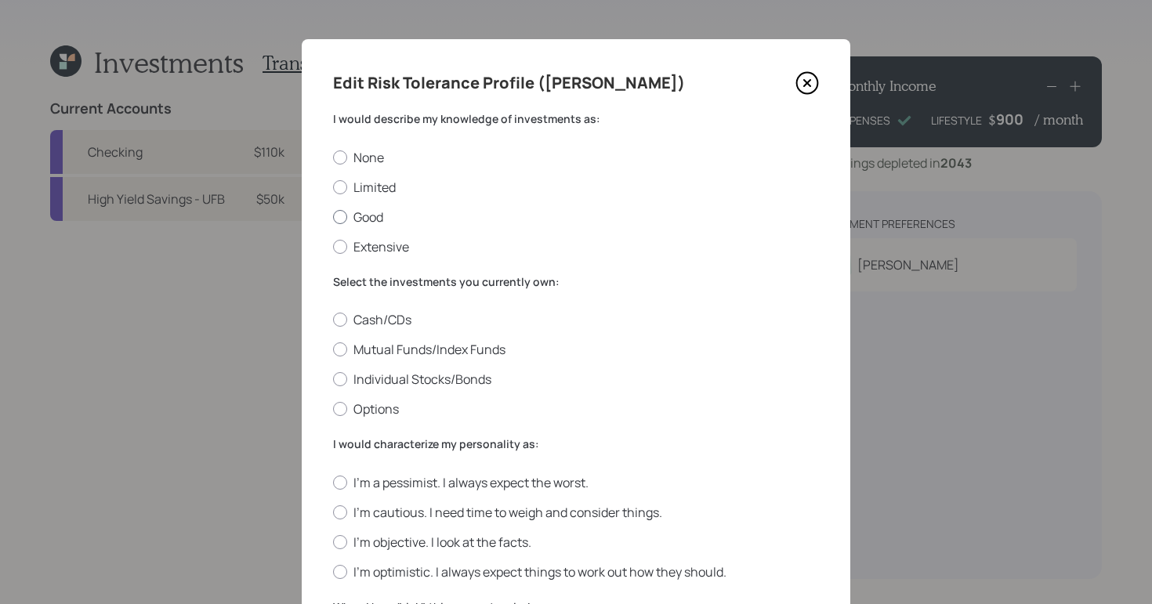
click at [336, 220] on div at bounding box center [340, 217] width 14 height 14
click at [333, 217] on input "Good" at bounding box center [332, 216] width 1 height 1
radio input "true"
click at [335, 321] on div at bounding box center [340, 320] width 14 height 14
click at [333, 321] on input "Cash/CDs" at bounding box center [332, 320] width 1 height 1
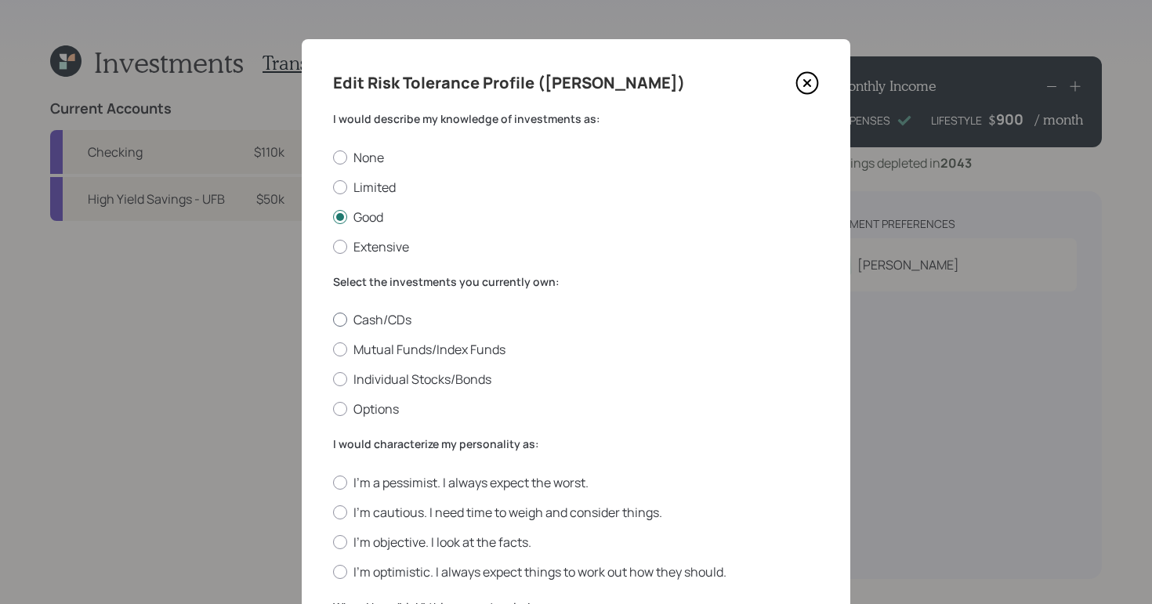
radio input "true"
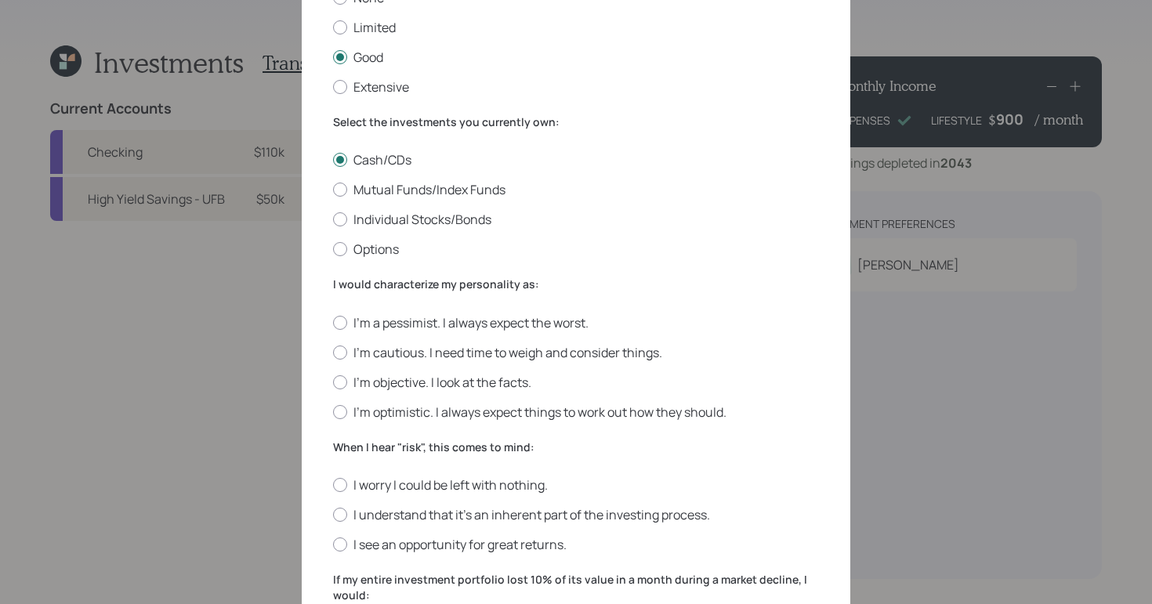
scroll to position [160, 0]
click at [355, 364] on div "I'm a pessimist. I always expect the worst. I'm cautious. I need time to weigh …" at bounding box center [576, 367] width 486 height 107
click at [339, 357] on label "I'm cautious. I need time to weigh and consider things." at bounding box center [576, 352] width 486 height 17
click at [333, 353] on input "I'm cautious. I need time to weigh and consider things." at bounding box center [332, 352] width 1 height 1
radio input "true"
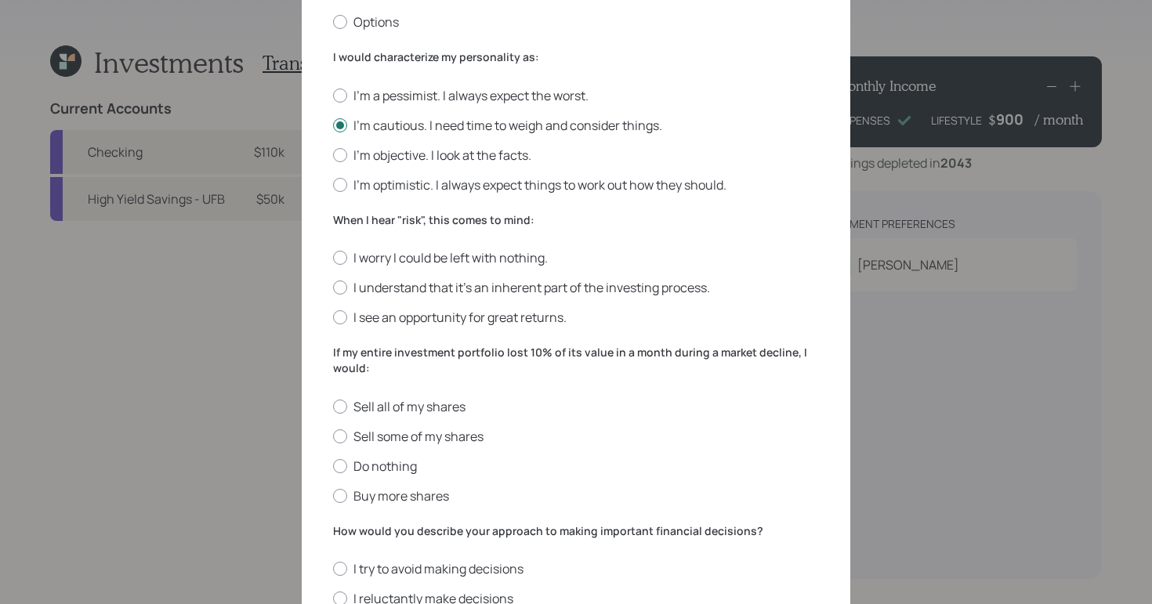
scroll to position [415, 0]
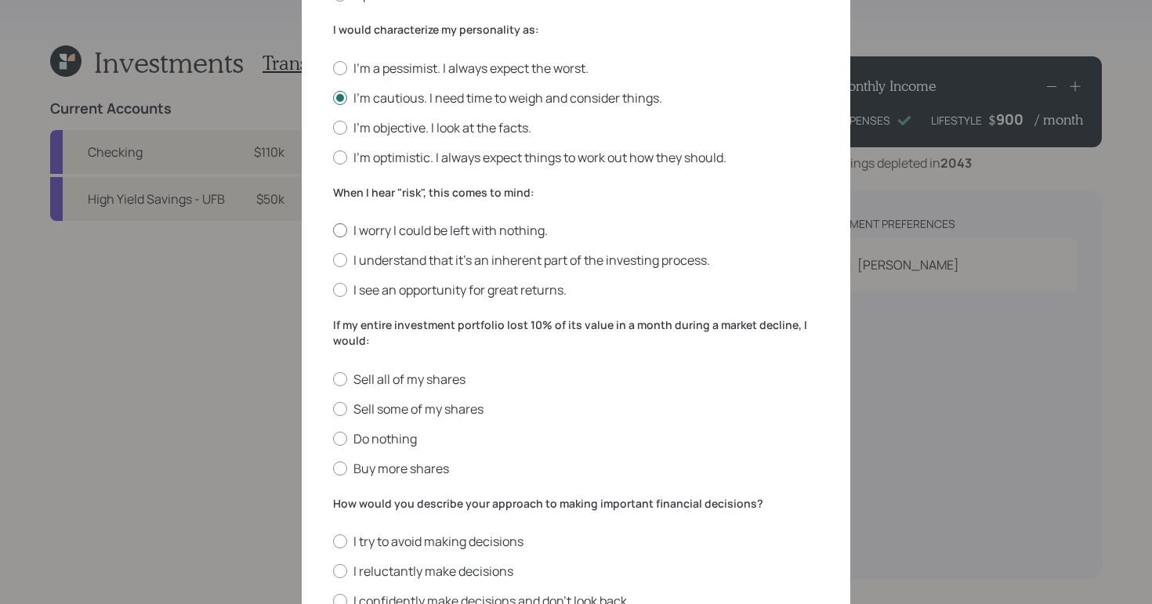
click at [333, 230] on div at bounding box center [340, 230] width 14 height 14
click at [332, 230] on input "I worry I could be left with nothing." at bounding box center [332, 230] width 1 height 1
radio input "true"
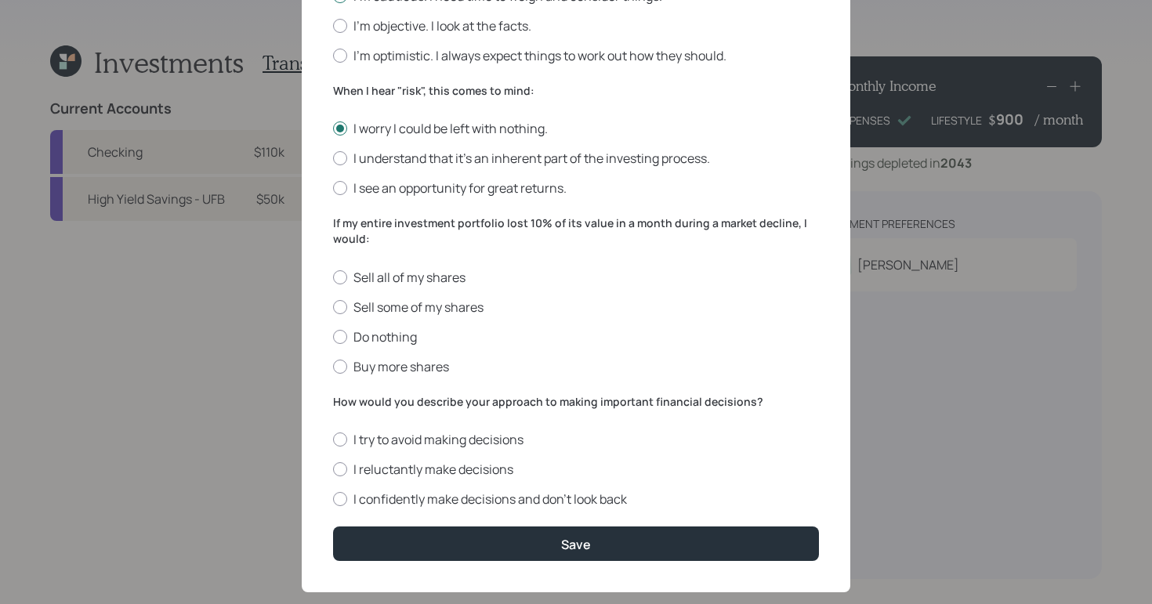
scroll to position [544, 0]
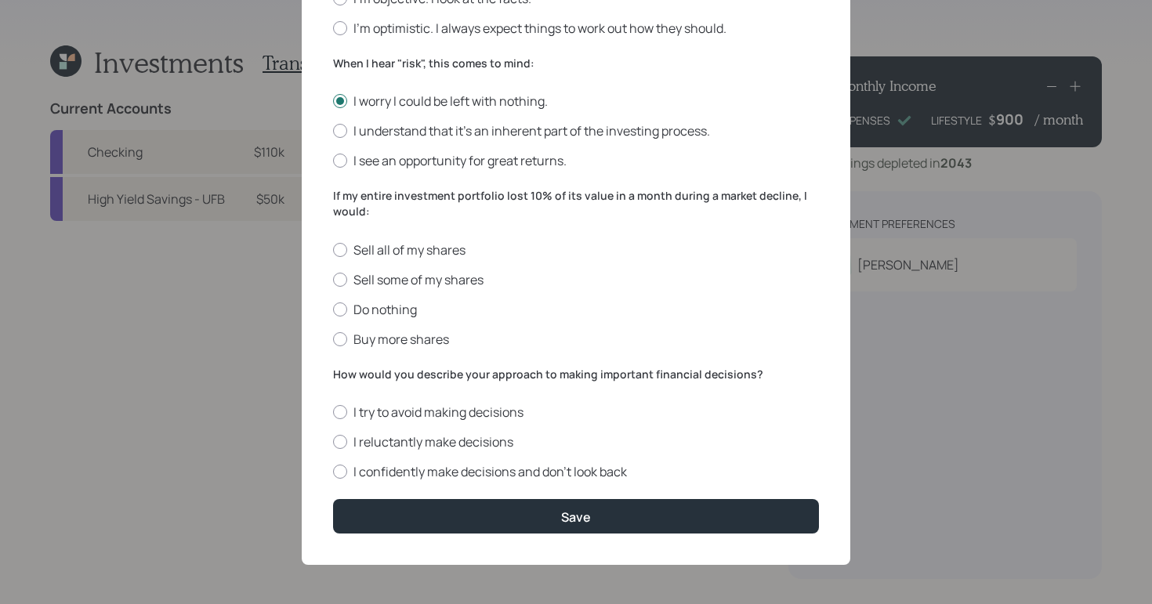
drag, startPoint x: 331, startPoint y: 306, endPoint x: 311, endPoint y: 295, distance: 22.9
click at [333, 306] on div at bounding box center [340, 310] width 14 height 14
click at [332, 309] on input "Do nothing" at bounding box center [332, 309] width 1 height 1
radio input "true"
click at [334, 437] on div at bounding box center [340, 442] width 14 height 14
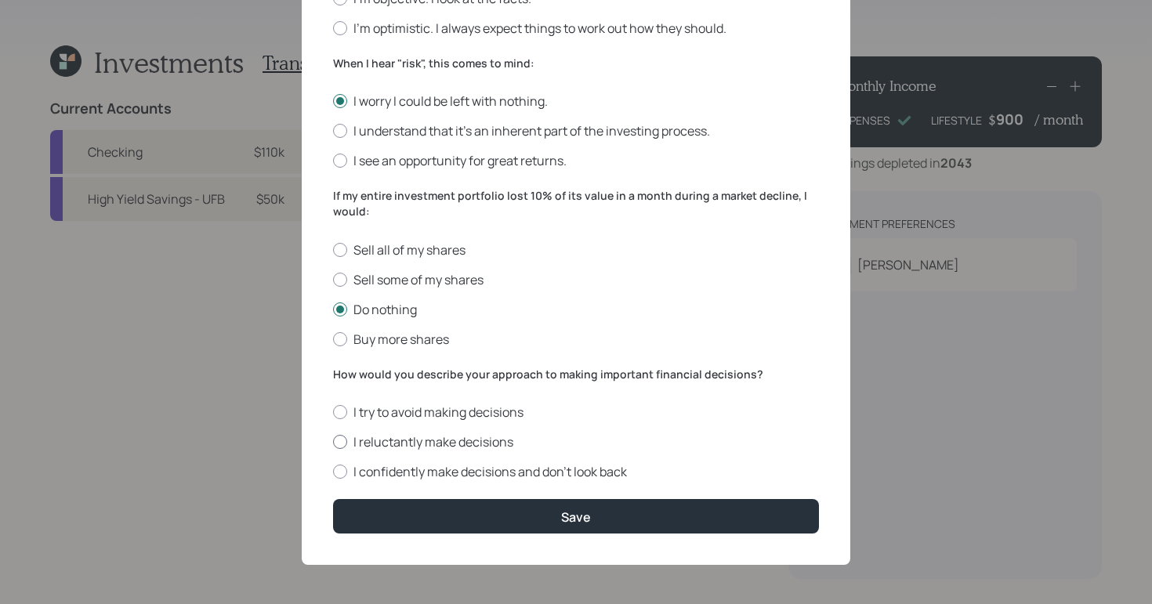
click at [333, 442] on input "I reluctantly make decisions" at bounding box center [332, 442] width 1 height 1
radio input "true"
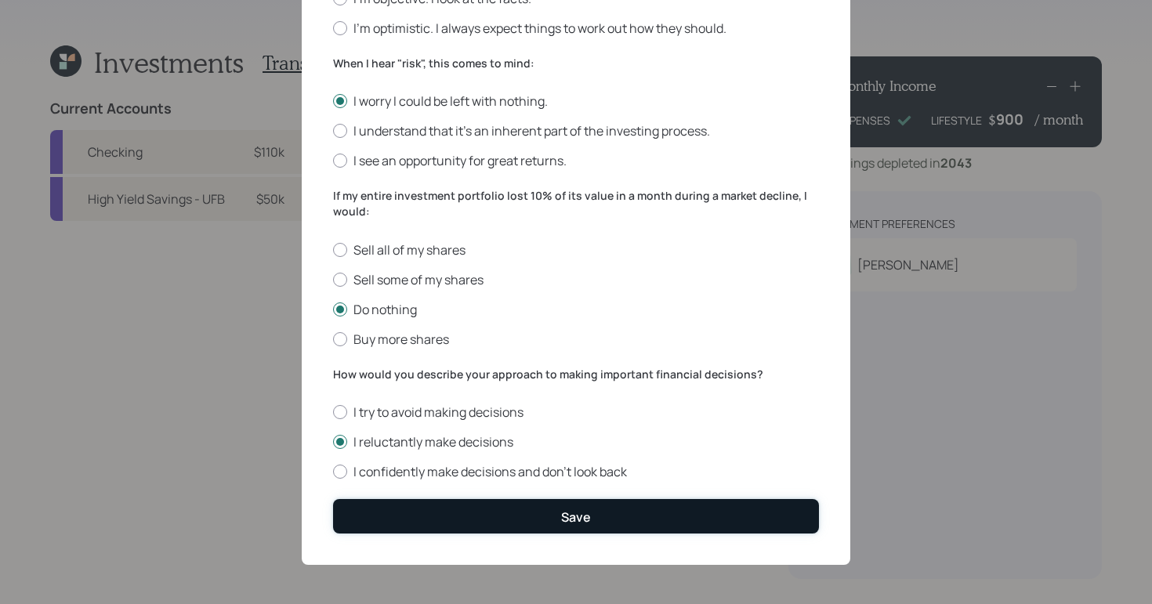
click at [578, 519] on div "Save" at bounding box center [576, 517] width 30 height 17
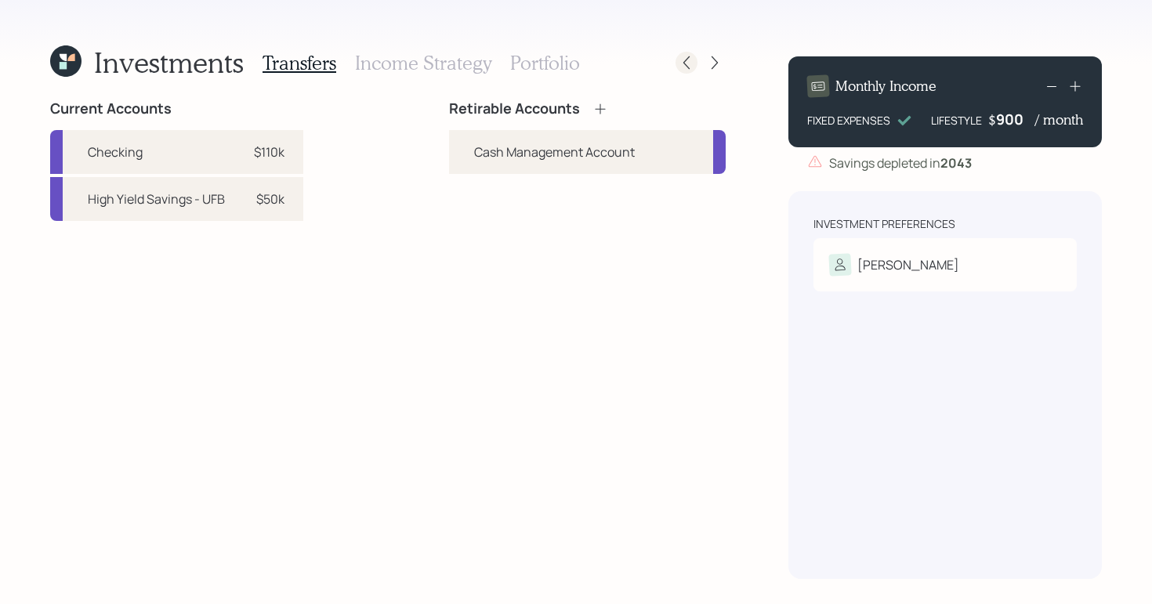
click at [685, 58] on icon at bounding box center [687, 63] width 16 height 16
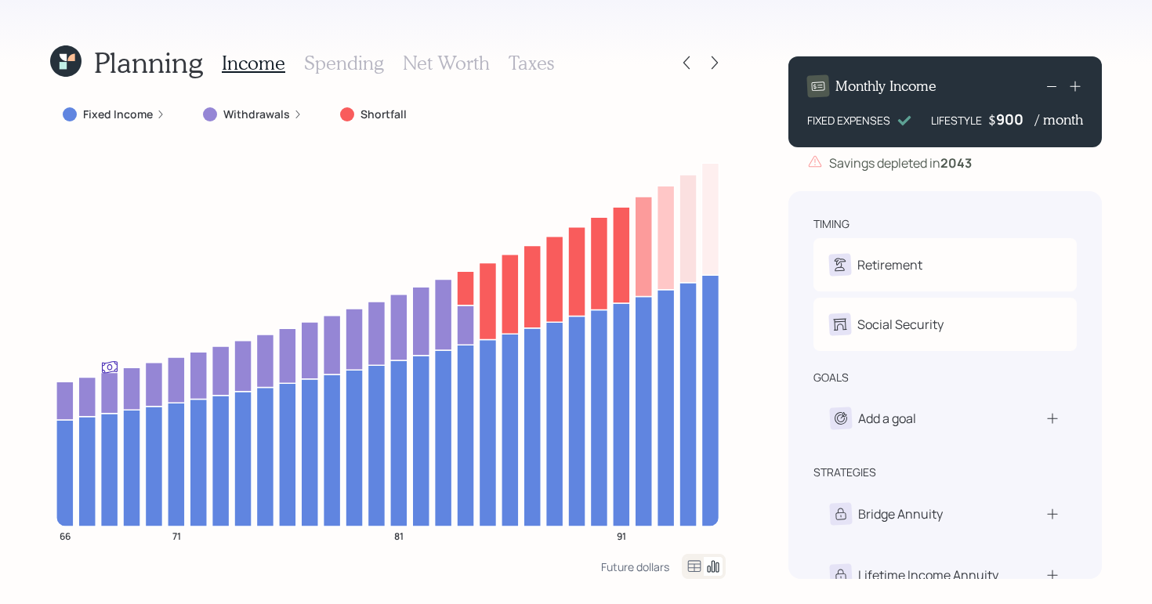
click at [726, 63] on div "Planning Income Spending Net Worth Taxes Fixed Income Withdrawals Shortfall 66 …" at bounding box center [576, 302] width 1152 height 604
click at [712, 67] on icon at bounding box center [715, 62] width 6 height 13
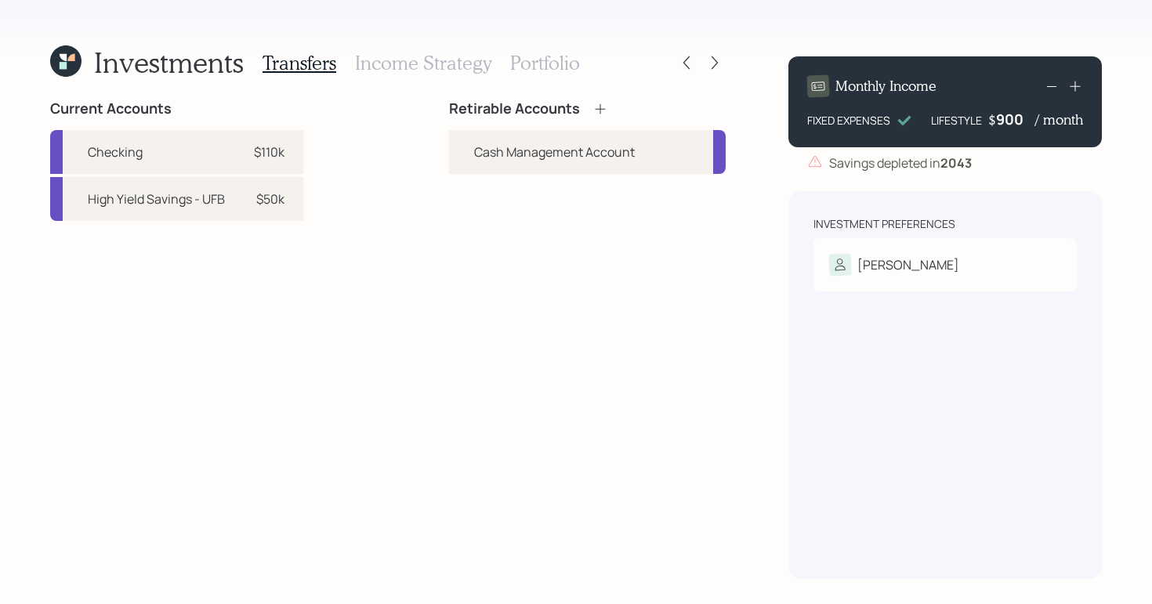
click at [425, 68] on h3 "Income Strategy" at bounding box center [423, 63] width 136 height 23
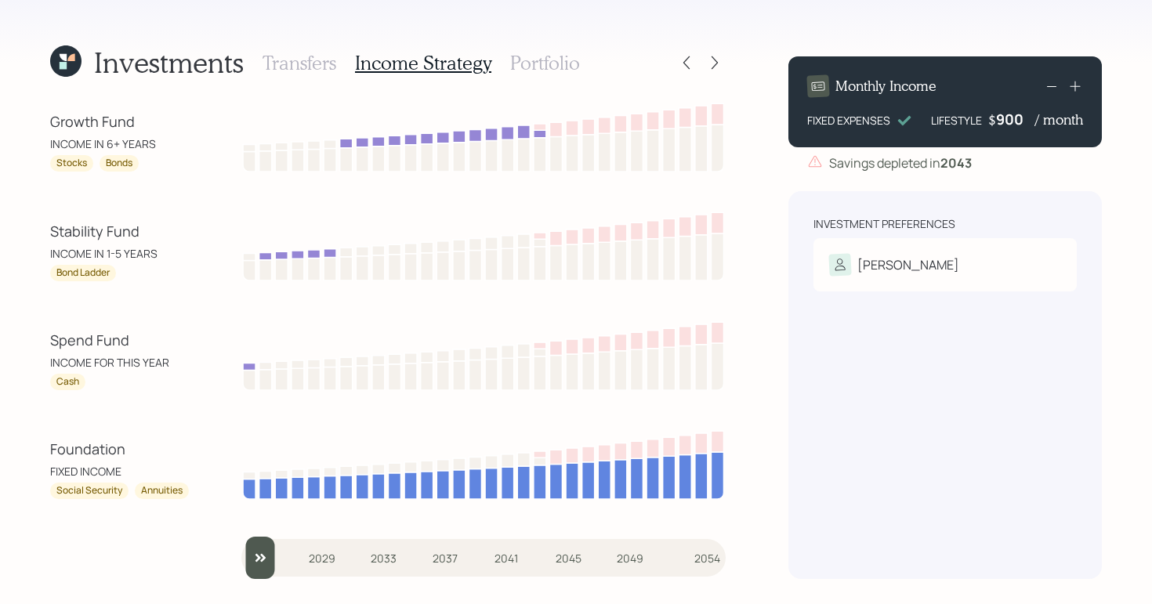
click at [300, 65] on h3 "Transfers" at bounding box center [300, 63] width 74 height 23
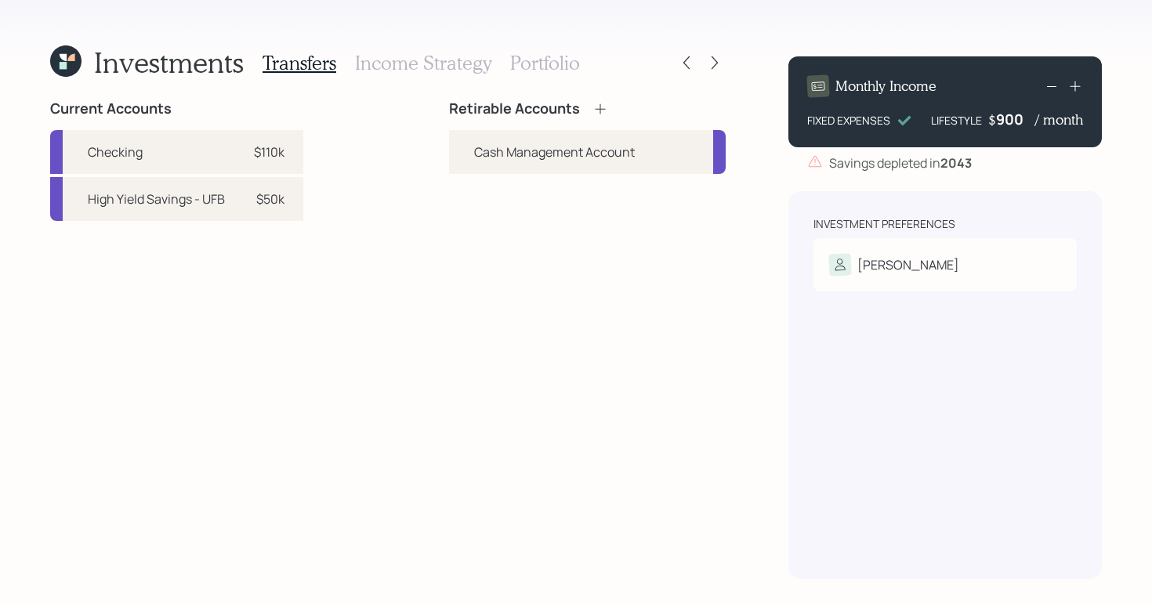
click at [607, 114] on icon at bounding box center [601, 109] width 16 height 16
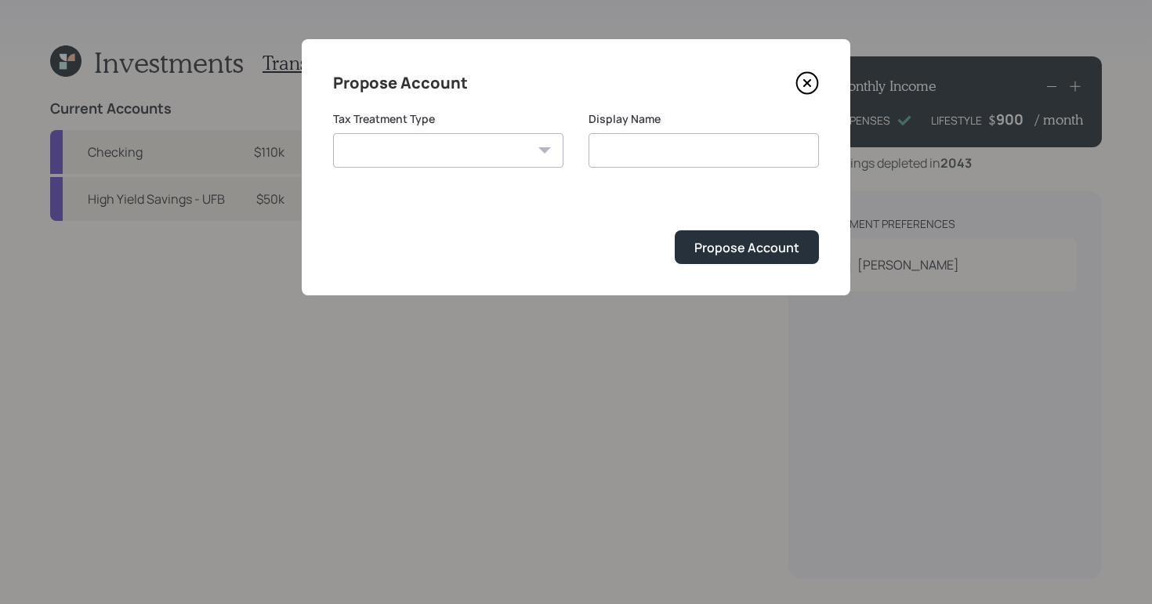
click at [477, 155] on select "Roth Taxable Traditional" at bounding box center [448, 150] width 230 height 34
select select "taxable"
click at [333, 133] on select "Roth Taxable Traditional" at bounding box center [448, 150] width 230 height 34
type input "Taxable"
click at [690, 150] on input "Taxable" at bounding box center [704, 150] width 230 height 34
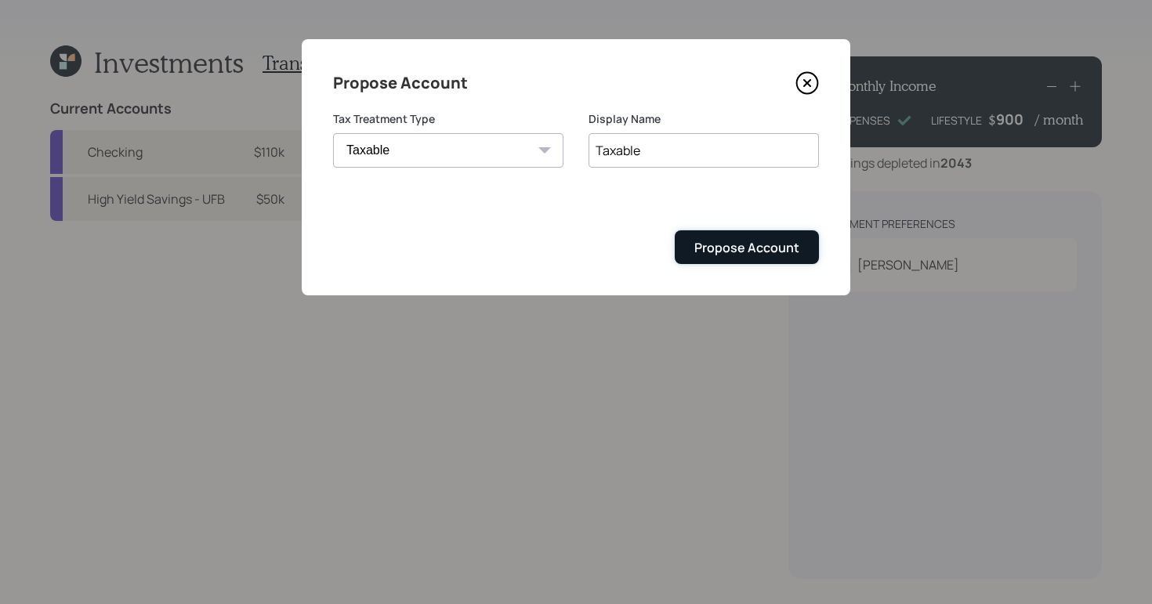
click at [741, 257] on button "Propose Account" at bounding box center [747, 247] width 144 height 34
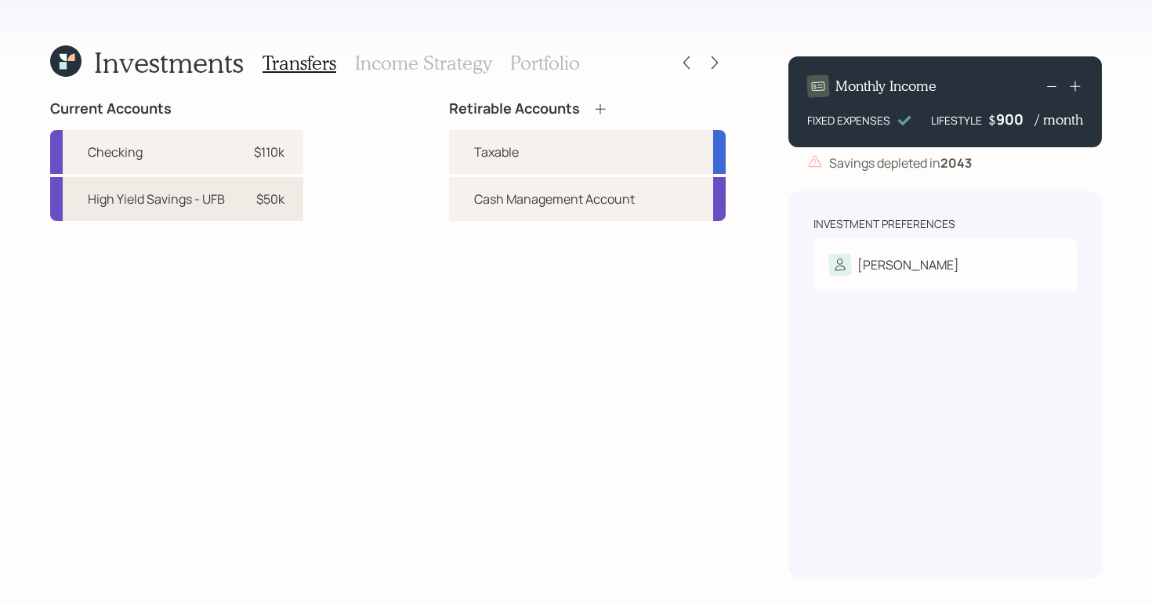
click at [229, 204] on div "High Yield Savings - UFB $50k" at bounding box center [176, 199] width 253 height 44
click at [522, 165] on div "Taxable" at bounding box center [587, 152] width 277 height 44
select select "f6253f52-44cb-4bd5-b85c-e55a03eb3f2f"
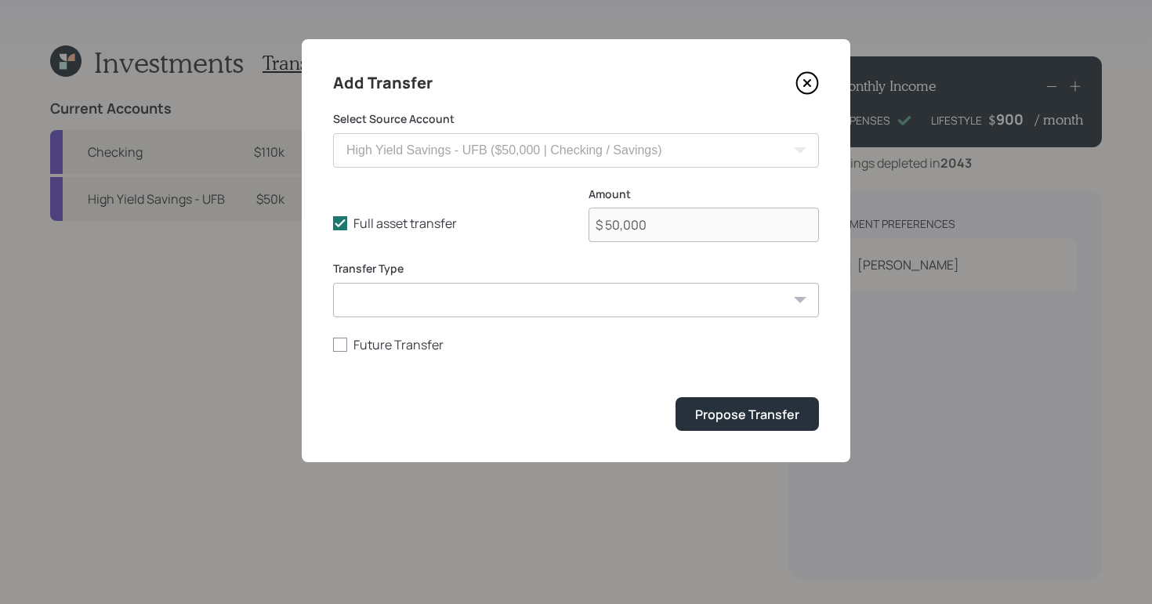
click at [454, 302] on select "ACAT Transfer Non ACAT Transfer Capitalize Rollover Rollover Deposit" at bounding box center [576, 300] width 486 height 34
select select "deposit"
click at [333, 283] on select "ACAT Transfer Non ACAT Transfer Capitalize Rollover Rollover Deposit" at bounding box center [576, 300] width 486 height 34
click at [719, 417] on div "Propose Transfer" at bounding box center [747, 414] width 104 height 17
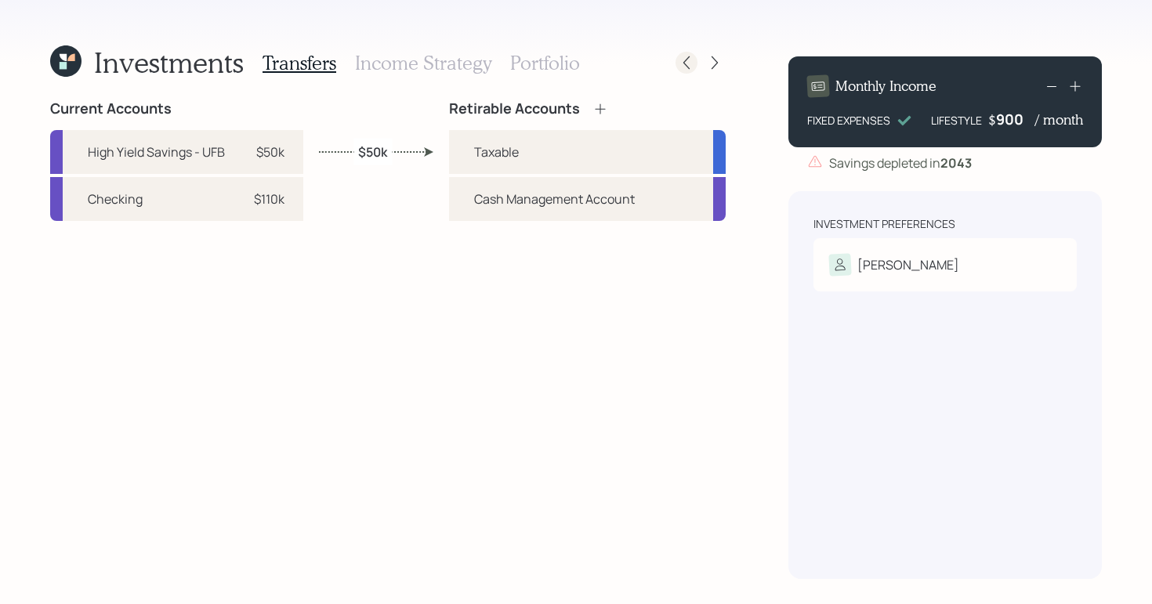
click at [694, 63] on icon at bounding box center [687, 63] width 16 height 16
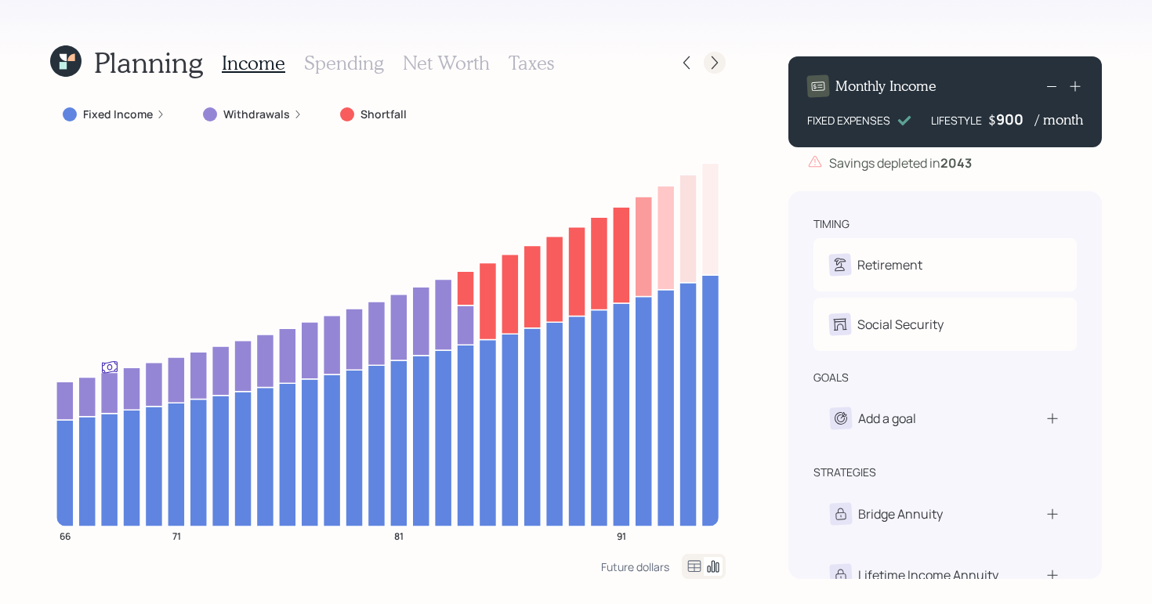
click at [720, 65] on icon at bounding box center [715, 63] width 16 height 16
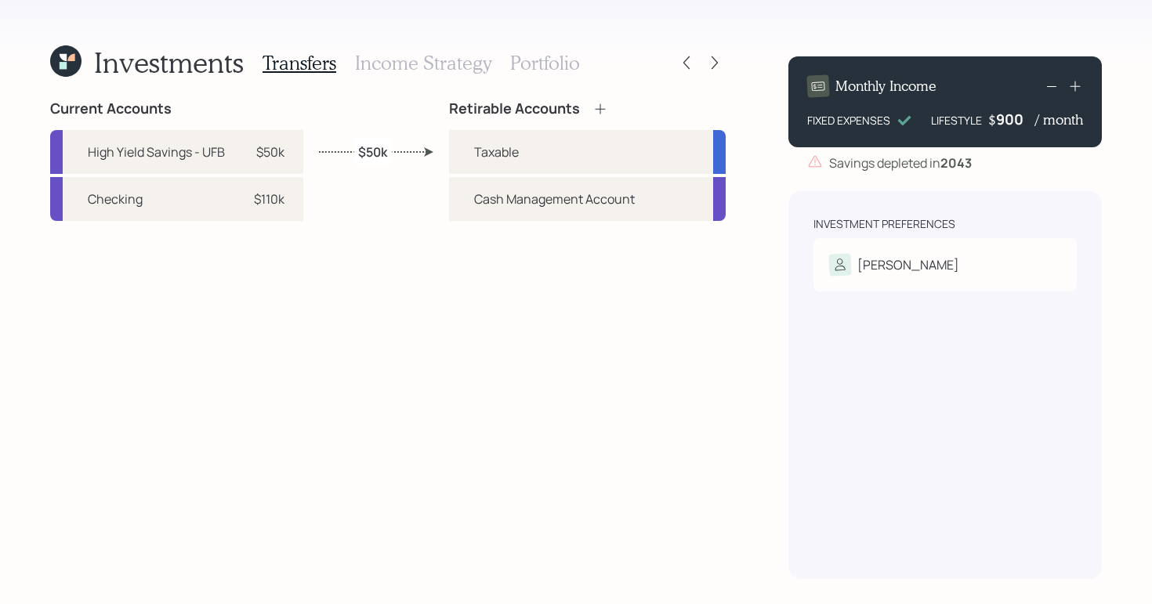
click at [443, 73] on h3 "Income Strategy" at bounding box center [423, 63] width 136 height 23
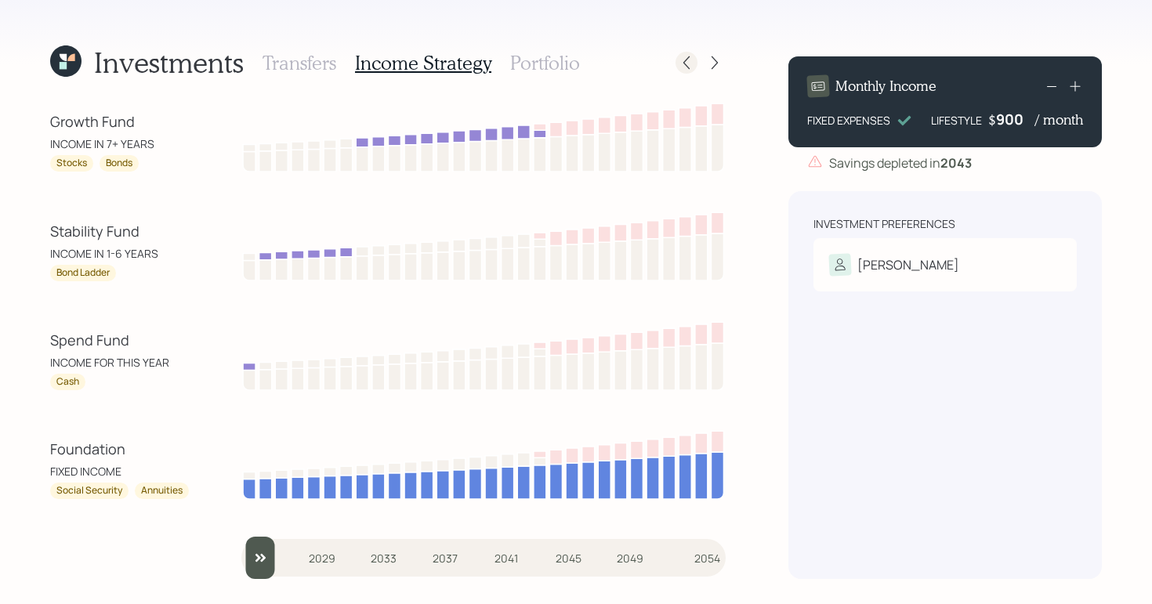
click at [697, 65] on div at bounding box center [687, 63] width 22 height 22
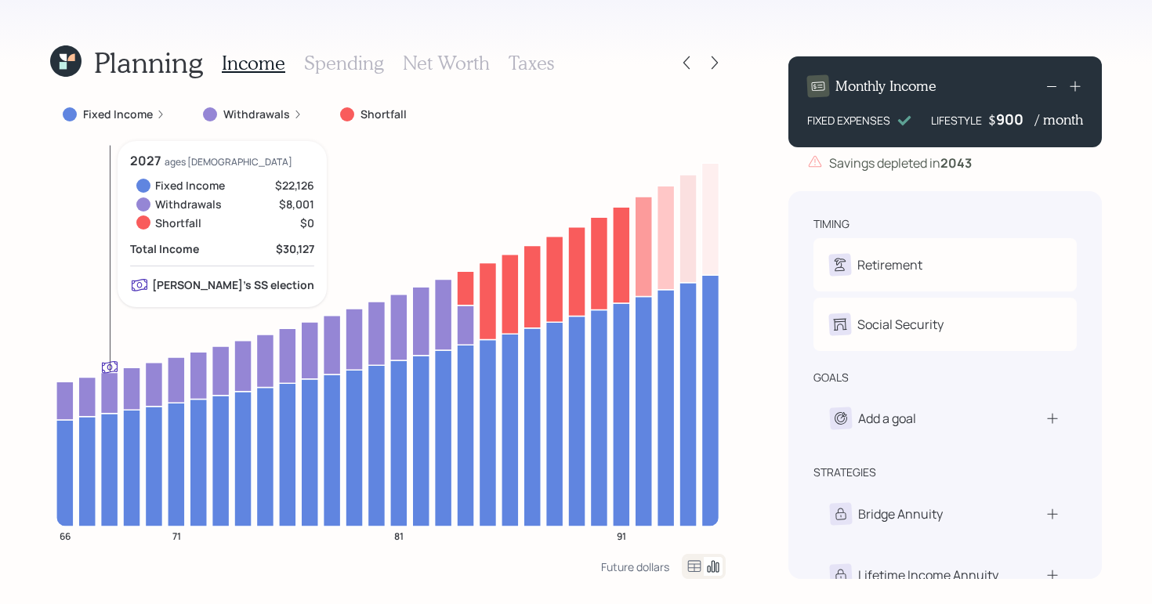
click at [119, 393] on icon "66 71 81 91" at bounding box center [388, 347] width 676 height 413
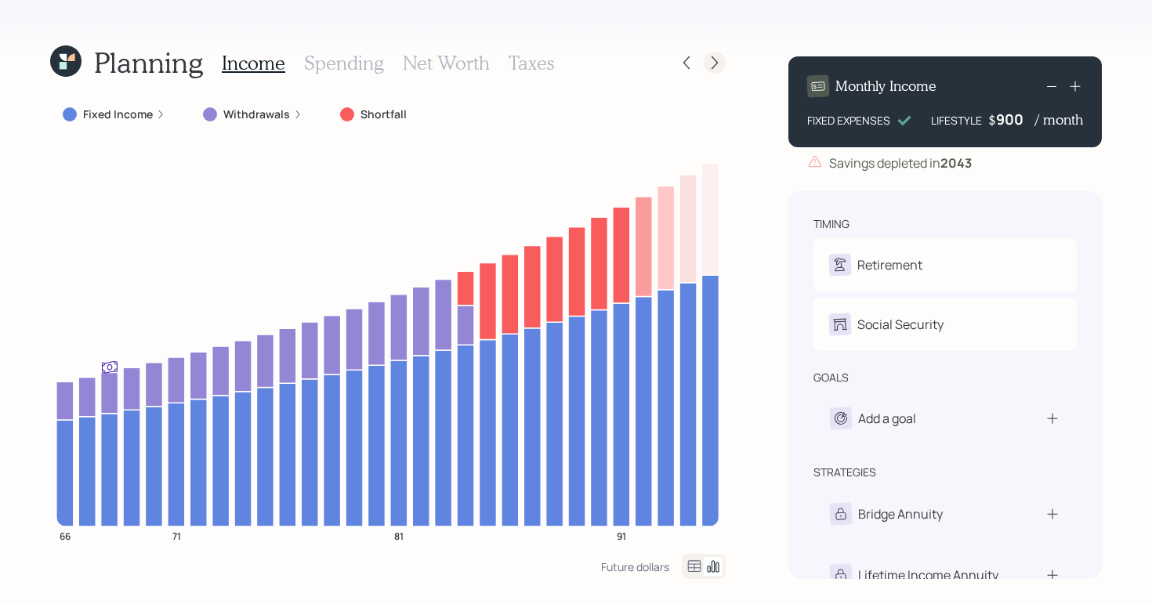
click at [714, 60] on icon at bounding box center [715, 63] width 16 height 16
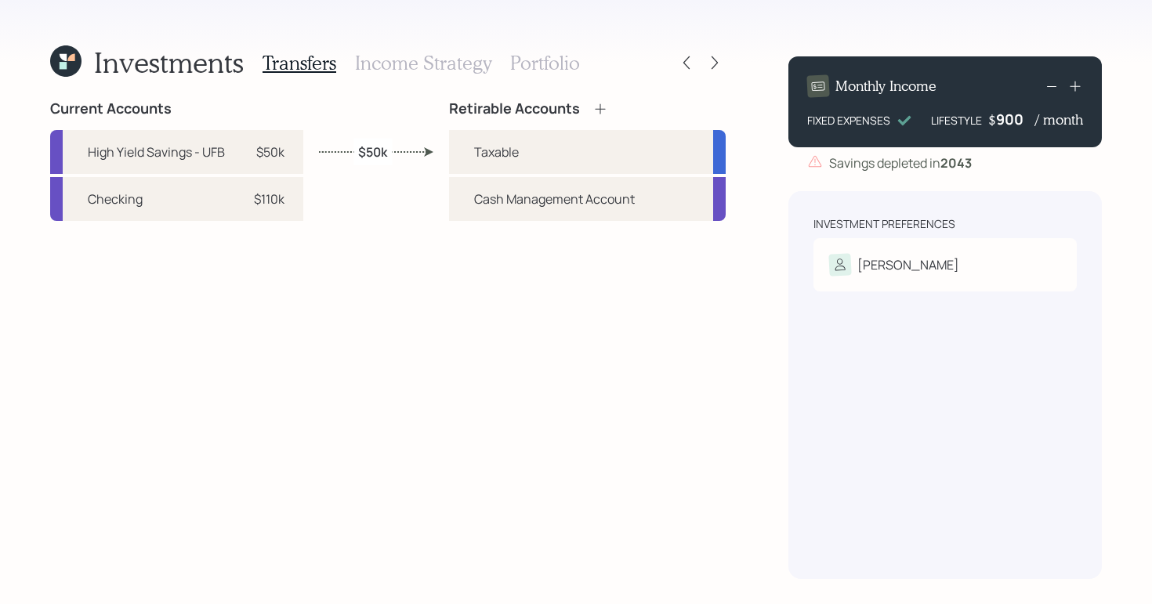
click at [460, 66] on h3 "Income Strategy" at bounding box center [423, 63] width 136 height 23
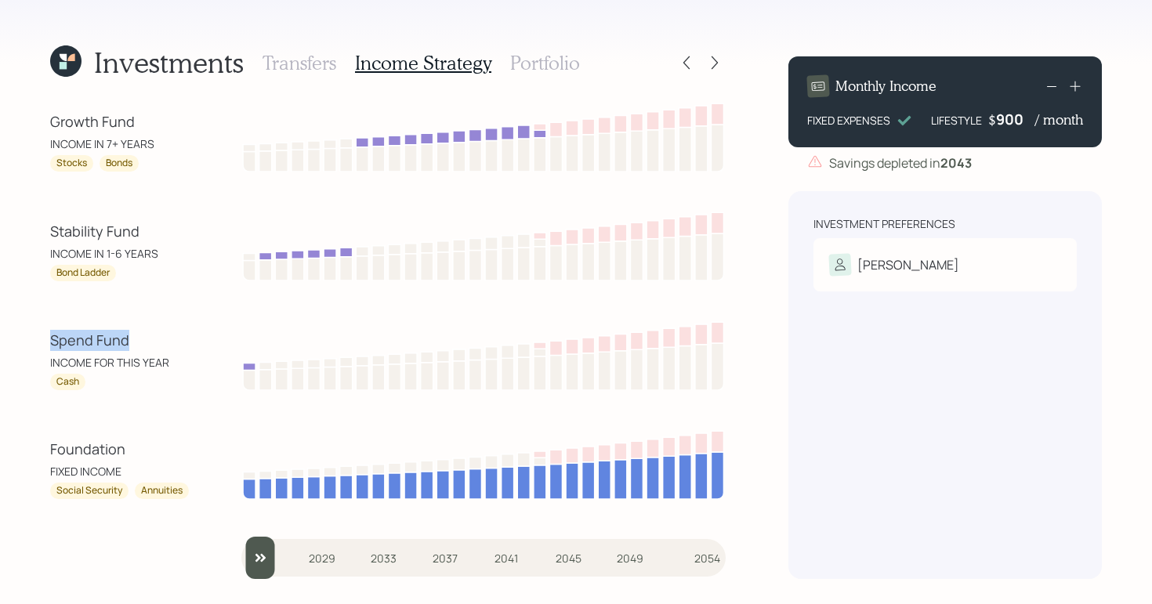
drag, startPoint x: 48, startPoint y: 335, endPoint x: 171, endPoint y: 342, distance: 123.3
click at [171, 342] on div "Investments Transfers Income Strategy Portfolio Growth Fund INCOME IN 7+ YEARS …" at bounding box center [576, 302] width 1152 height 604
drag, startPoint x: 763, startPoint y: 433, endPoint x: 741, endPoint y: 444, distance: 23.8
click at [754, 434] on div "Investments Transfers Income Strategy Portfolio Growth Fund INCOME IN 7+ YEARS …" at bounding box center [576, 302] width 1152 height 604
click at [763, 403] on div "Investments Transfers Income Strategy Portfolio Growth Fund INCOME IN 7+ YEARS …" at bounding box center [576, 302] width 1152 height 604
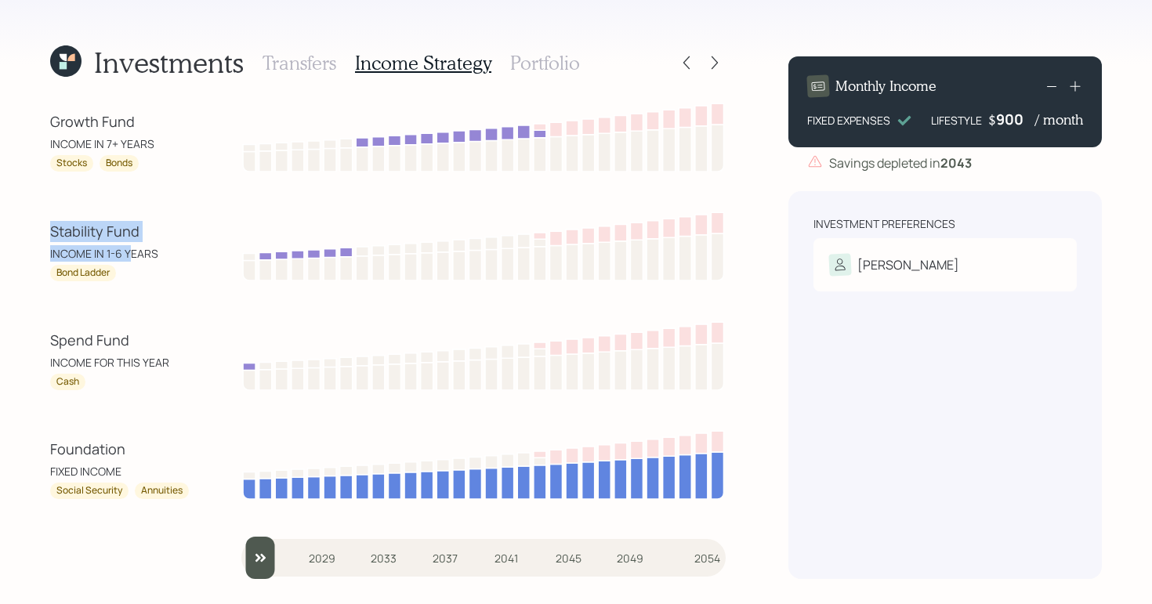
drag, startPoint x: 47, startPoint y: 234, endPoint x: 123, endPoint y: 259, distance: 80.3
click at [127, 246] on div "Investments Transfers Income Strategy Portfolio Growth Fund INCOME IN 7+ YEARS …" at bounding box center [576, 302] width 1152 height 604
click at [156, 277] on div "Bond Ladder" at bounding box center [120, 273] width 141 height 16
drag, startPoint x: 94, startPoint y: 142, endPoint x: 161, endPoint y: 151, distance: 68.1
click at [161, 151] on div "INCOME IN 7+ YEARS" at bounding box center [120, 144] width 141 height 16
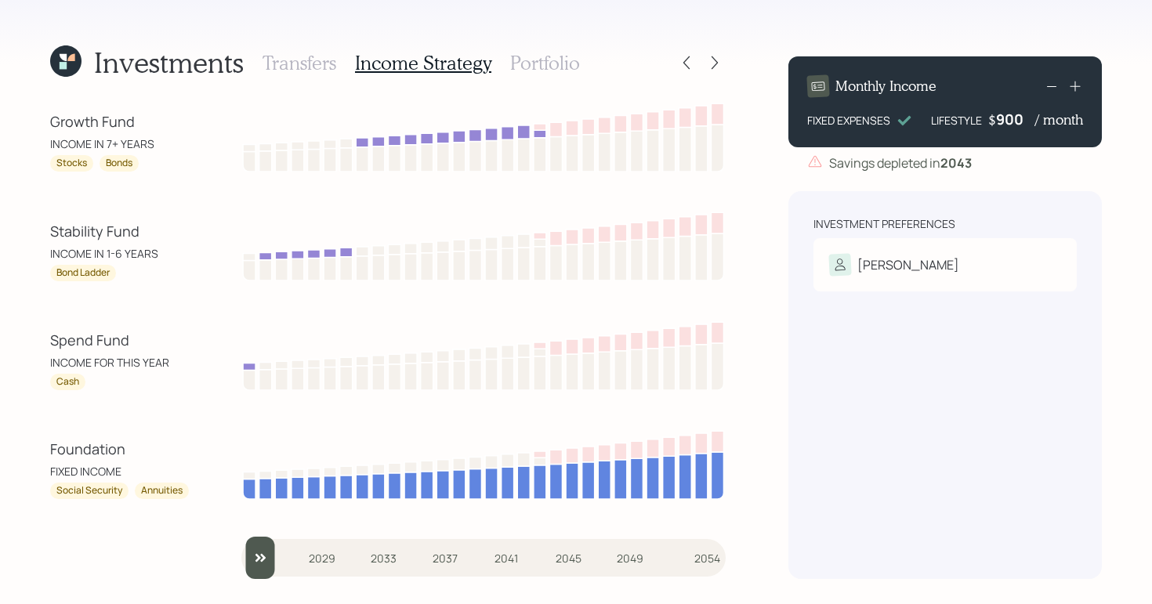
click at [194, 208] on div "Growth Fund INCOME IN 7+ YEARS Stocks Bonds Stability Fund INCOME IN 1-6 YEARS …" at bounding box center [388, 339] width 676 height 479
click at [518, 60] on h3 "Portfolio" at bounding box center [545, 63] width 70 height 23
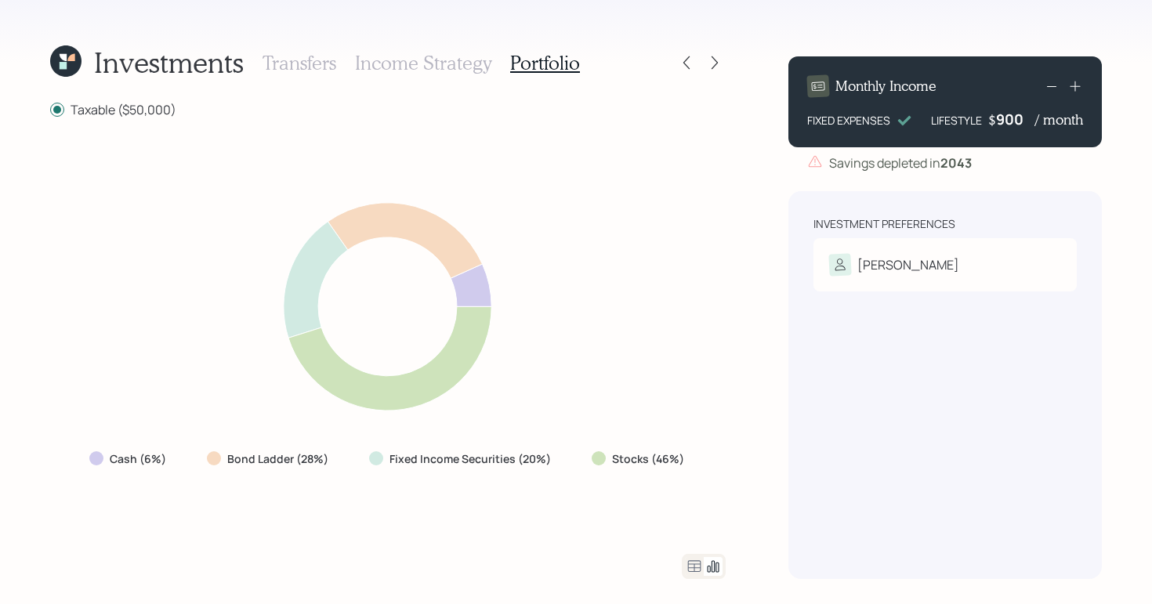
click at [688, 564] on icon at bounding box center [694, 566] width 13 height 12
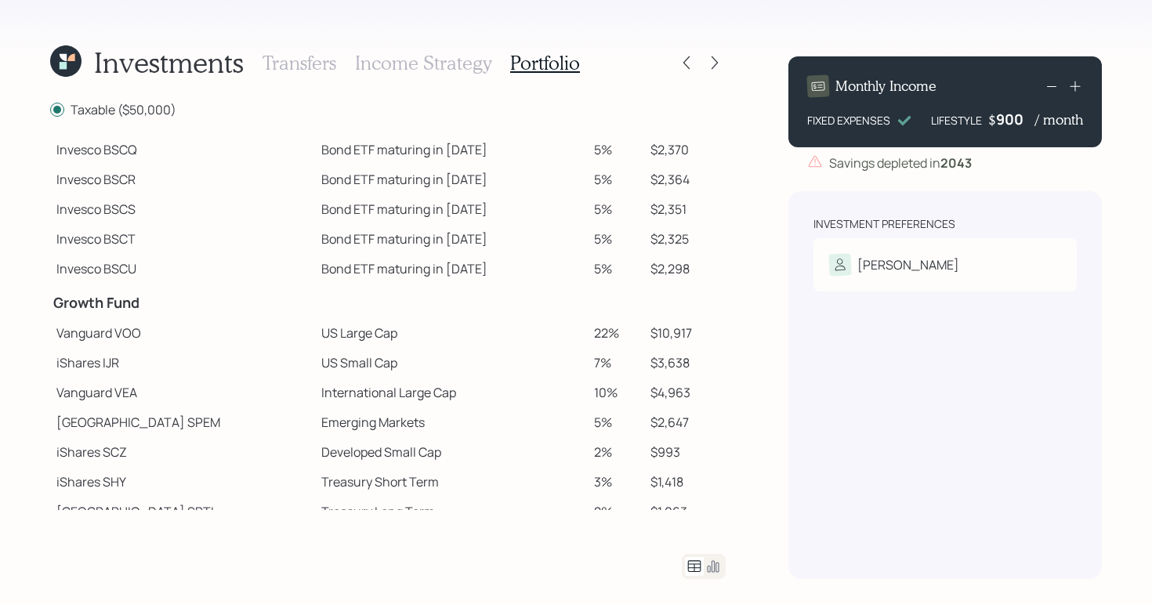
scroll to position [247, 0]
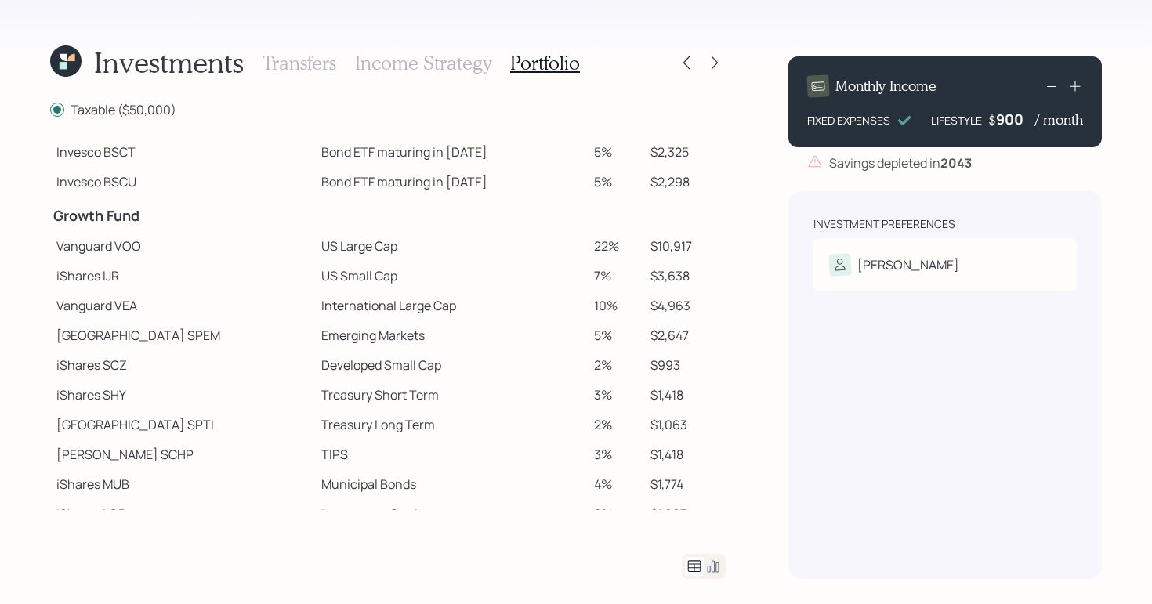
click at [717, 571] on icon at bounding box center [713, 566] width 19 height 19
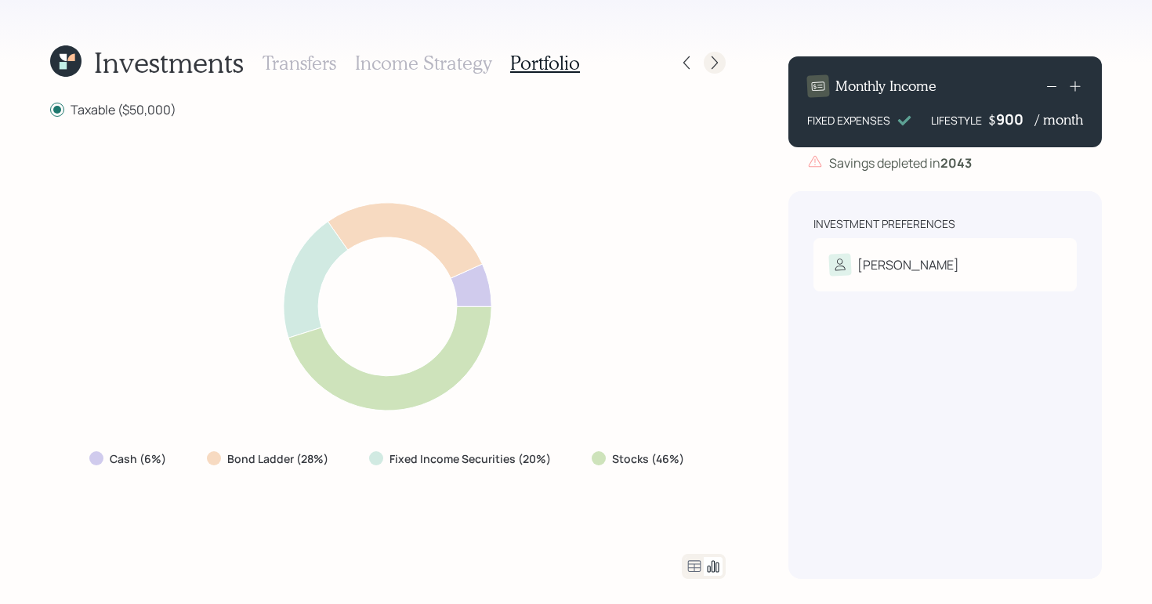
click at [715, 71] on div at bounding box center [715, 63] width 22 height 22
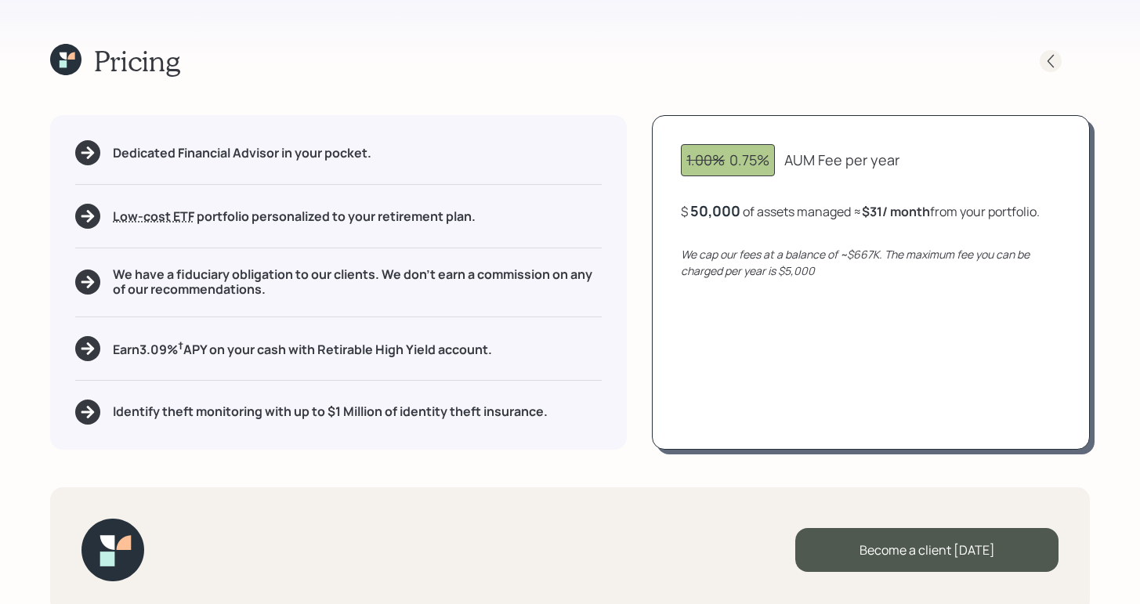
click at [1042, 60] on div at bounding box center [1051, 61] width 22 height 22
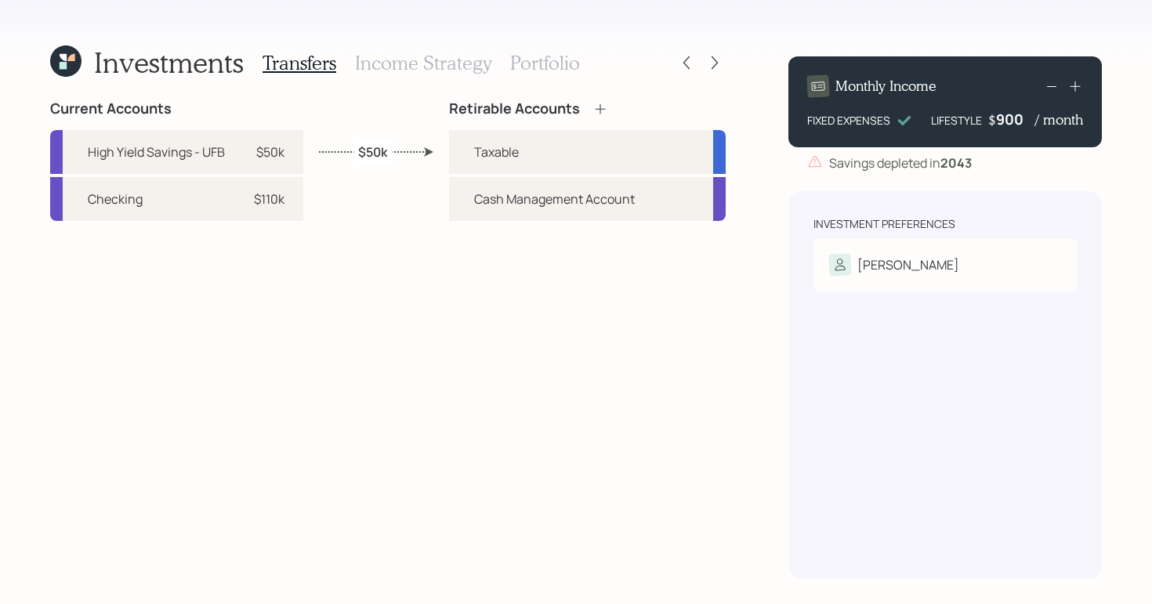
drag, startPoint x: 556, startPoint y: 74, endPoint x: 565, endPoint y: 63, distance: 14.5
click at [556, 74] on div "Transfers Income Strategy Portfolio" at bounding box center [421, 63] width 317 height 38
click at [566, 63] on h3 "Portfolio" at bounding box center [545, 63] width 70 height 23
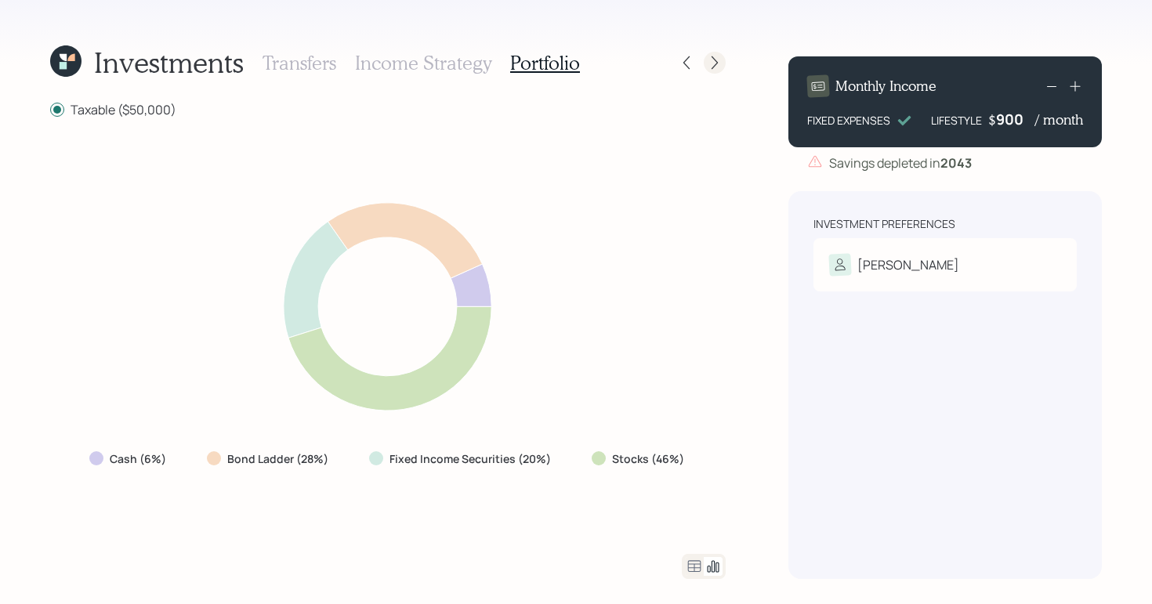
click at [712, 72] on div at bounding box center [715, 63] width 22 height 22
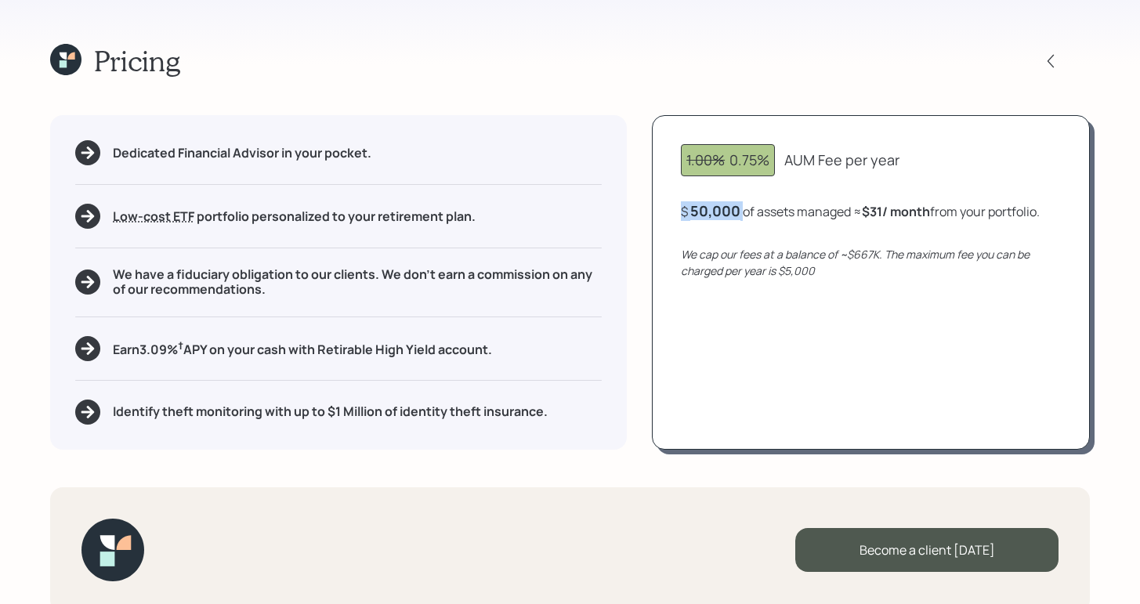
drag, startPoint x: 683, startPoint y: 211, endPoint x: 747, endPoint y: 214, distance: 63.6
click at [747, 214] on div "$ 50,000 of assets managed ≈ $31 / month from your portfolio ." at bounding box center [860, 211] width 359 height 20
click at [706, 74] on div "Pricing" at bounding box center [570, 61] width 1040 height 34
drag, startPoint x: 685, startPoint y: 213, endPoint x: 748, endPoint y: 212, distance: 62.7
click at [748, 212] on div "$ 50,000 of assets managed ≈ $31 / month from your portfolio ." at bounding box center [860, 211] width 359 height 20
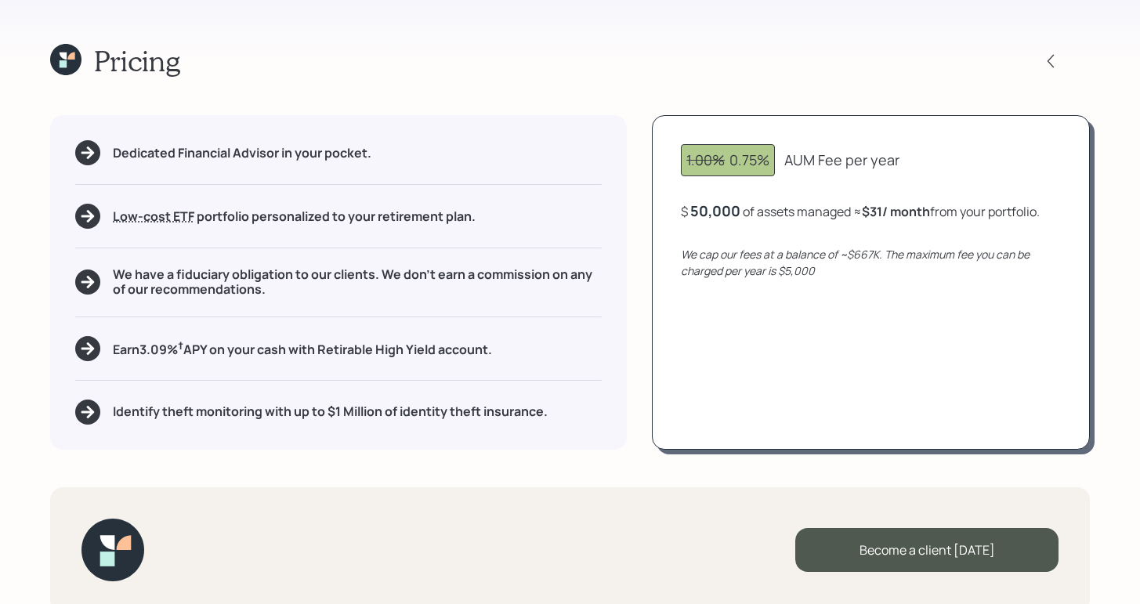
click at [700, 22] on div "Pricing Dedicated Financial Advisor in your pocket. Low-cost ETF Retirable uses…" at bounding box center [570, 302] width 1140 height 604
click at [534, 77] on div "Pricing" at bounding box center [570, 61] width 1040 height 34
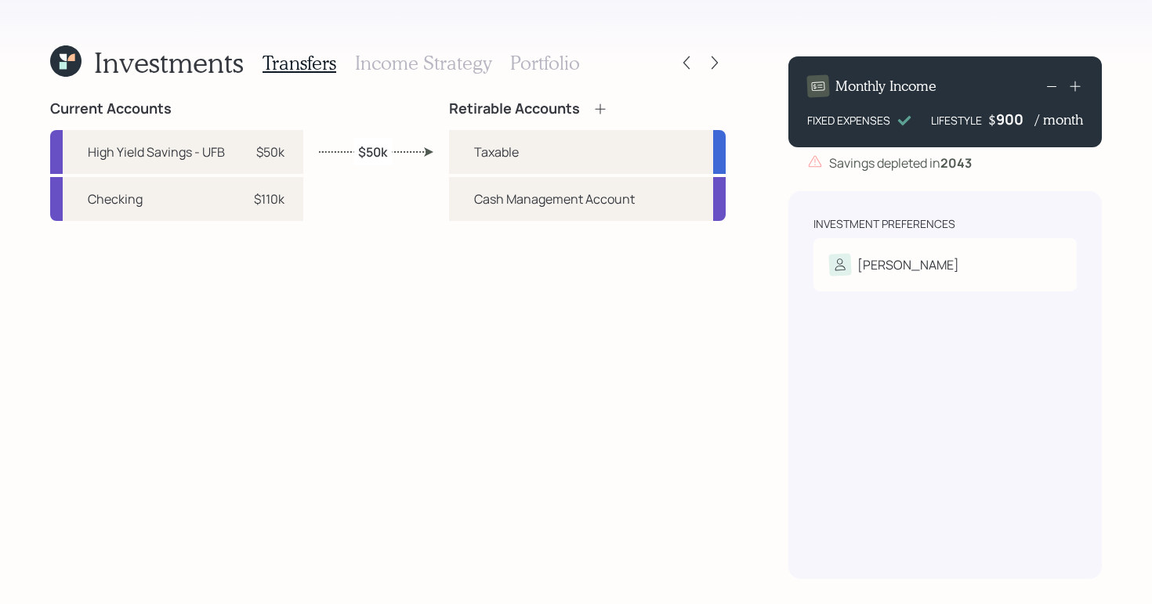
click at [67, 71] on icon at bounding box center [65, 60] width 31 height 31
